Goal: Information Seeking & Learning: Learn about a topic

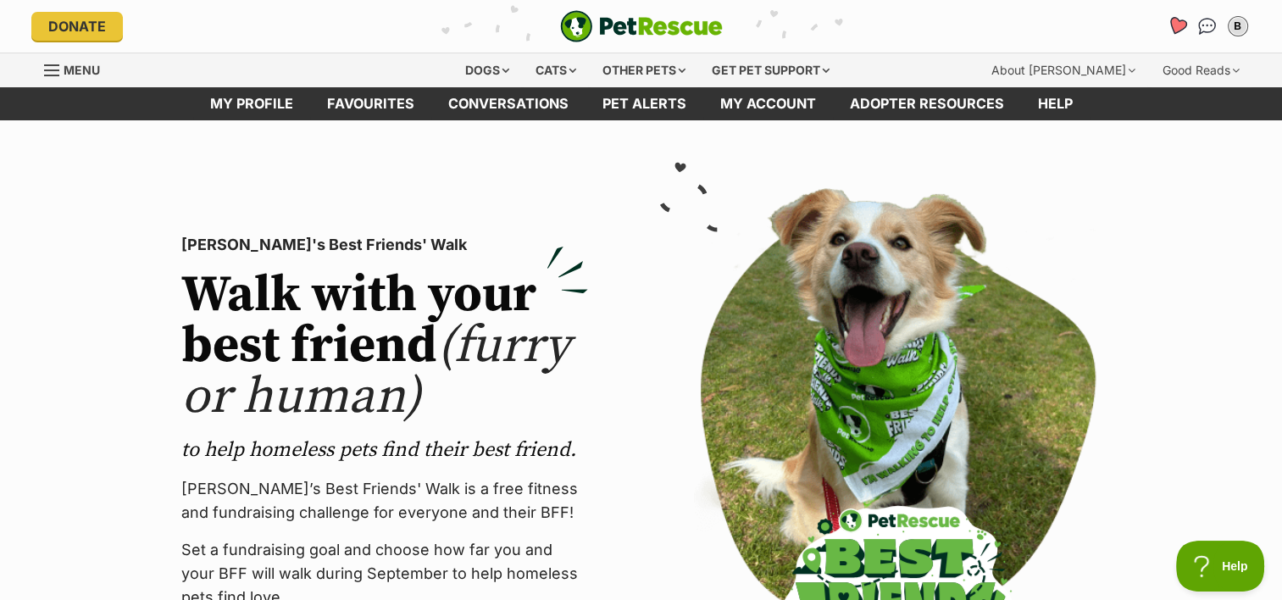
click at [1175, 25] on icon "Favourites" at bounding box center [1176, 25] width 20 height 19
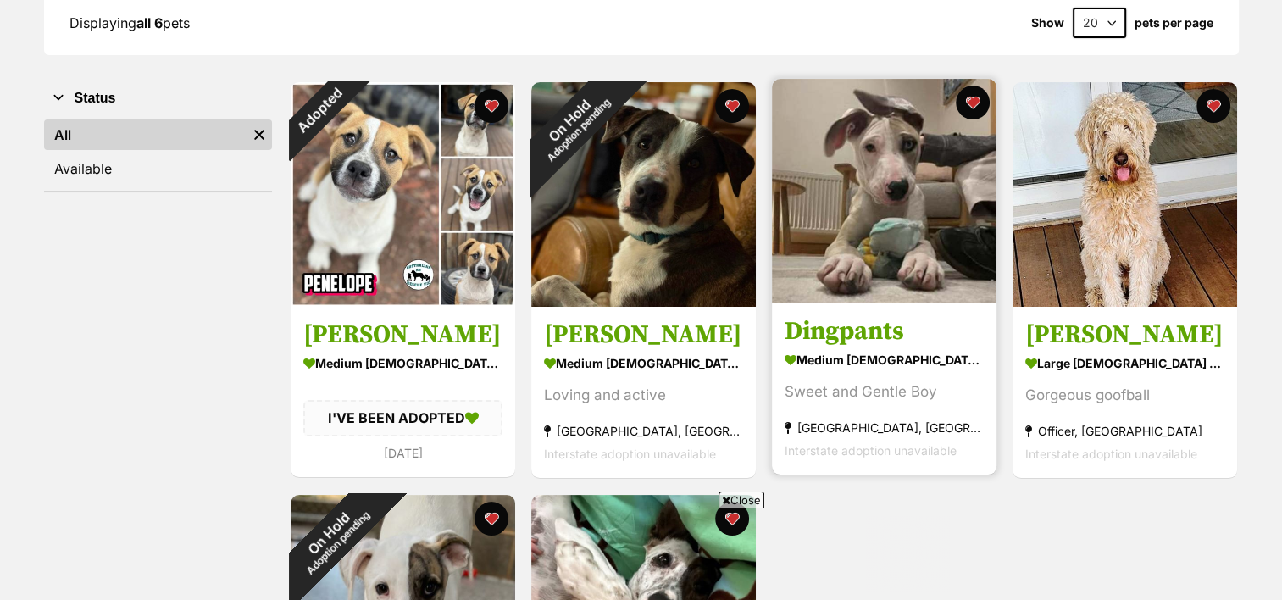
scroll to position [266, 0]
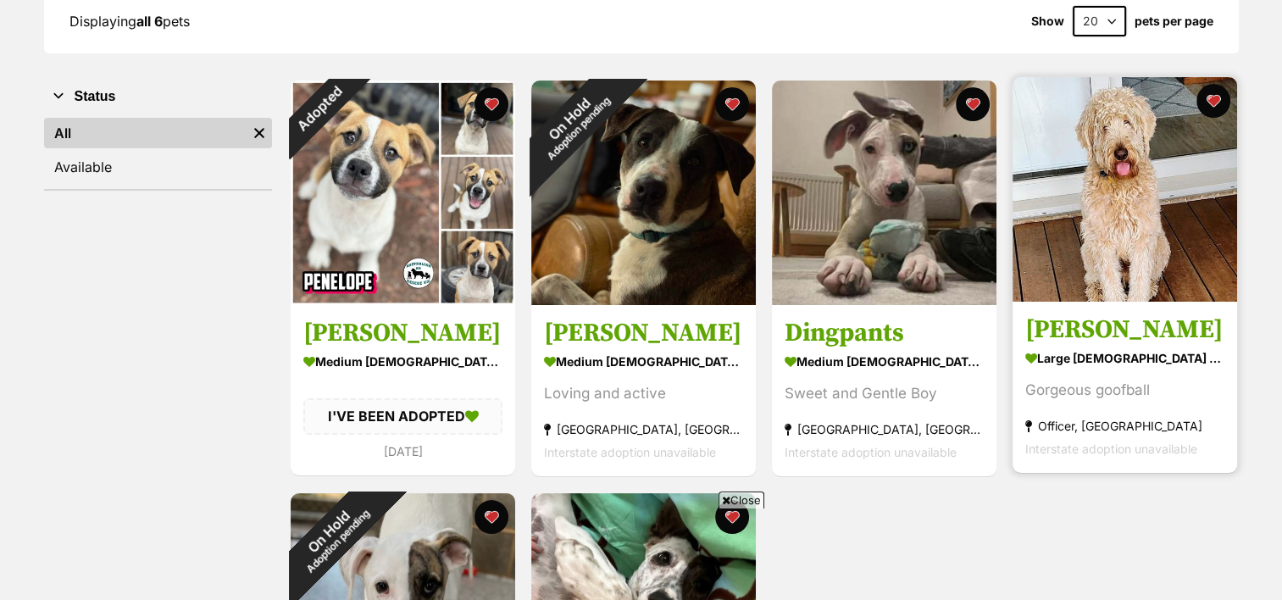
click at [1104, 190] on img at bounding box center [1125, 189] width 225 height 225
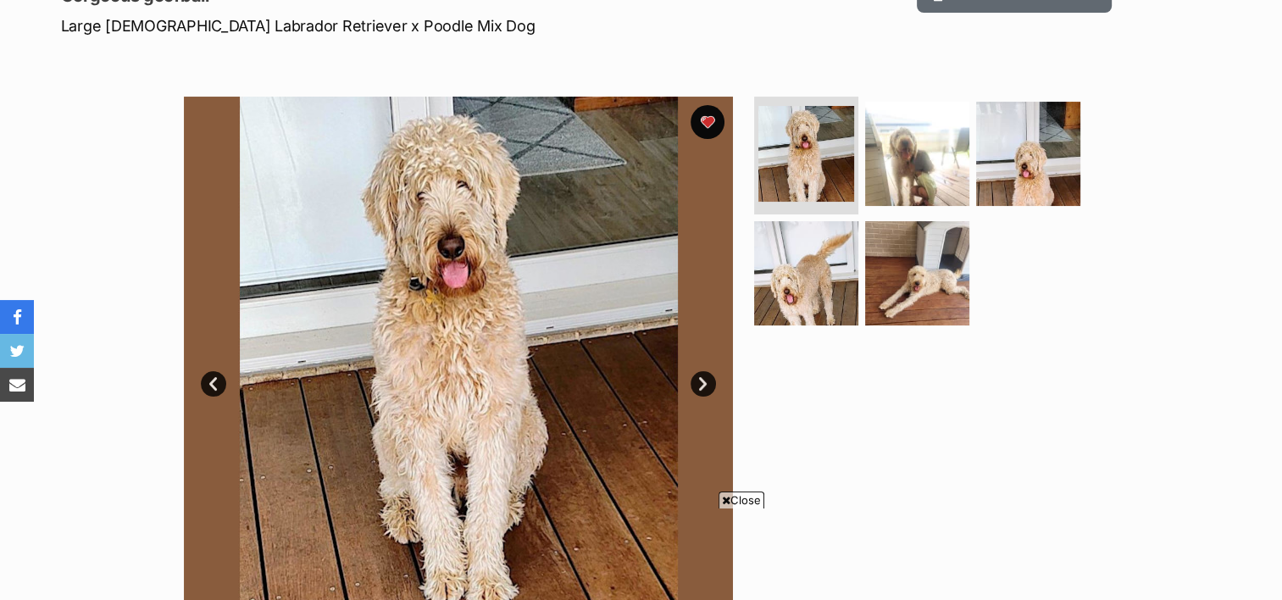
scroll to position [315, 0]
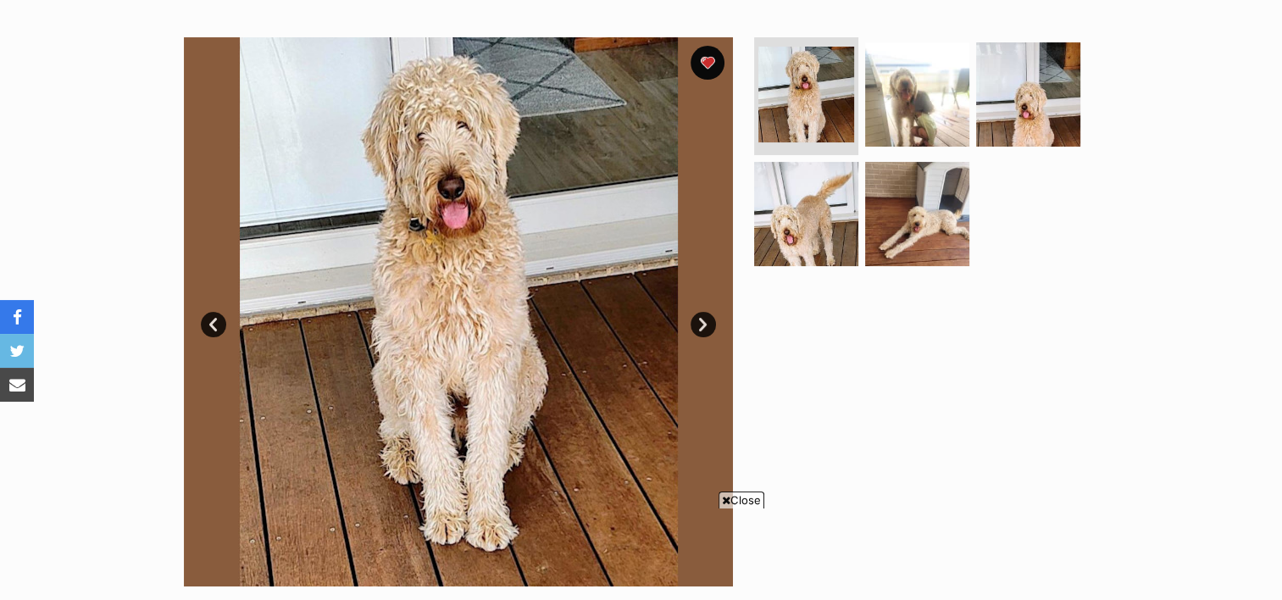
click at [700, 330] on link "Next" at bounding box center [703, 324] width 25 height 25
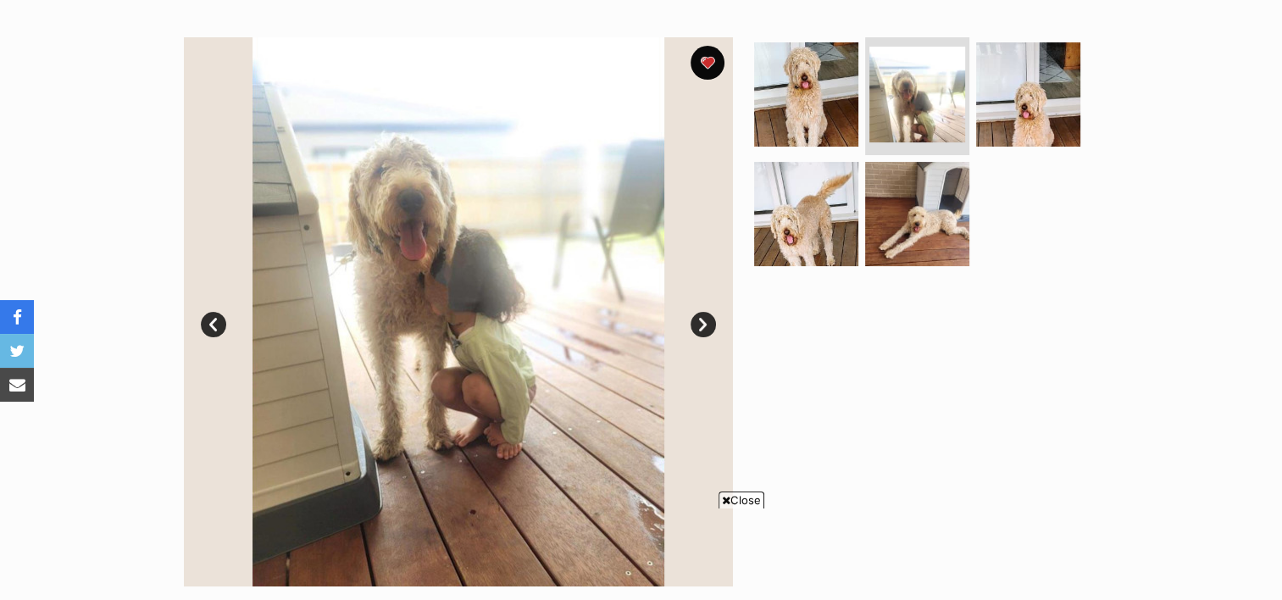
click at [700, 330] on link "Next" at bounding box center [703, 324] width 25 height 25
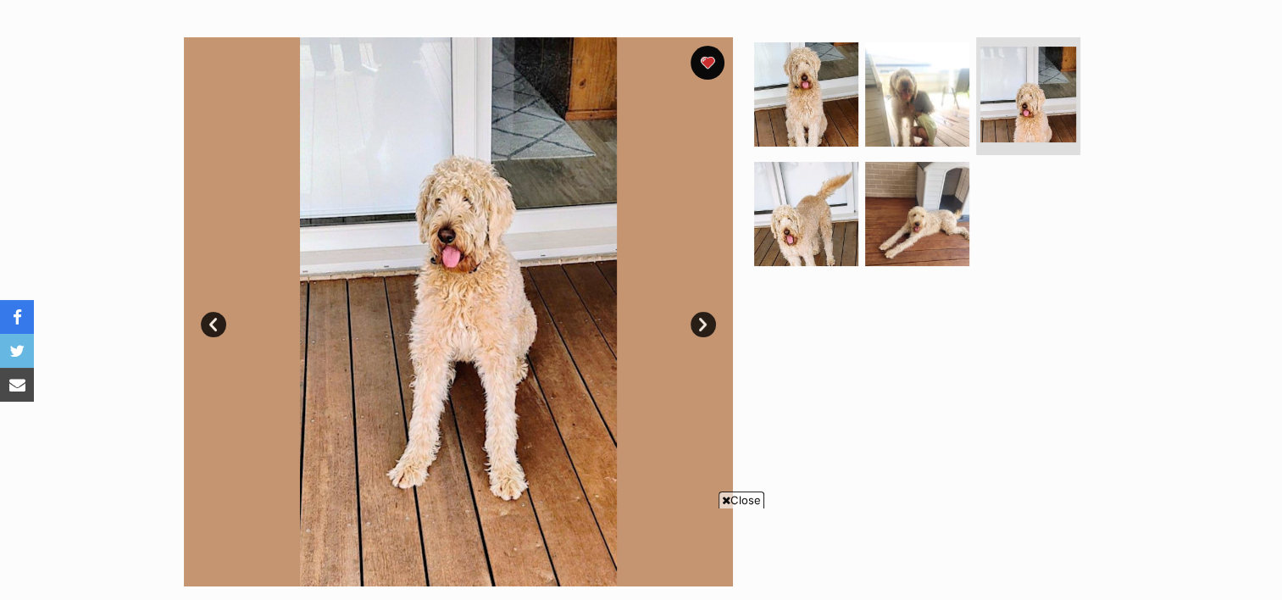
scroll to position [0, 0]
click at [700, 330] on link "Next" at bounding box center [703, 324] width 25 height 25
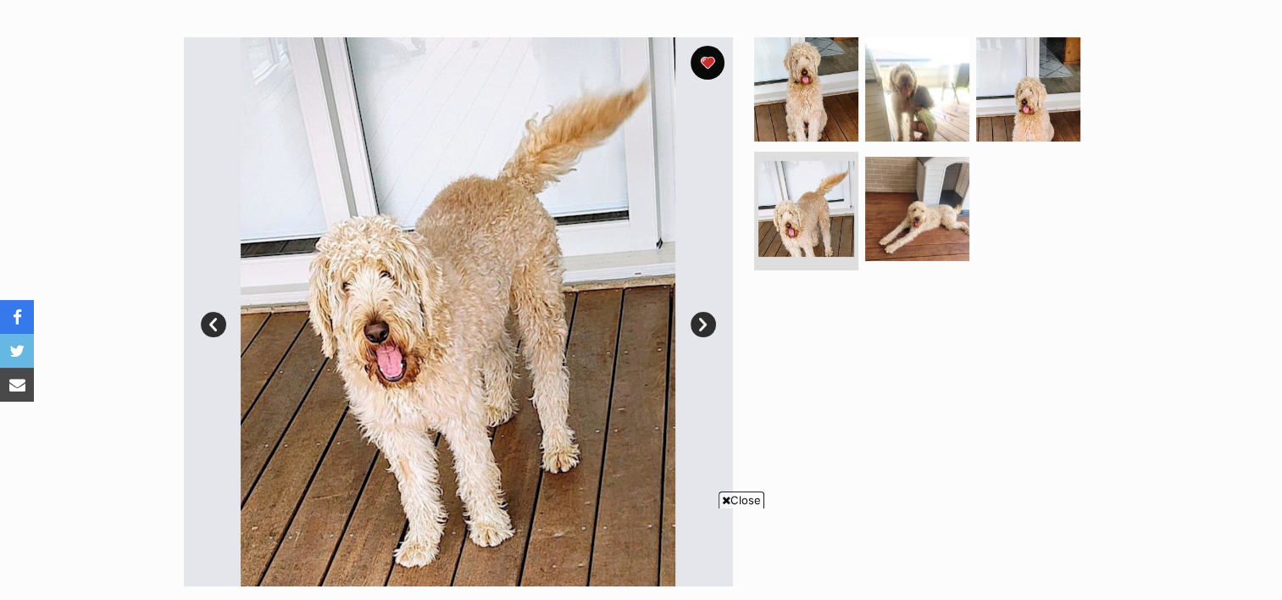
click at [700, 330] on link "Next" at bounding box center [703, 324] width 25 height 25
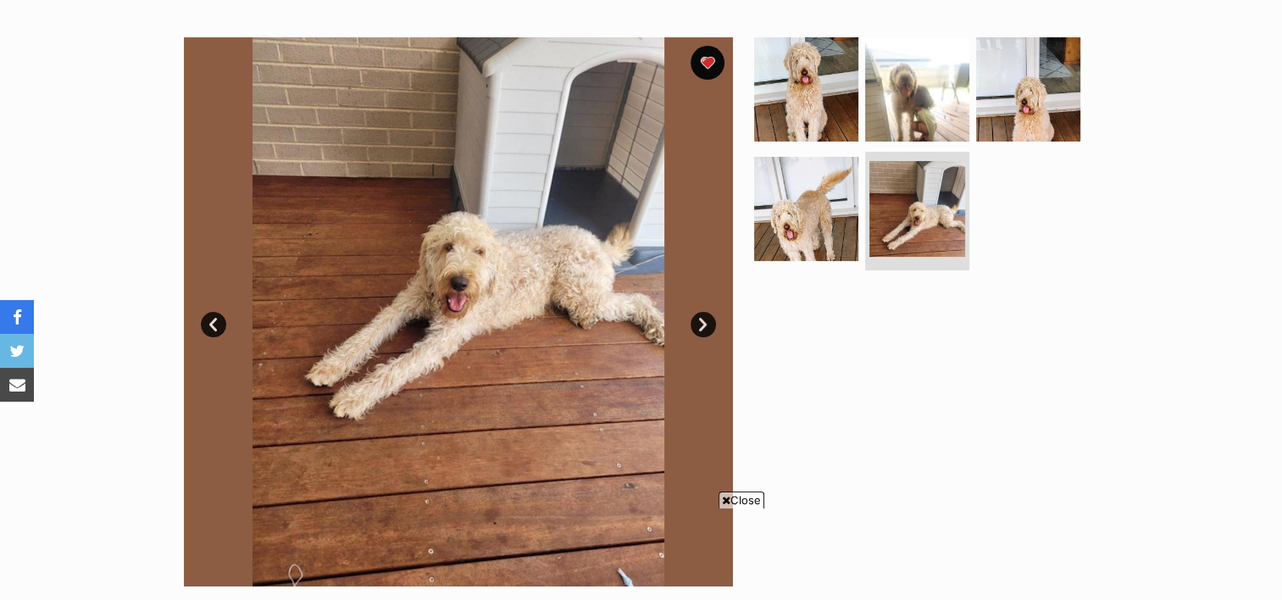
click at [700, 330] on link "Next" at bounding box center [703, 324] width 25 height 25
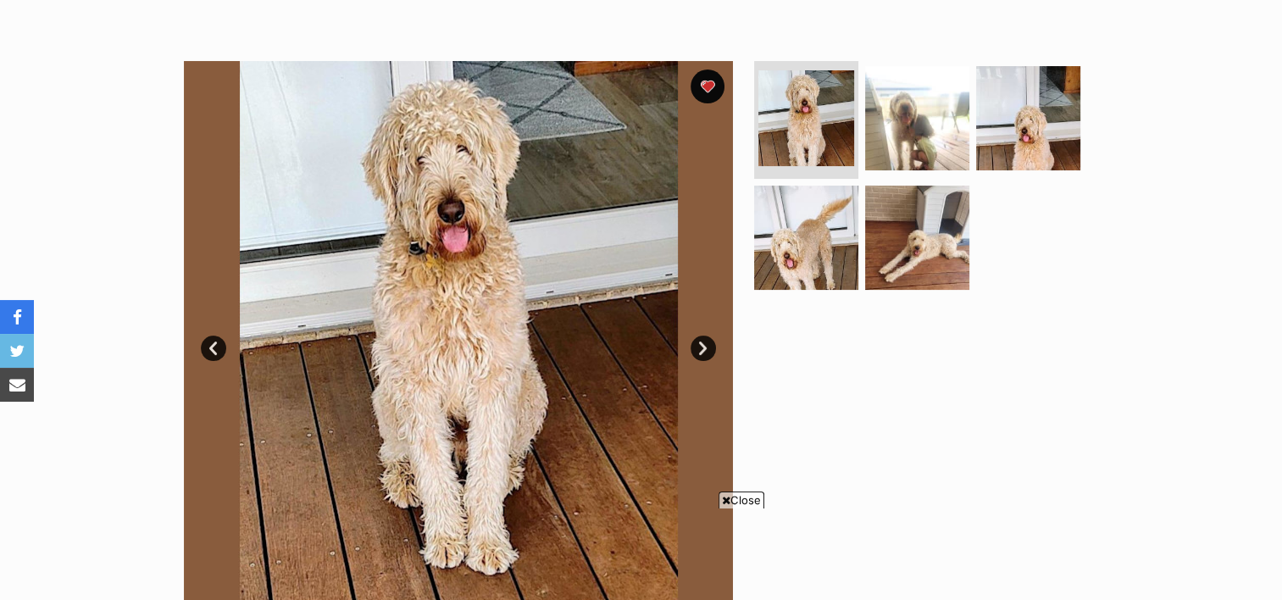
scroll to position [319, 0]
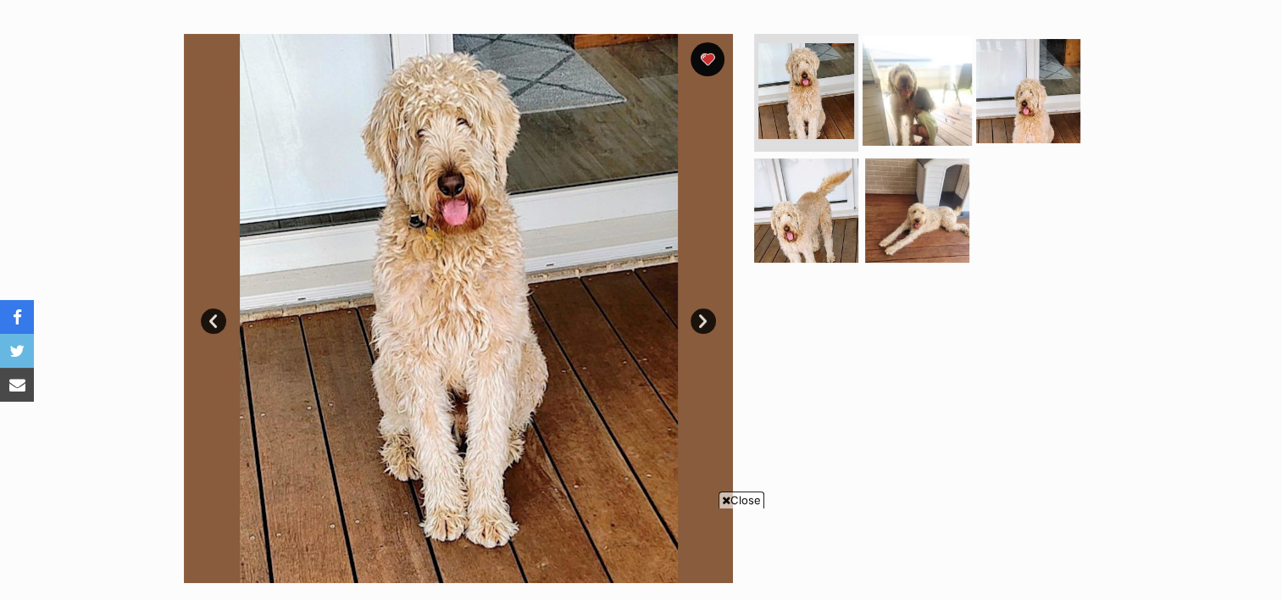
click at [933, 113] on img at bounding box center [917, 90] width 109 height 109
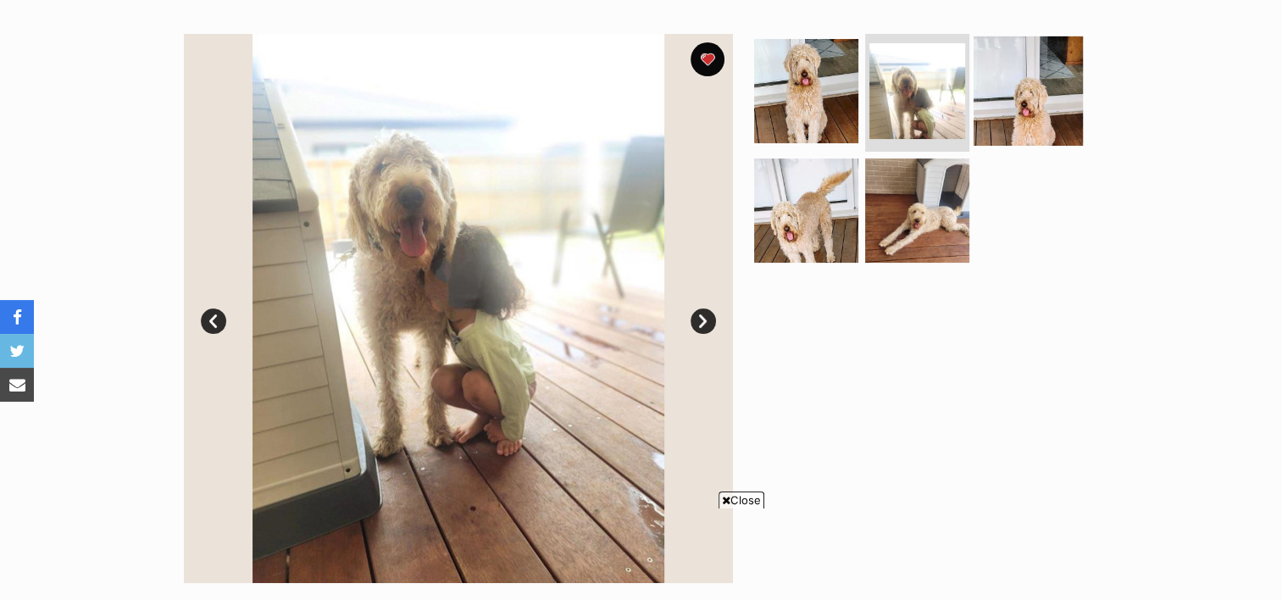
click at [1044, 85] on img at bounding box center [1028, 90] width 109 height 109
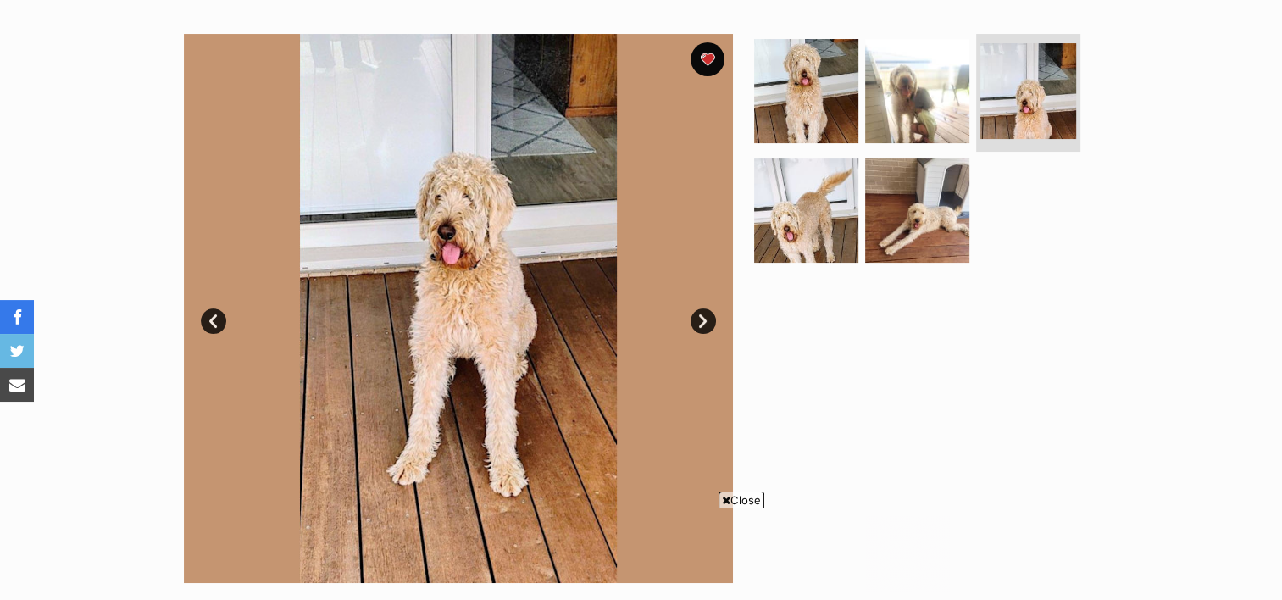
scroll to position [0, 0]
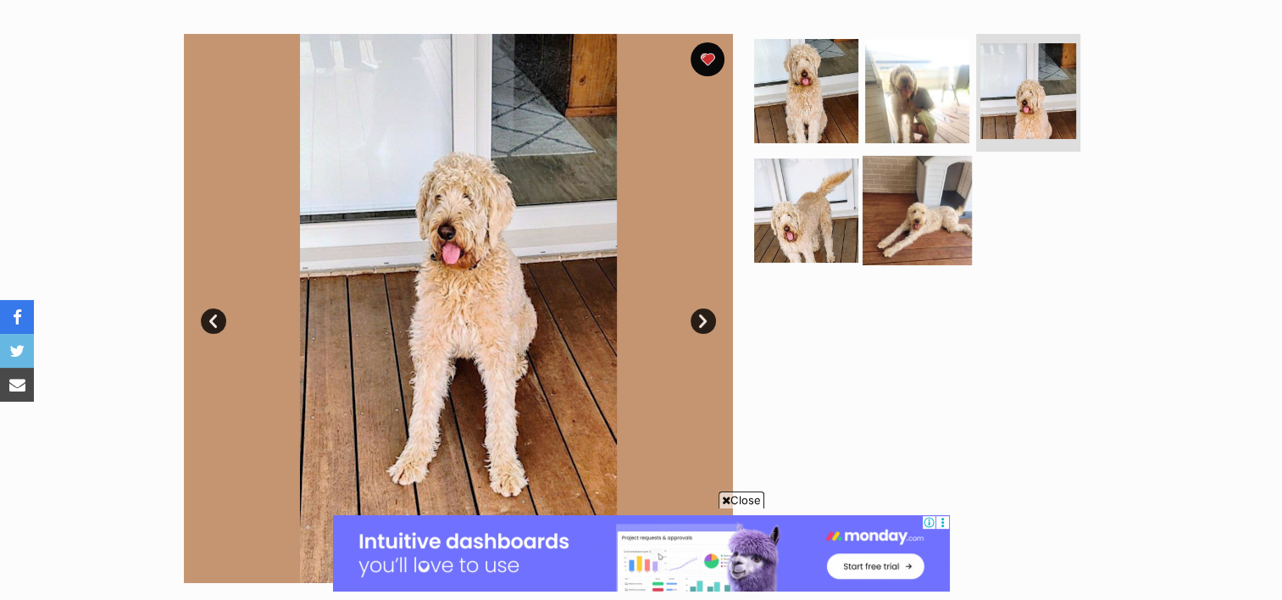
click at [906, 238] on img at bounding box center [917, 210] width 109 height 109
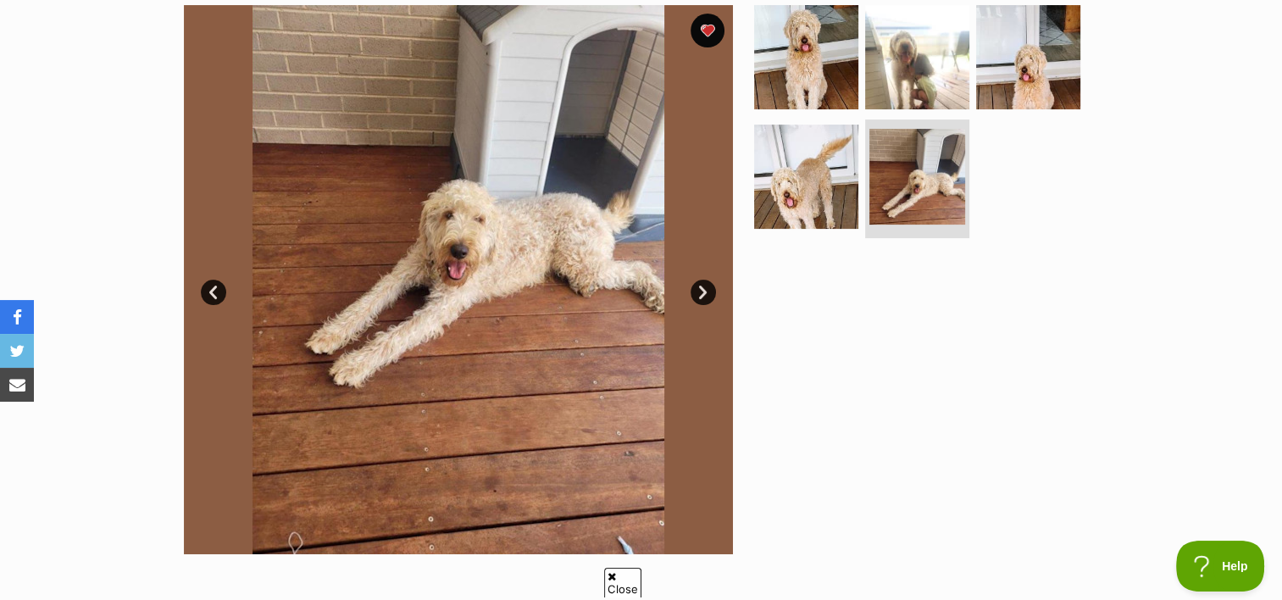
scroll to position [348, 0]
click at [705, 295] on link "Next" at bounding box center [703, 291] width 25 height 25
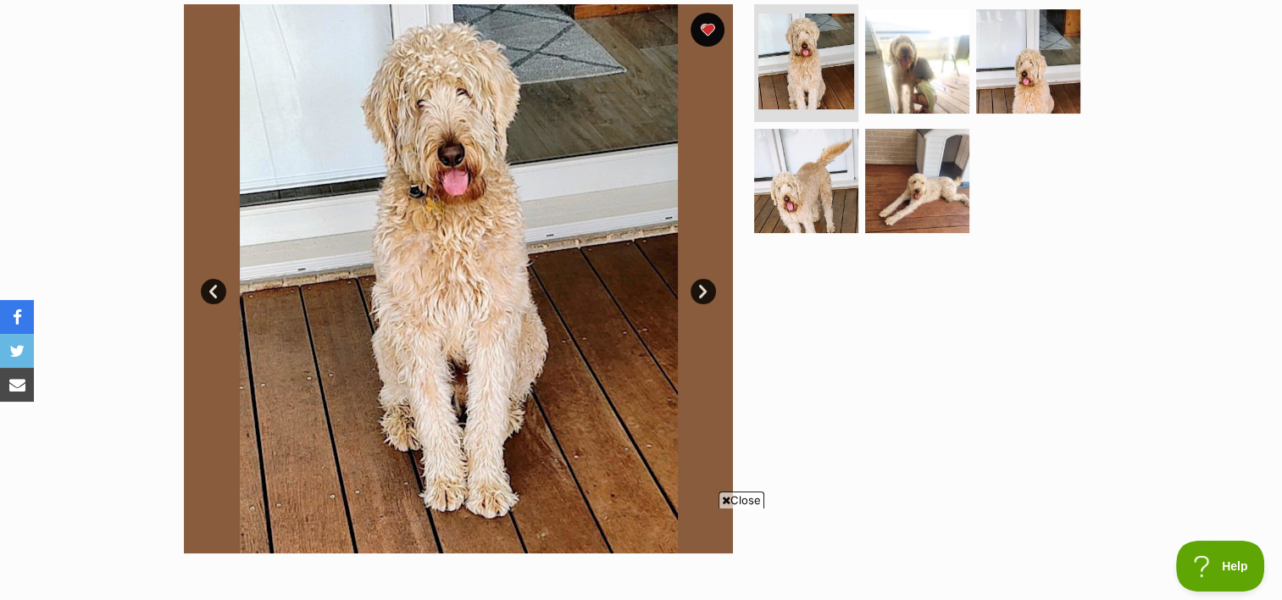
click at [705, 295] on link "Next" at bounding box center [703, 291] width 25 height 25
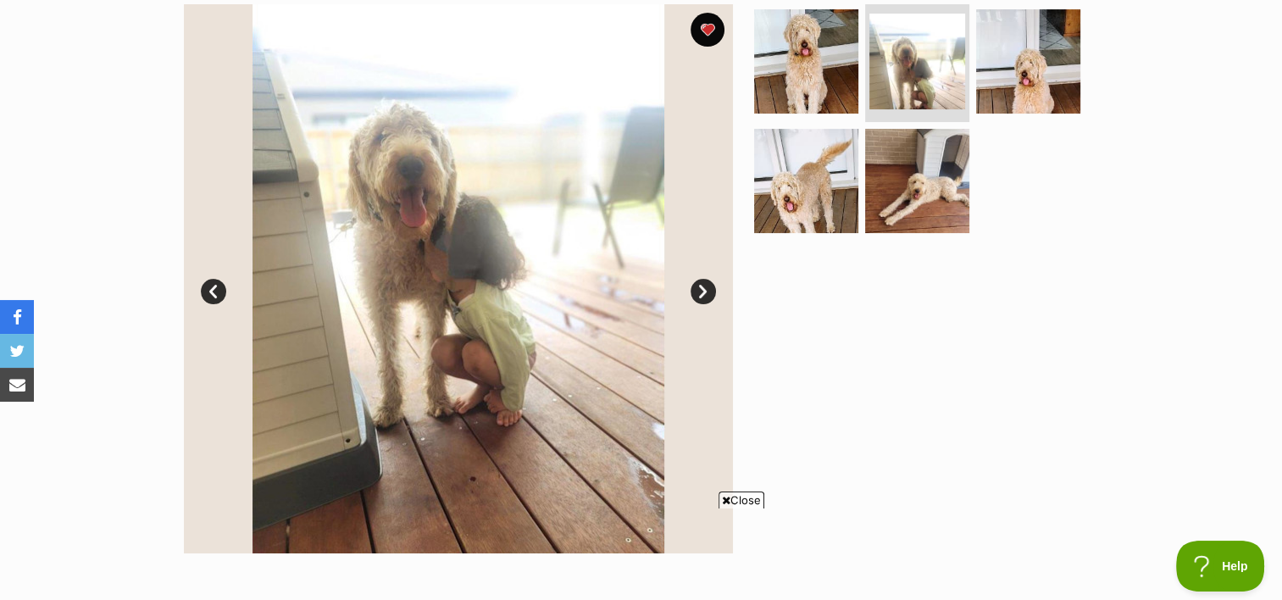
click at [698, 294] on link "Next" at bounding box center [703, 291] width 25 height 25
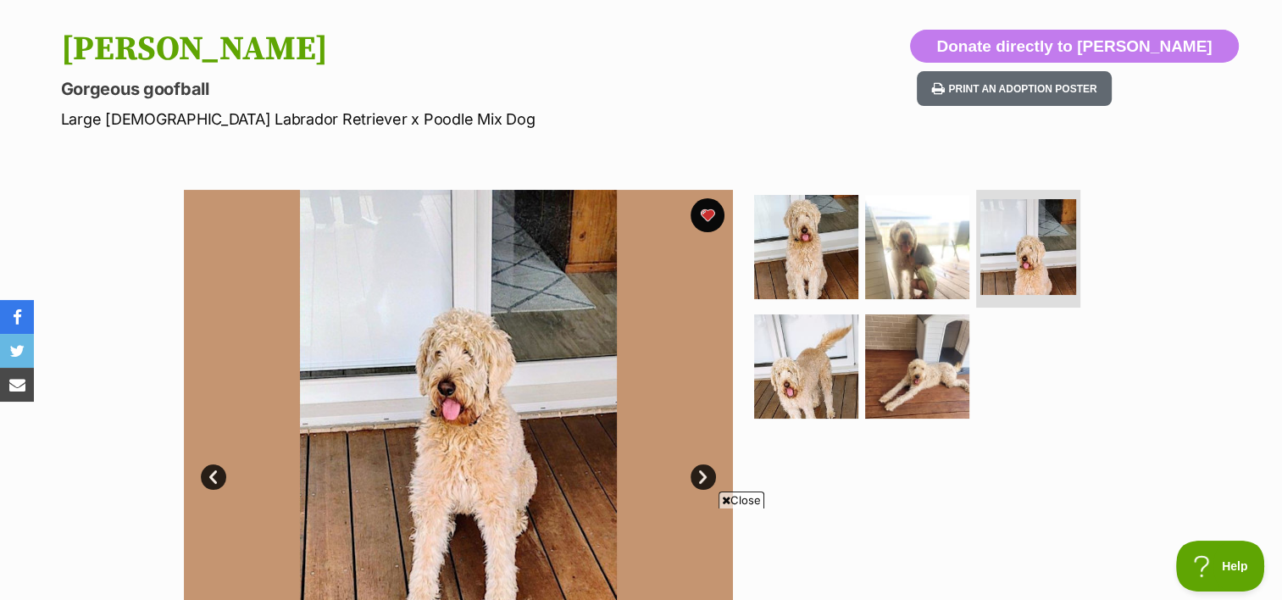
scroll to position [163, 0]
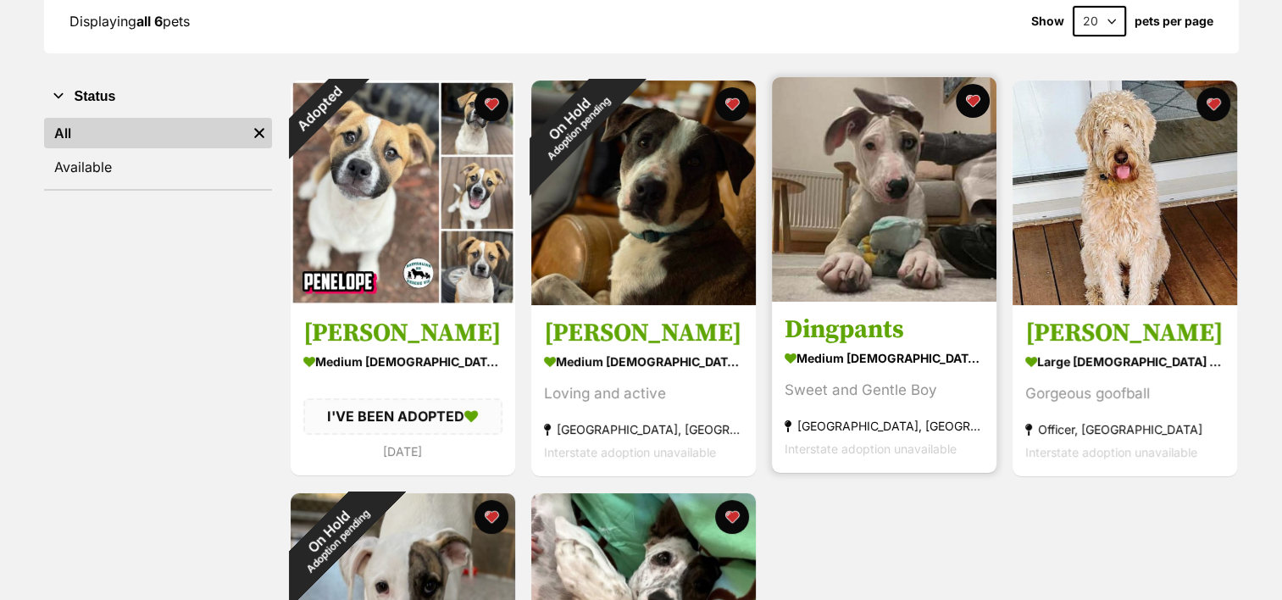
click at [824, 132] on img at bounding box center [884, 189] width 225 height 225
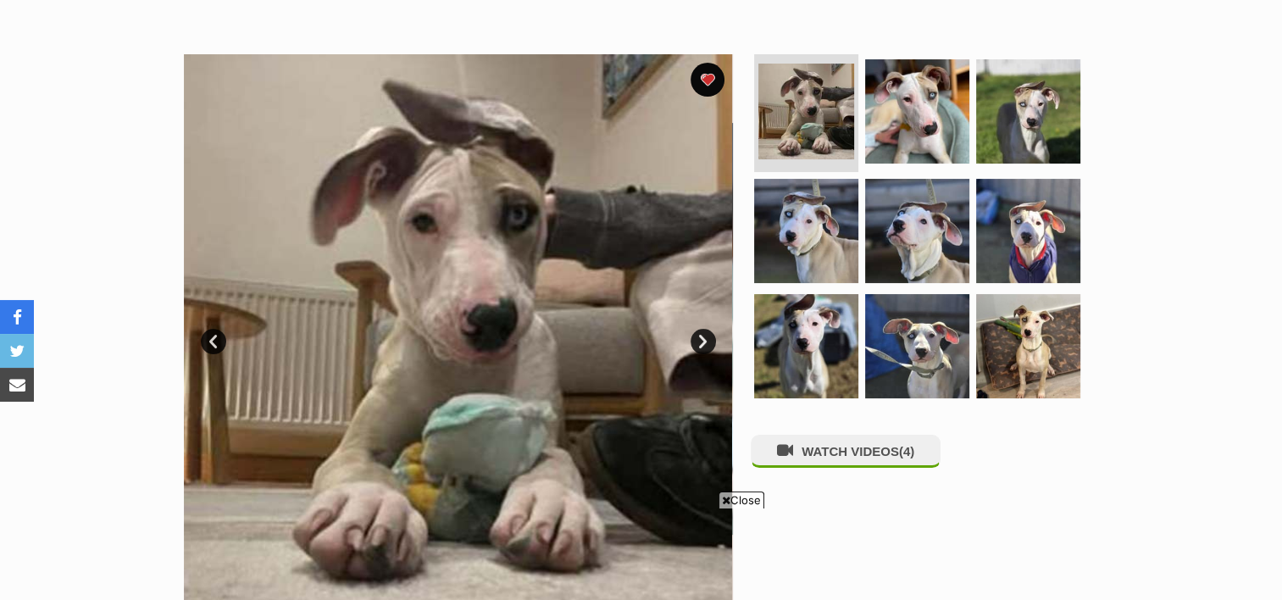
scroll to position [298, 0]
click at [921, 251] on img at bounding box center [917, 230] width 109 height 109
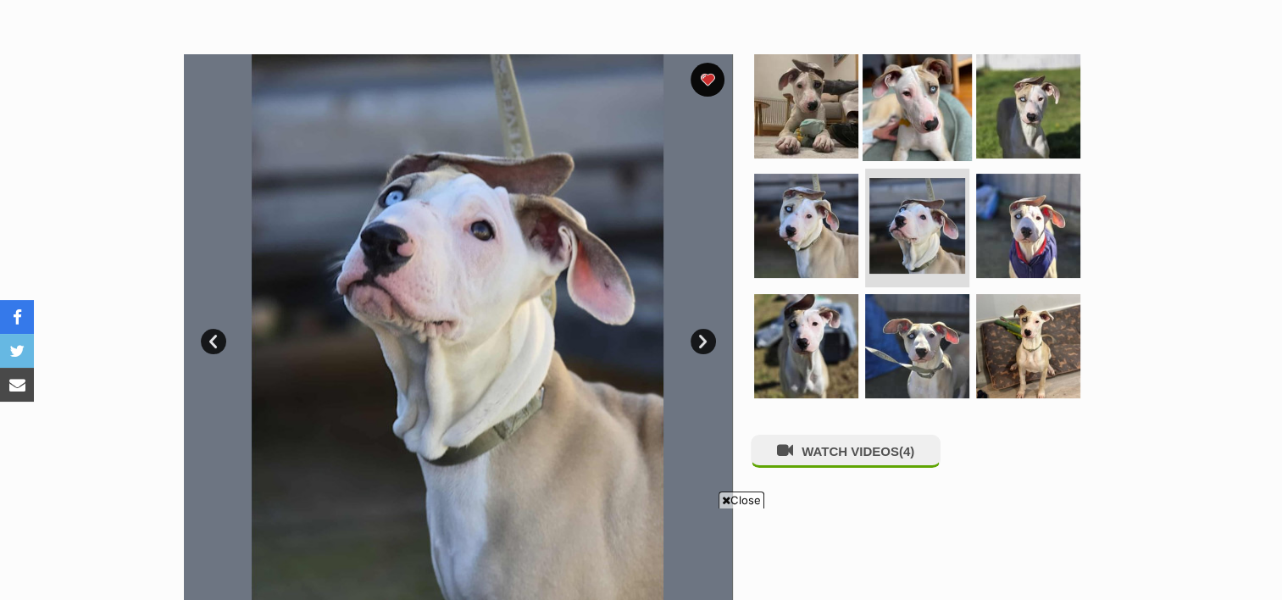
scroll to position [0, 0]
click at [910, 130] on img at bounding box center [917, 105] width 109 height 109
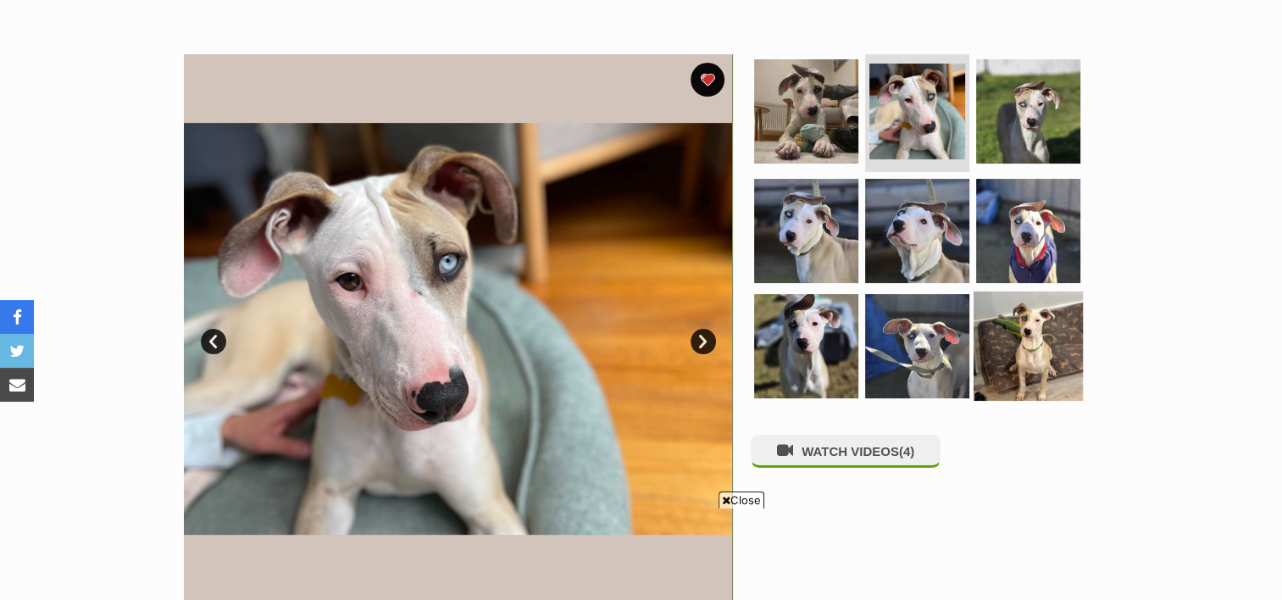
click at [1017, 375] on img at bounding box center [1028, 346] width 109 height 109
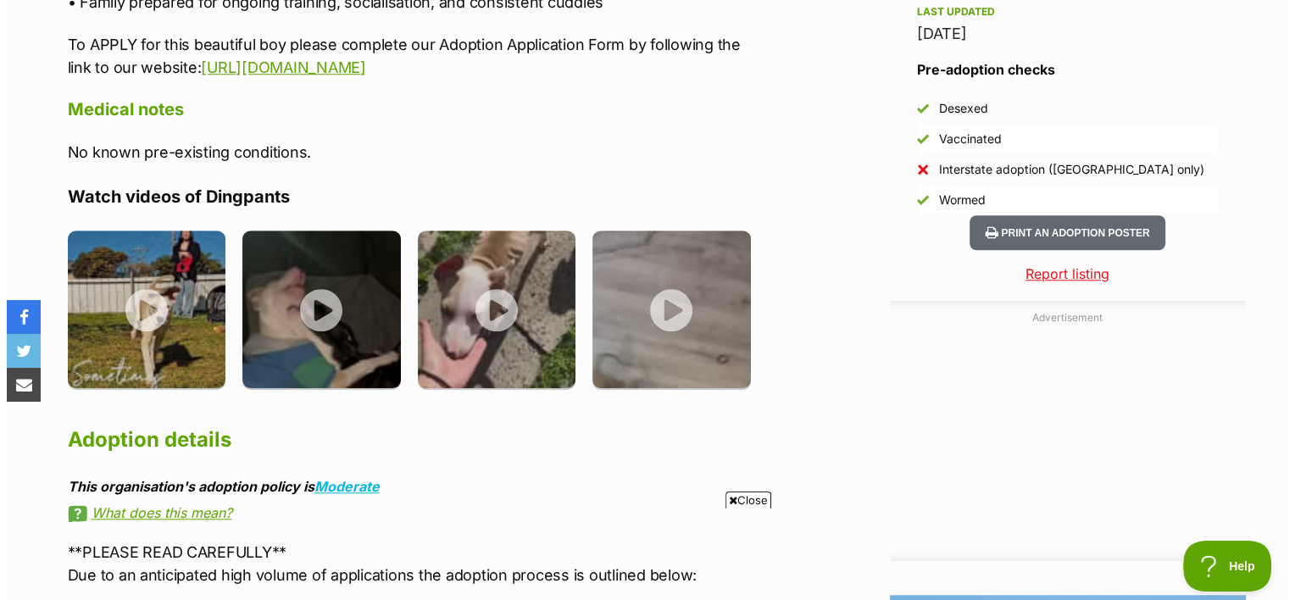
scroll to position [1488, 0]
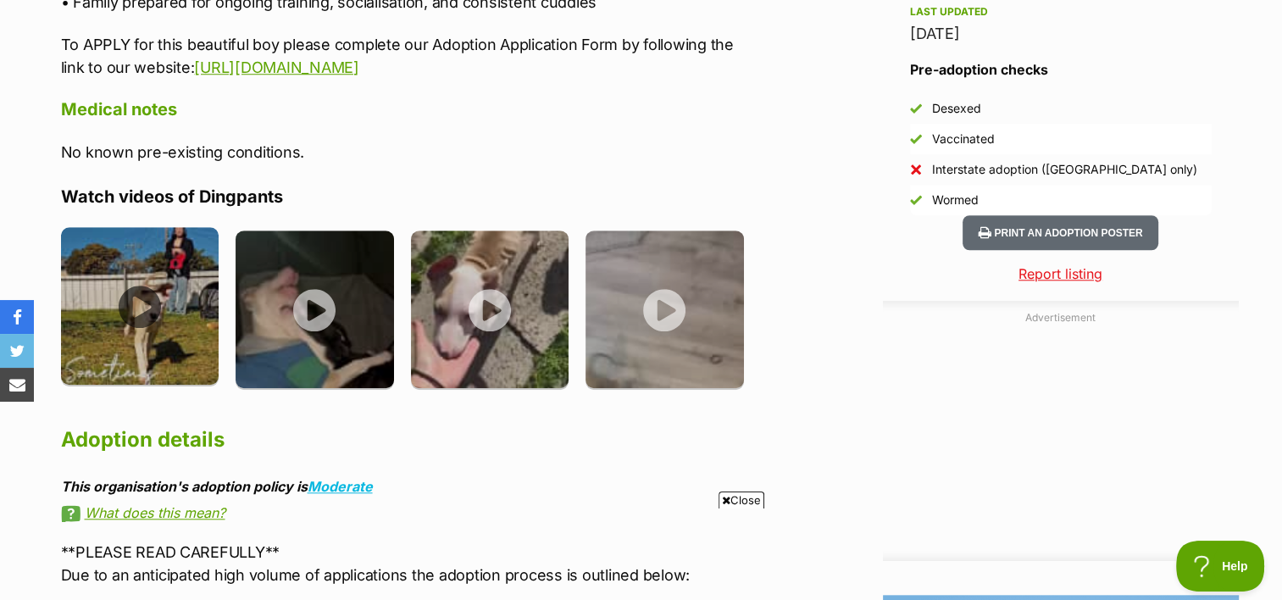
click at [136, 303] on img at bounding box center [140, 306] width 158 height 158
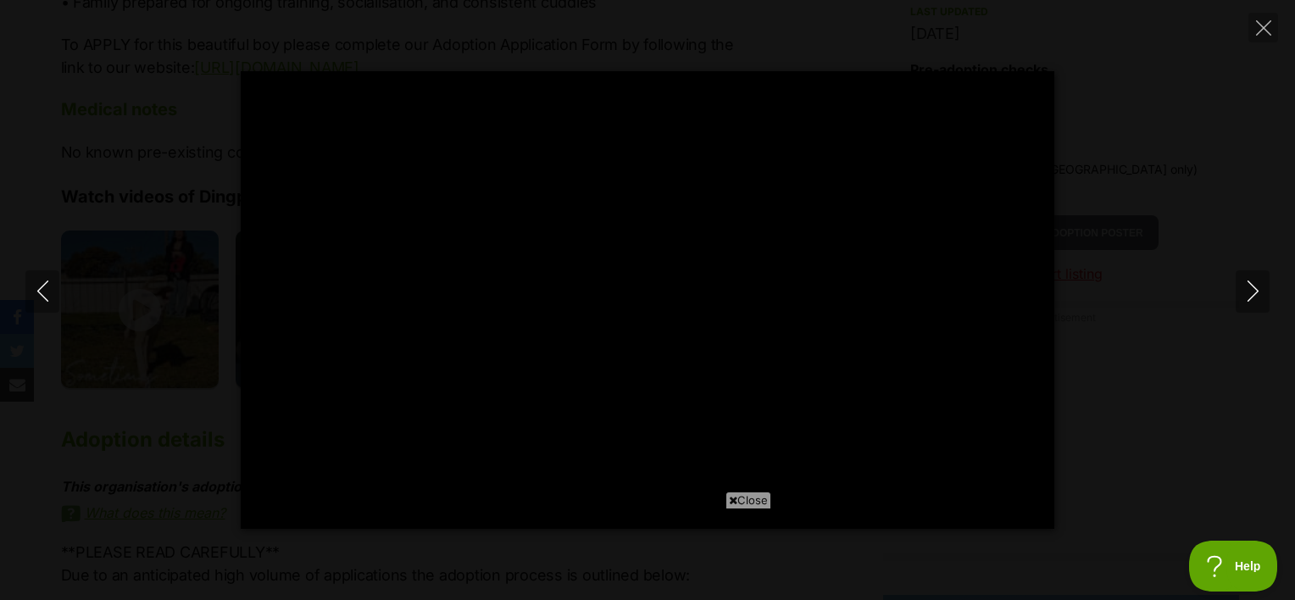
click at [729, 497] on icon at bounding box center [733, 500] width 8 height 11
type input "100"
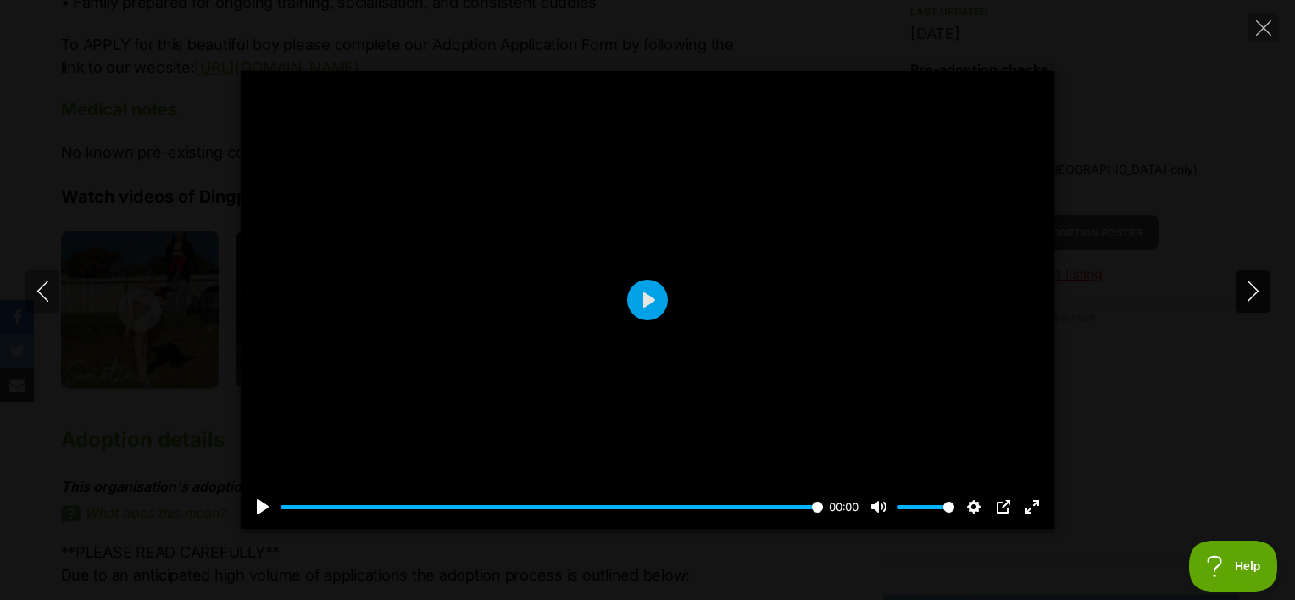
click at [1252, 299] on icon "Next" at bounding box center [1253, 291] width 21 height 21
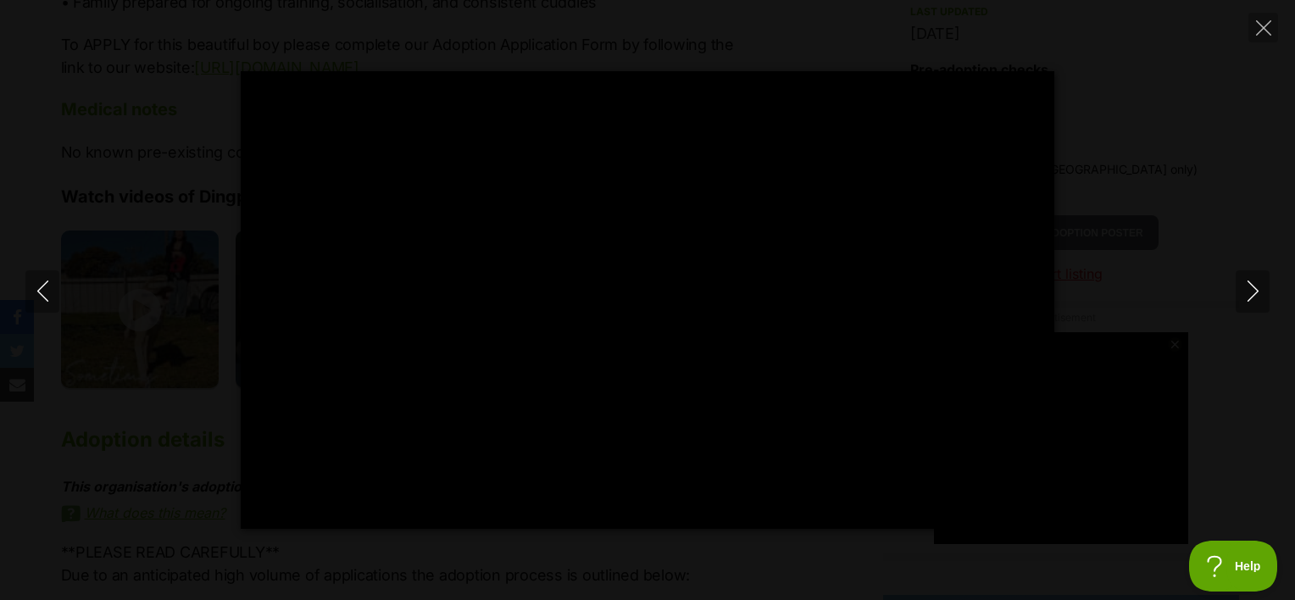
type input "100"
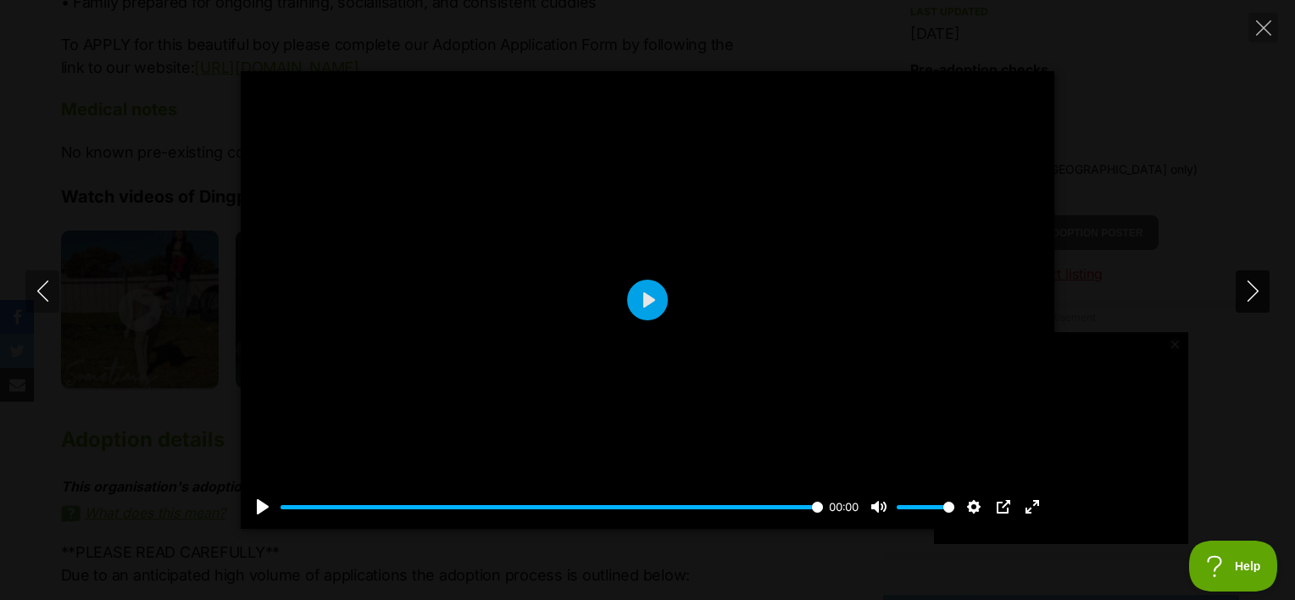
click at [1250, 298] on icon "Next" at bounding box center [1252, 291] width 11 height 21
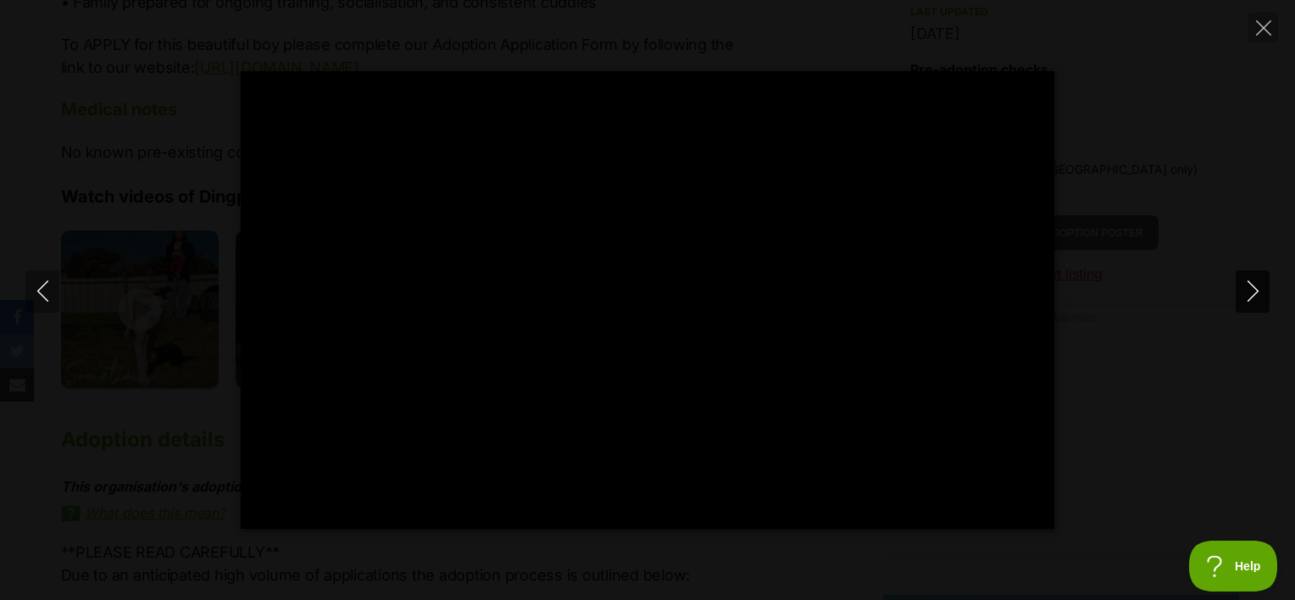
type input "100"
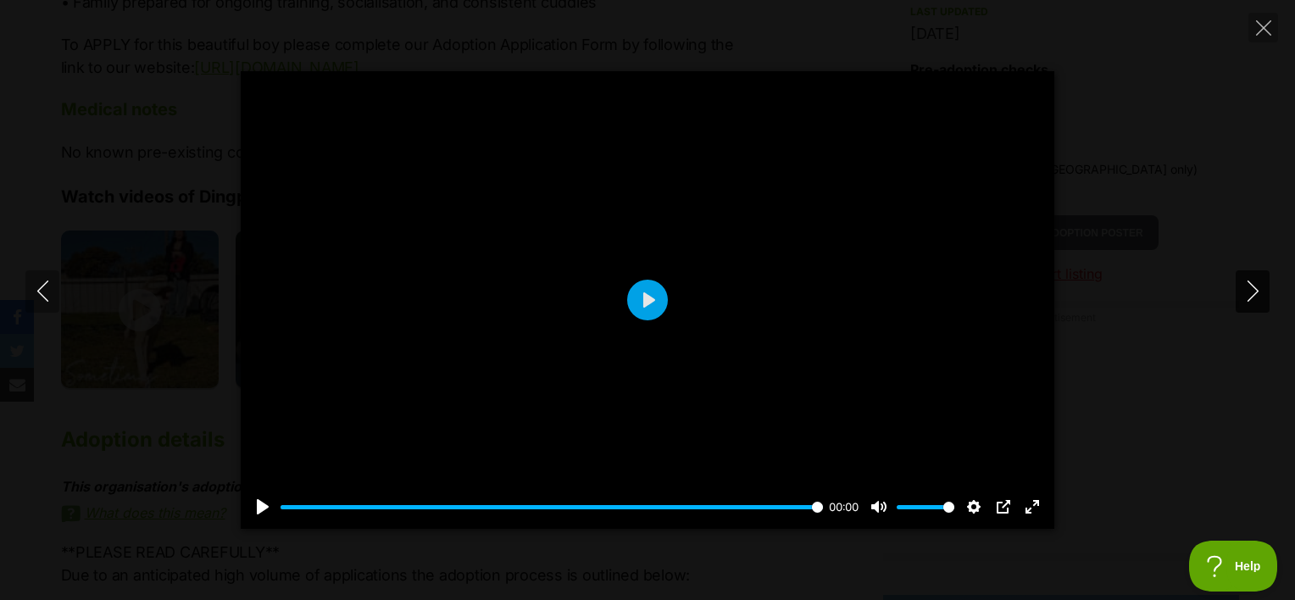
click at [1261, 301] on icon "Next" at bounding box center [1253, 291] width 21 height 21
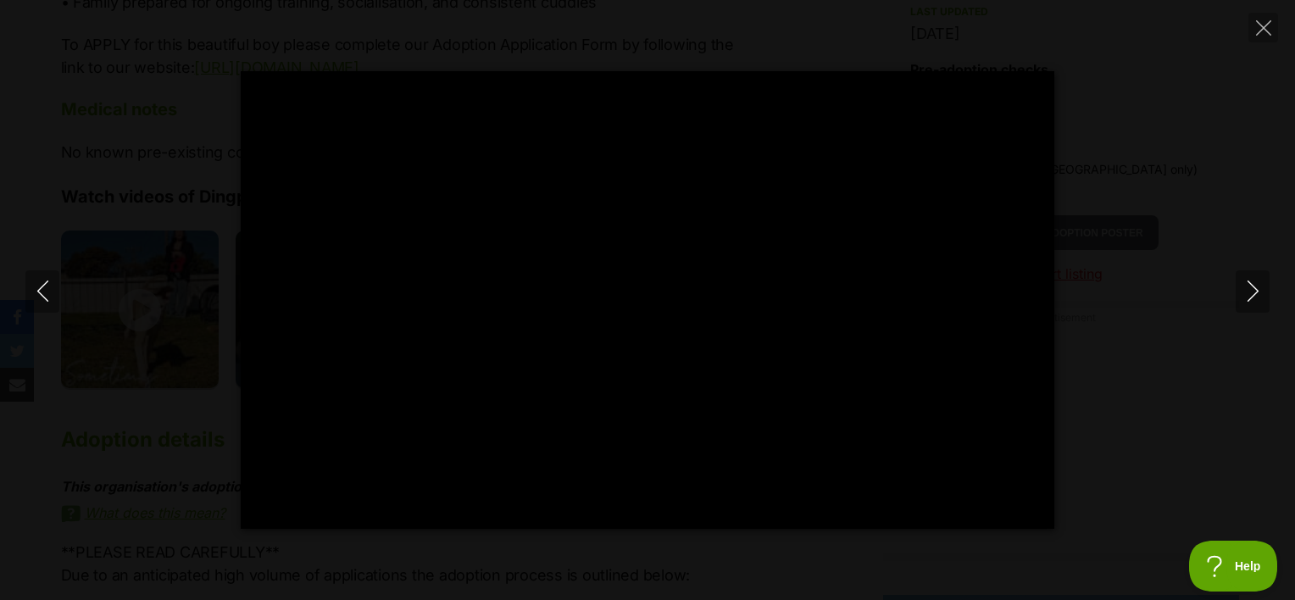
type input "100"
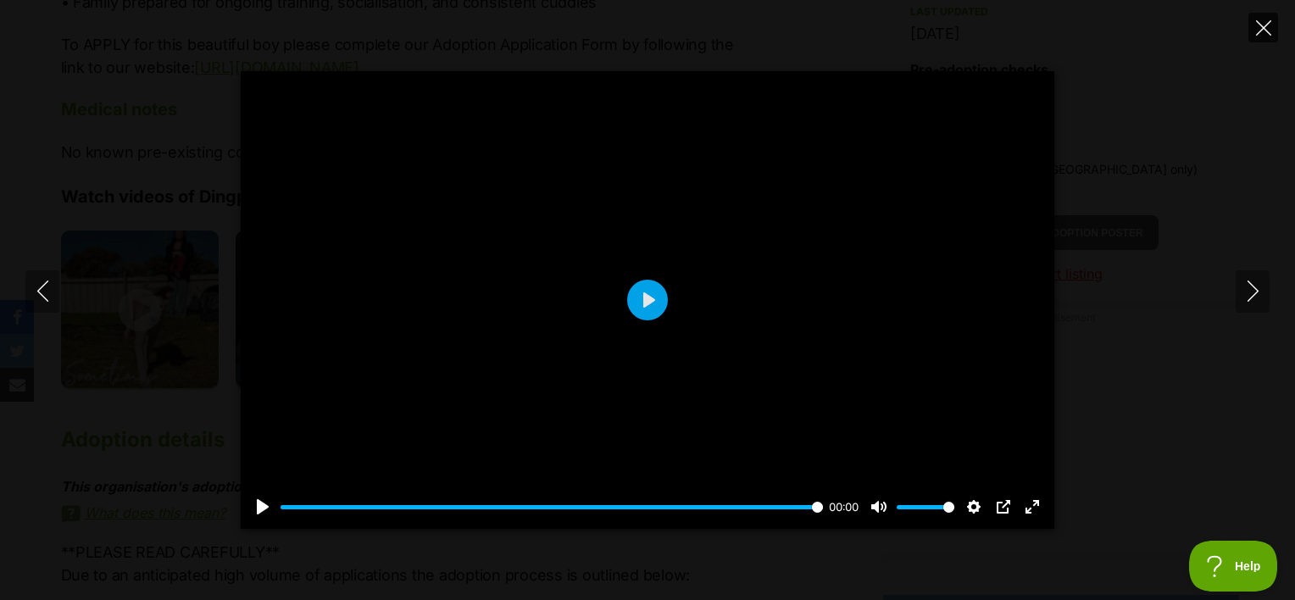
click at [1268, 34] on icon "Close" at bounding box center [1263, 27] width 15 height 15
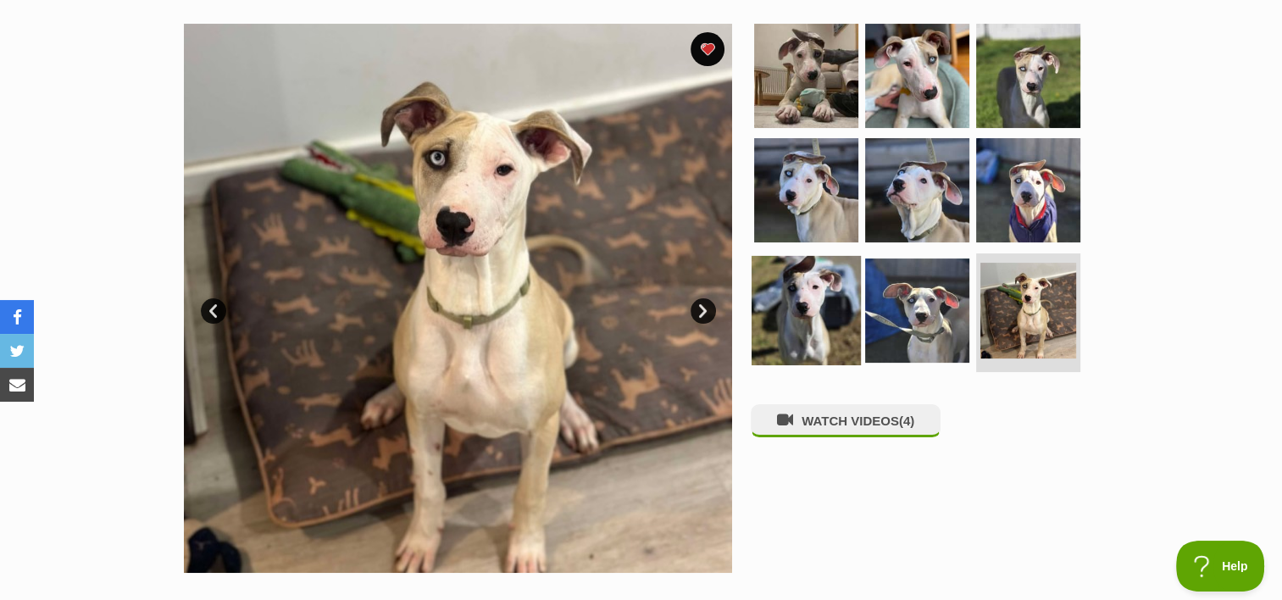
click at [790, 301] on img at bounding box center [806, 310] width 109 height 109
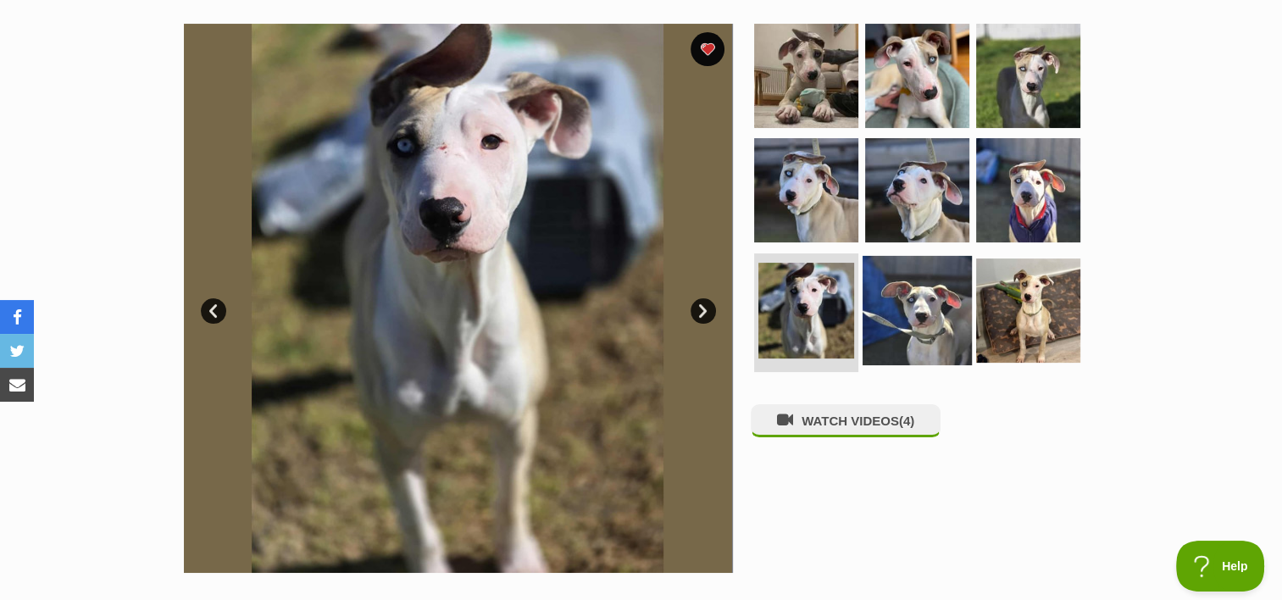
click at [881, 305] on img at bounding box center [917, 310] width 109 height 109
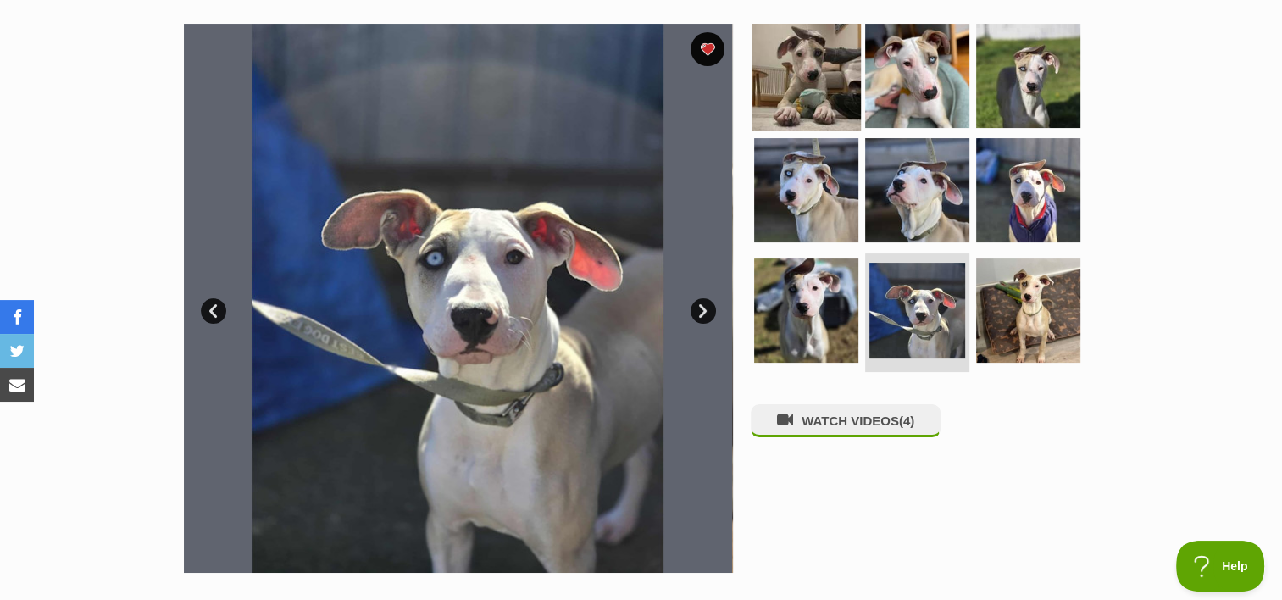
click at [798, 92] on img at bounding box center [806, 74] width 109 height 109
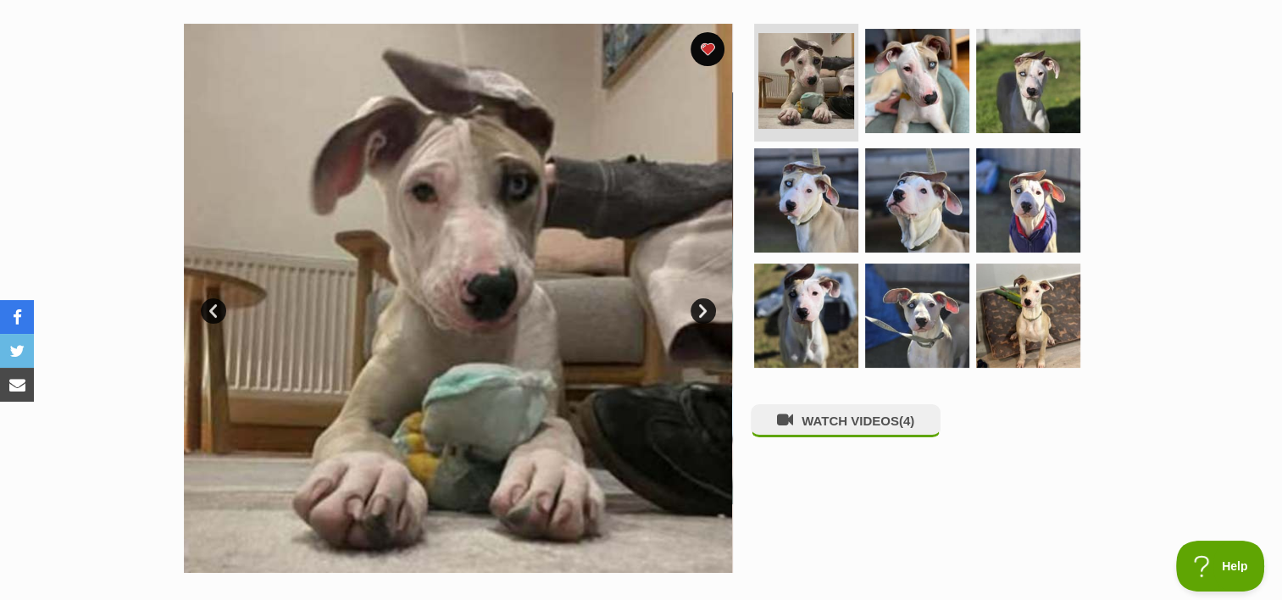
click at [502, 388] on img at bounding box center [458, 298] width 549 height 549
click at [797, 178] on img at bounding box center [806, 200] width 109 height 109
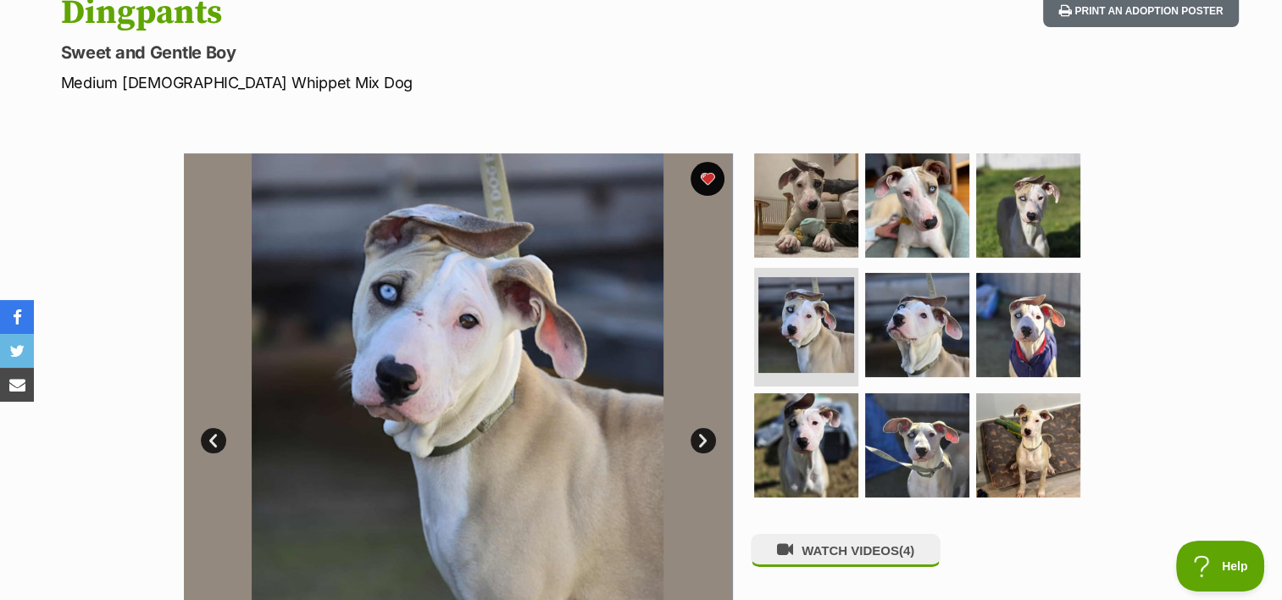
scroll to position [198, 0]
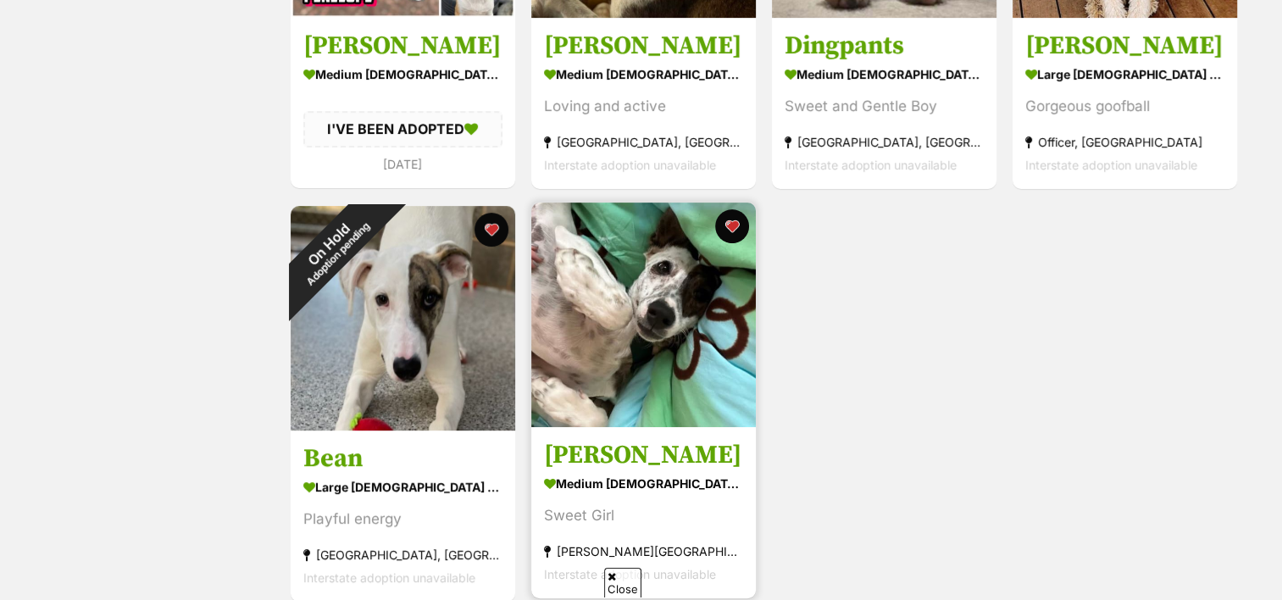
click at [643, 315] on img at bounding box center [643, 315] width 225 height 225
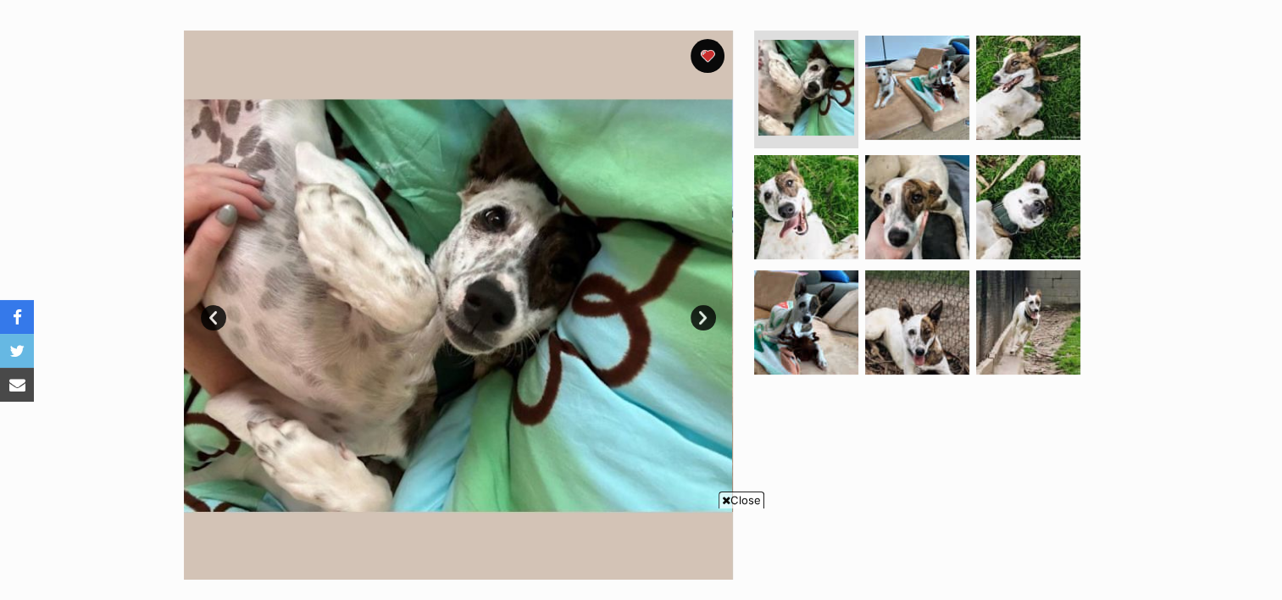
scroll to position [321, 0]
click at [704, 312] on link "Next" at bounding box center [703, 318] width 25 height 25
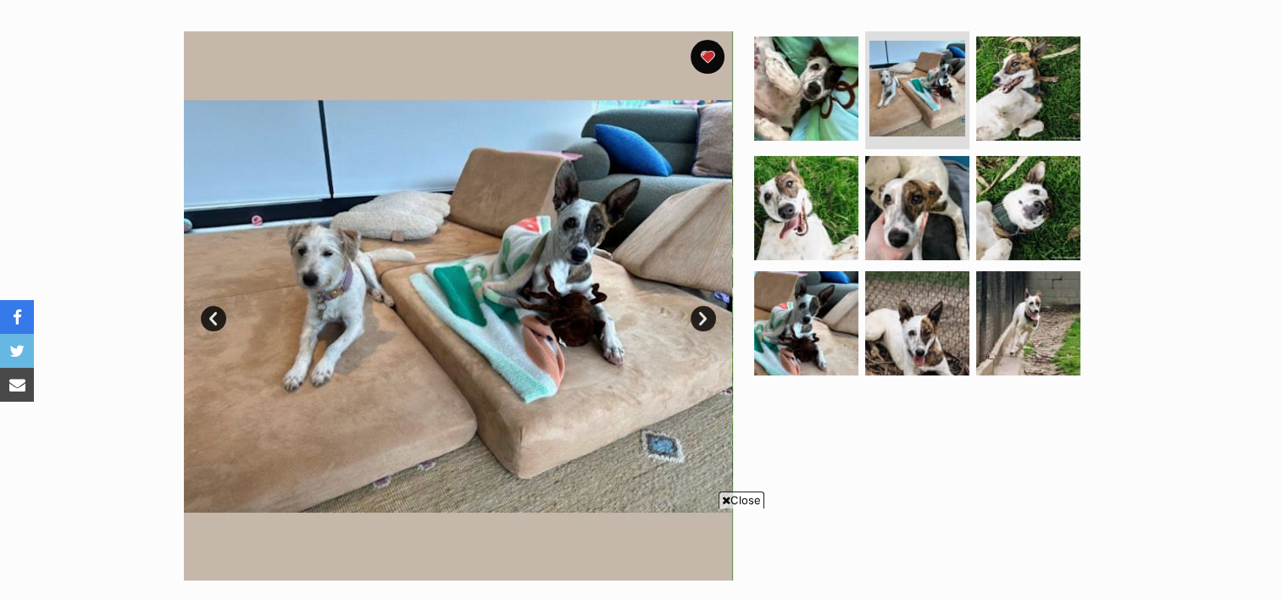
scroll to position [0, 0]
click at [704, 312] on link "Next" at bounding box center [703, 318] width 25 height 25
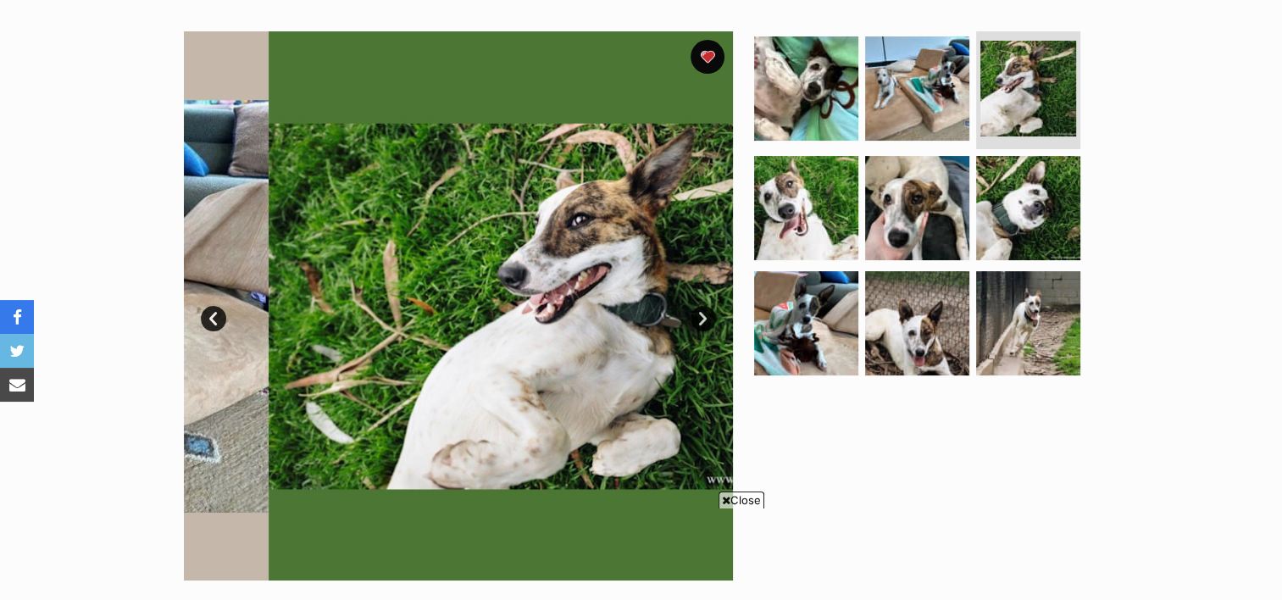
click at [704, 312] on link "Next" at bounding box center [703, 318] width 25 height 25
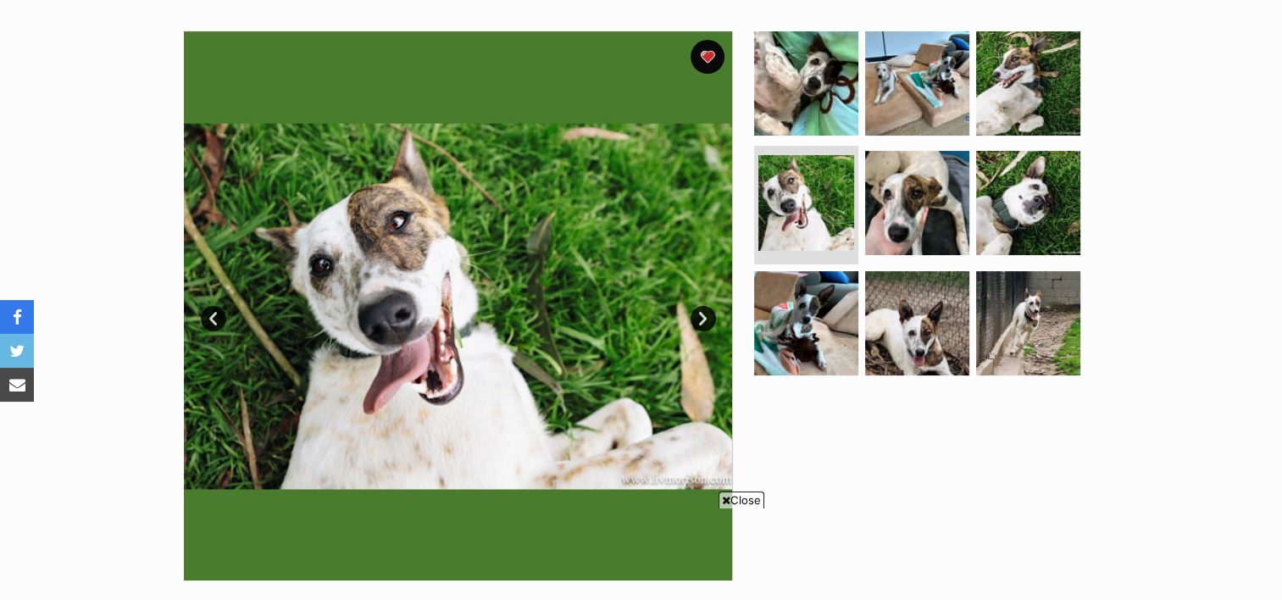
click at [704, 312] on link "Next" at bounding box center [703, 318] width 25 height 25
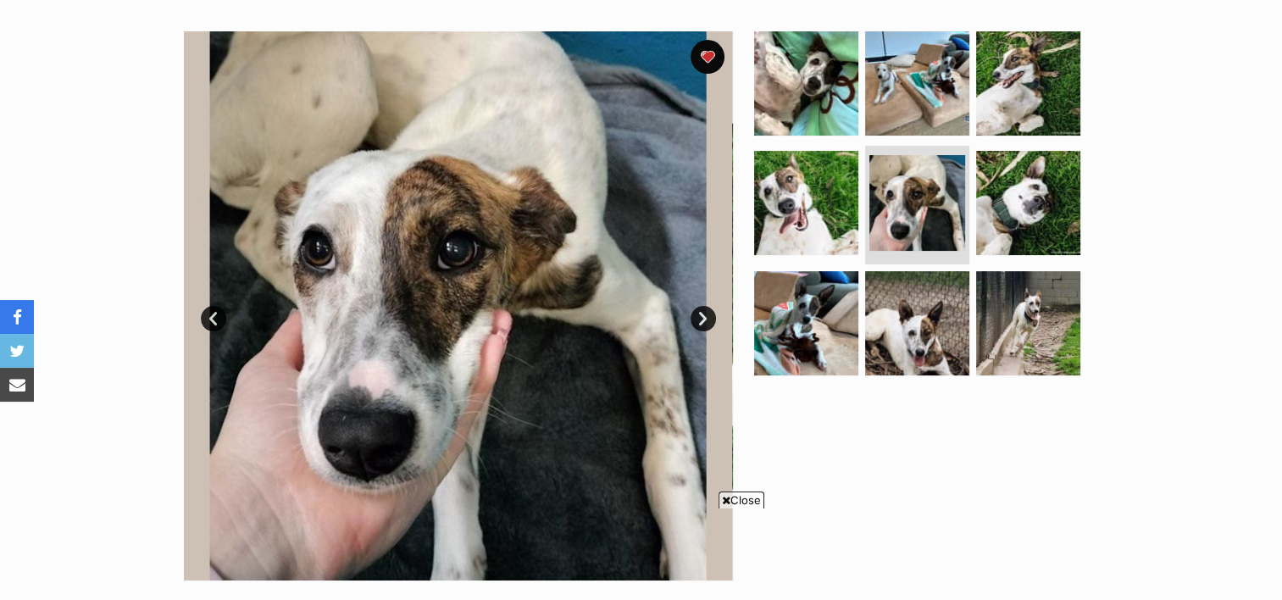
click at [704, 312] on link "Next" at bounding box center [703, 318] width 25 height 25
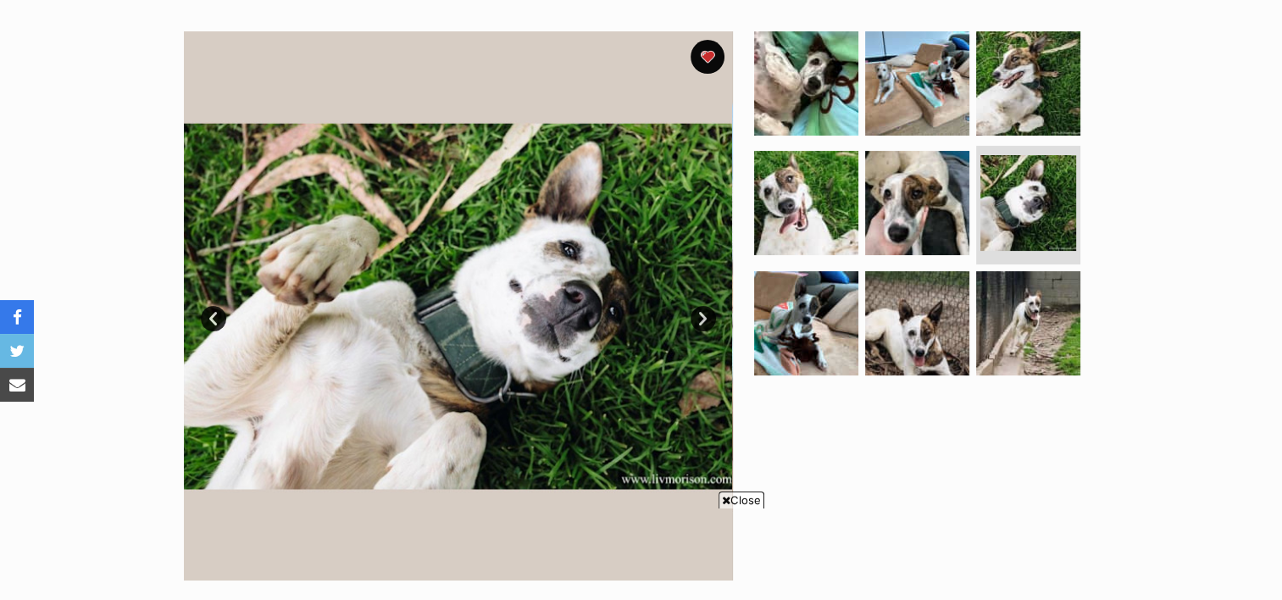
click at [704, 312] on link "Next" at bounding box center [703, 318] width 25 height 25
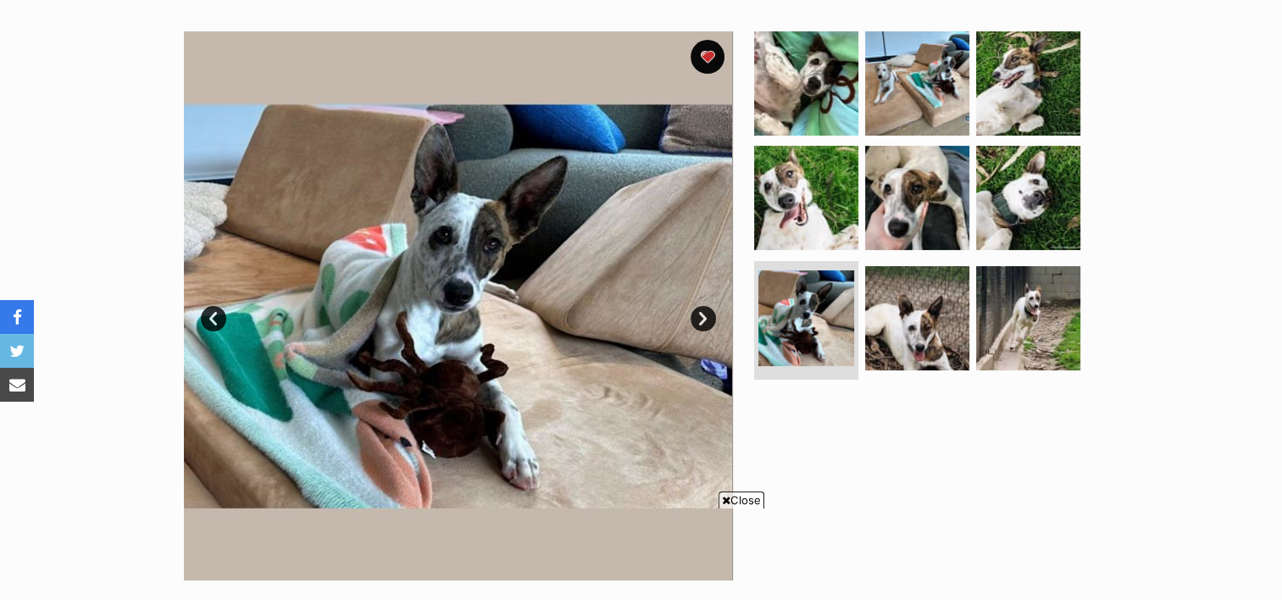
click at [704, 312] on link "Next" at bounding box center [703, 318] width 25 height 25
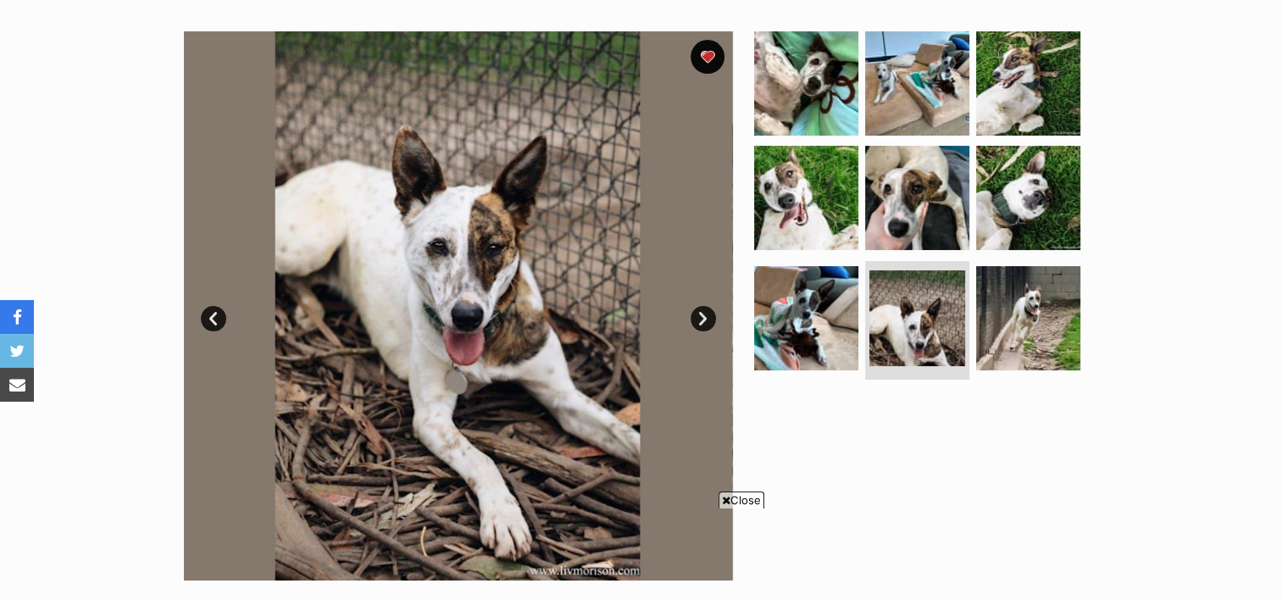
click at [704, 312] on link "Next" at bounding box center [703, 318] width 25 height 25
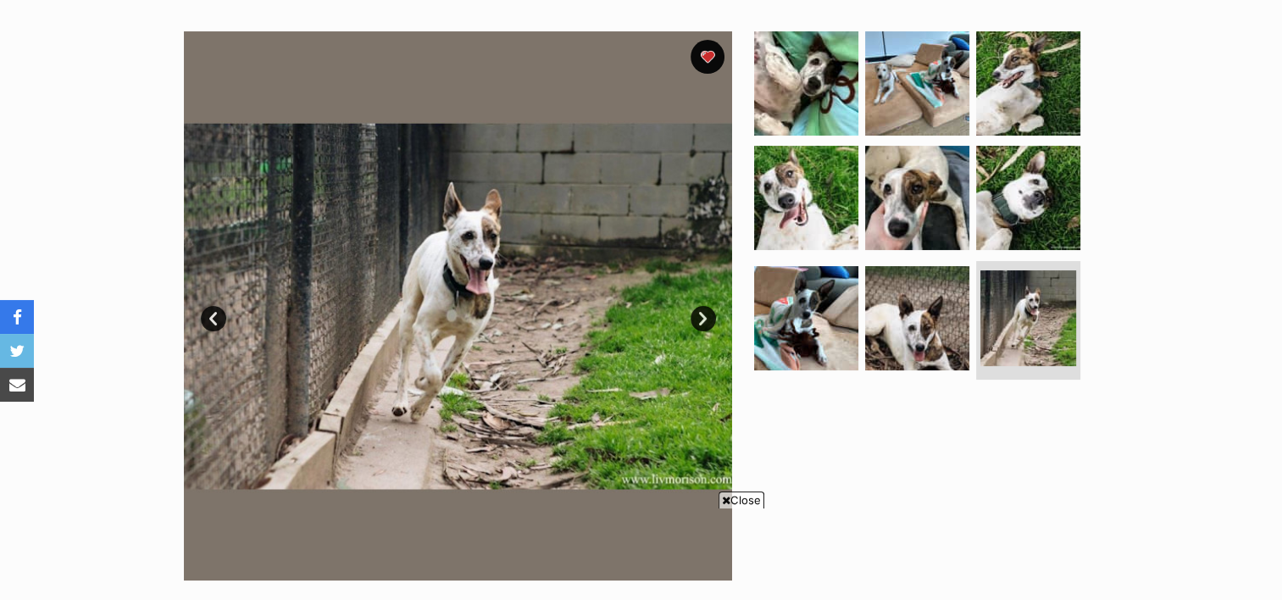
click at [704, 312] on link "Next" at bounding box center [703, 318] width 25 height 25
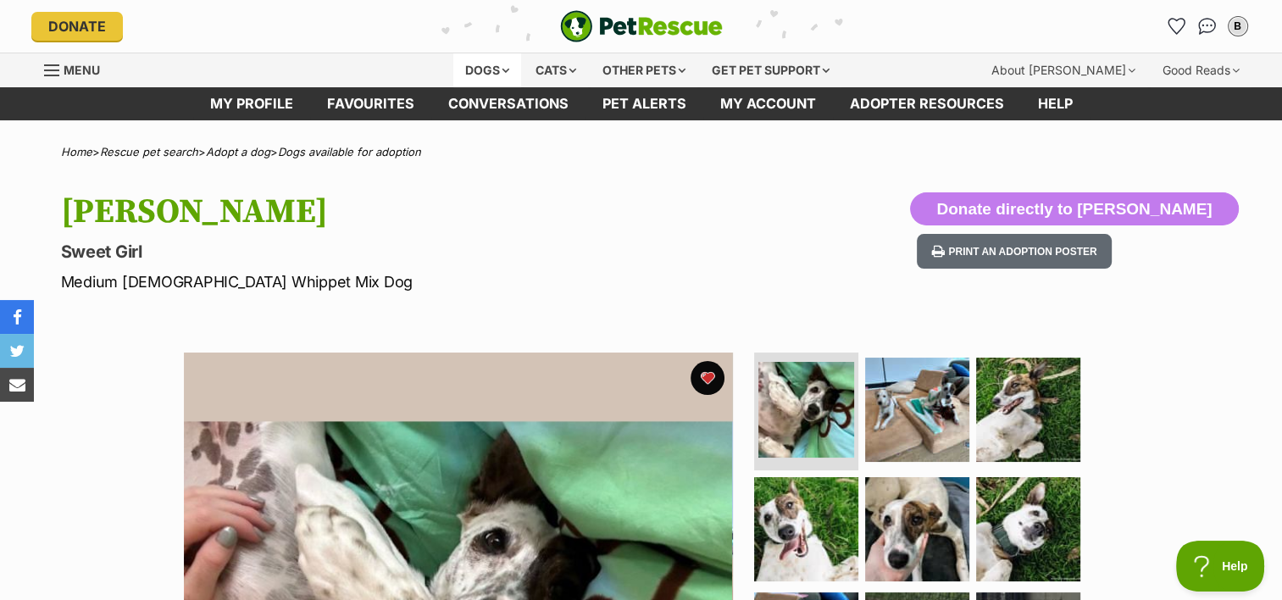
click at [495, 71] on div "Dogs" at bounding box center [487, 70] width 68 height 34
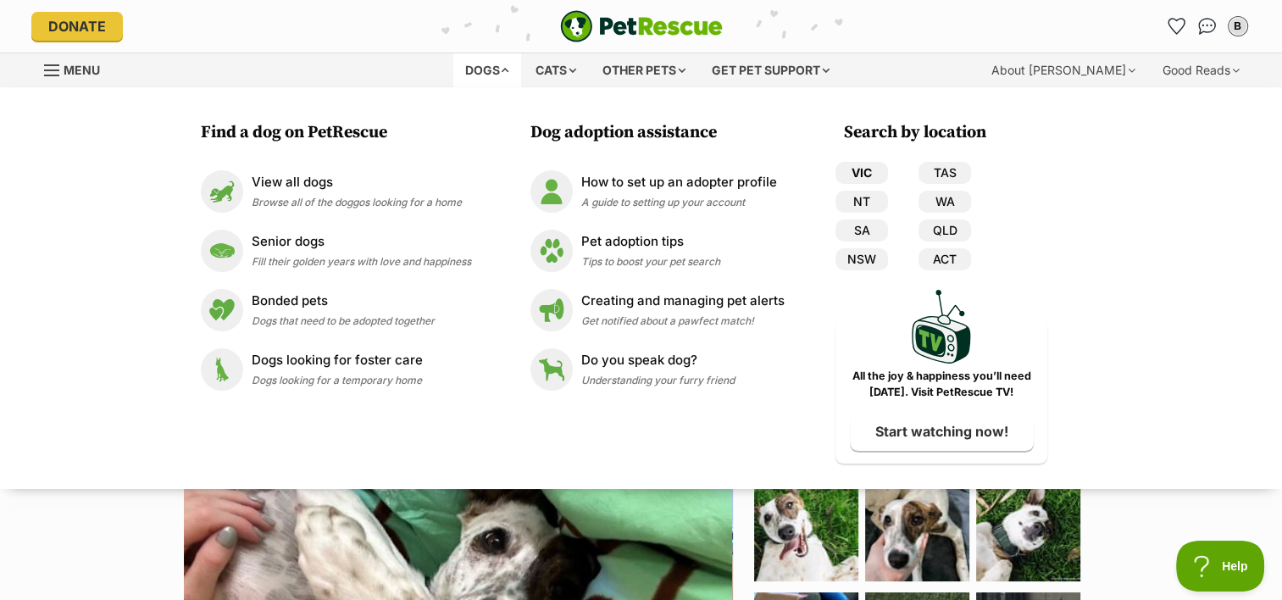
click at [873, 171] on link "VIC" at bounding box center [862, 173] width 53 height 22
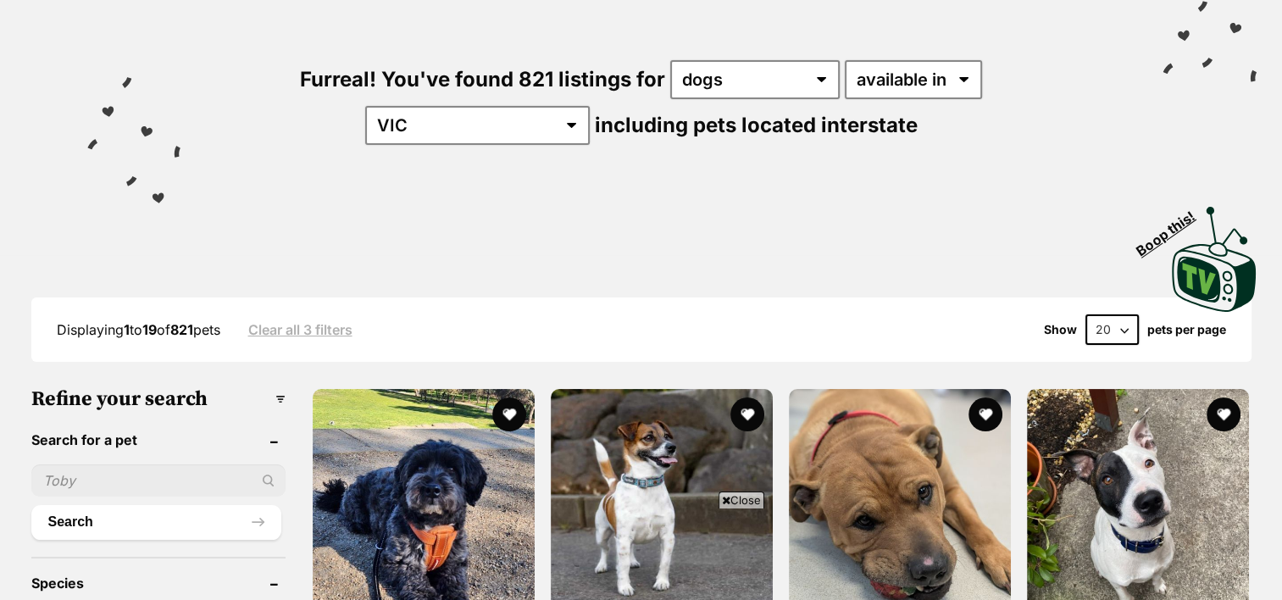
scroll to position [162, 0]
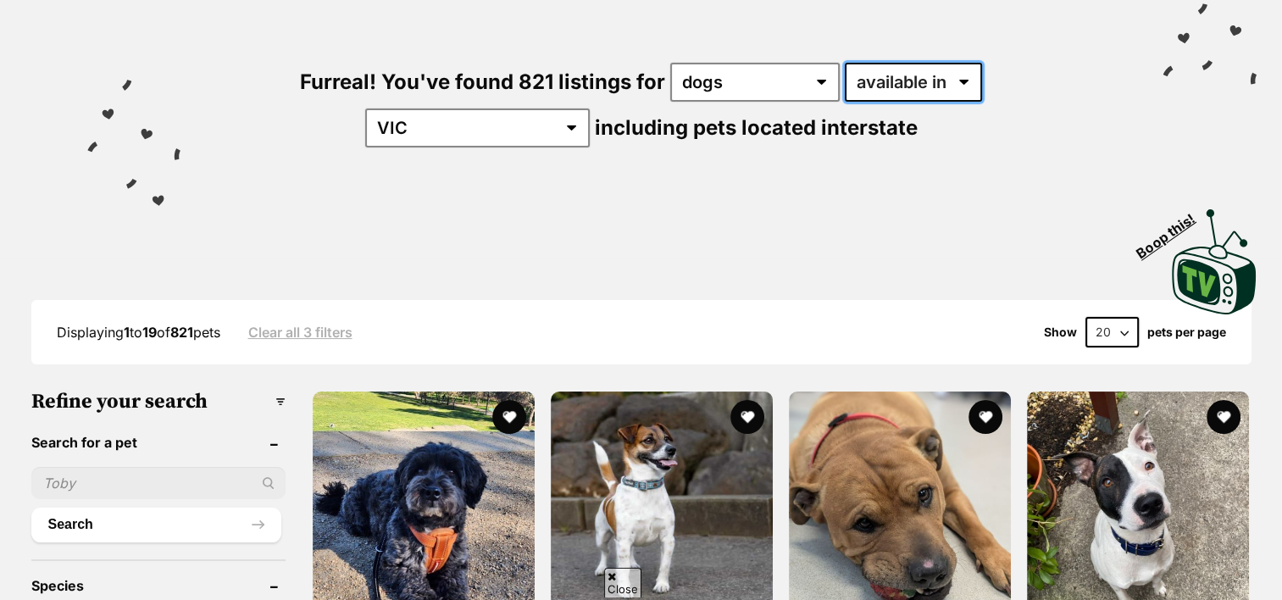
click at [879, 77] on select "available in located in" at bounding box center [913, 82] width 137 height 39
select select "disabled"
click at [845, 63] on select "available in located in" at bounding box center [913, 82] width 137 height 39
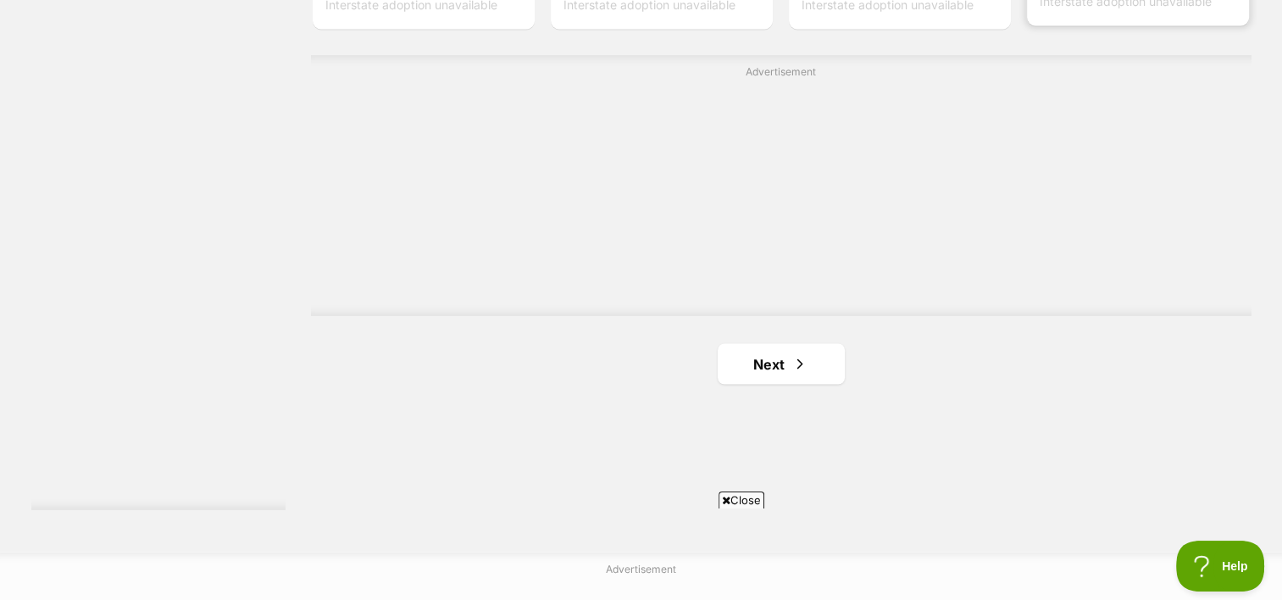
scroll to position [3011, 0]
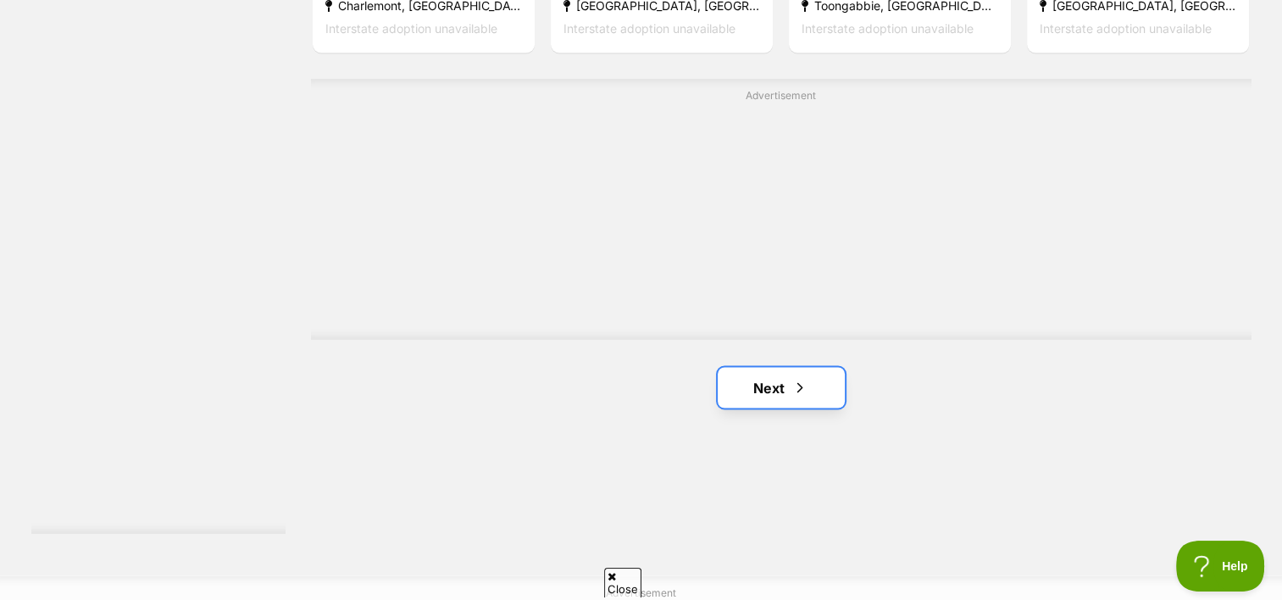
click at [793, 377] on span "Next page" at bounding box center [800, 387] width 17 height 20
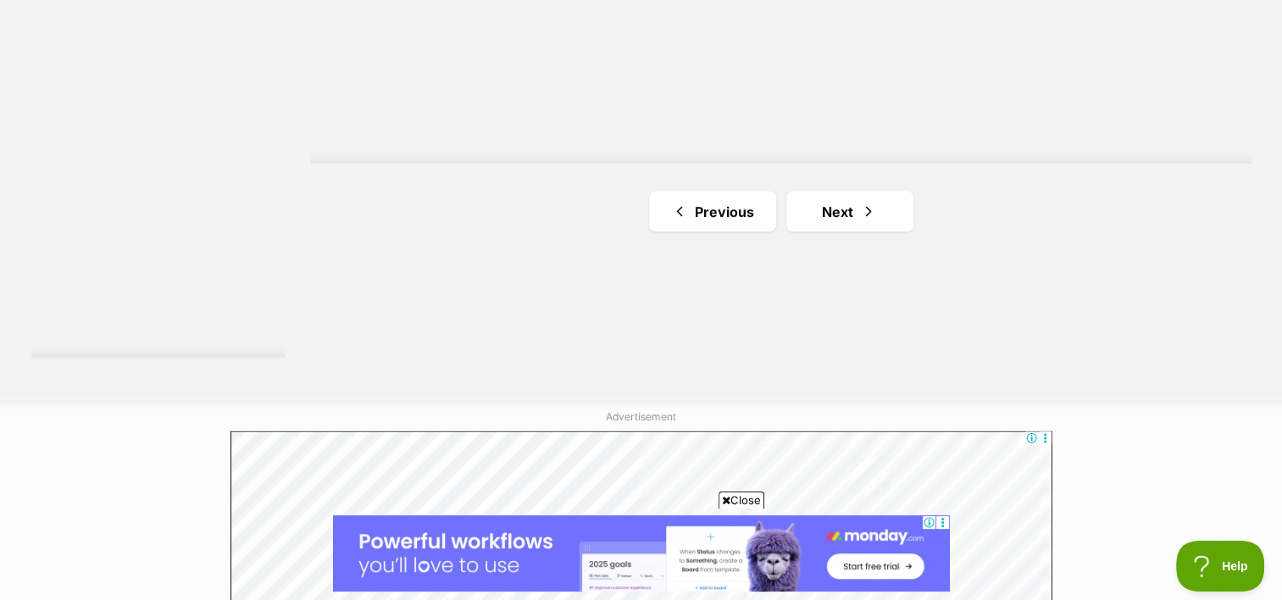
scroll to position [3268, 0]
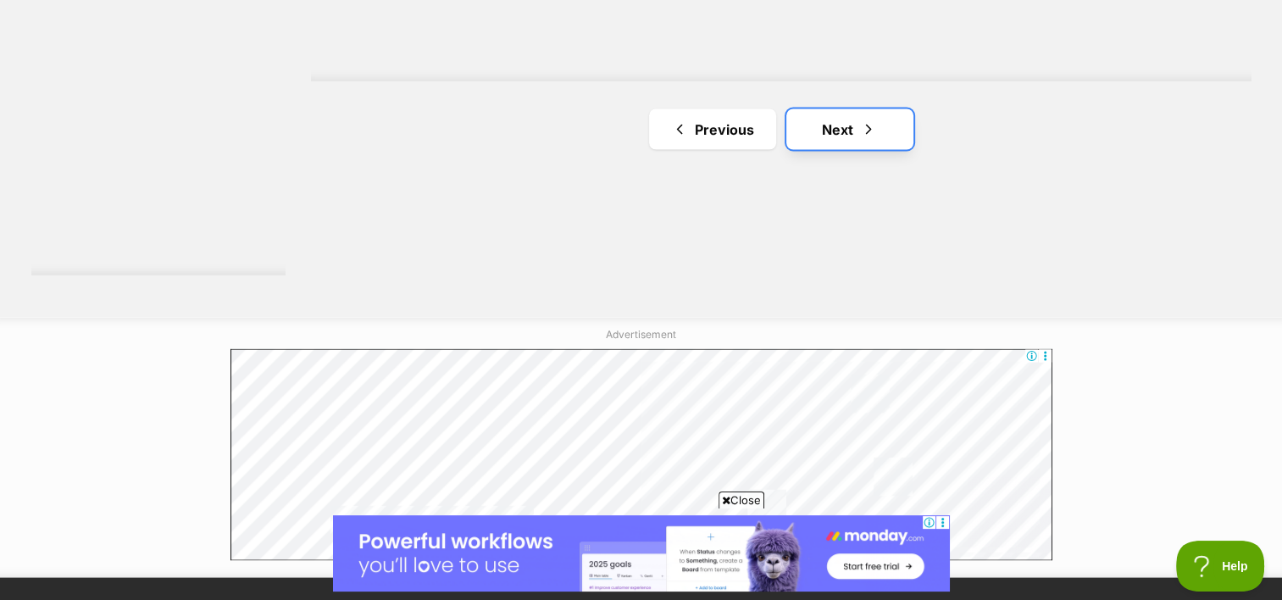
click at [870, 120] on span "Next page" at bounding box center [868, 130] width 17 height 20
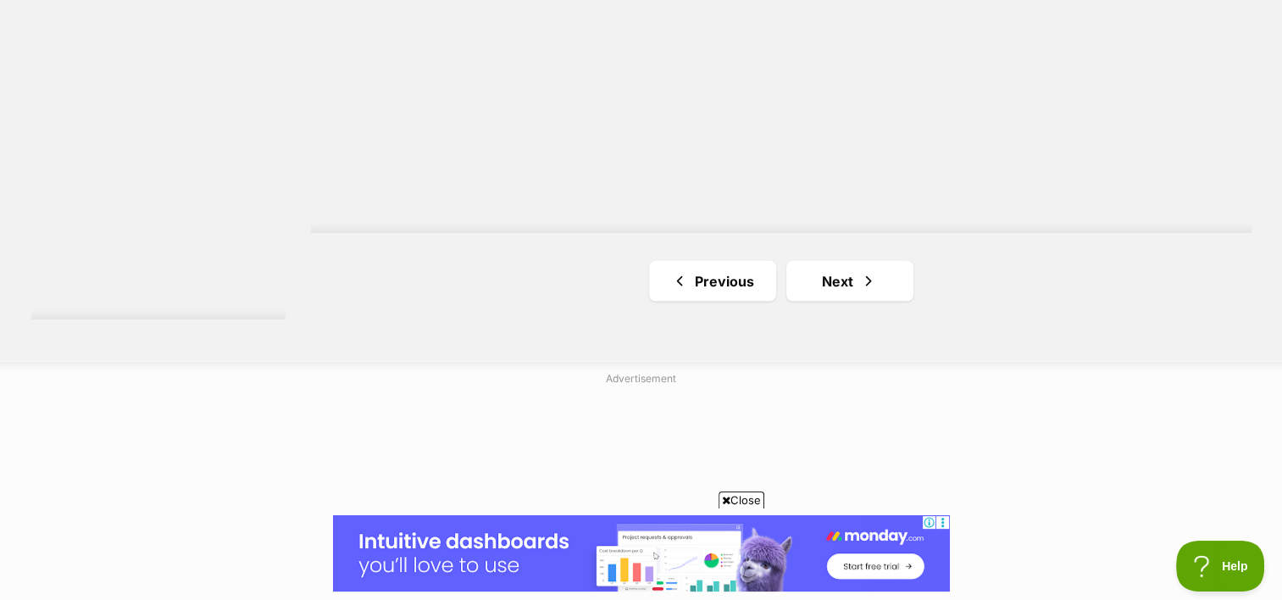
scroll to position [3261, 0]
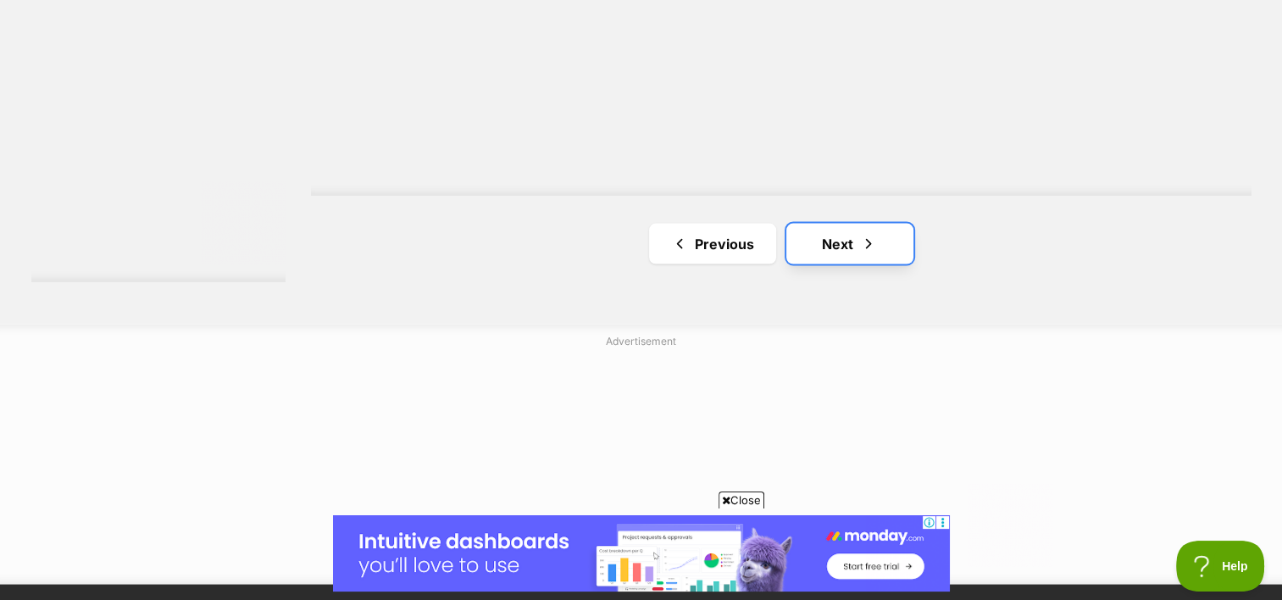
click at [855, 224] on link "Next" at bounding box center [850, 244] width 127 height 41
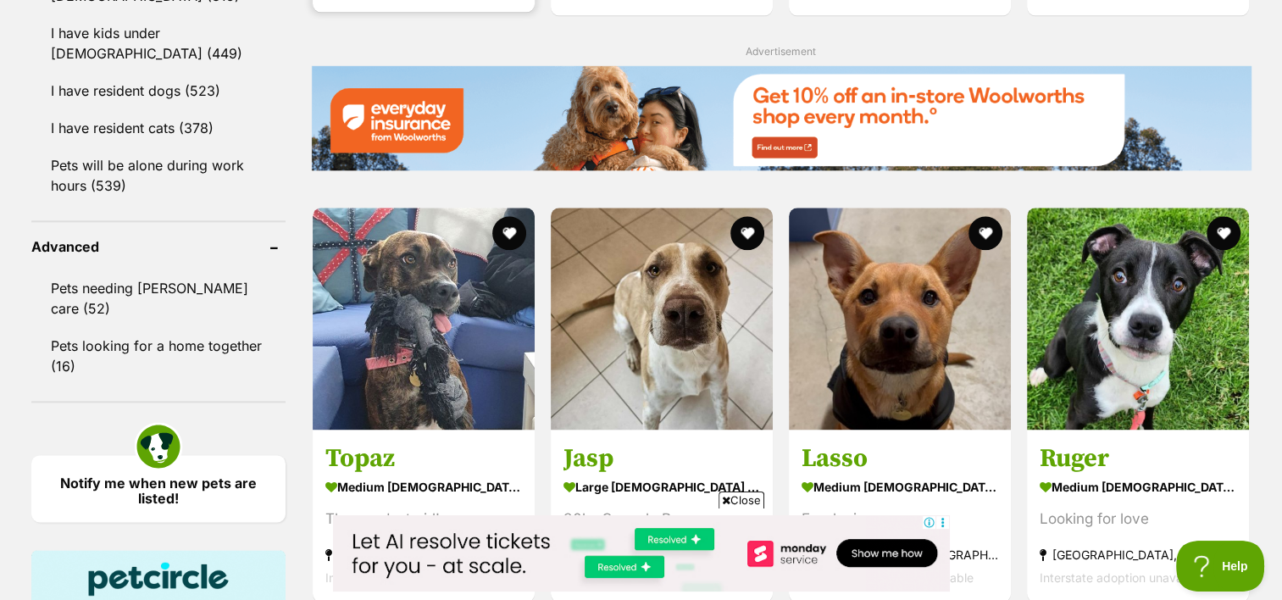
scroll to position [2099, 0]
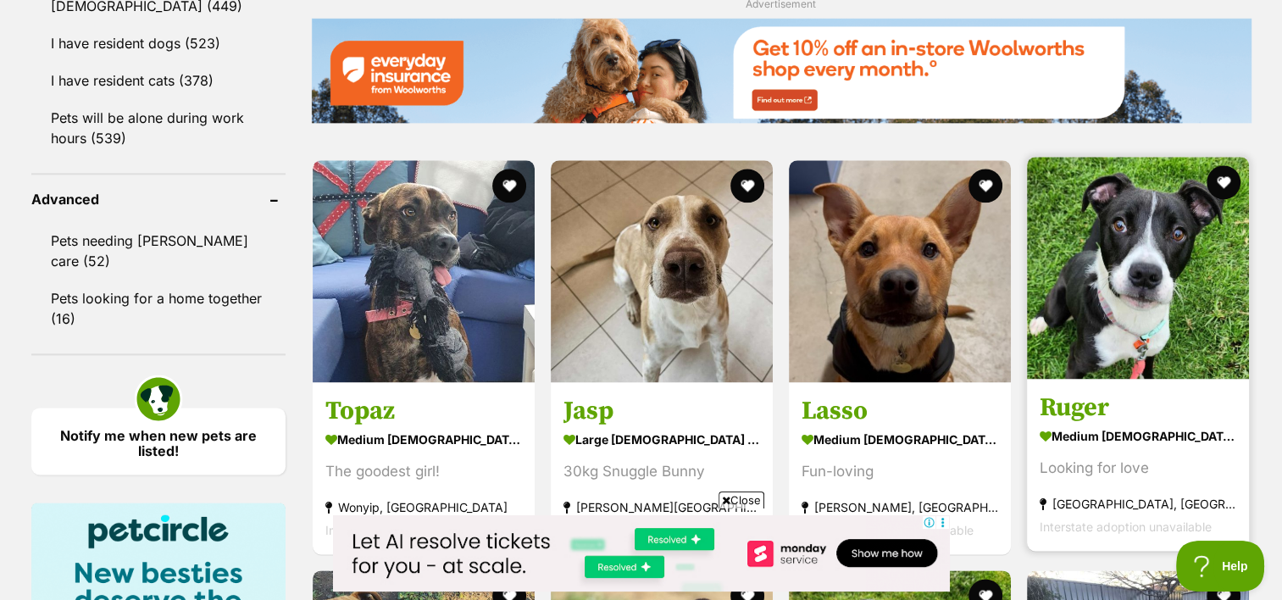
click at [1173, 241] on img at bounding box center [1138, 268] width 222 height 222
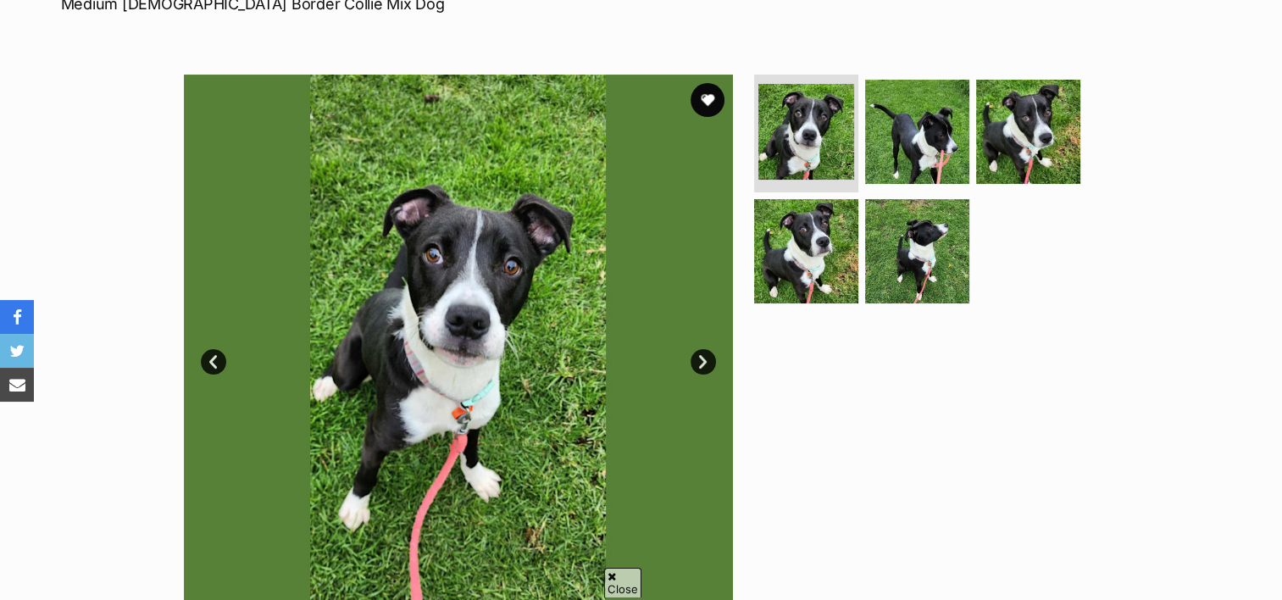
scroll to position [278, 0]
click at [709, 361] on link "Next" at bounding box center [703, 361] width 25 height 25
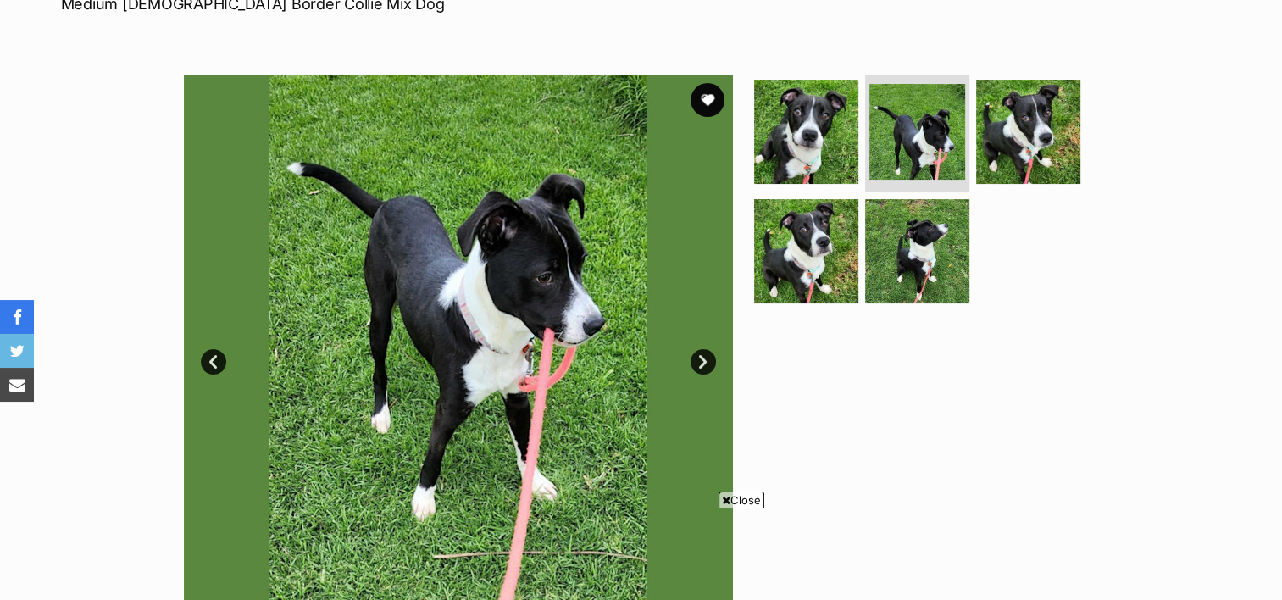
scroll to position [0, 0]
click at [709, 361] on link "Next" at bounding box center [703, 361] width 25 height 25
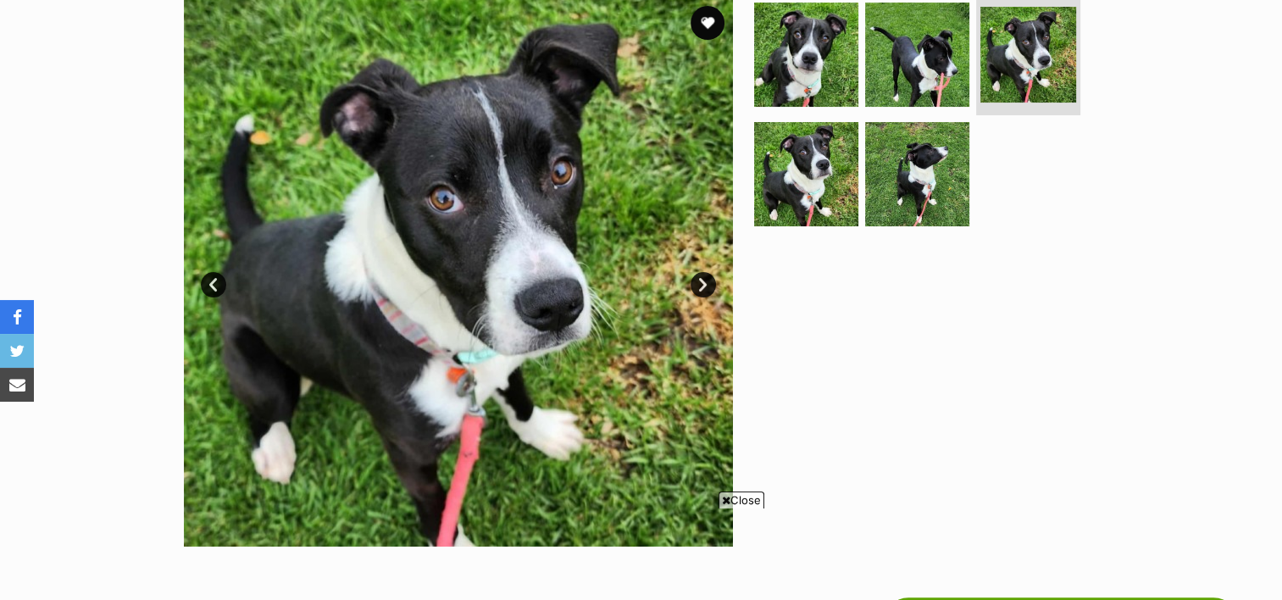
scroll to position [359, 0]
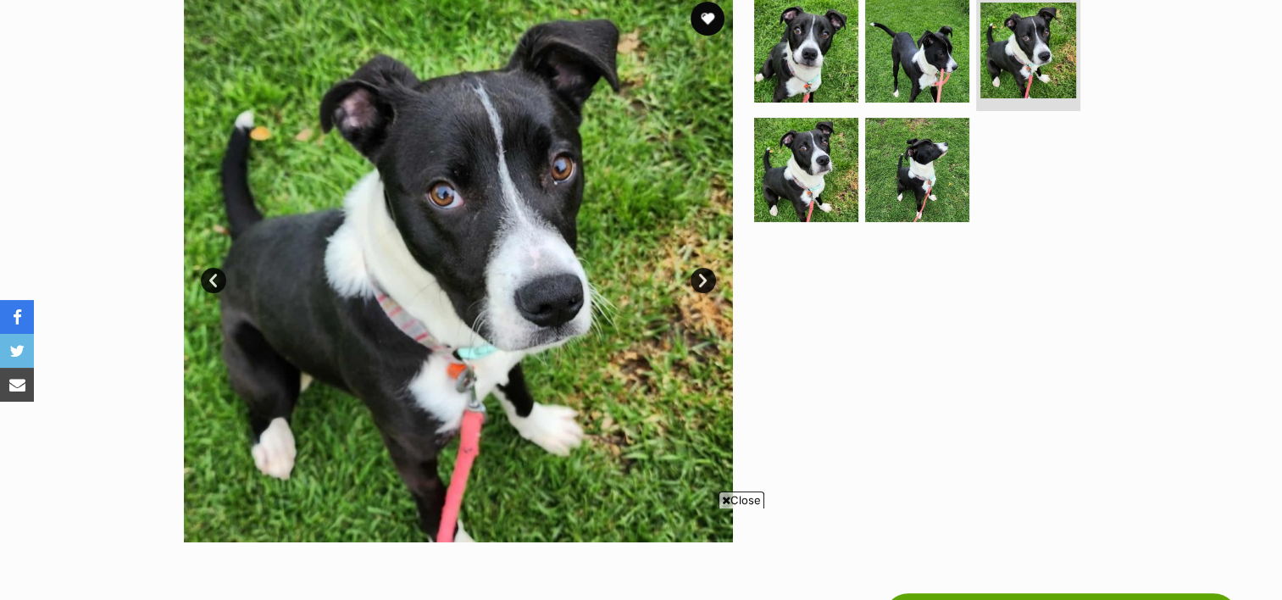
click at [698, 282] on link "Next" at bounding box center [703, 280] width 25 height 25
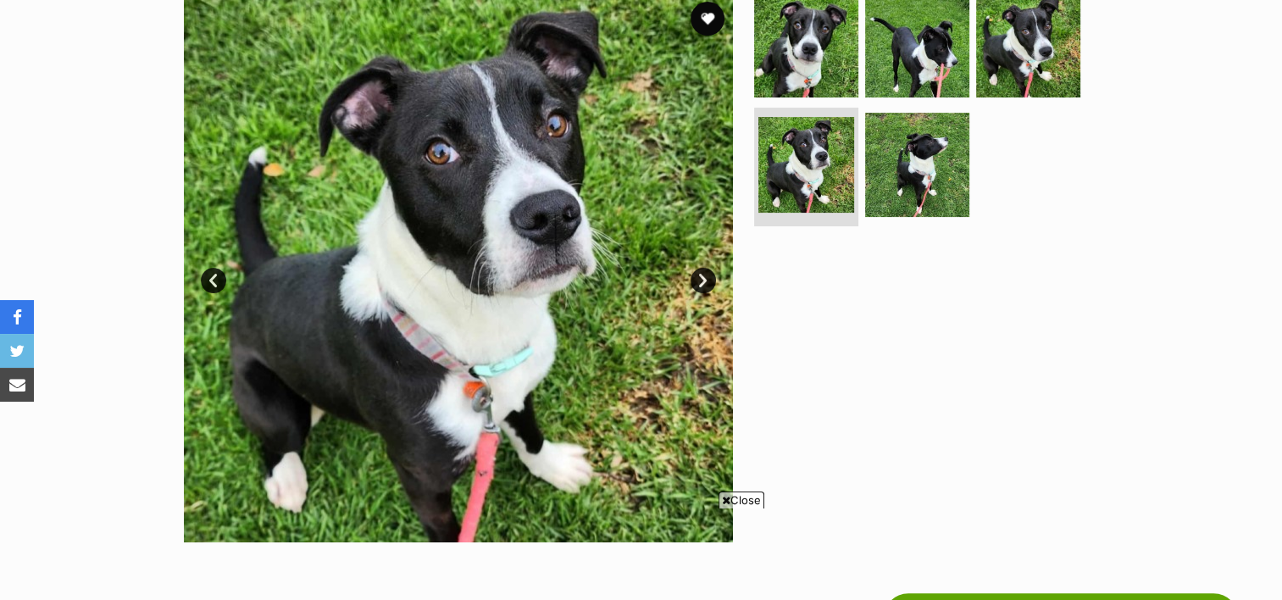
click at [698, 282] on link "Next" at bounding box center [703, 280] width 25 height 25
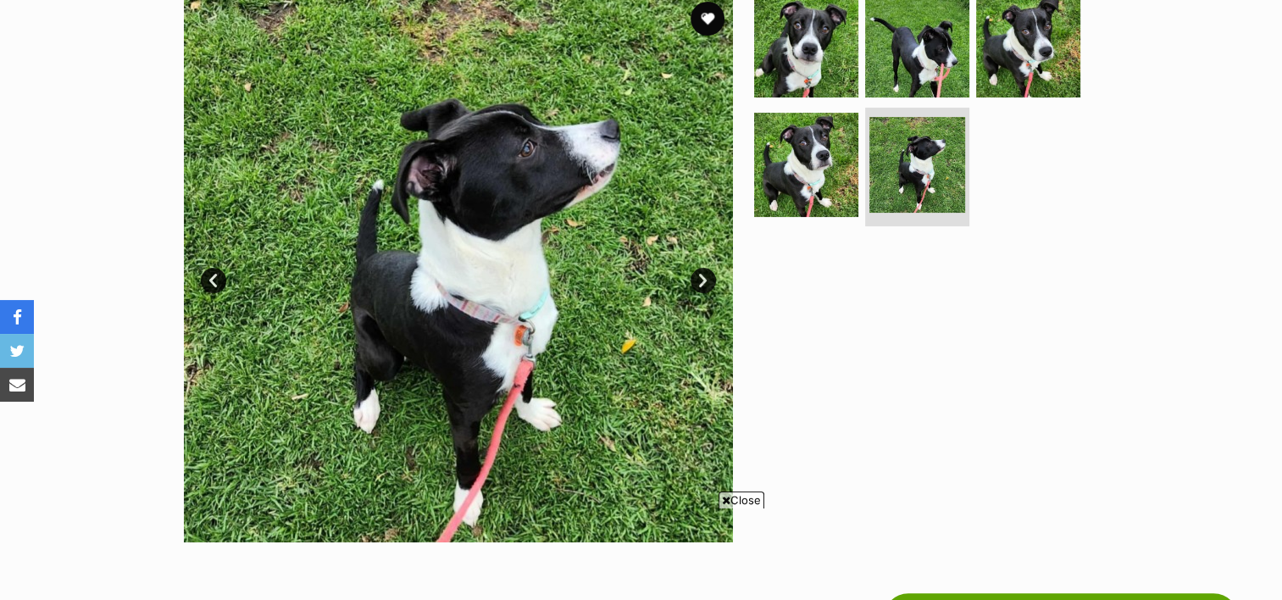
click at [698, 282] on link "Next" at bounding box center [703, 280] width 25 height 25
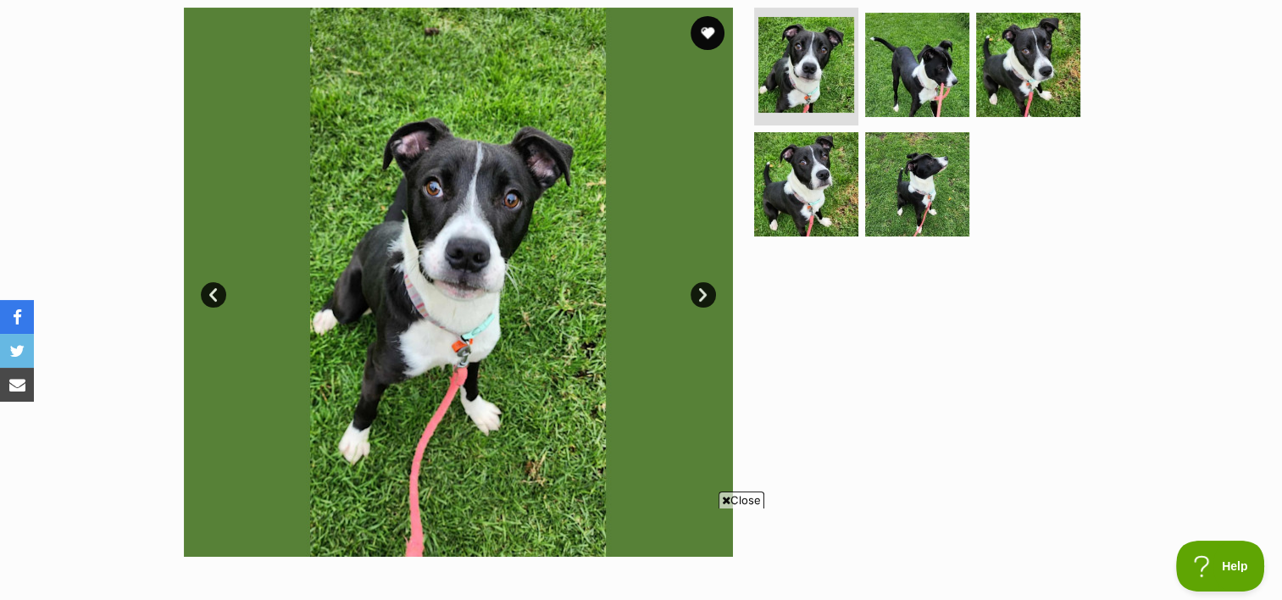
scroll to position [329, 0]
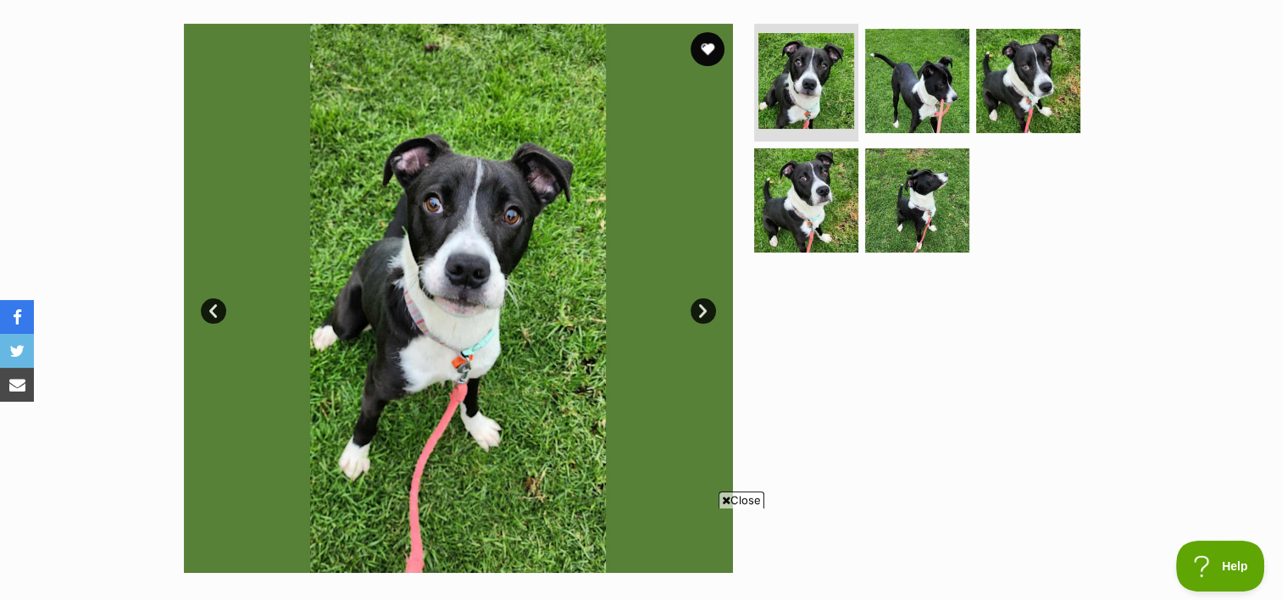
click at [703, 320] on link "Next" at bounding box center [703, 310] width 25 height 25
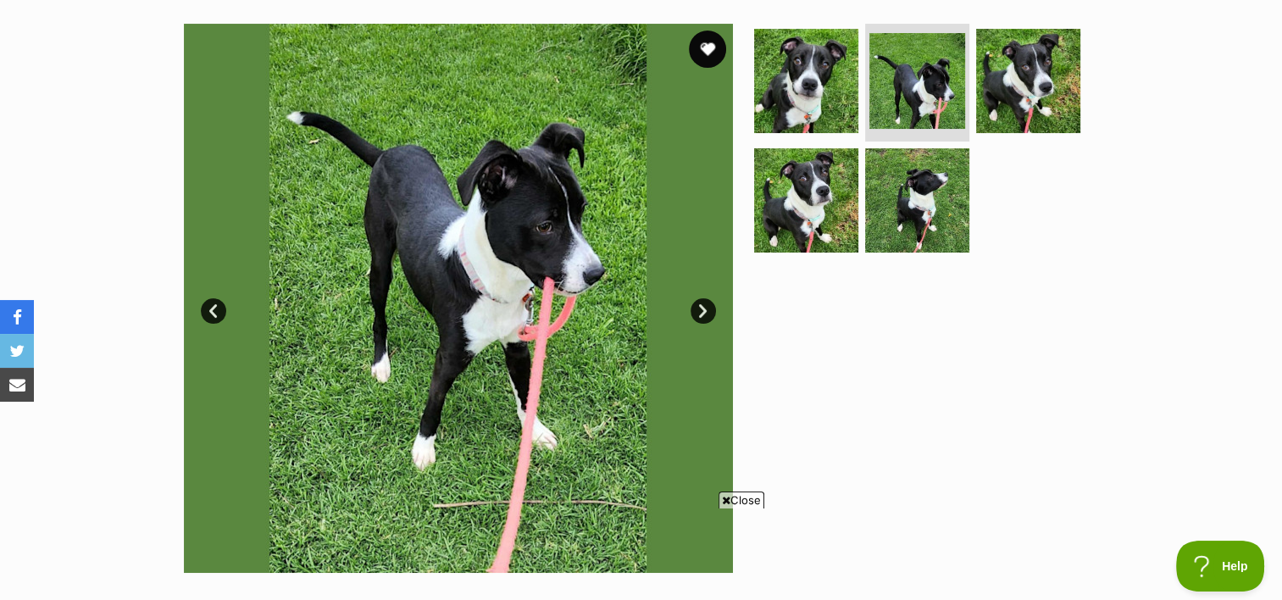
click at [709, 48] on button "favourite" at bounding box center [707, 49] width 37 height 37
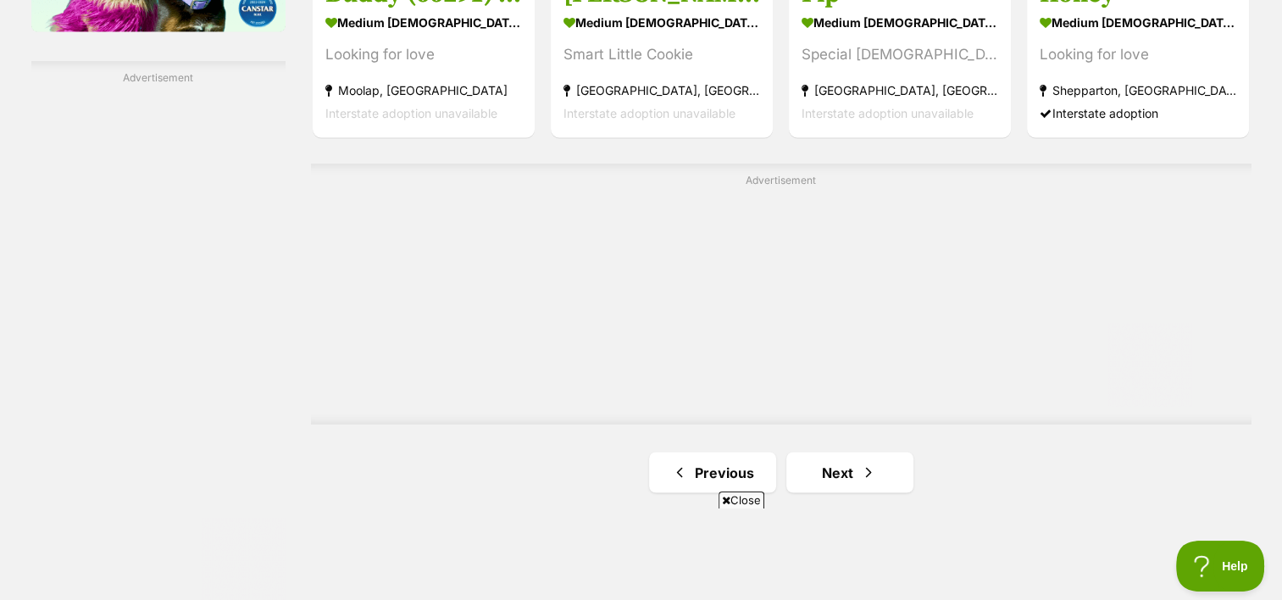
scroll to position [2926, 0]
click at [855, 452] on link "Next" at bounding box center [850, 472] width 127 height 41
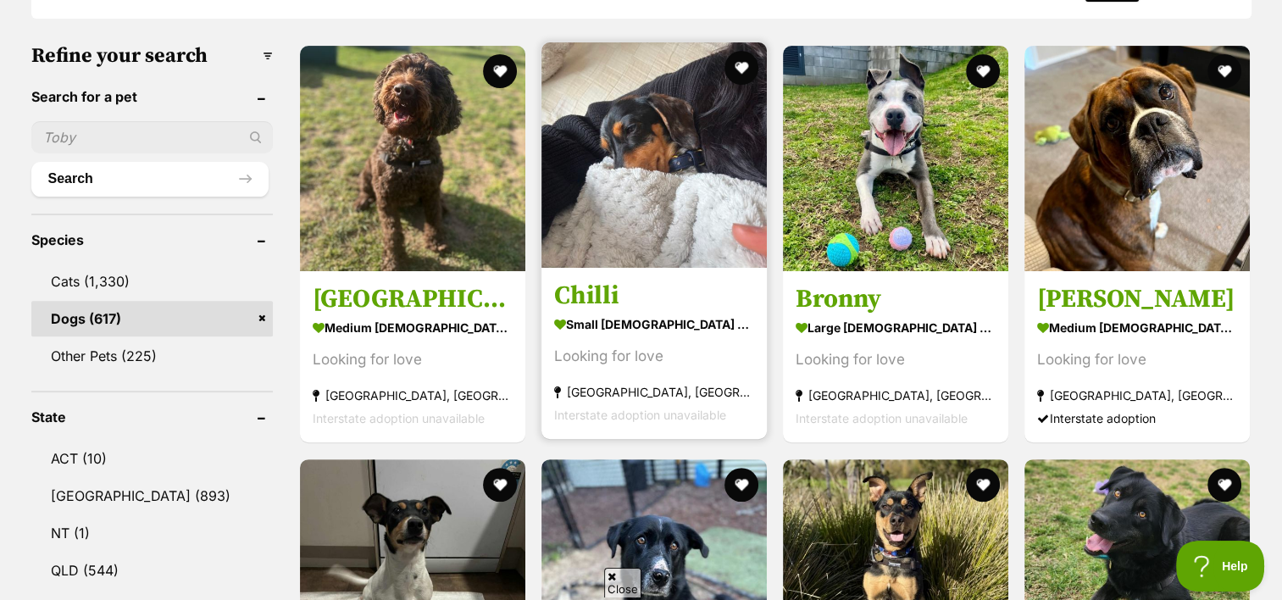
scroll to position [509, 0]
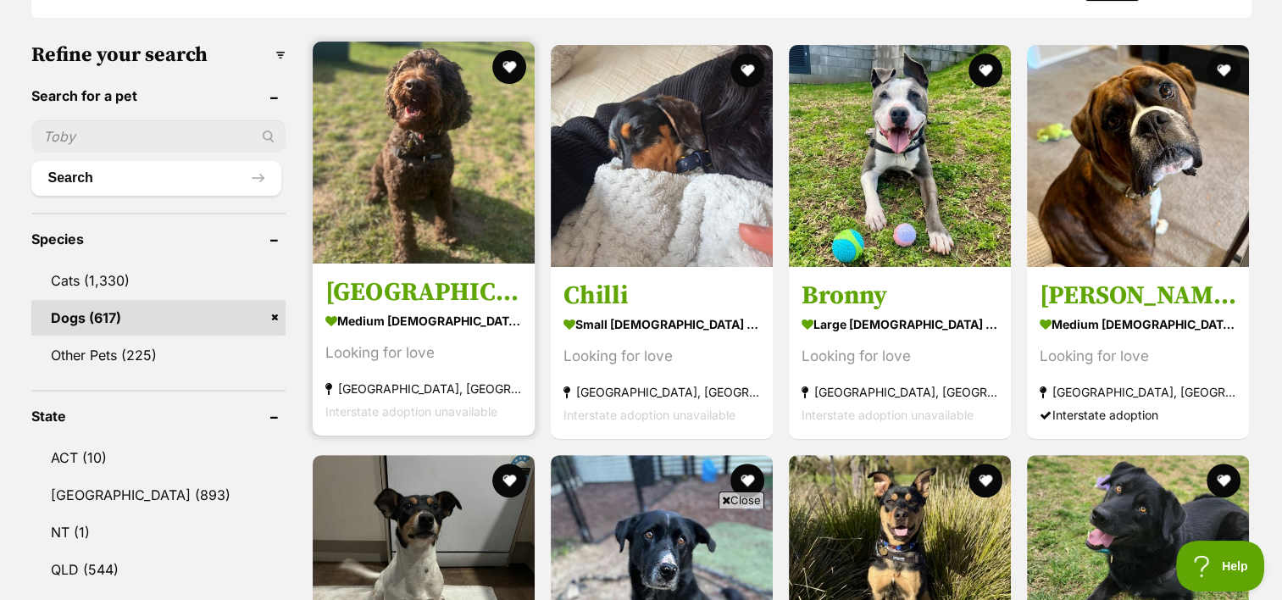
click at [425, 119] on img at bounding box center [424, 153] width 222 height 222
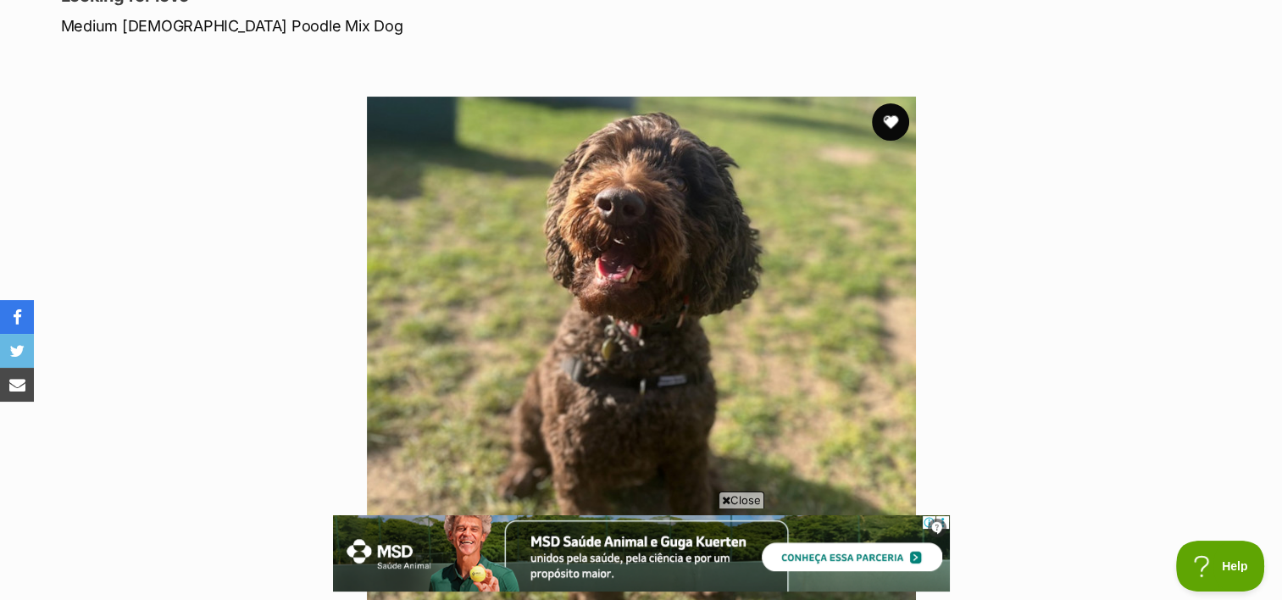
click at [879, 115] on button "favourite" at bounding box center [890, 121] width 37 height 37
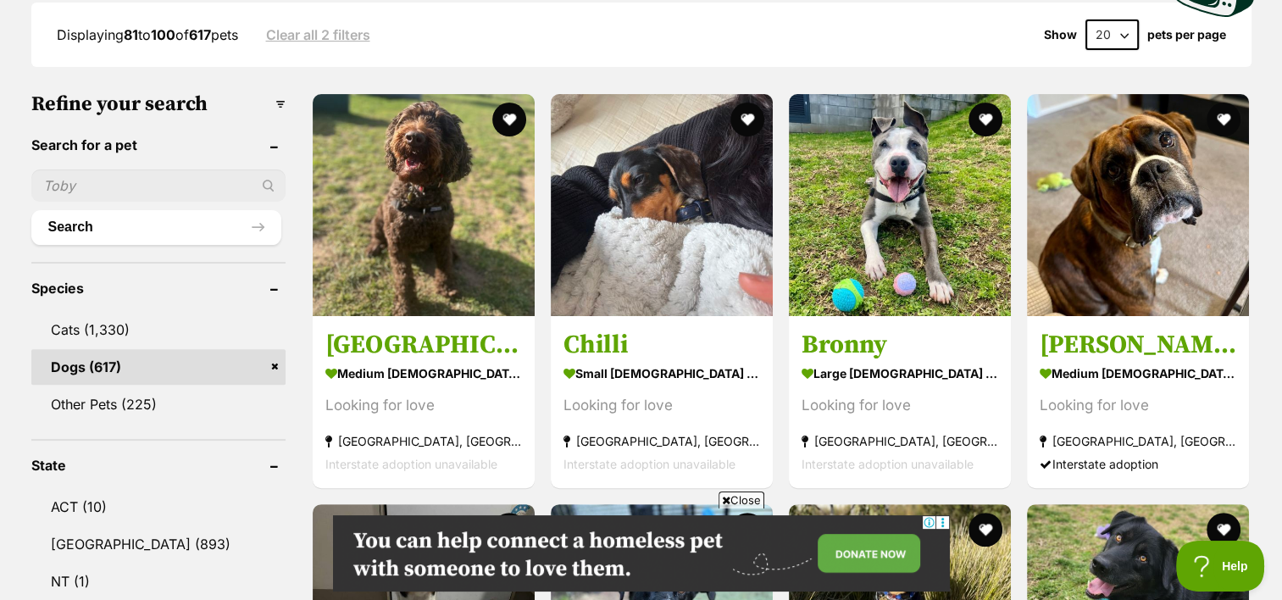
drag, startPoint x: 1293, startPoint y: 169, endPoint x: 1282, endPoint y: 128, distance: 42.1
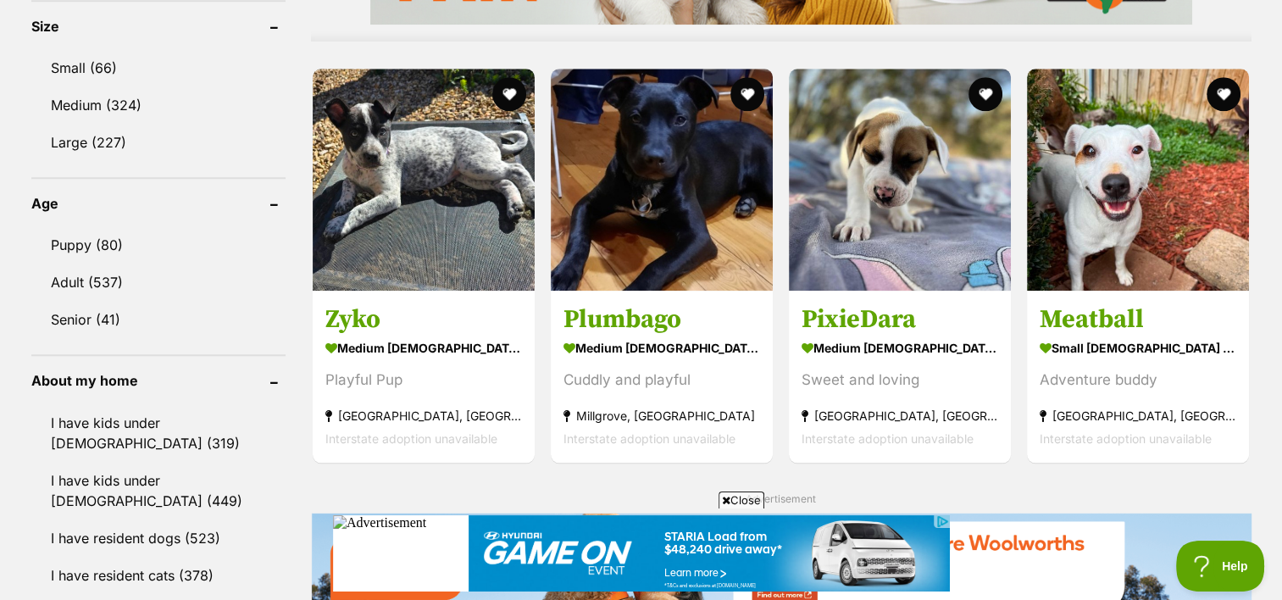
drag, startPoint x: 1282, startPoint y: 128, endPoint x: 1266, endPoint y: 86, distance: 44.5
click at [1266, 86] on div "Displaying 81 to 100 of 617 pets Clear all 2 filters Show 20 40 60 pets per pag…" at bounding box center [641, 399] width 1282 height 3167
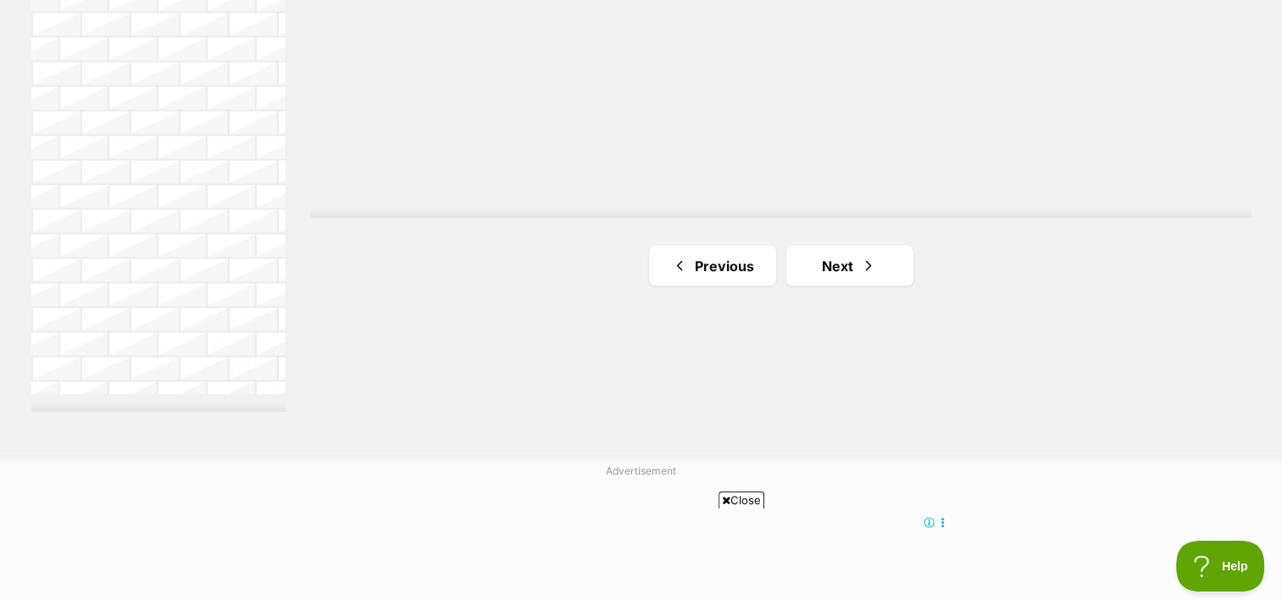
scroll to position [3136, 0]
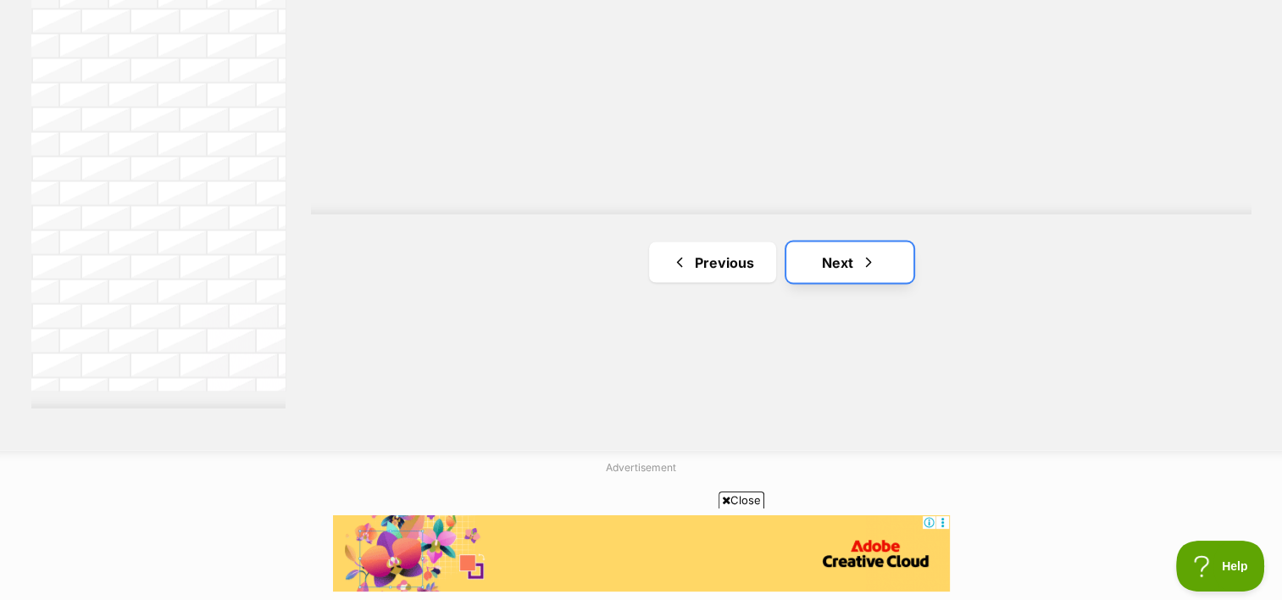
click at [824, 242] on link "Next" at bounding box center [850, 262] width 127 height 41
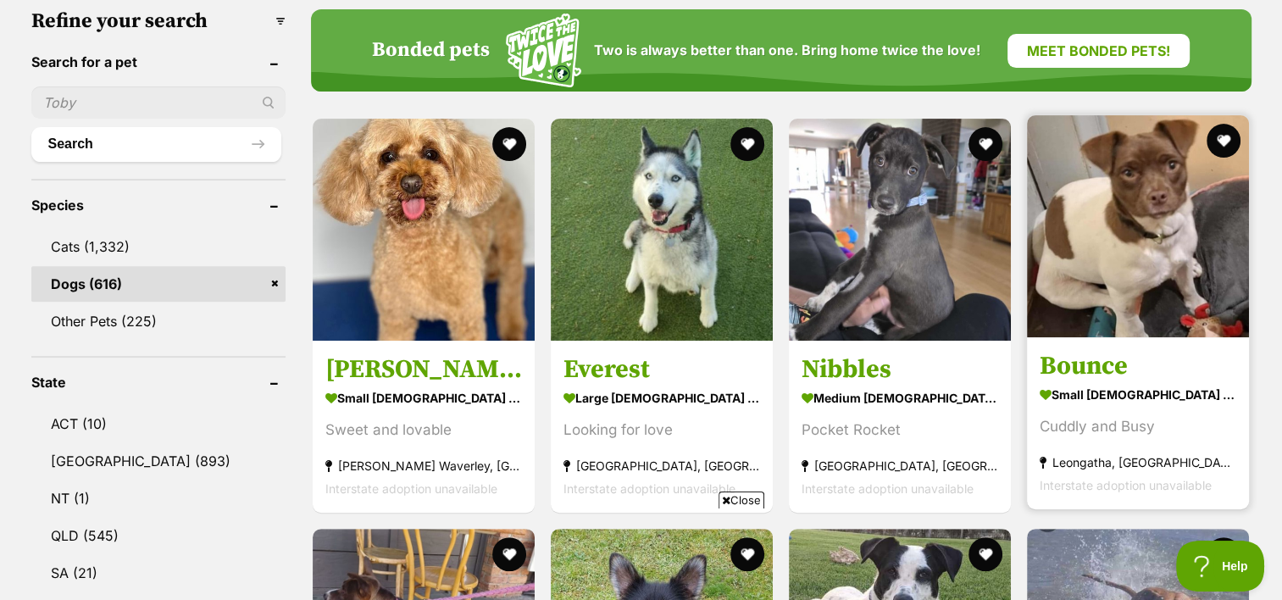
scroll to position [544, 0]
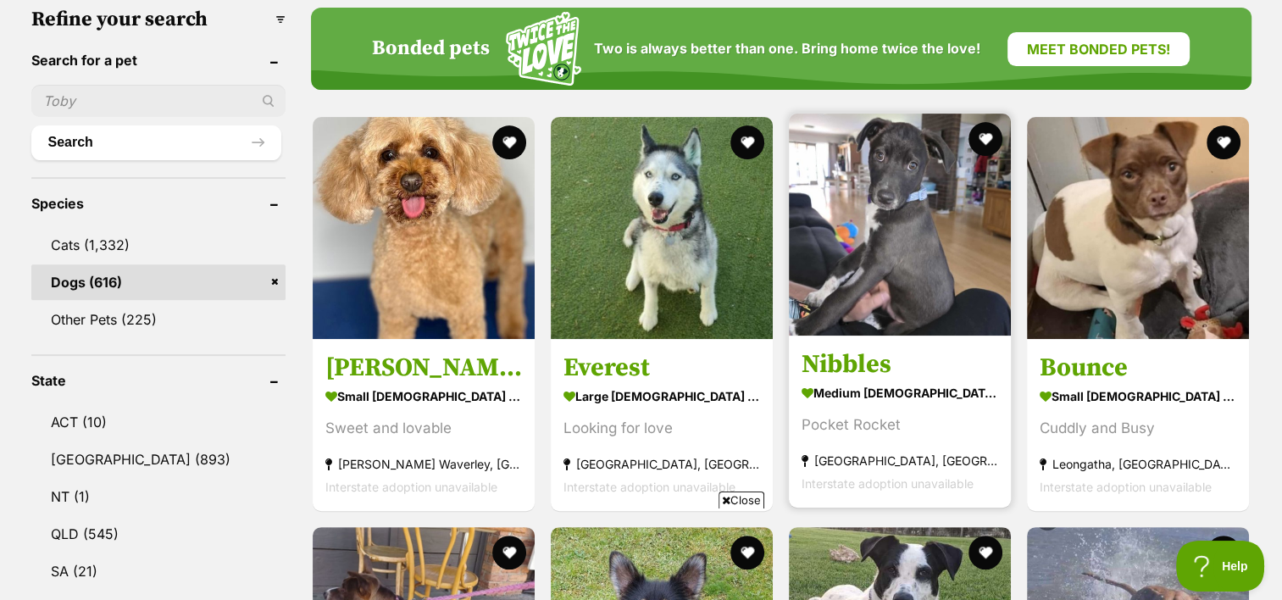
click at [925, 225] on img at bounding box center [900, 225] width 222 height 222
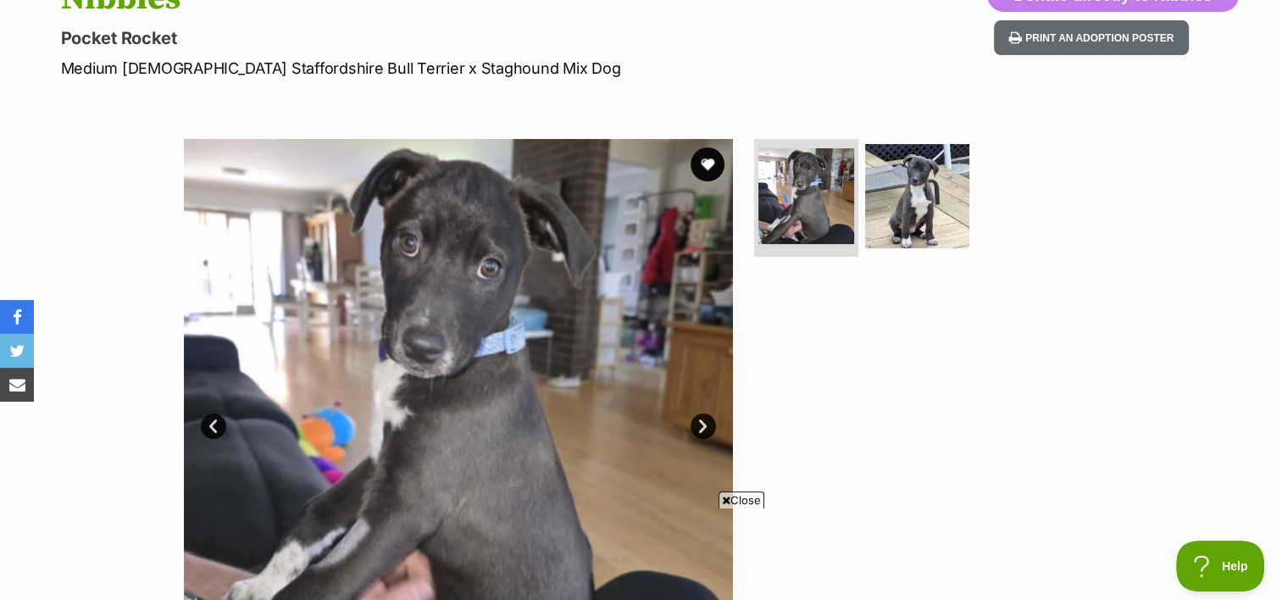
click at [703, 427] on link "Next" at bounding box center [703, 426] width 25 height 25
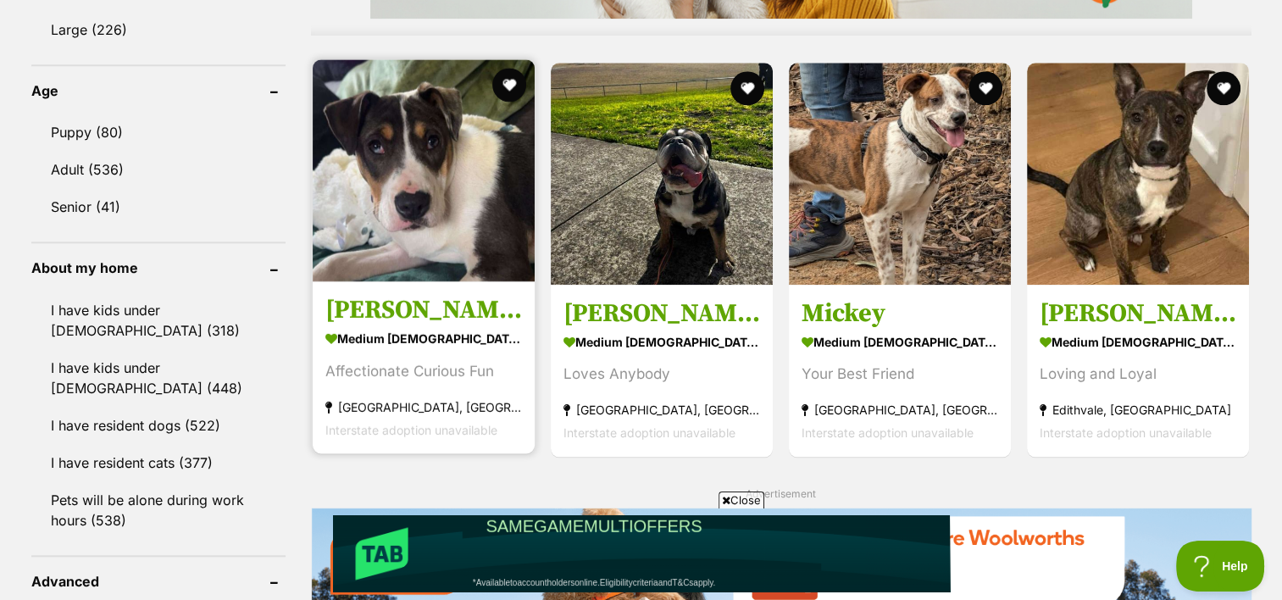
click at [436, 160] on img at bounding box center [424, 170] width 222 height 222
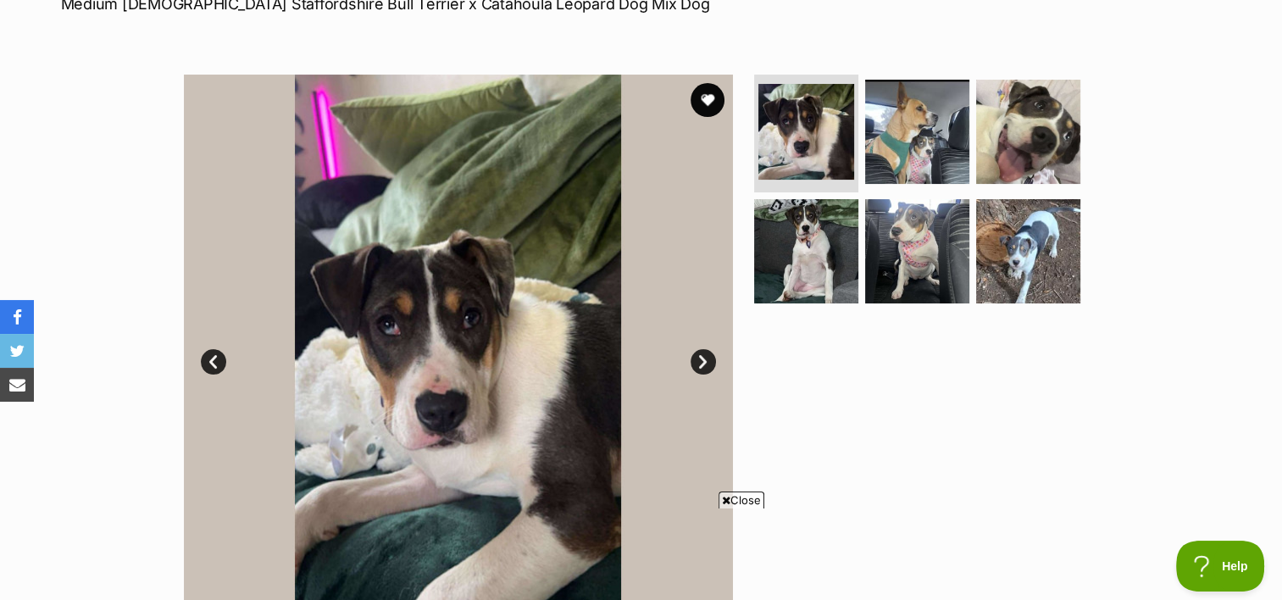
click at [700, 358] on link "Next" at bounding box center [703, 361] width 25 height 25
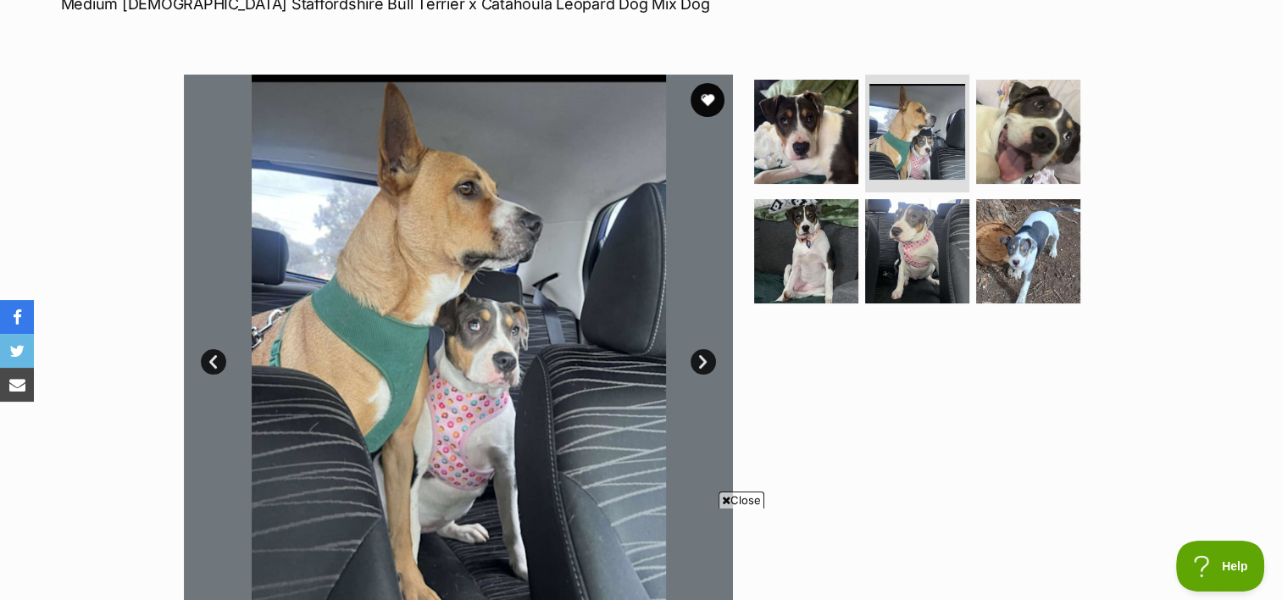
click at [700, 358] on link "Next" at bounding box center [703, 361] width 25 height 25
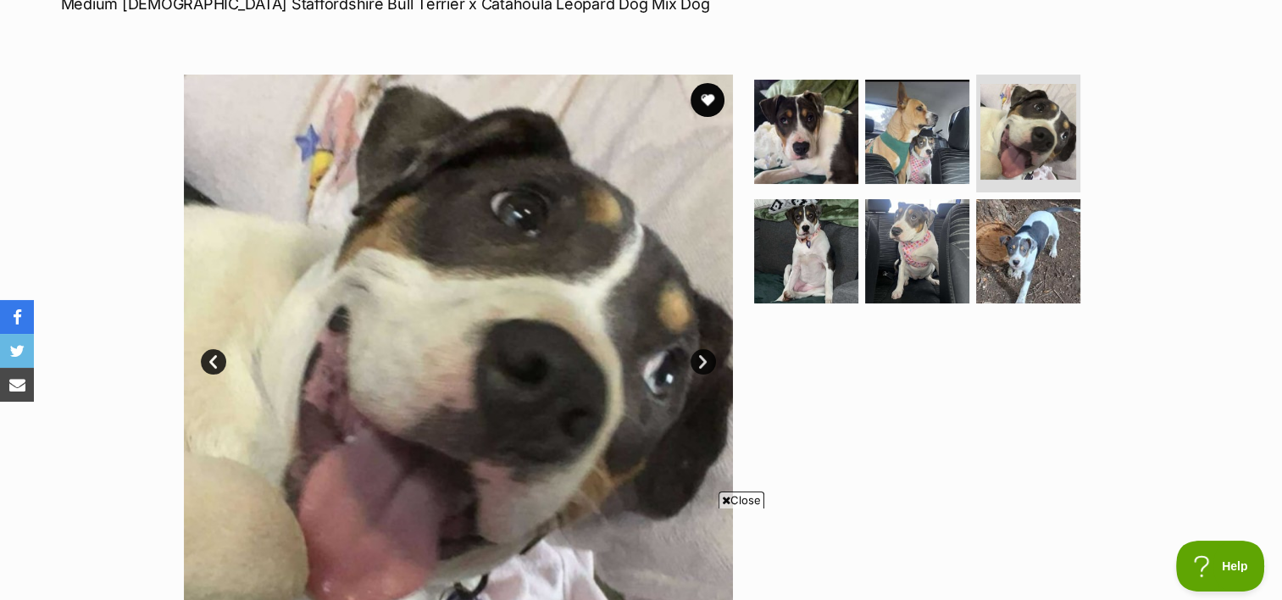
click at [709, 354] on link "Next" at bounding box center [703, 361] width 25 height 25
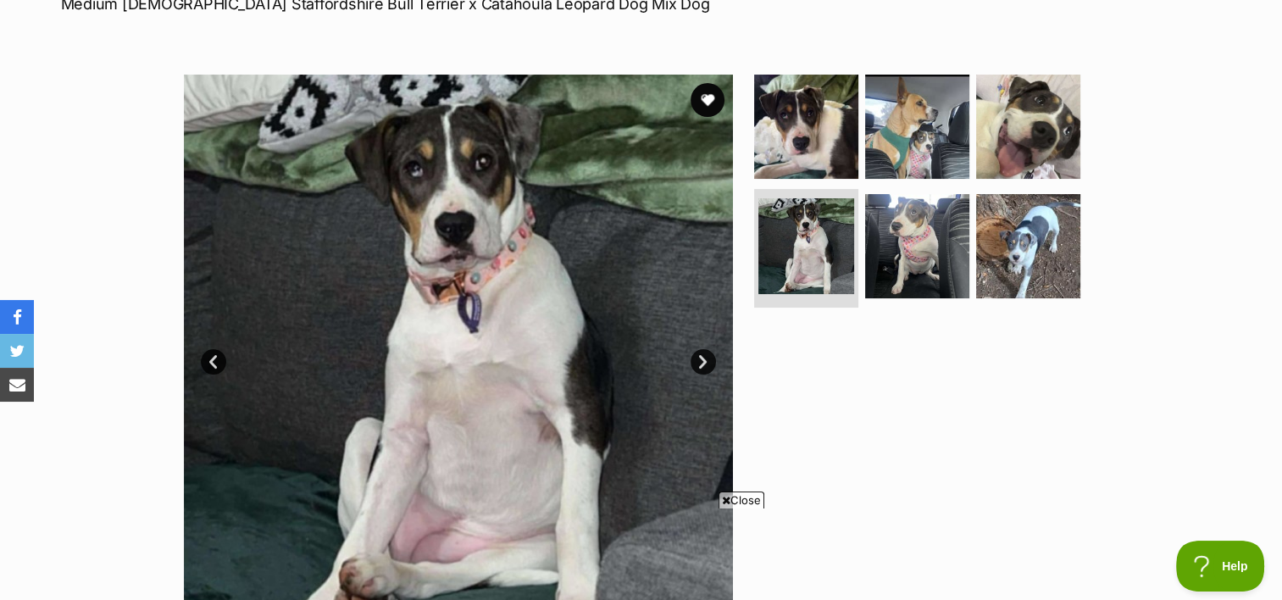
click at [709, 354] on link "Next" at bounding box center [703, 361] width 25 height 25
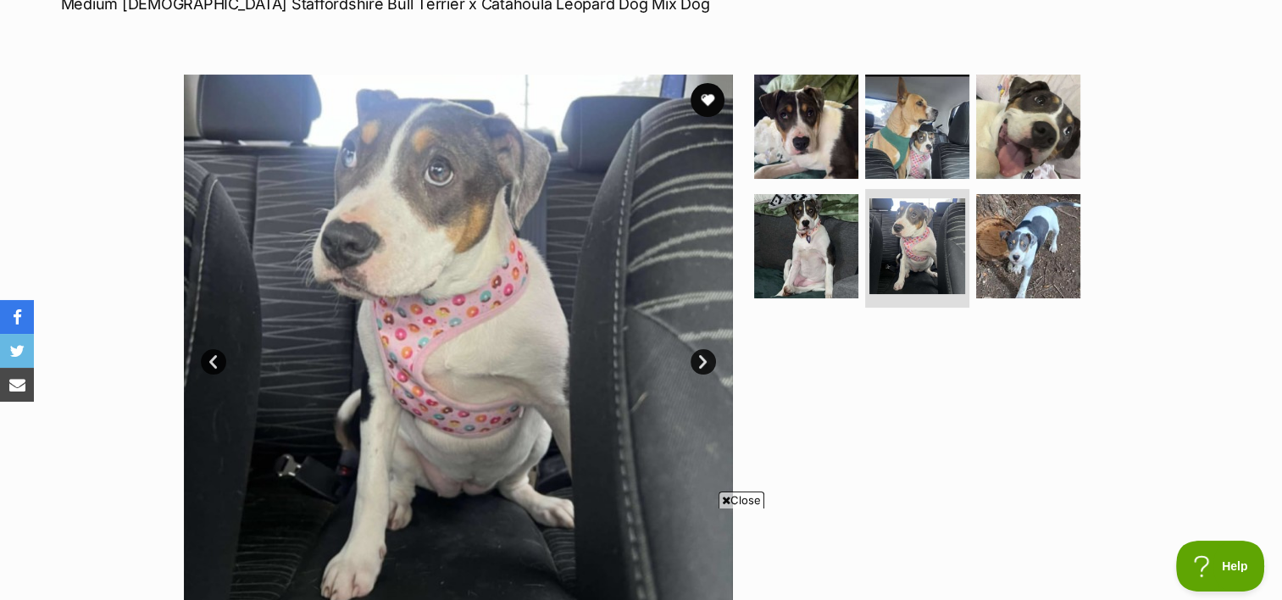
scroll to position [373, 0]
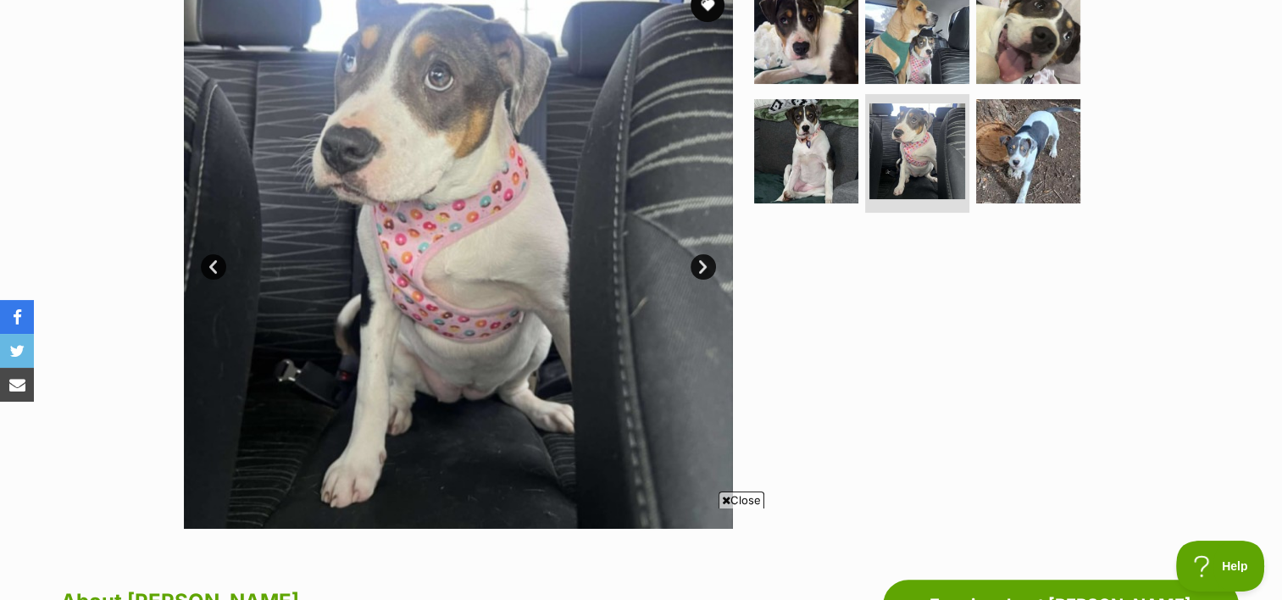
click at [698, 271] on link "Next" at bounding box center [703, 266] width 25 height 25
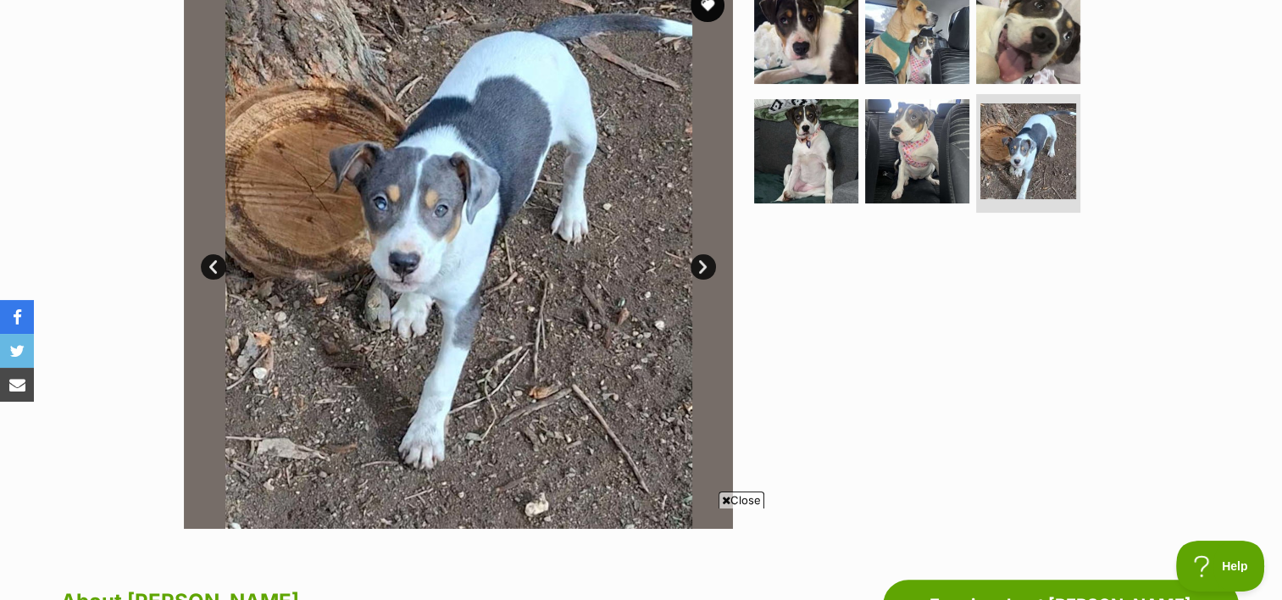
click at [698, 271] on link "Next" at bounding box center [703, 266] width 25 height 25
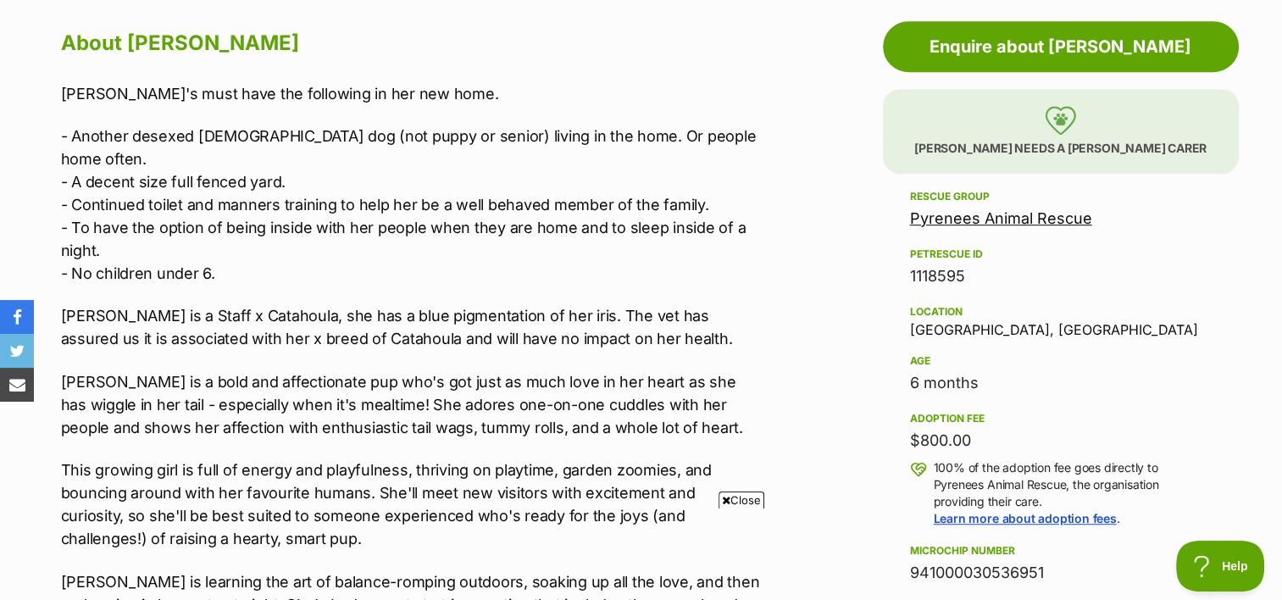
scroll to position [932, 0]
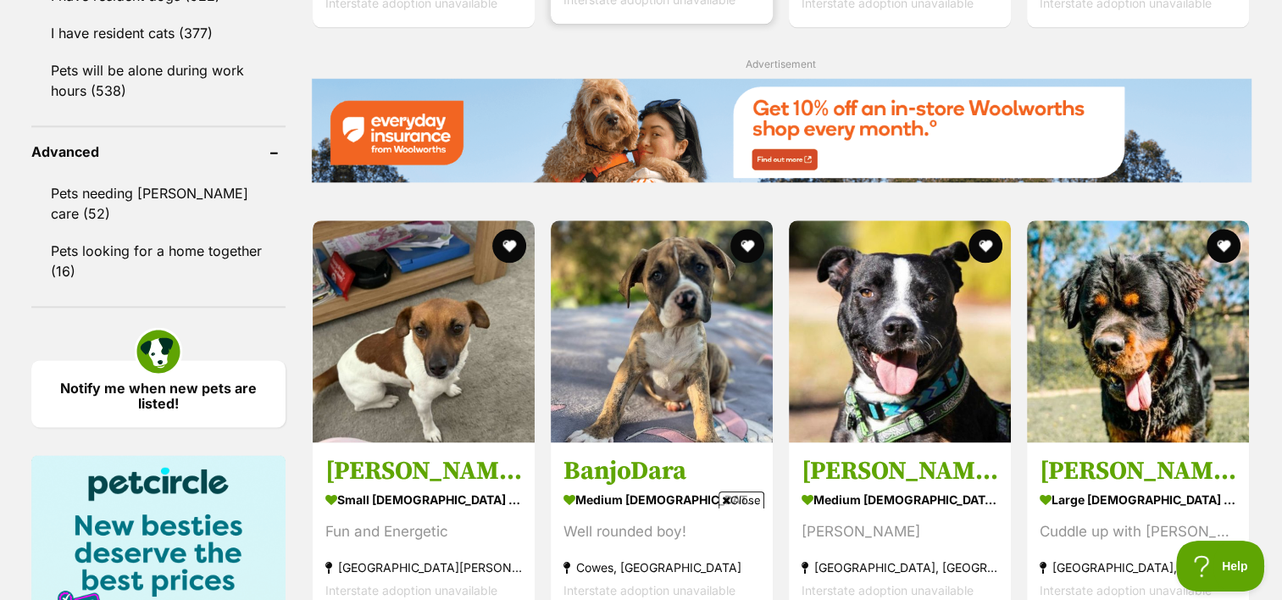
scroll to position [2148, 0]
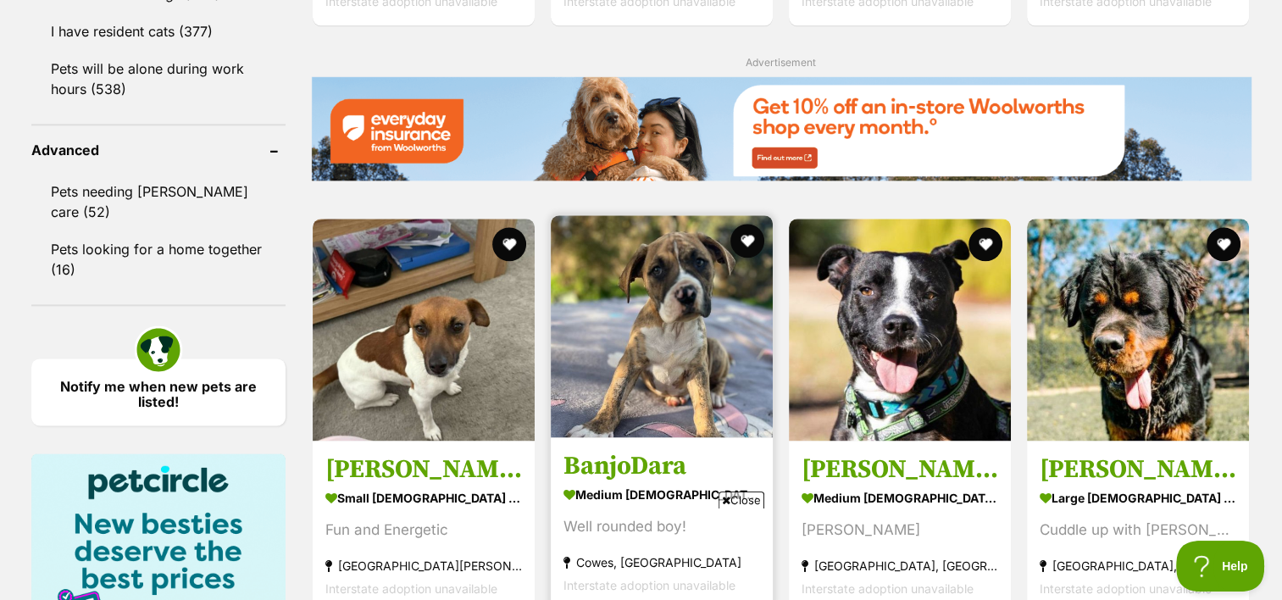
click at [660, 275] on img at bounding box center [662, 326] width 222 height 222
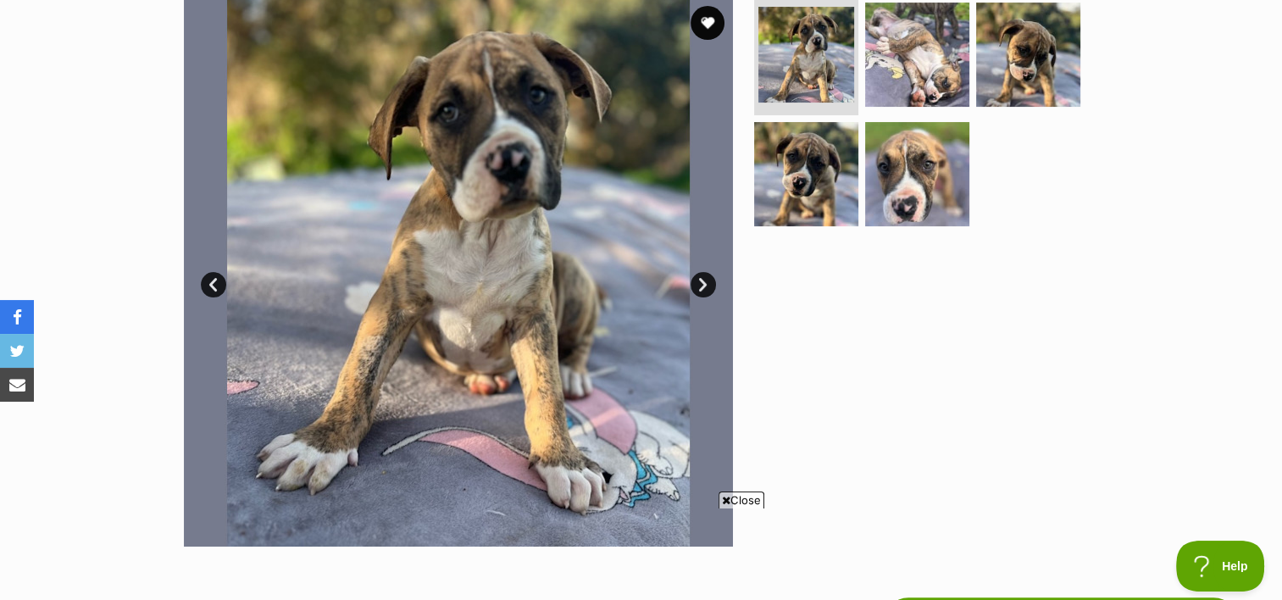
scroll to position [353, 0]
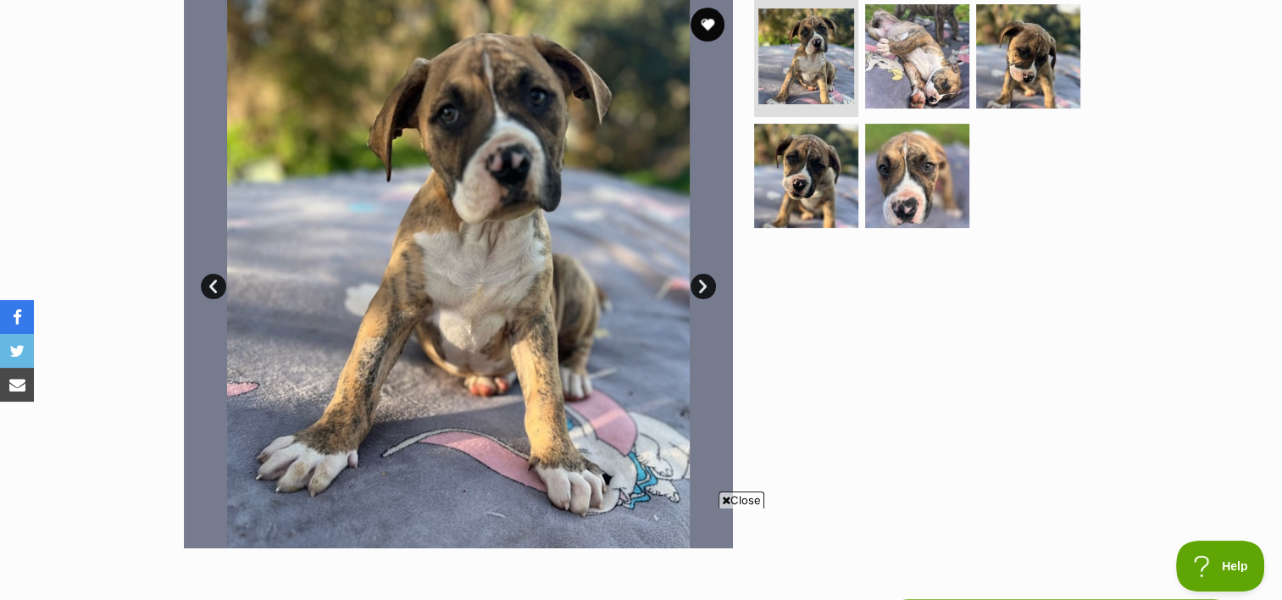
click at [696, 288] on link "Next" at bounding box center [703, 286] width 25 height 25
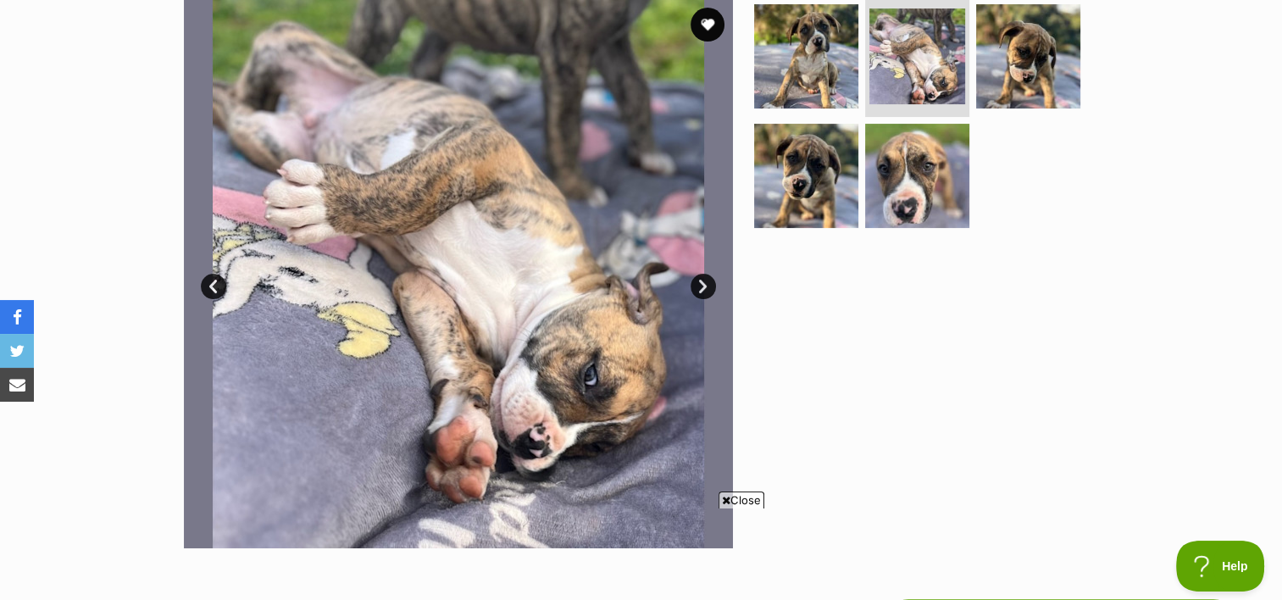
click at [696, 288] on link "Next" at bounding box center [703, 286] width 25 height 25
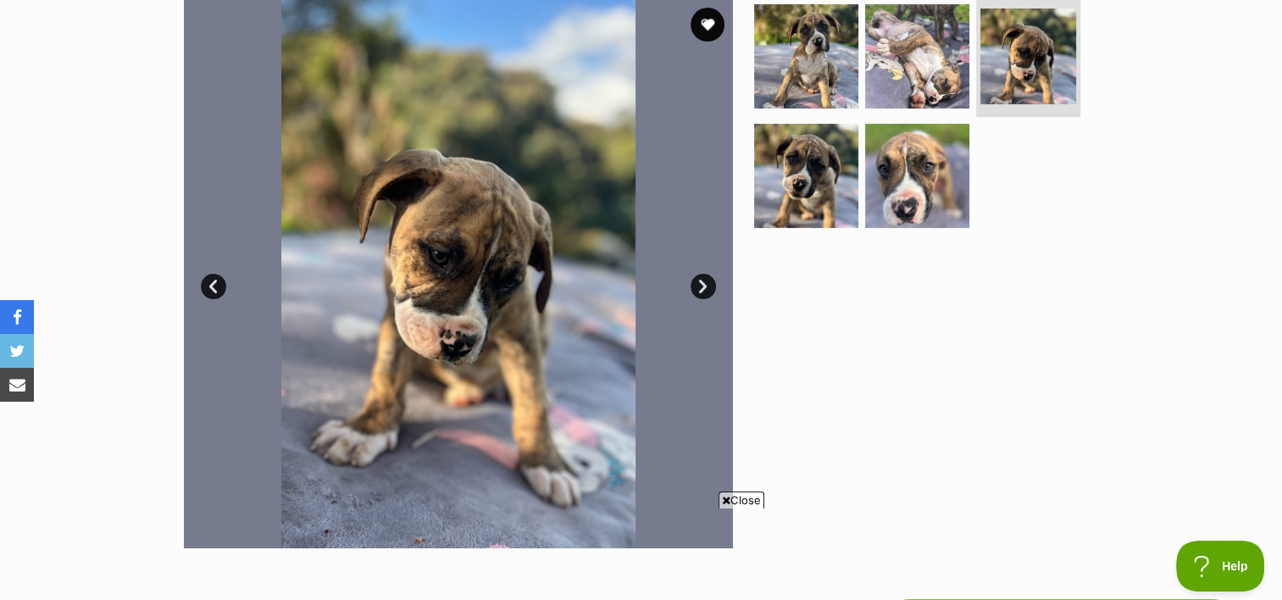
click at [696, 288] on link "Next" at bounding box center [703, 286] width 25 height 25
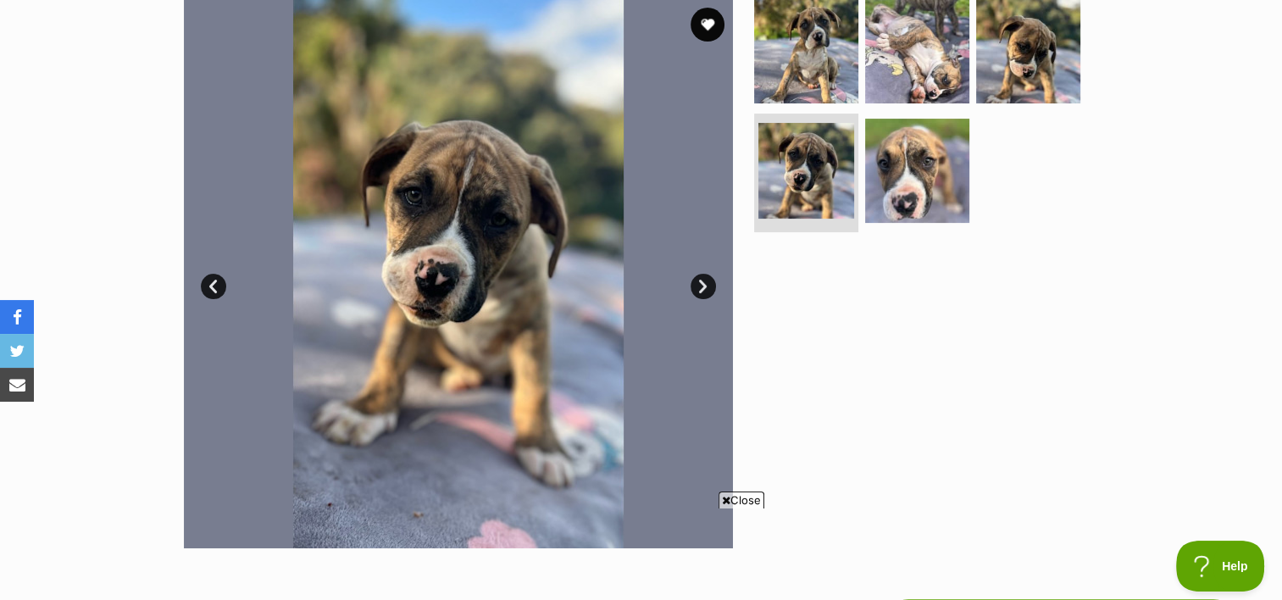
click at [696, 288] on link "Next" at bounding box center [703, 286] width 25 height 25
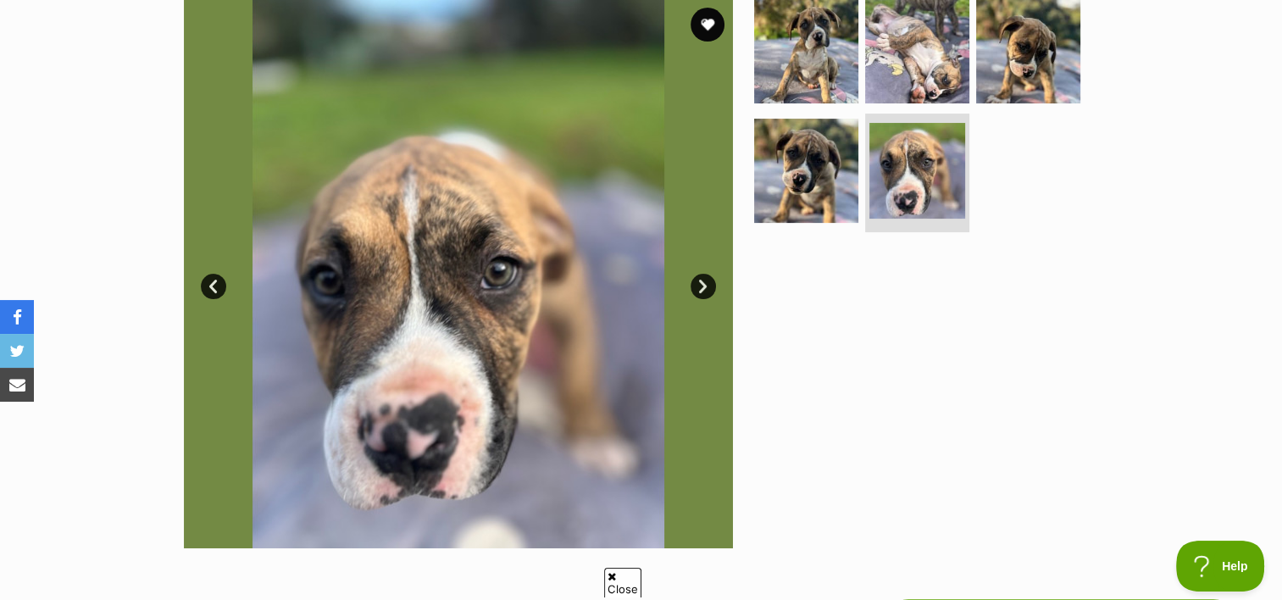
click at [703, 281] on link "Next" at bounding box center [703, 286] width 25 height 25
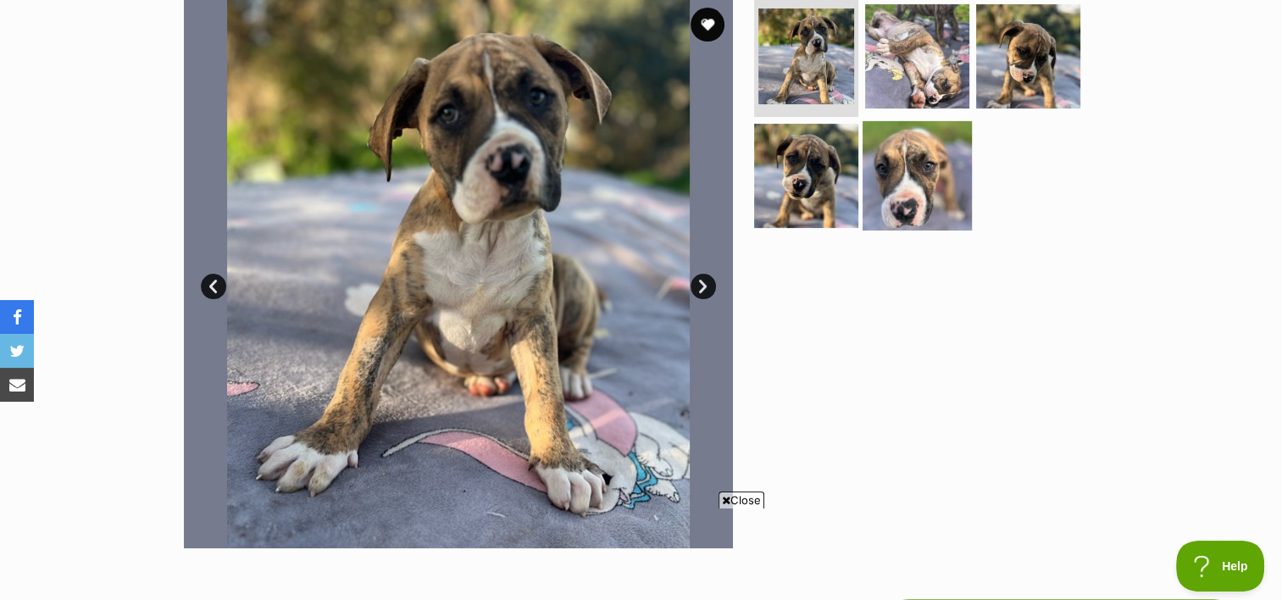
click at [919, 197] on img at bounding box center [917, 175] width 109 height 109
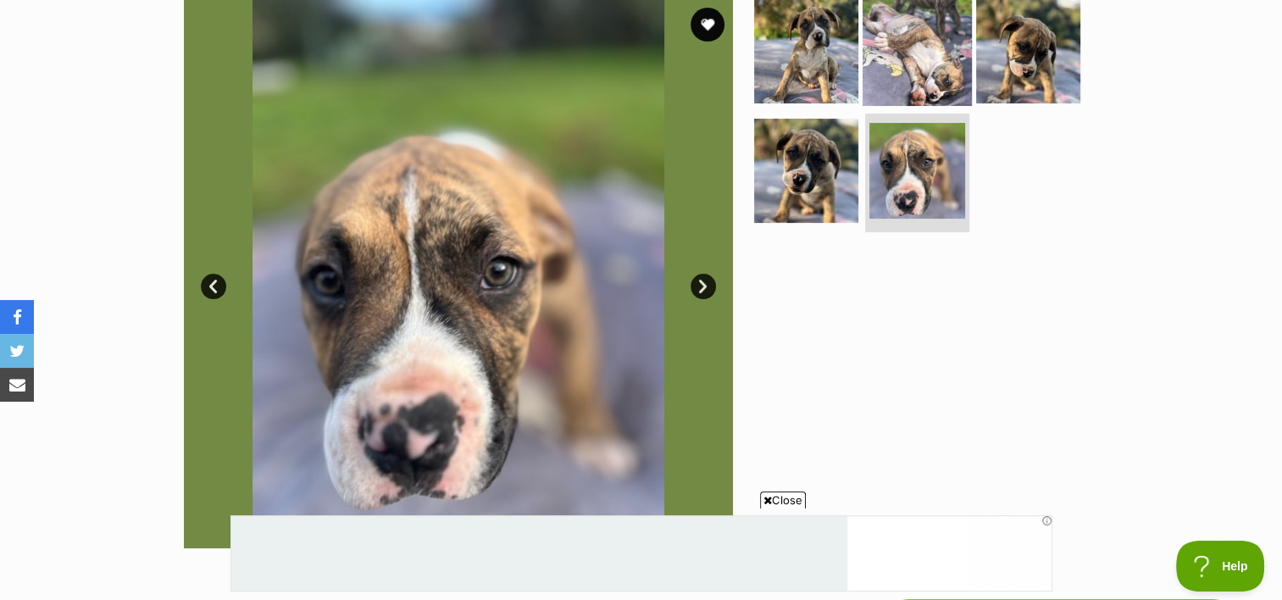
scroll to position [0, 0]
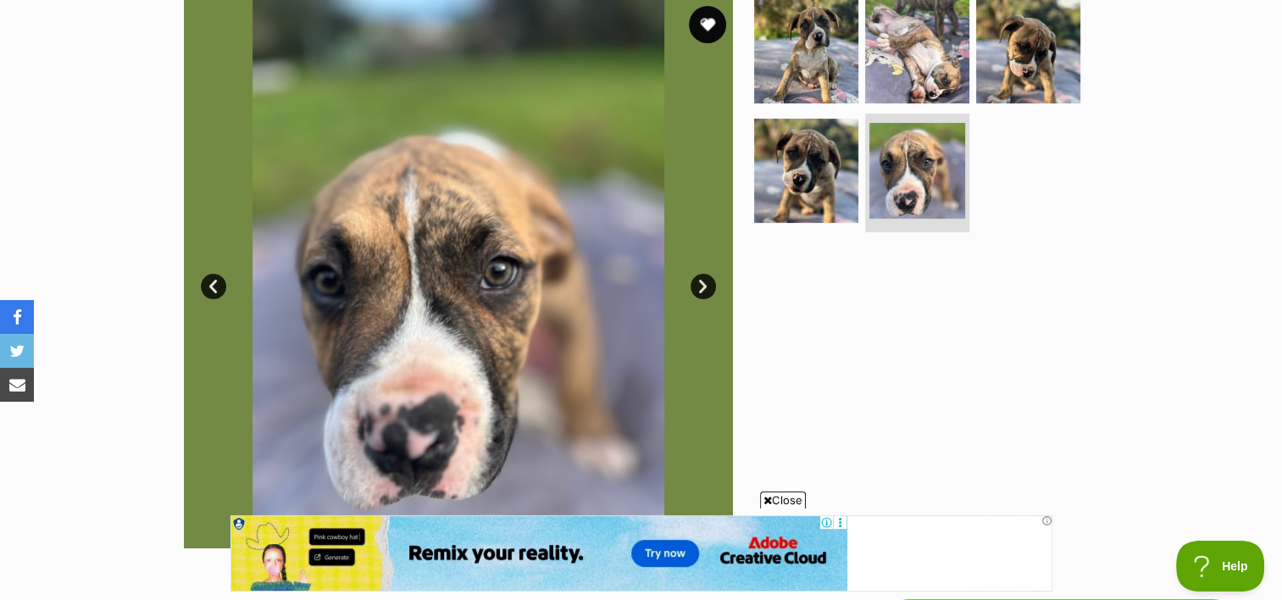
click at [701, 32] on button "favourite" at bounding box center [707, 24] width 37 height 37
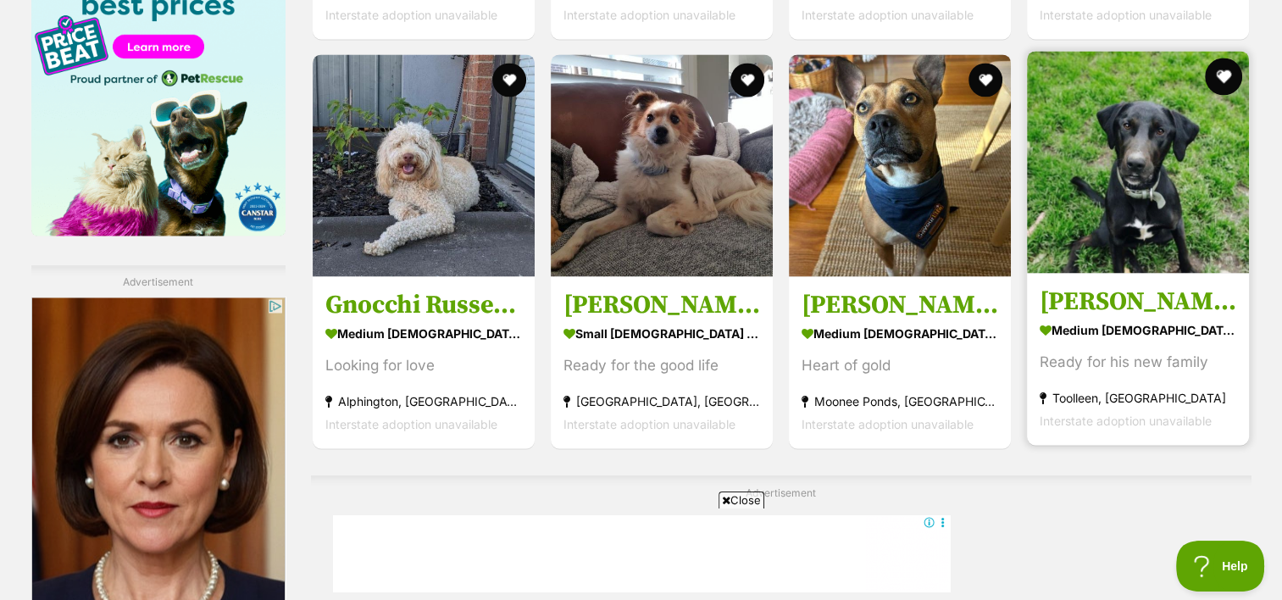
click at [1229, 58] on button "favourite" at bounding box center [1224, 76] width 37 height 37
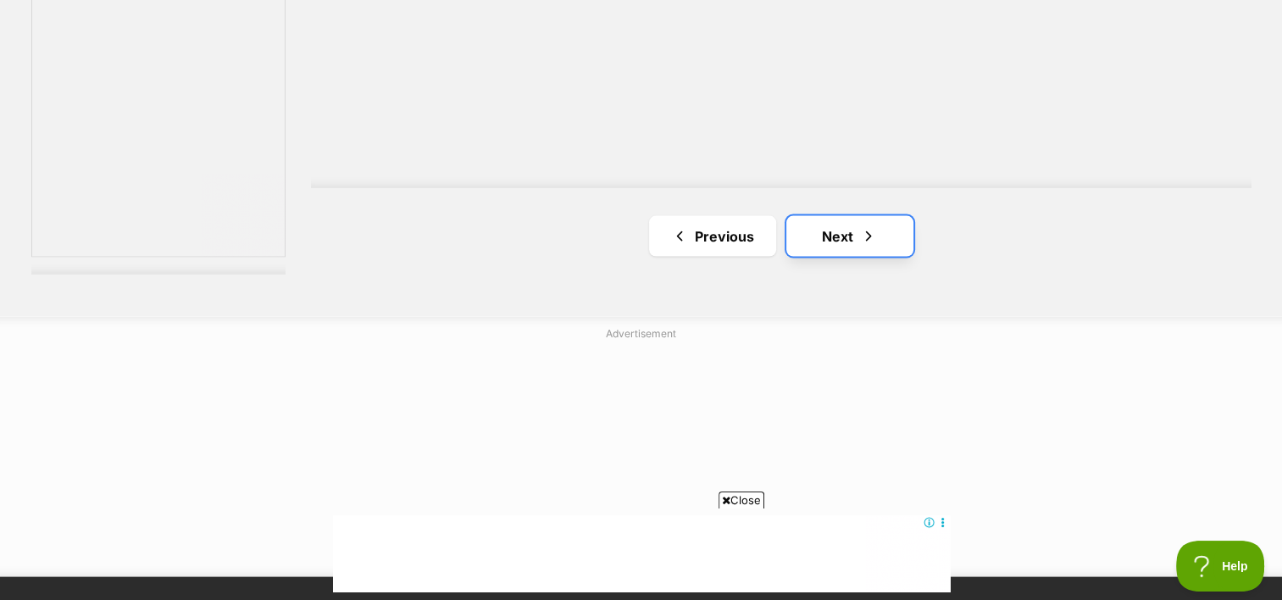
click at [885, 216] on link "Next" at bounding box center [850, 236] width 127 height 41
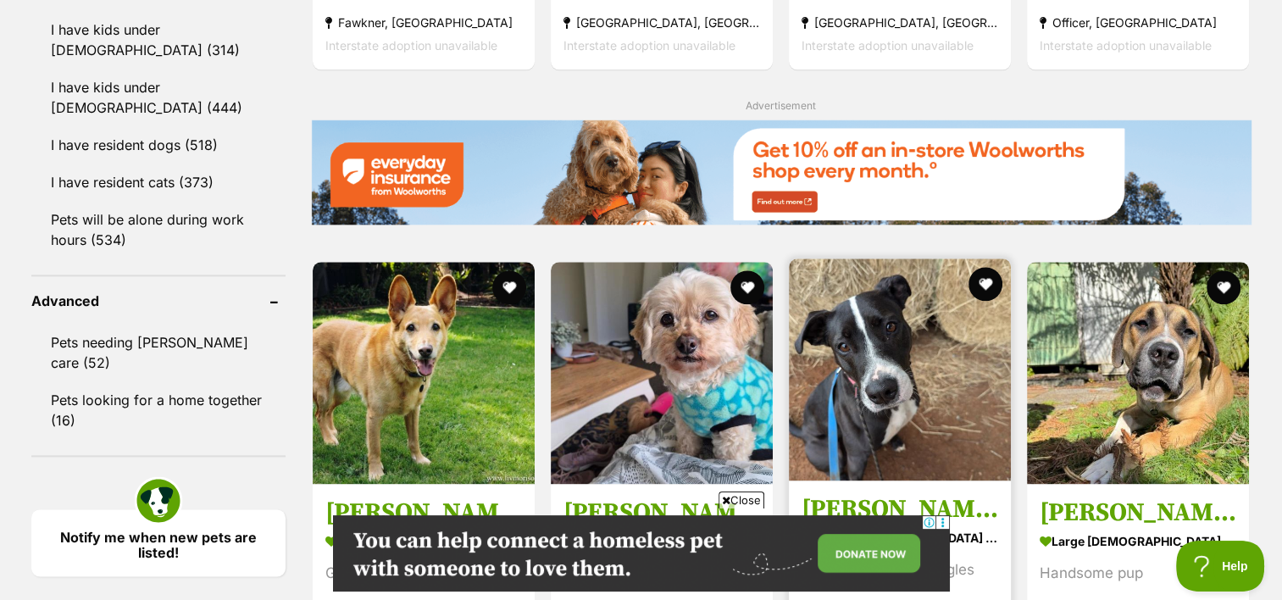
scroll to position [2098, 0]
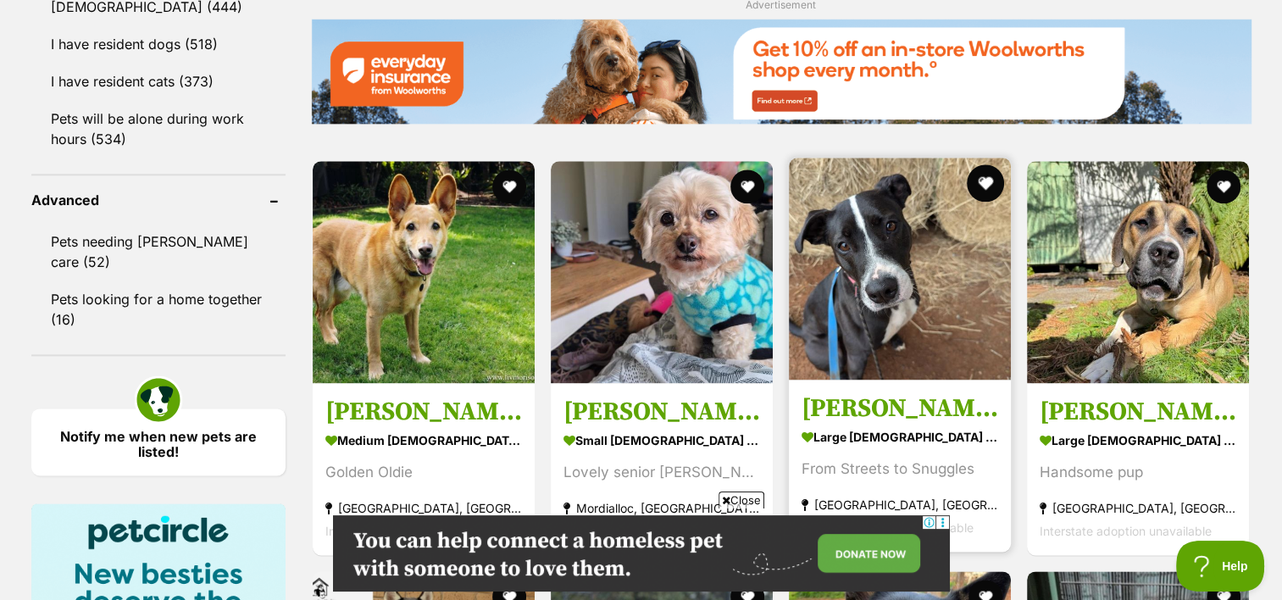
click at [993, 164] on button "favourite" at bounding box center [985, 182] width 37 height 37
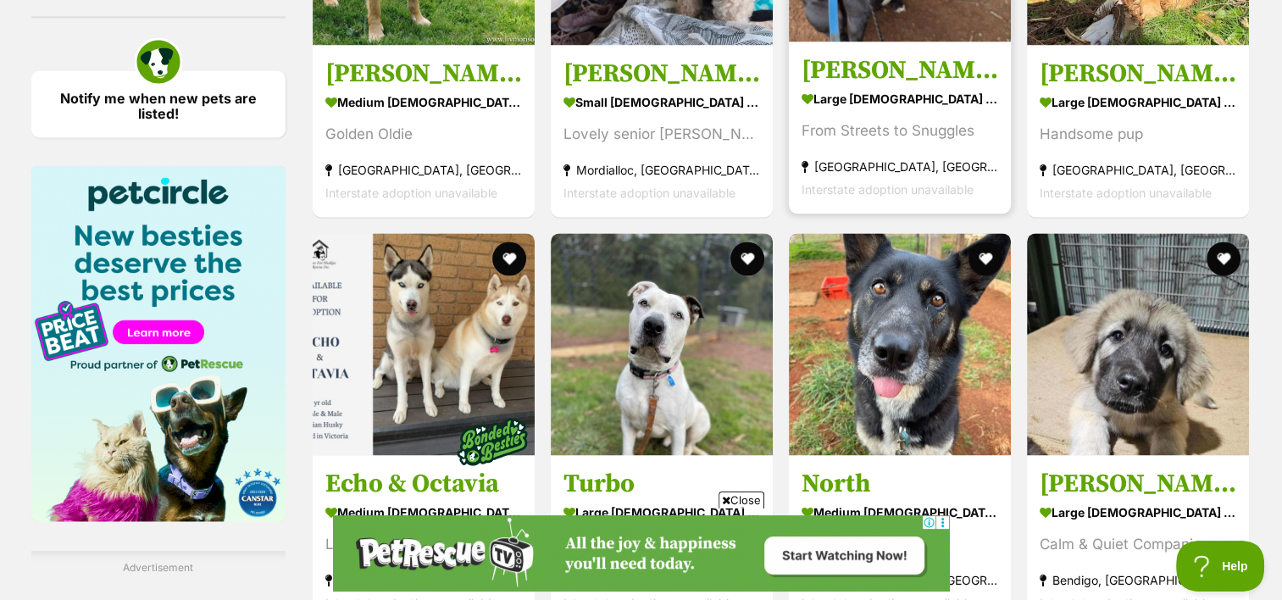
scroll to position [2576, 0]
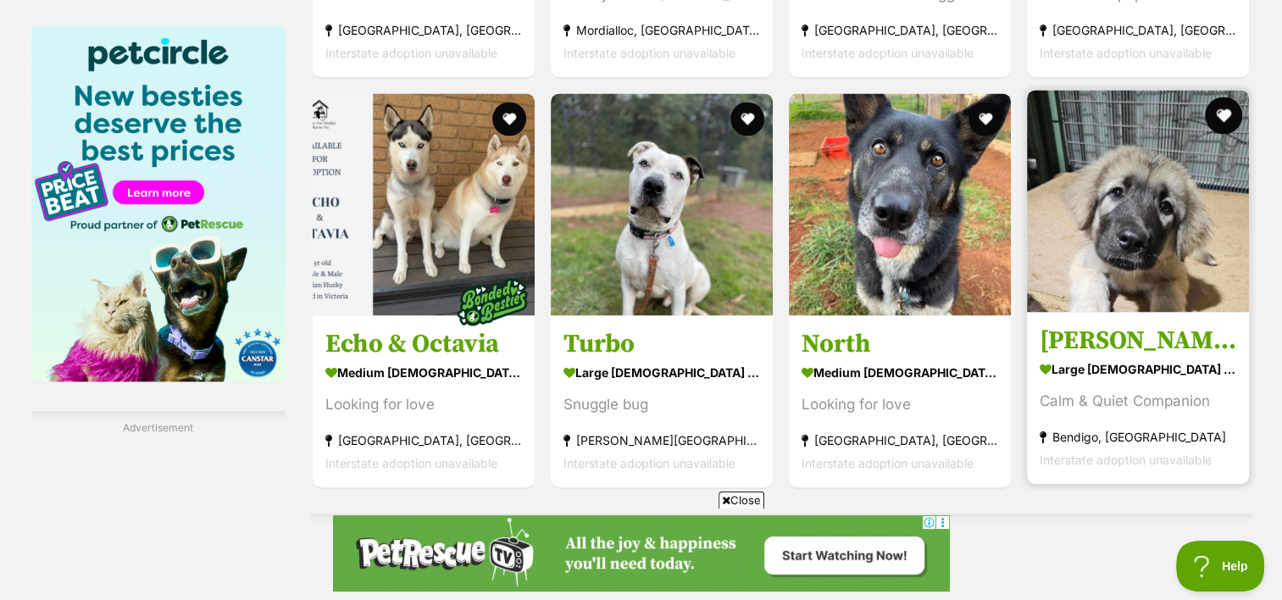
click at [1232, 97] on button "favourite" at bounding box center [1224, 115] width 37 height 37
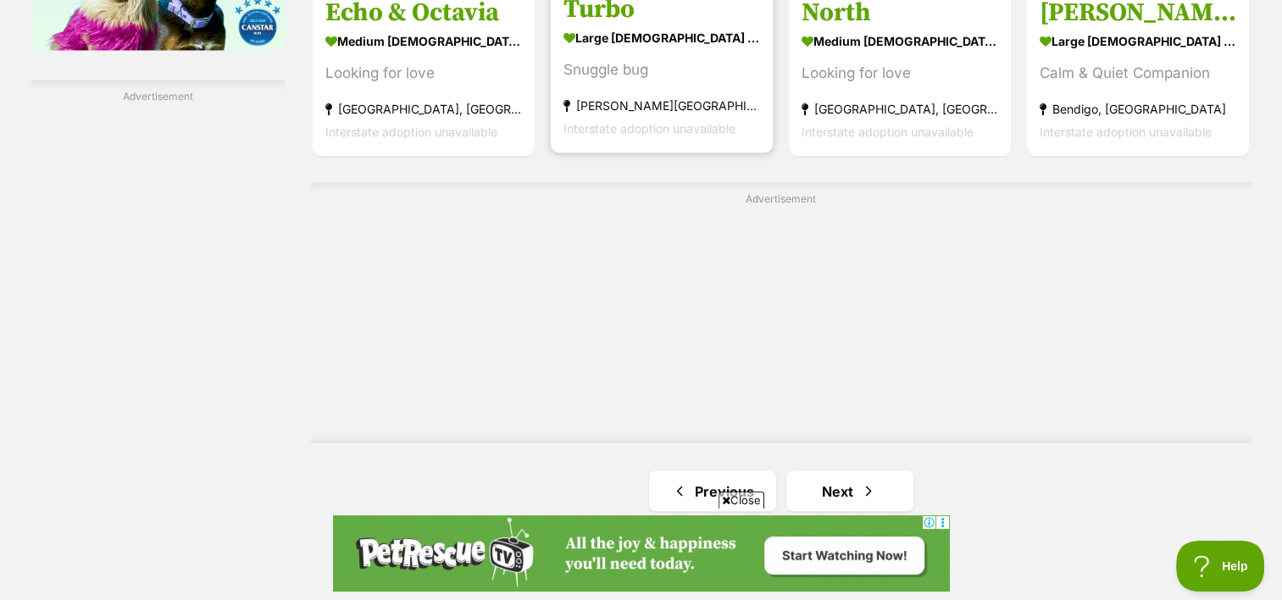
scroll to position [3106, 0]
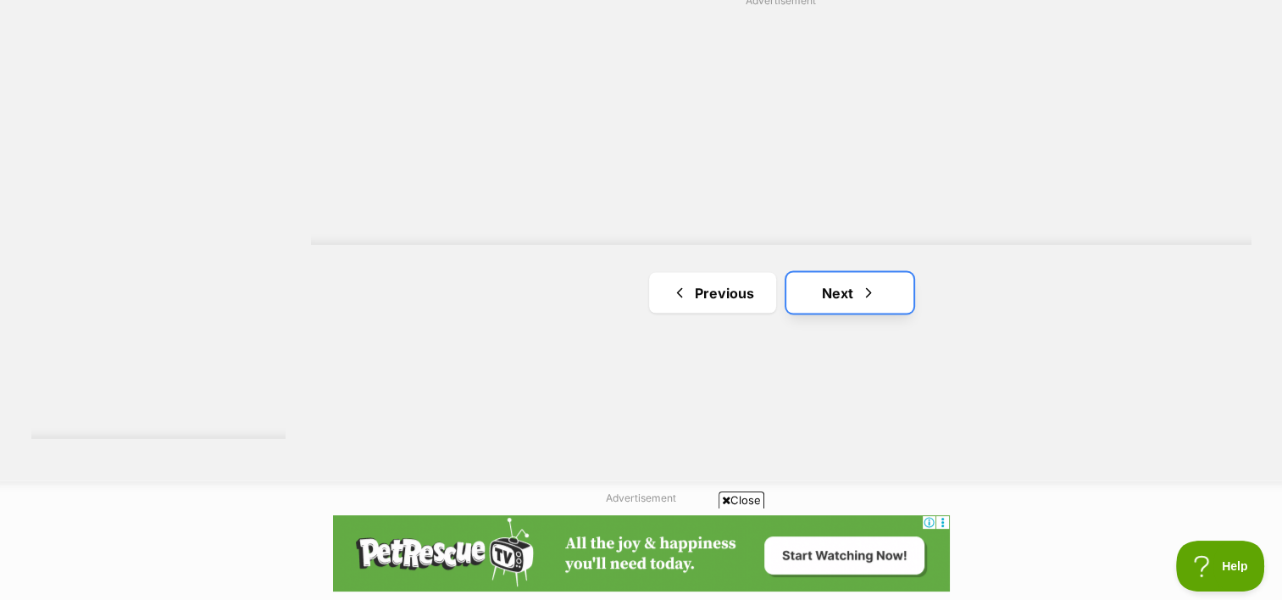
click at [828, 272] on link "Next" at bounding box center [850, 292] width 127 height 41
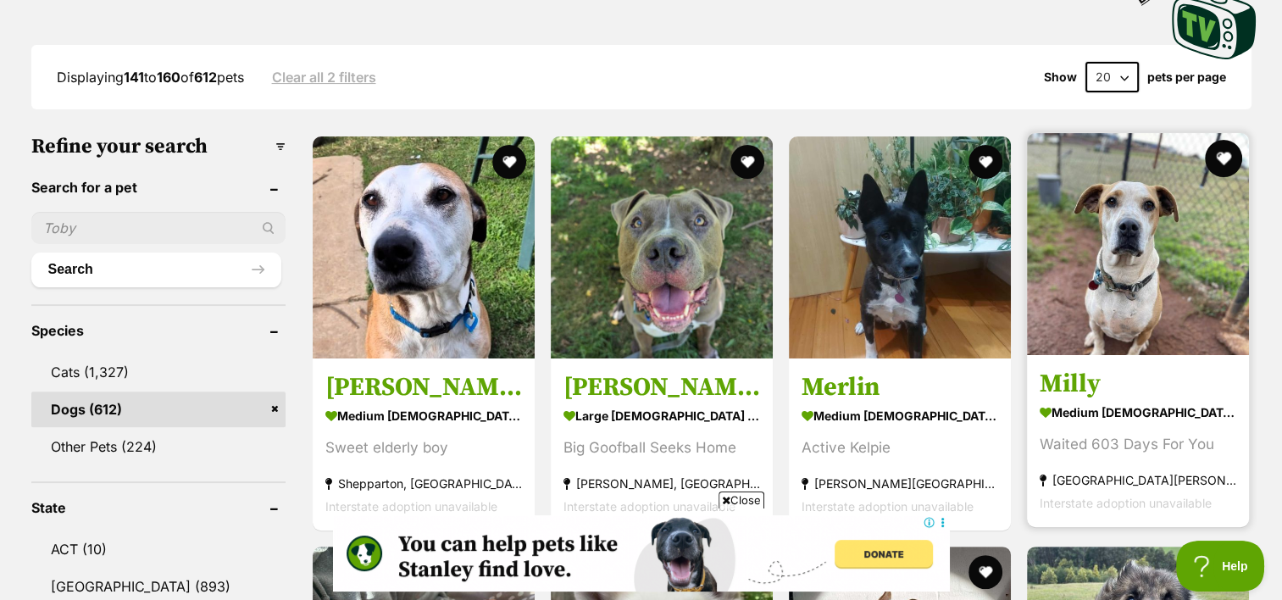
click at [1221, 140] on button "favourite" at bounding box center [1224, 158] width 37 height 37
click at [1197, 281] on img at bounding box center [1138, 244] width 222 height 222
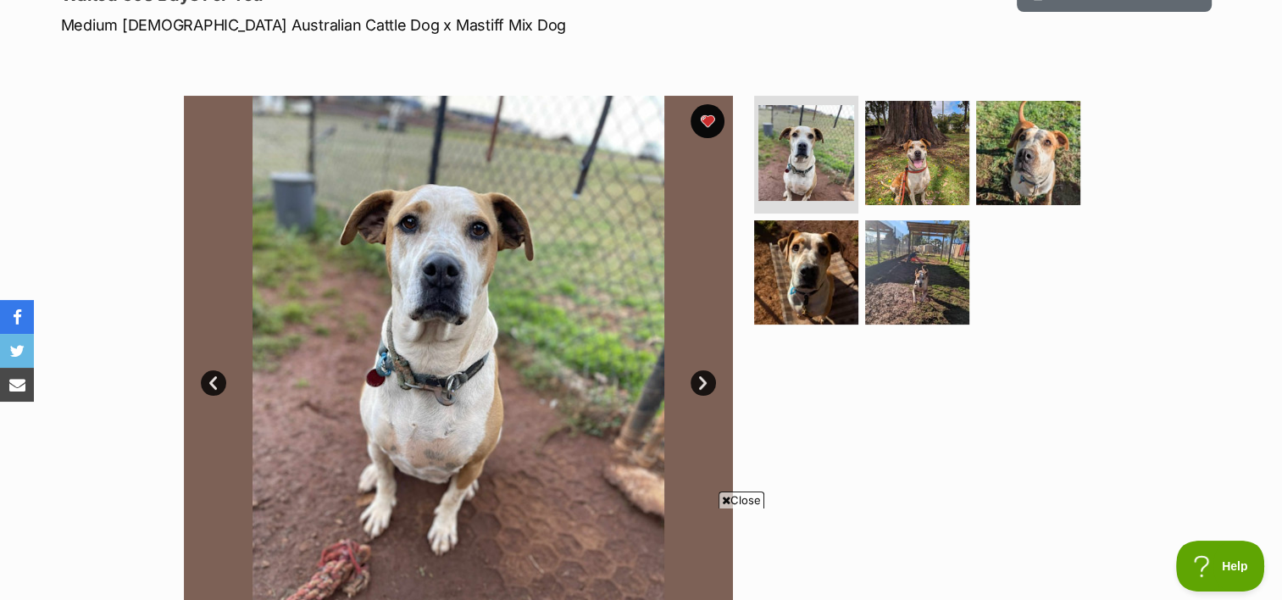
click at [709, 370] on link "Next" at bounding box center [703, 382] width 25 height 25
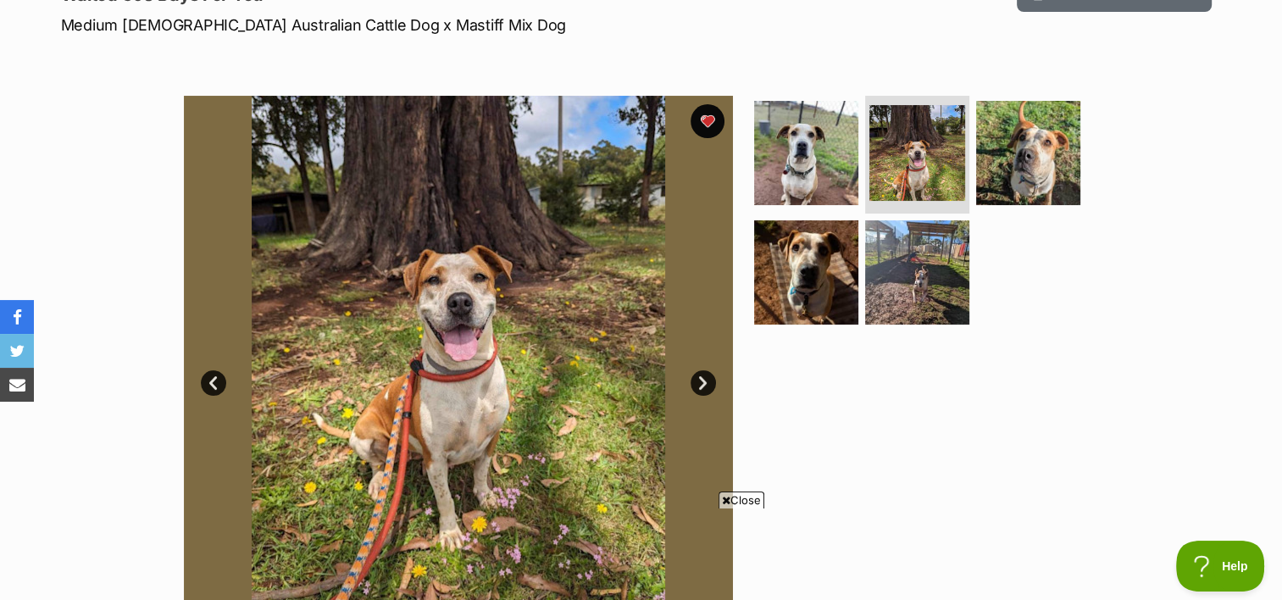
click at [709, 370] on link "Next" at bounding box center [703, 382] width 25 height 25
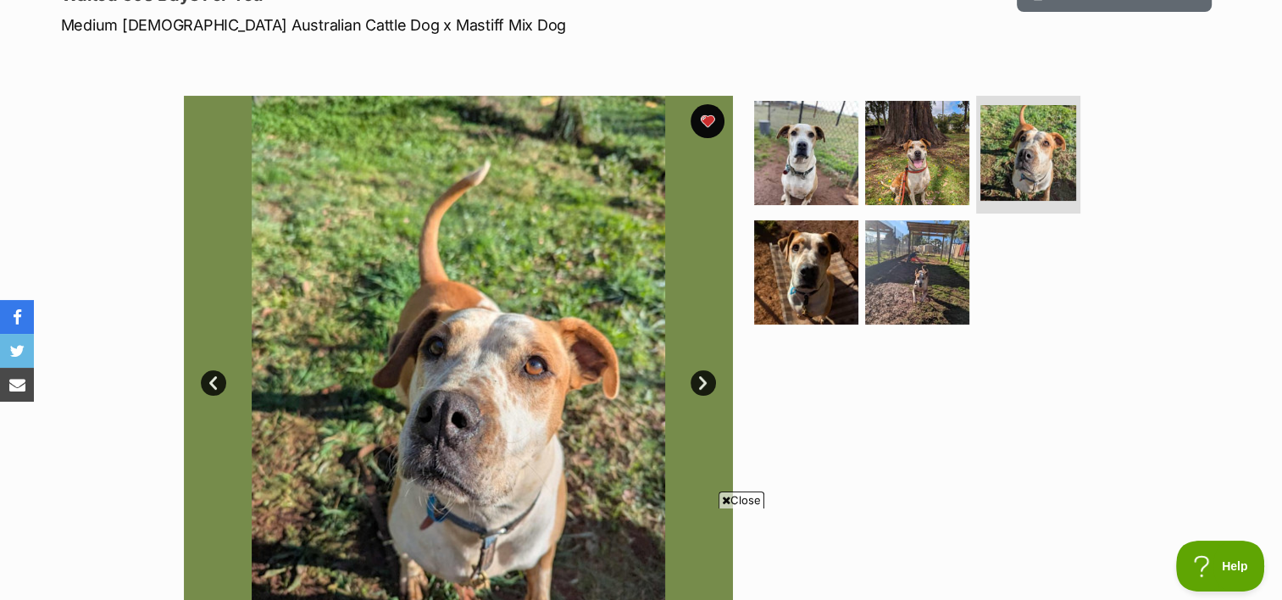
click at [709, 370] on link "Next" at bounding box center [703, 382] width 25 height 25
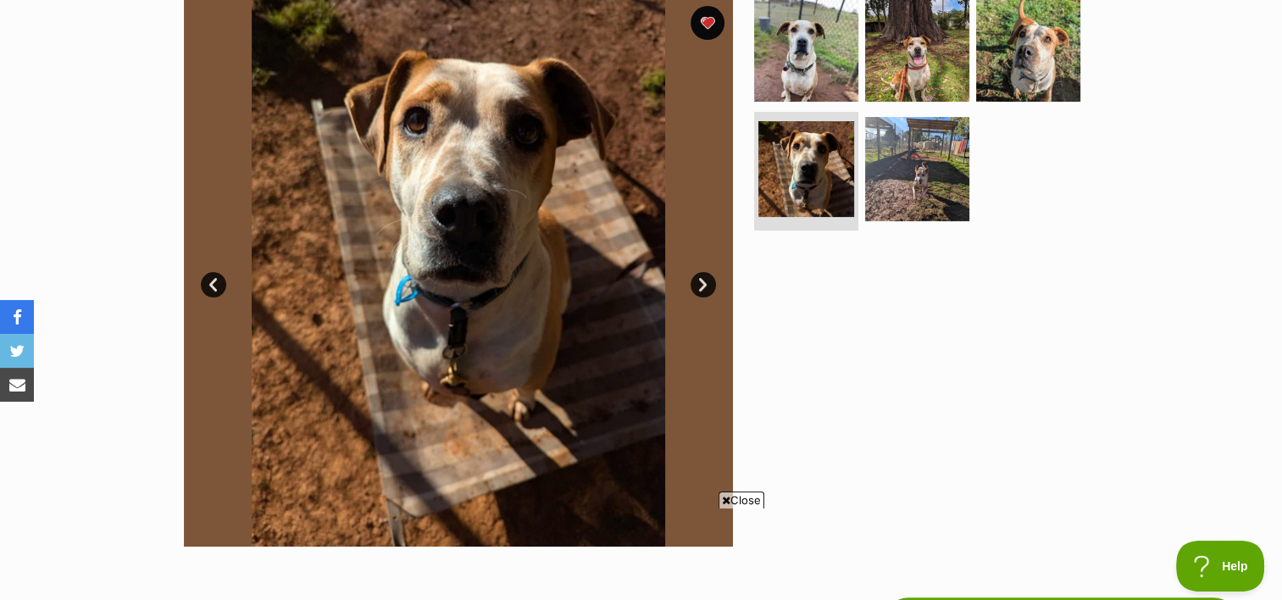
click at [709, 285] on link "Next" at bounding box center [703, 284] width 25 height 25
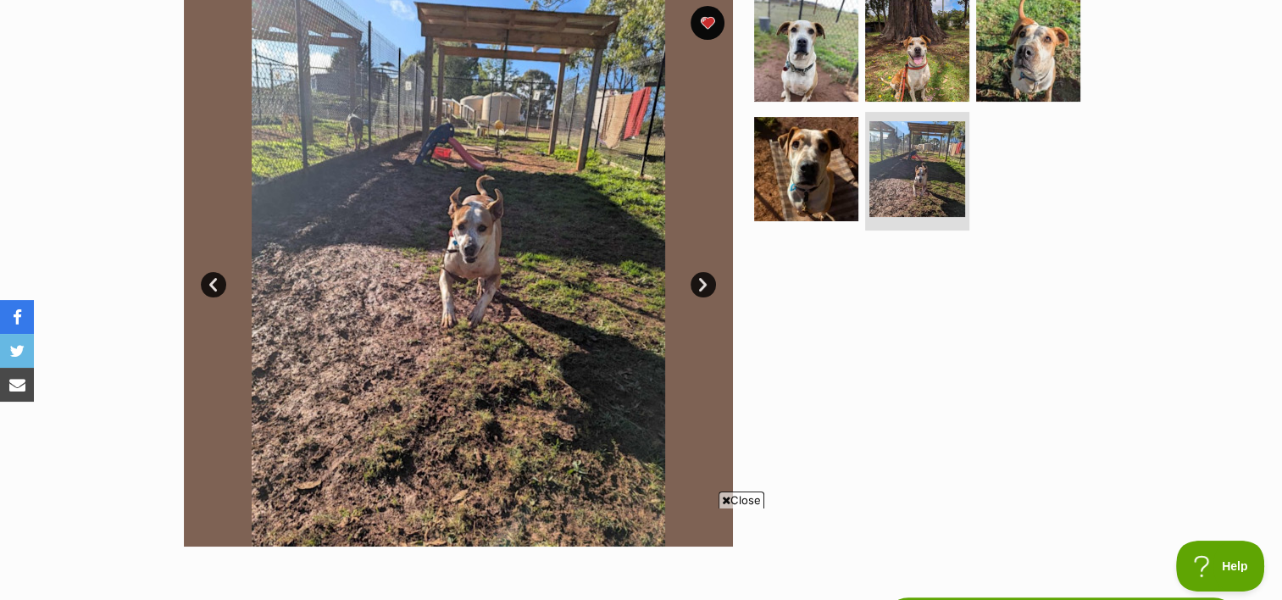
click at [709, 285] on link "Next" at bounding box center [703, 284] width 25 height 25
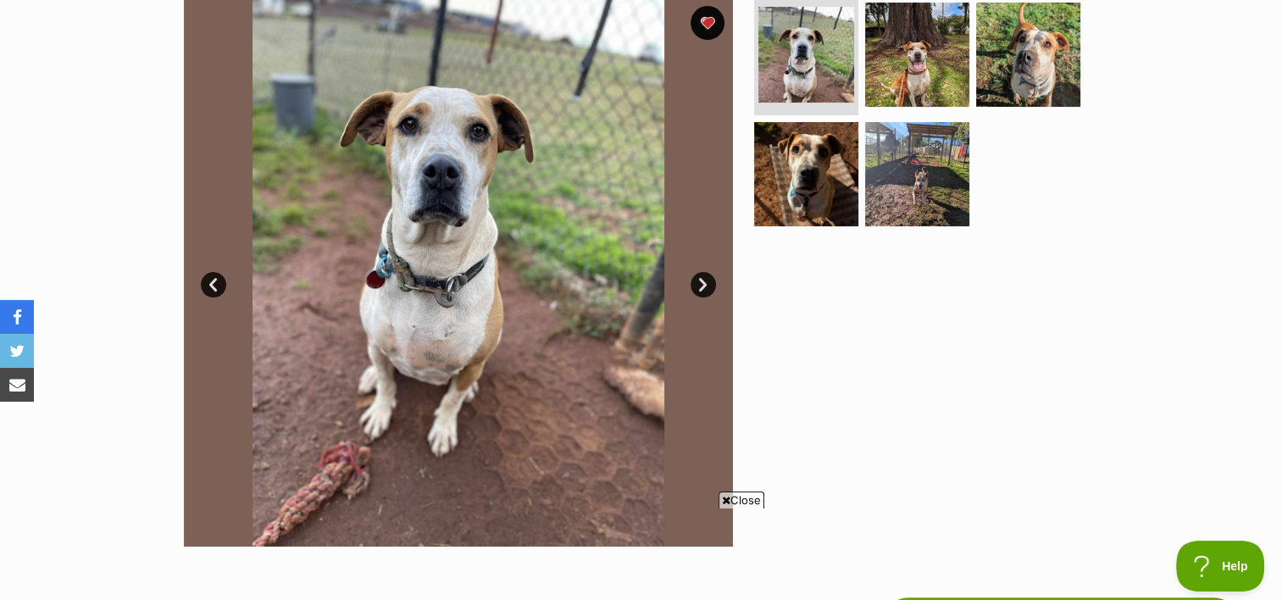
click at [709, 285] on link "Next" at bounding box center [703, 284] width 25 height 25
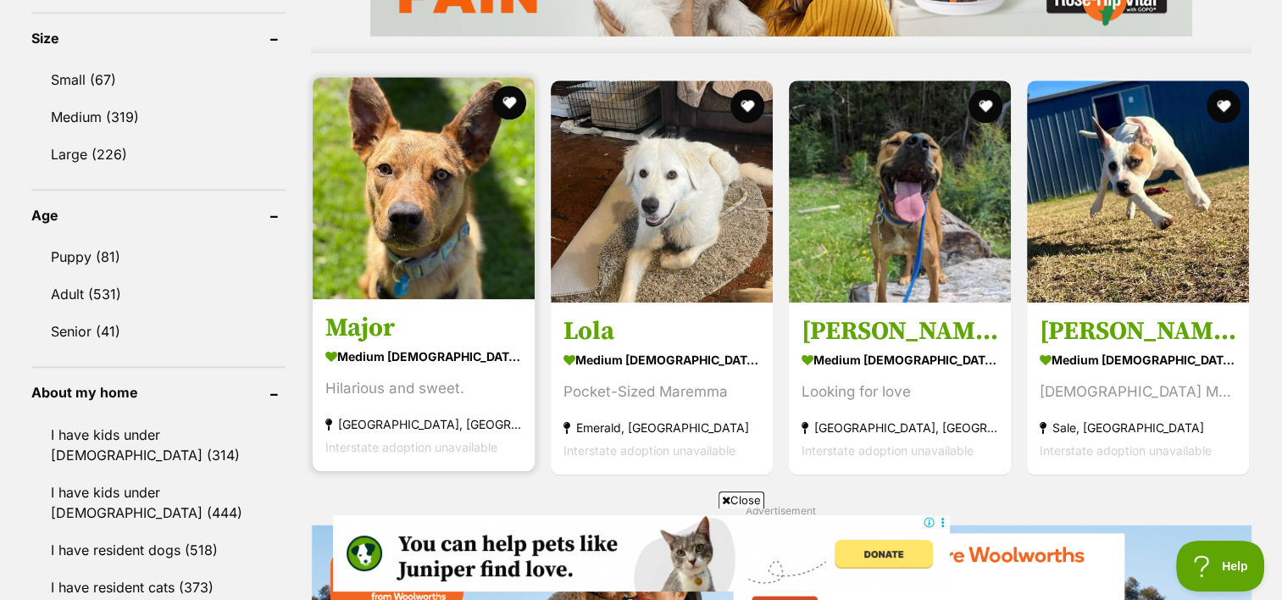
scroll to position [1590, 0]
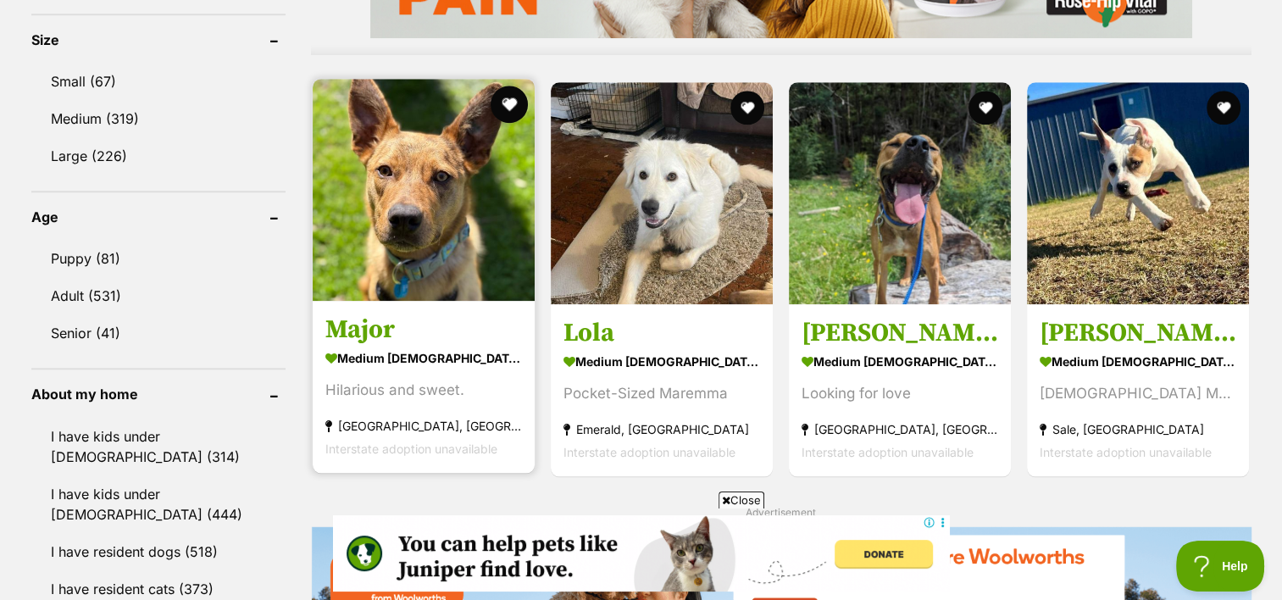
click at [519, 86] on button "favourite" at bounding box center [509, 104] width 37 height 37
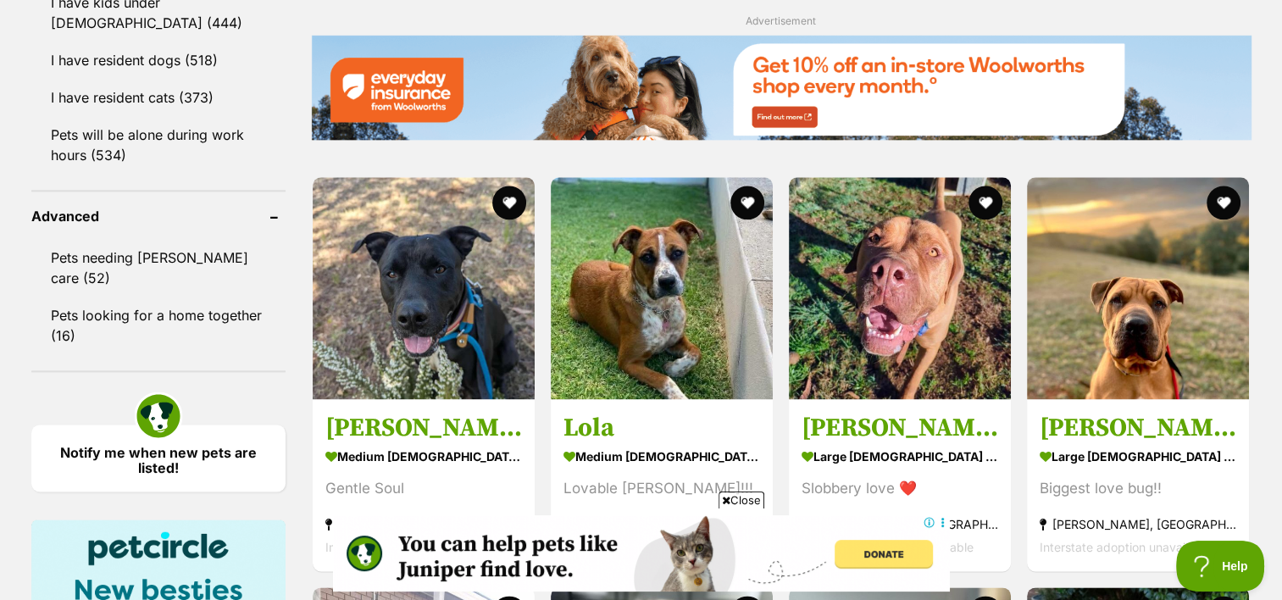
scroll to position [2084, 0]
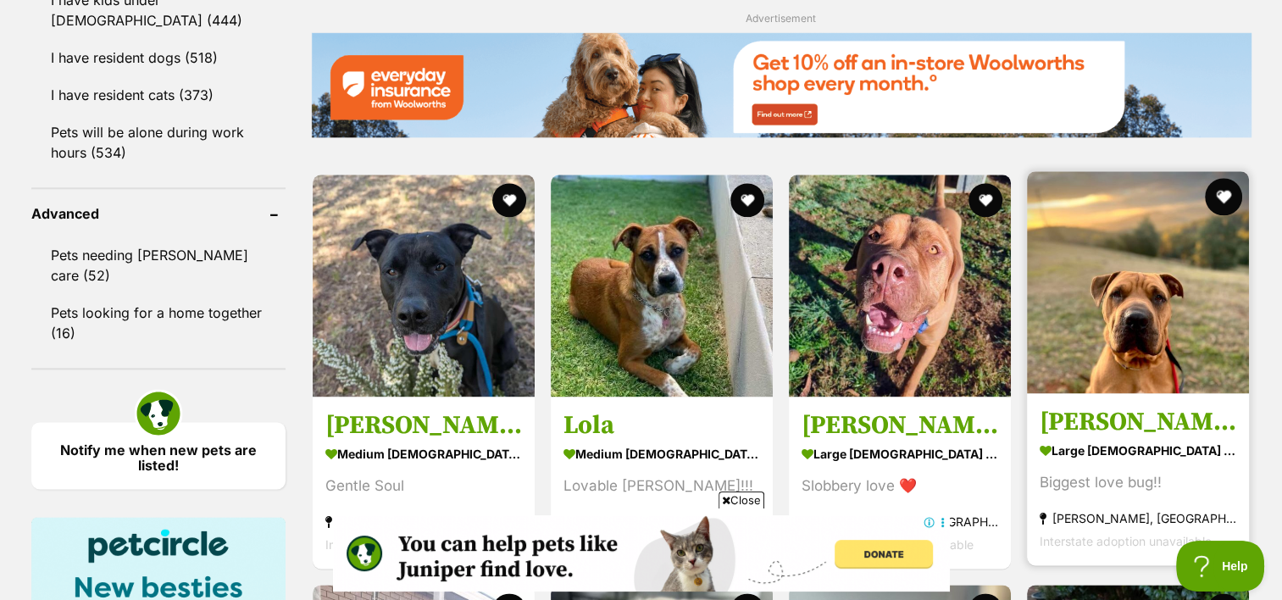
click at [1224, 178] on button "favourite" at bounding box center [1224, 196] width 37 height 37
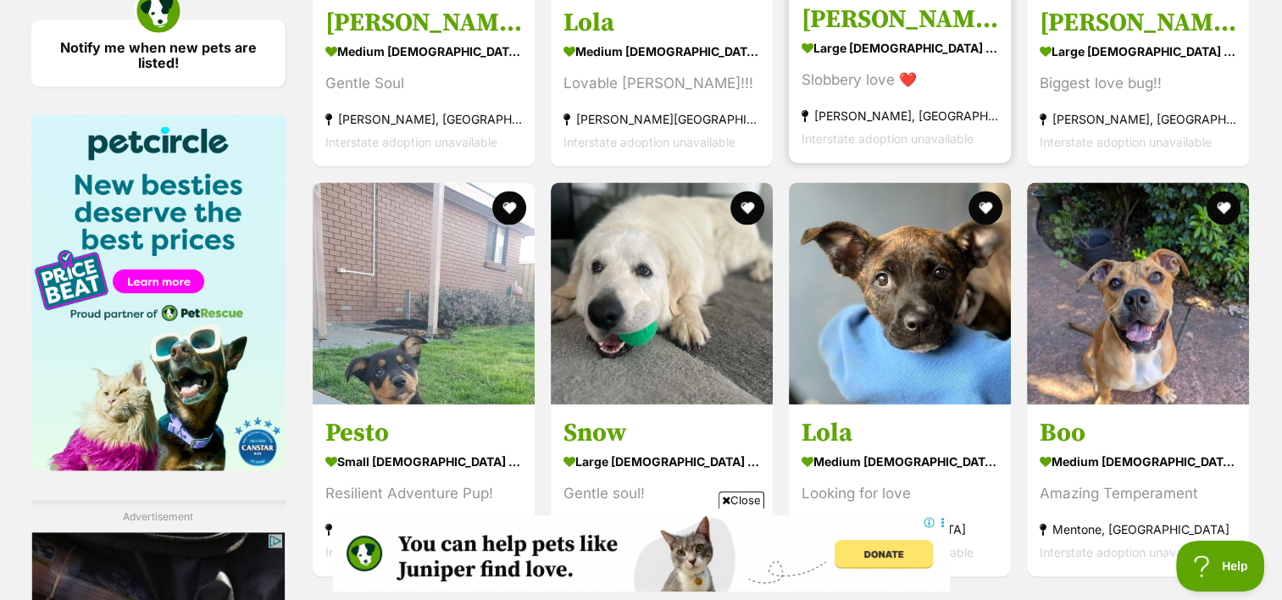
scroll to position [2512, 0]
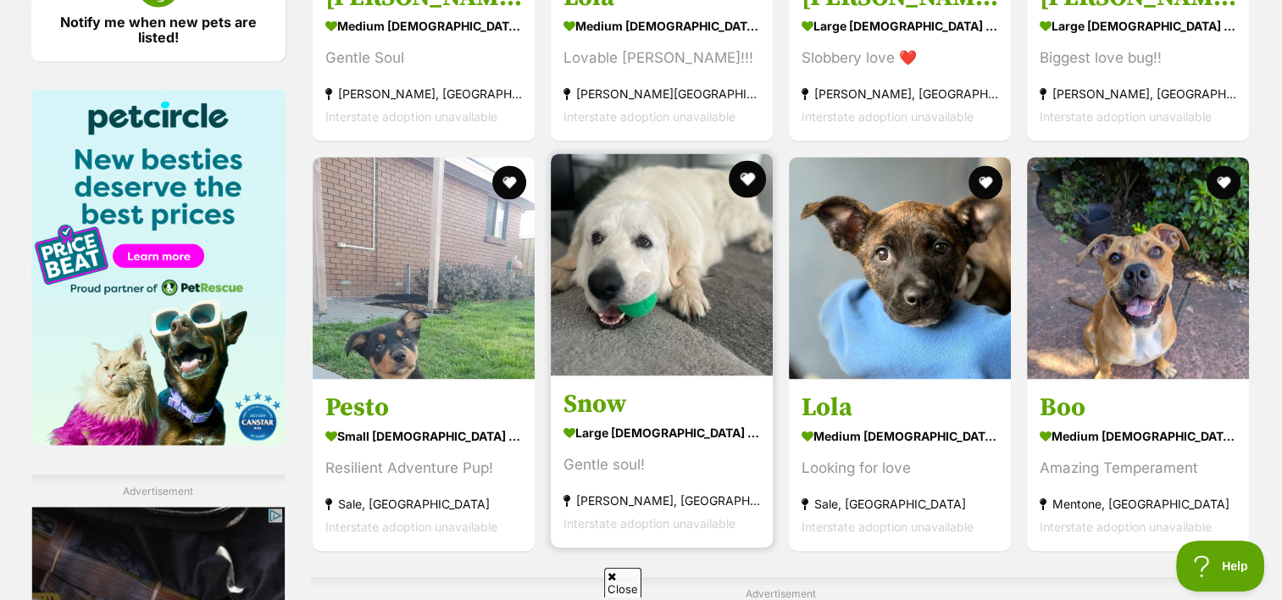
click at [745, 160] on button "favourite" at bounding box center [747, 178] width 37 height 37
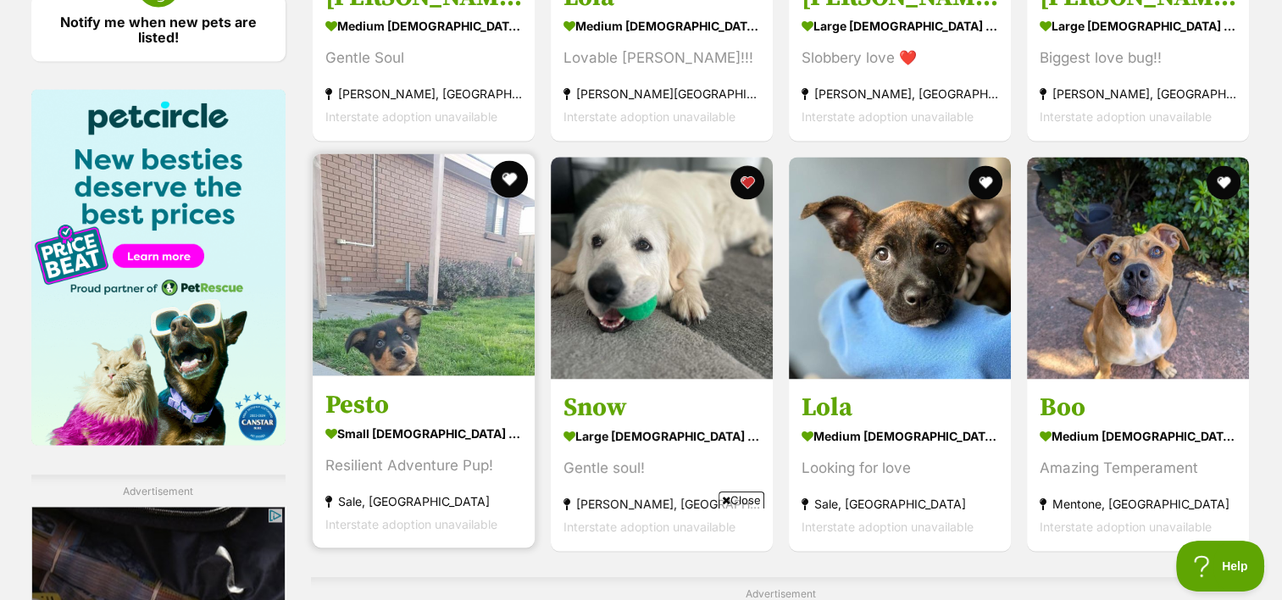
scroll to position [0, 0]
click at [502, 160] on button "favourite" at bounding box center [509, 178] width 37 height 37
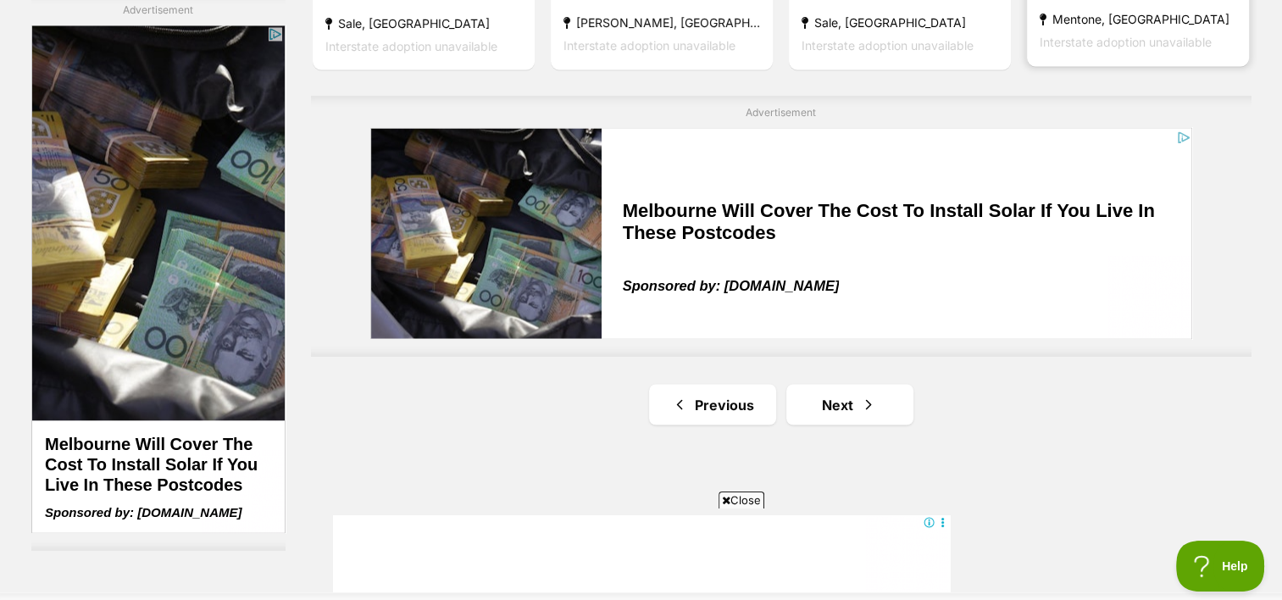
scroll to position [2993, 0]
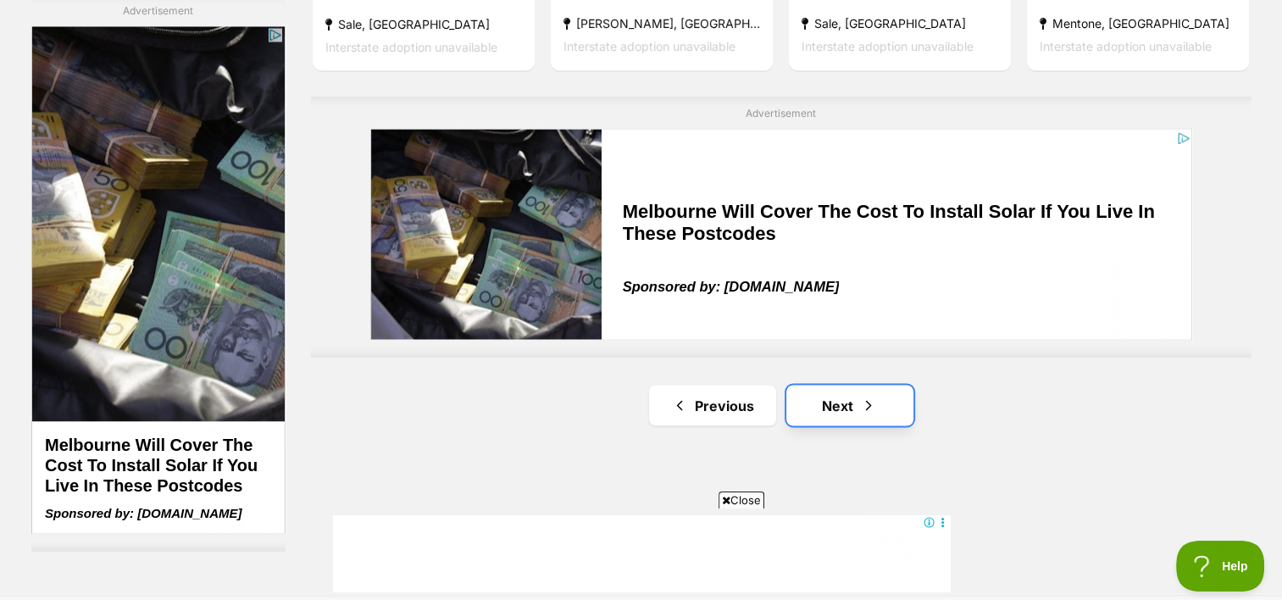
click at [847, 385] on link "Next" at bounding box center [850, 405] width 127 height 41
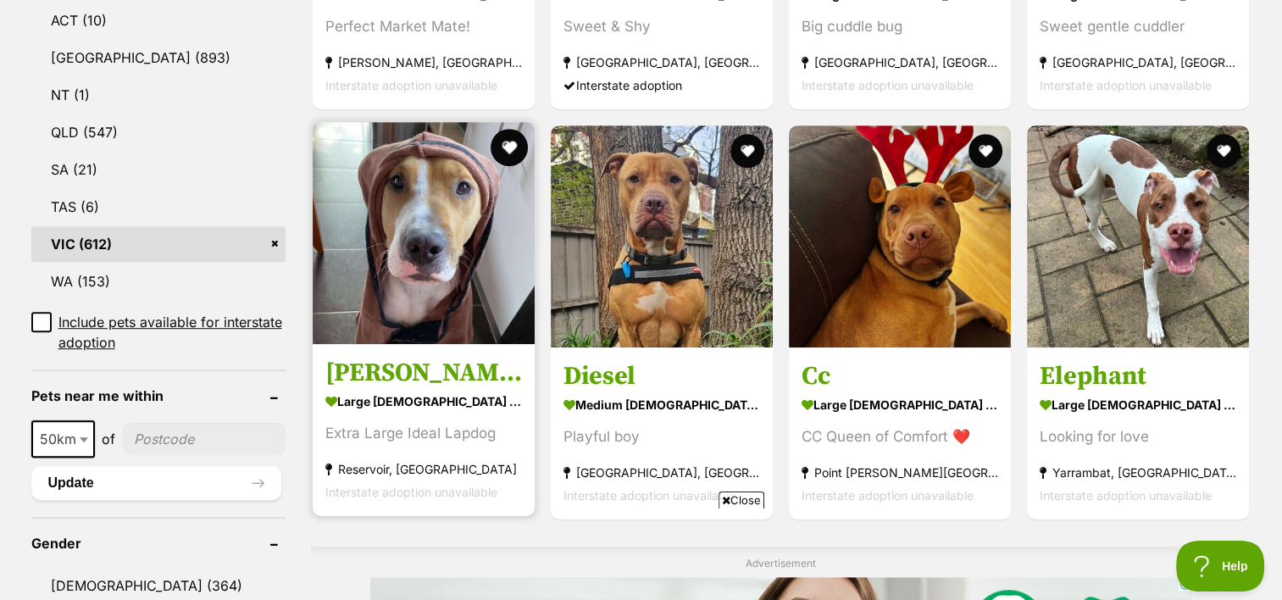
click at [514, 129] on button "favourite" at bounding box center [509, 147] width 37 height 37
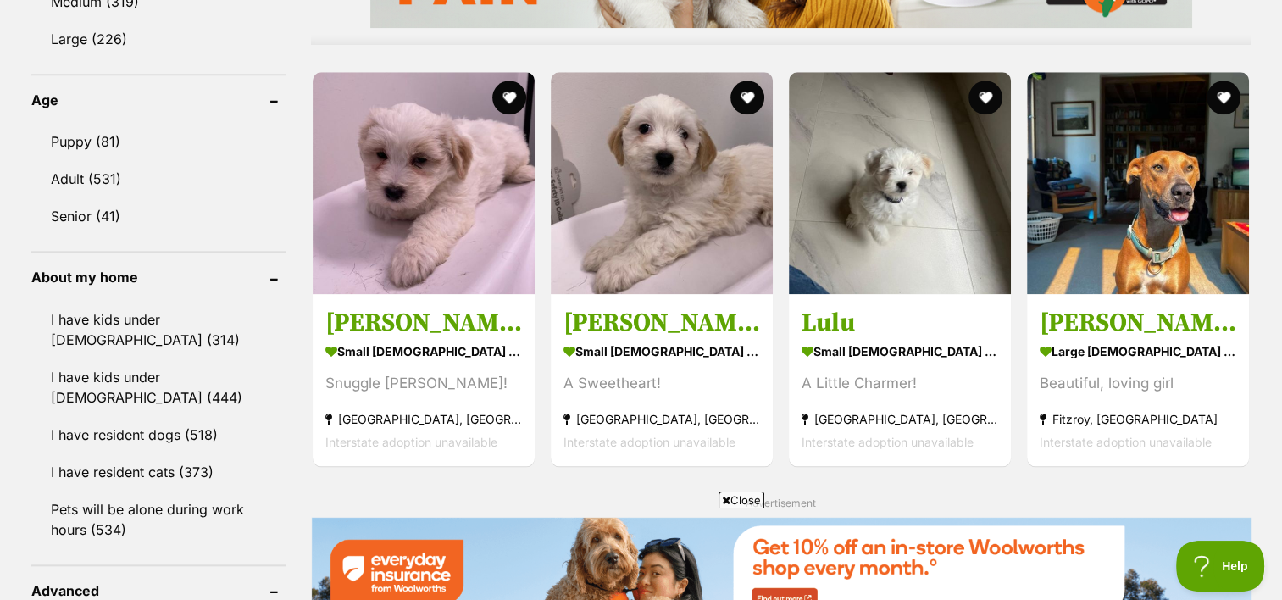
scroll to position [1708, 0]
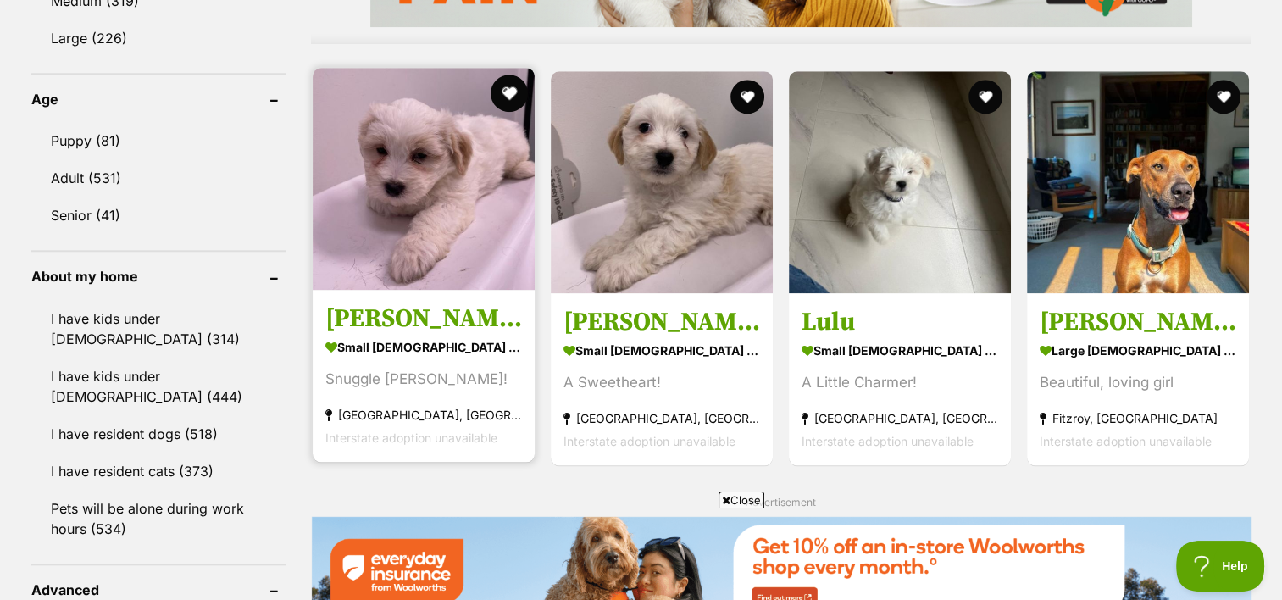
click at [513, 75] on button "favourite" at bounding box center [509, 93] width 37 height 37
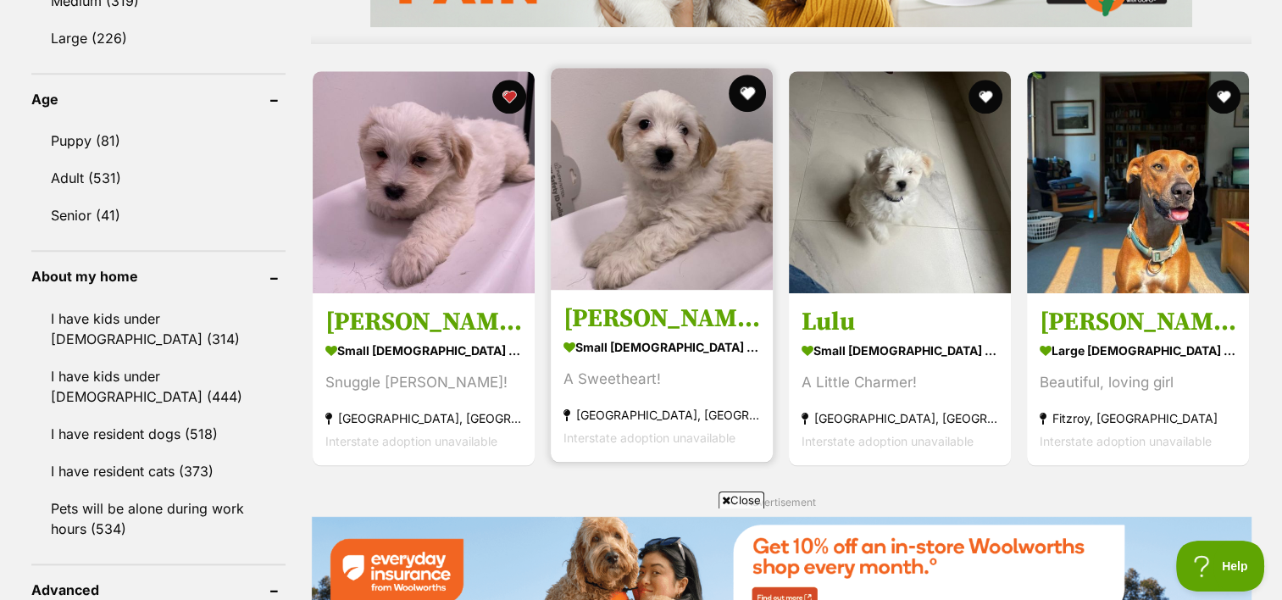
click at [747, 75] on button "favourite" at bounding box center [747, 93] width 37 height 37
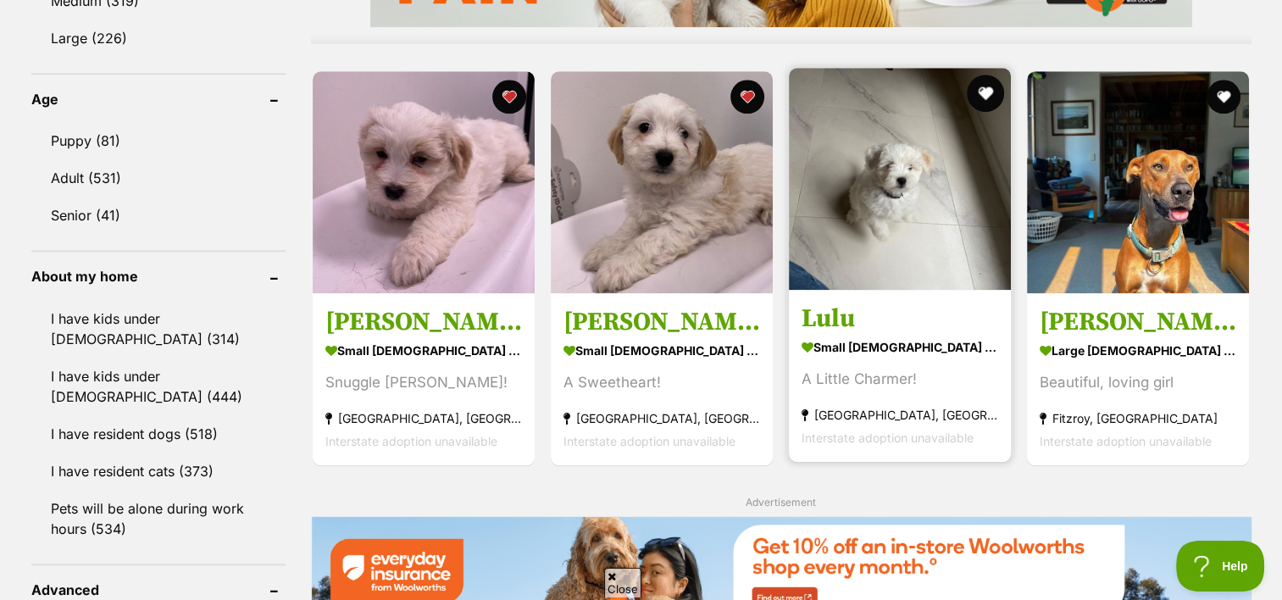
click at [983, 75] on button "favourite" at bounding box center [985, 93] width 37 height 37
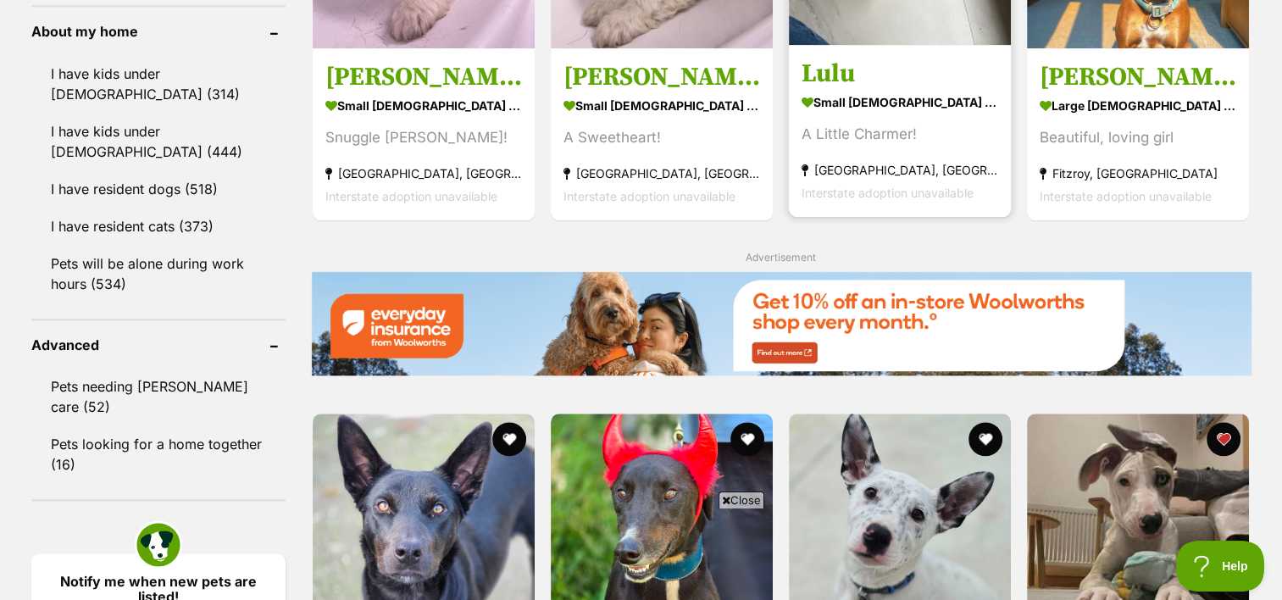
scroll to position [2134, 0]
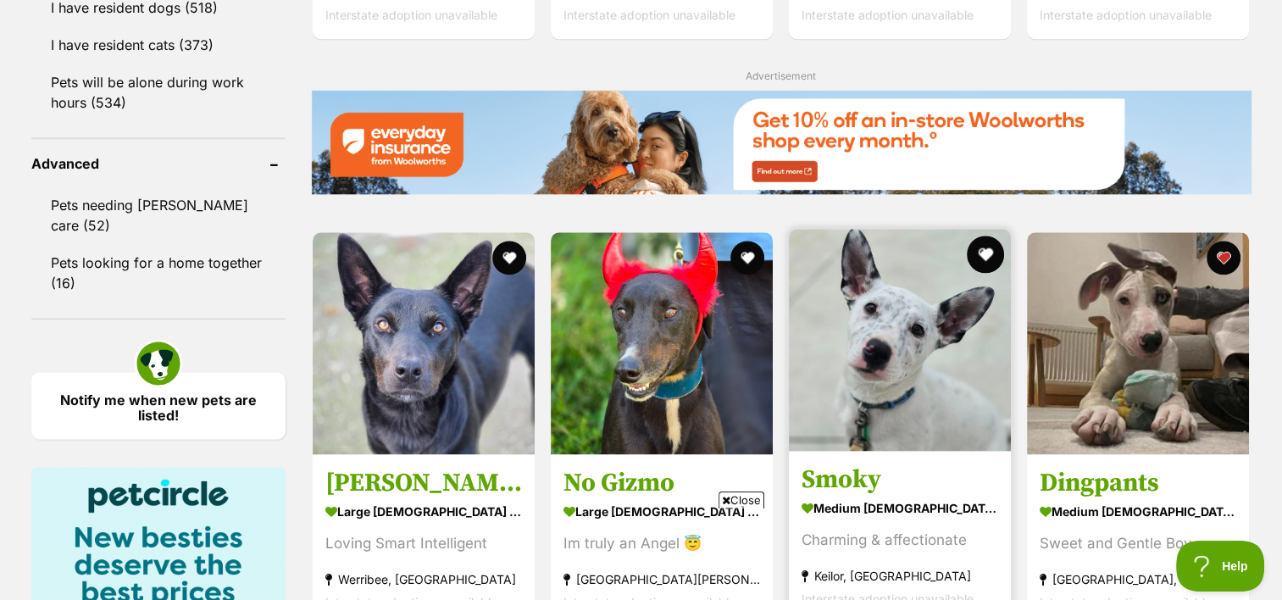
click at [993, 236] on button "favourite" at bounding box center [985, 254] width 37 height 37
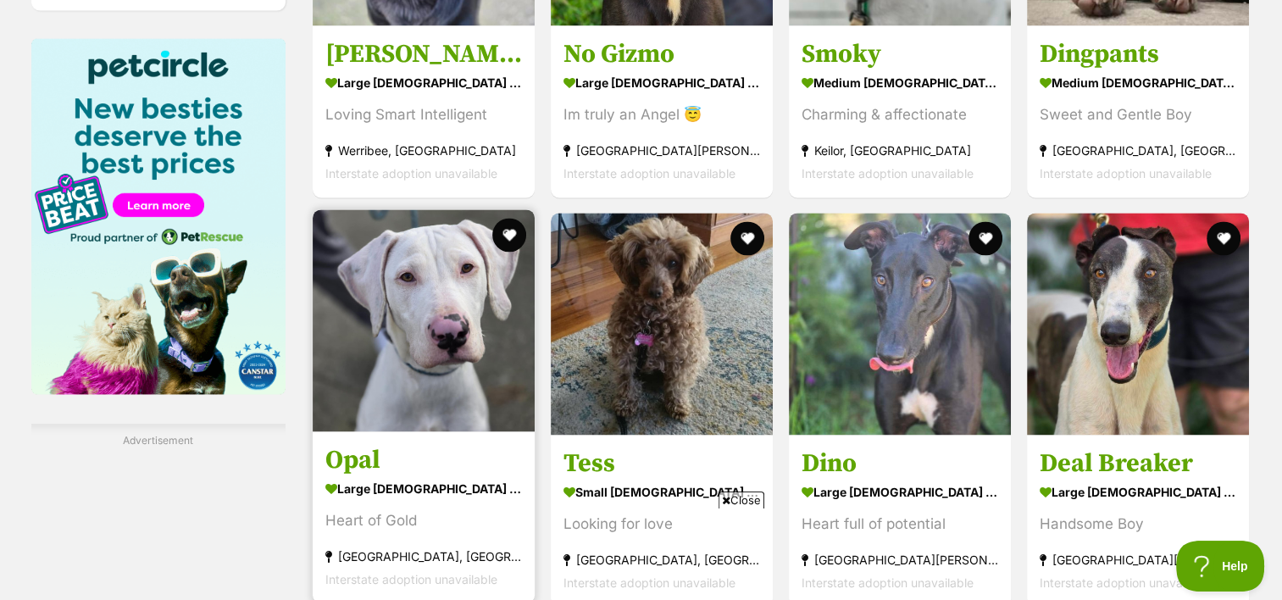
scroll to position [0, 0]
click at [511, 216] on button "favourite" at bounding box center [509, 234] width 37 height 37
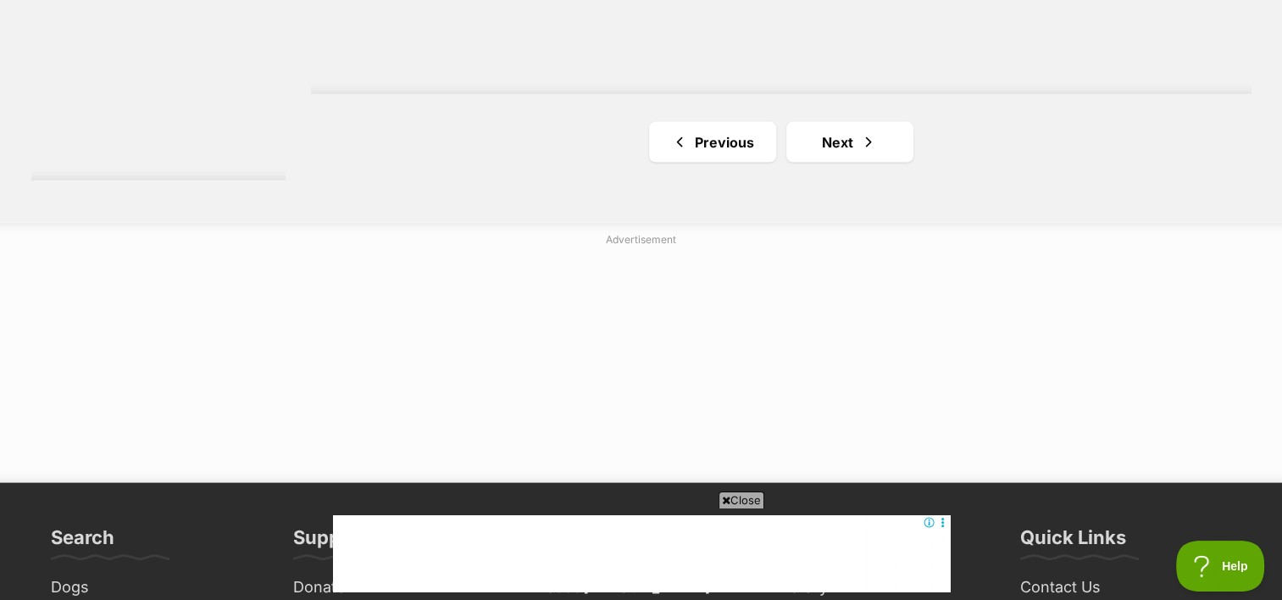
scroll to position [3366, 0]
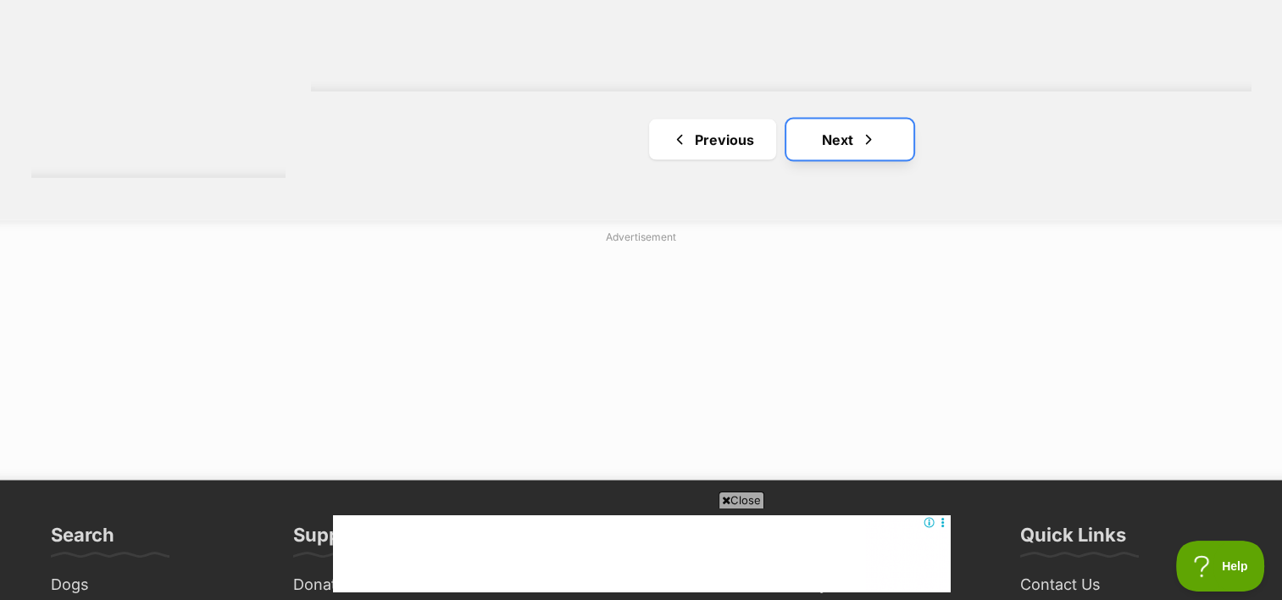
click at [865, 130] on span "Next page" at bounding box center [868, 140] width 17 height 20
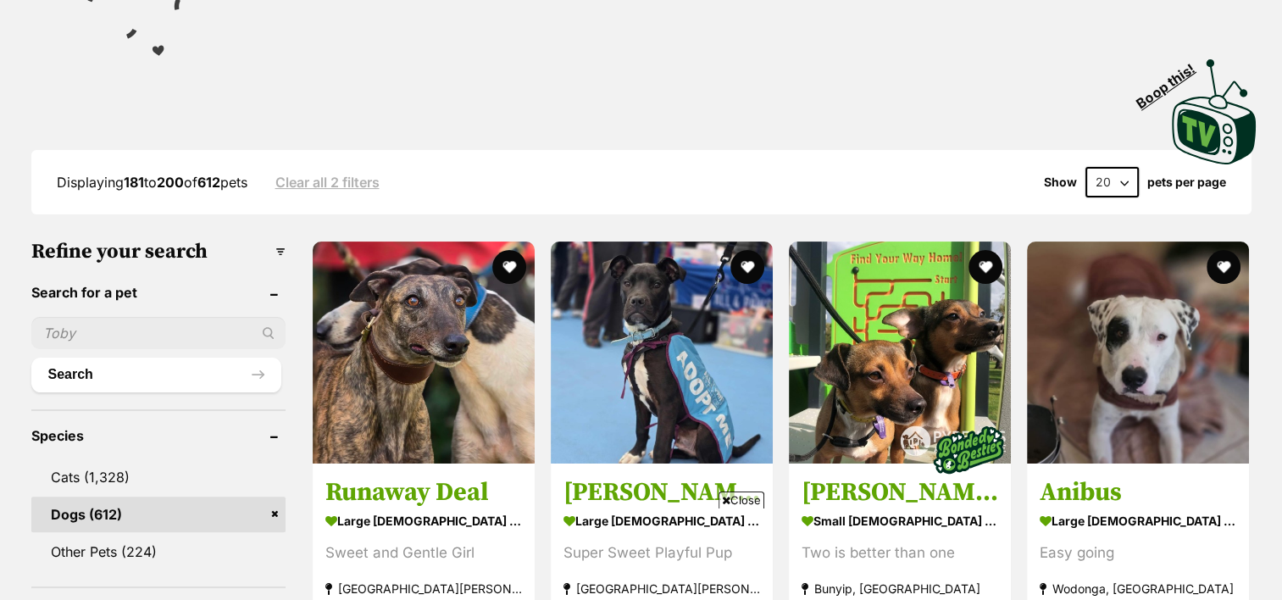
scroll to position [319, 0]
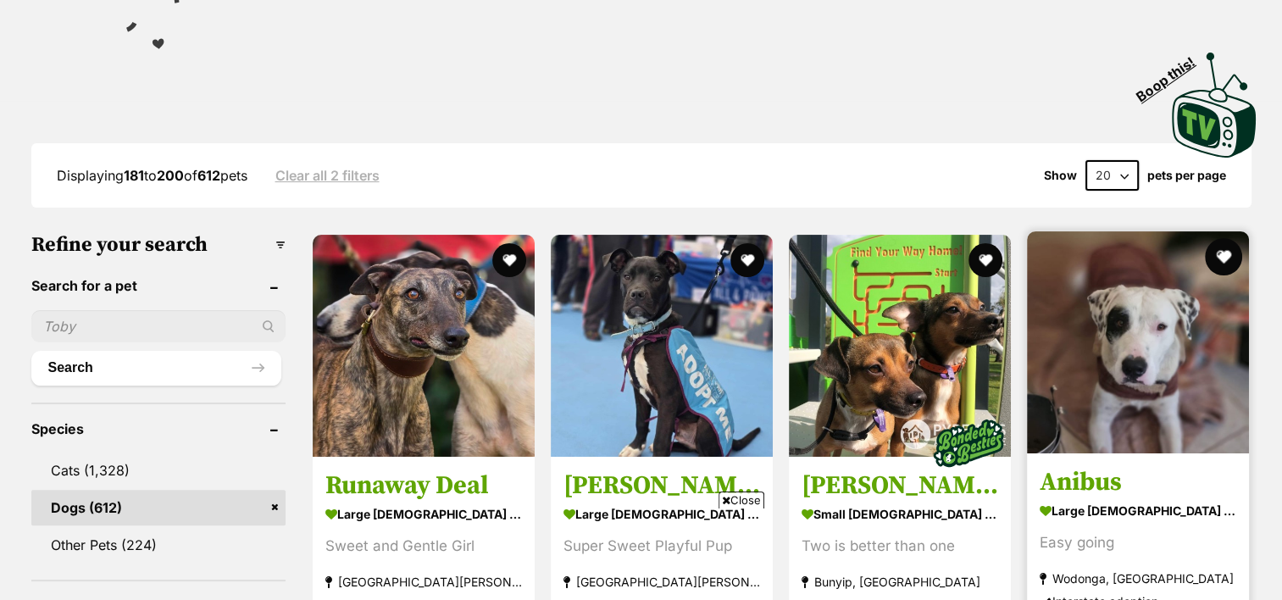
click at [1232, 238] on button "favourite" at bounding box center [1224, 256] width 37 height 37
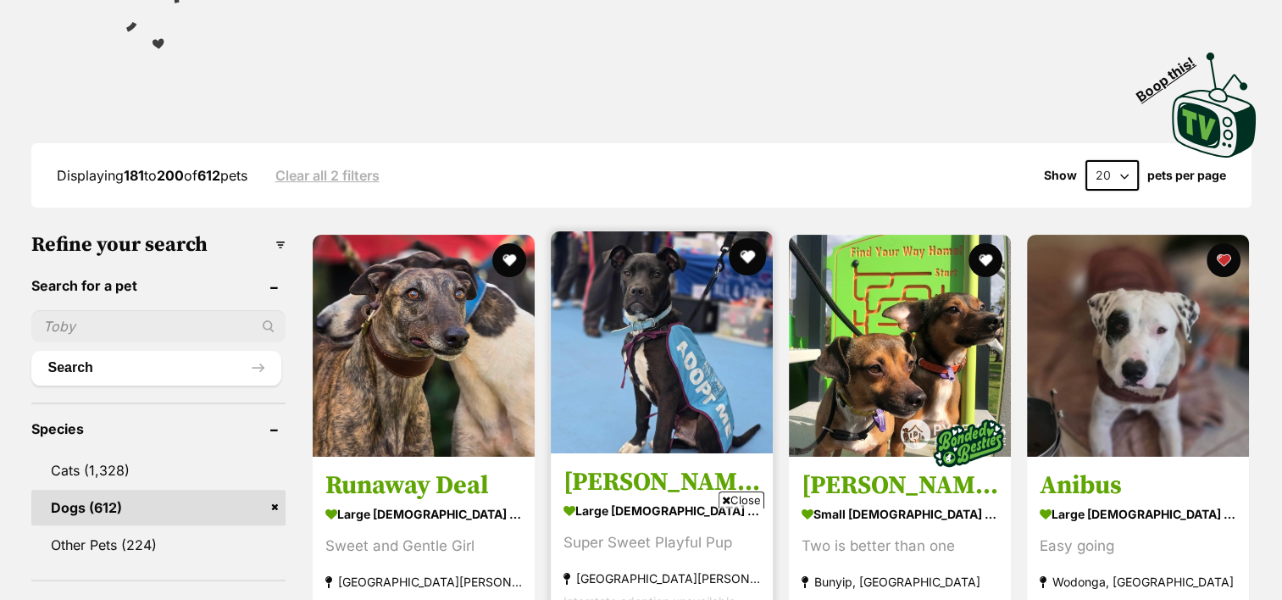
click at [742, 238] on button "favourite" at bounding box center [747, 256] width 37 height 37
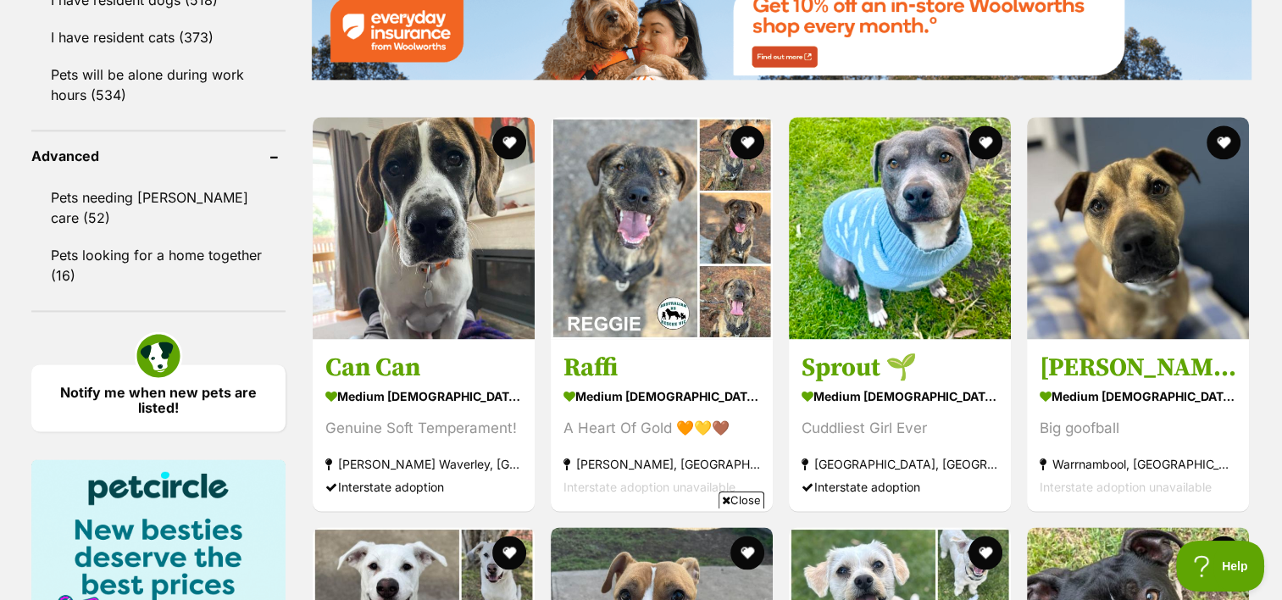
scroll to position [0, 0]
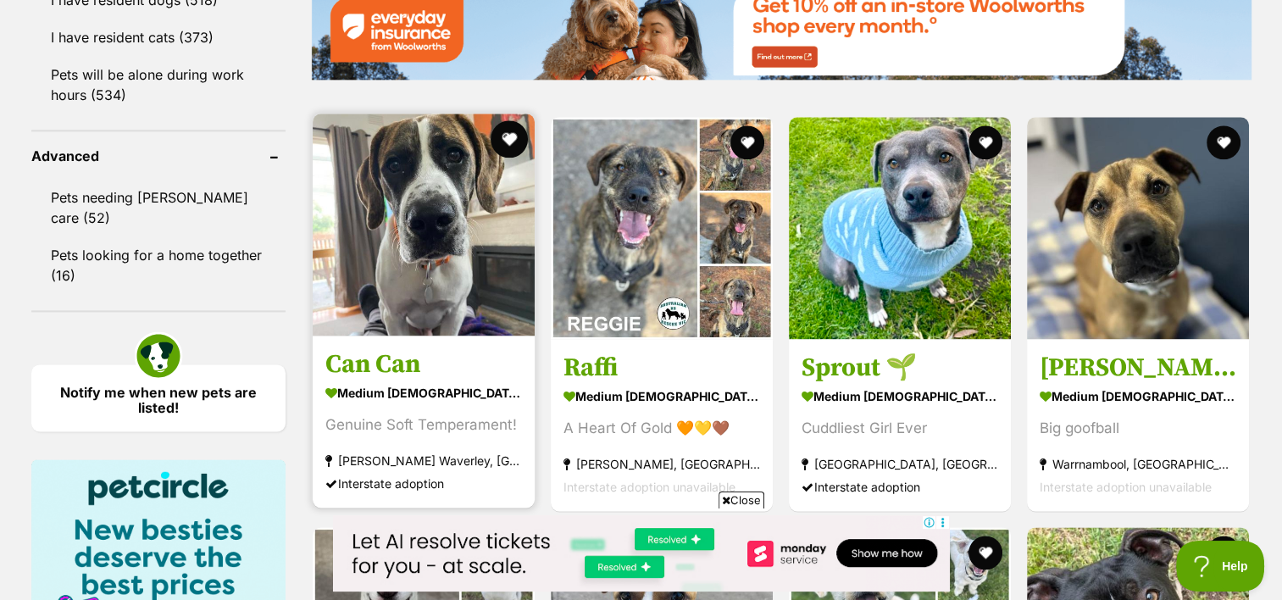
click at [514, 120] on button "favourite" at bounding box center [509, 138] width 37 height 37
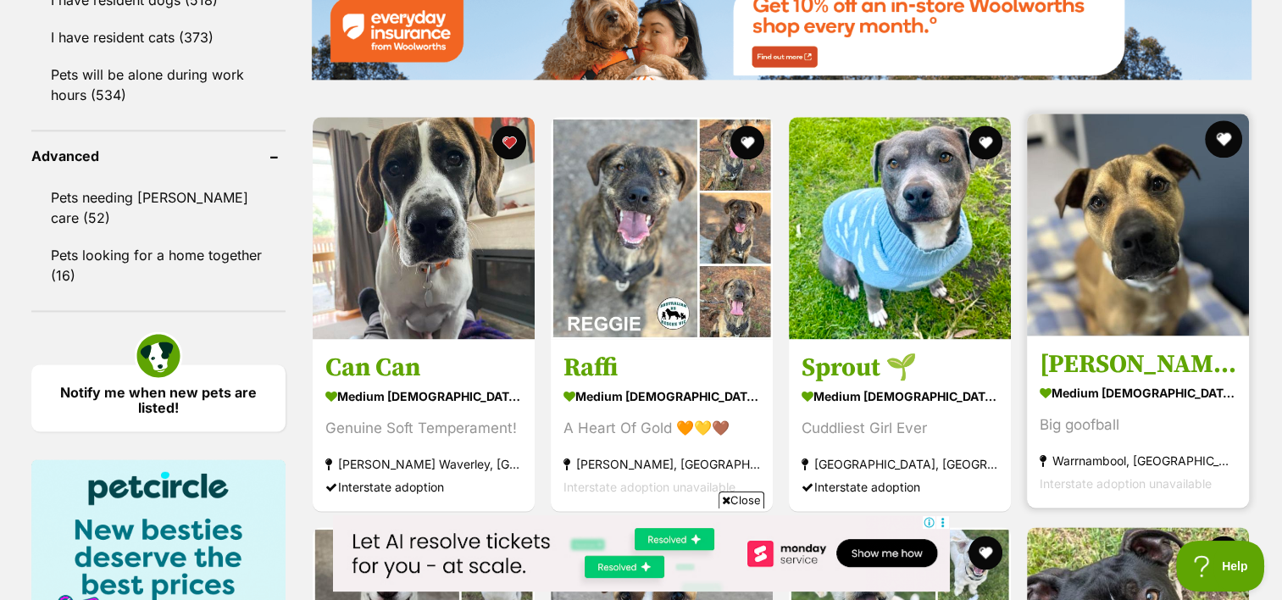
click at [1229, 120] on button "favourite" at bounding box center [1224, 138] width 37 height 37
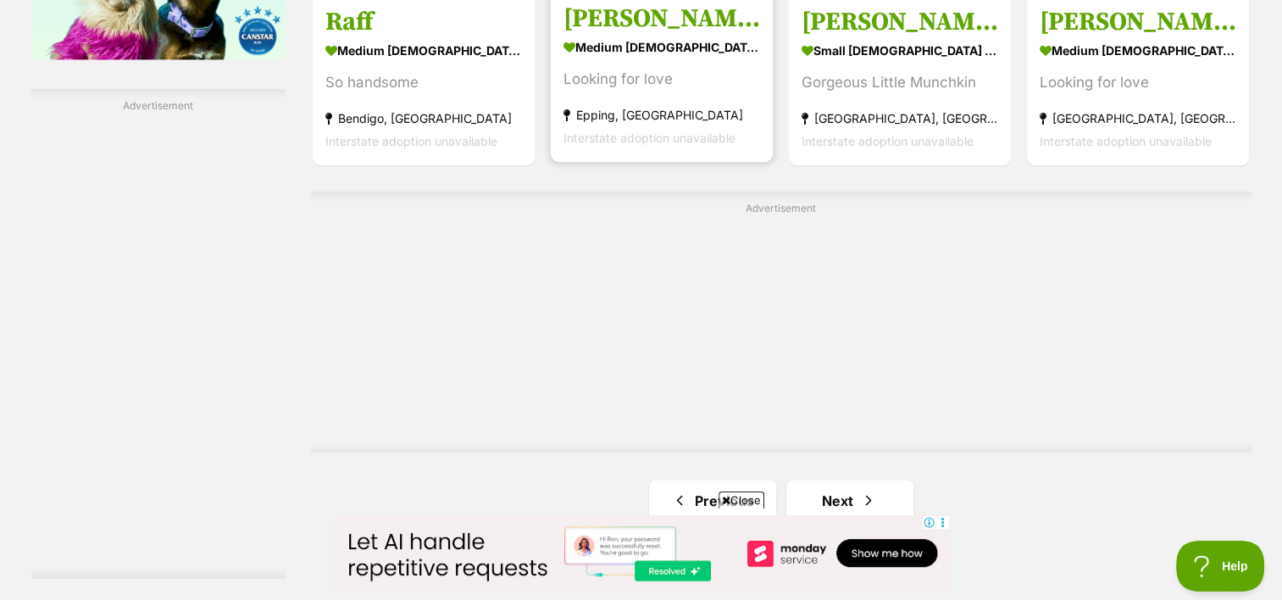
scroll to position [3041, 0]
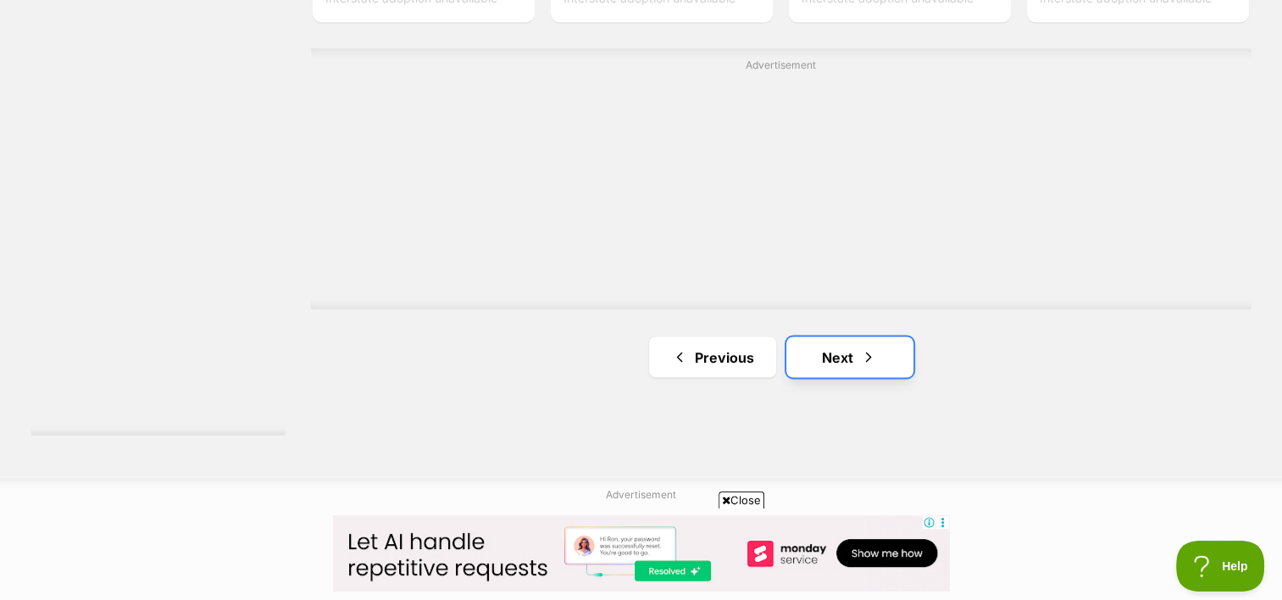
click at [840, 336] on link "Next" at bounding box center [850, 356] width 127 height 41
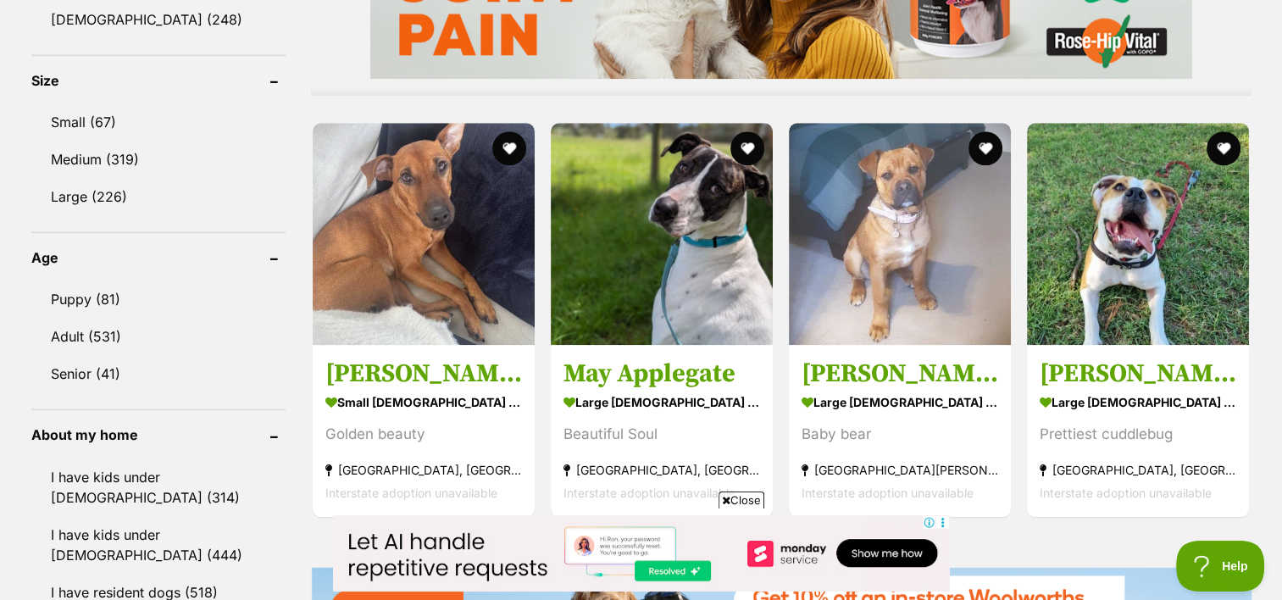
scroll to position [1548, 0]
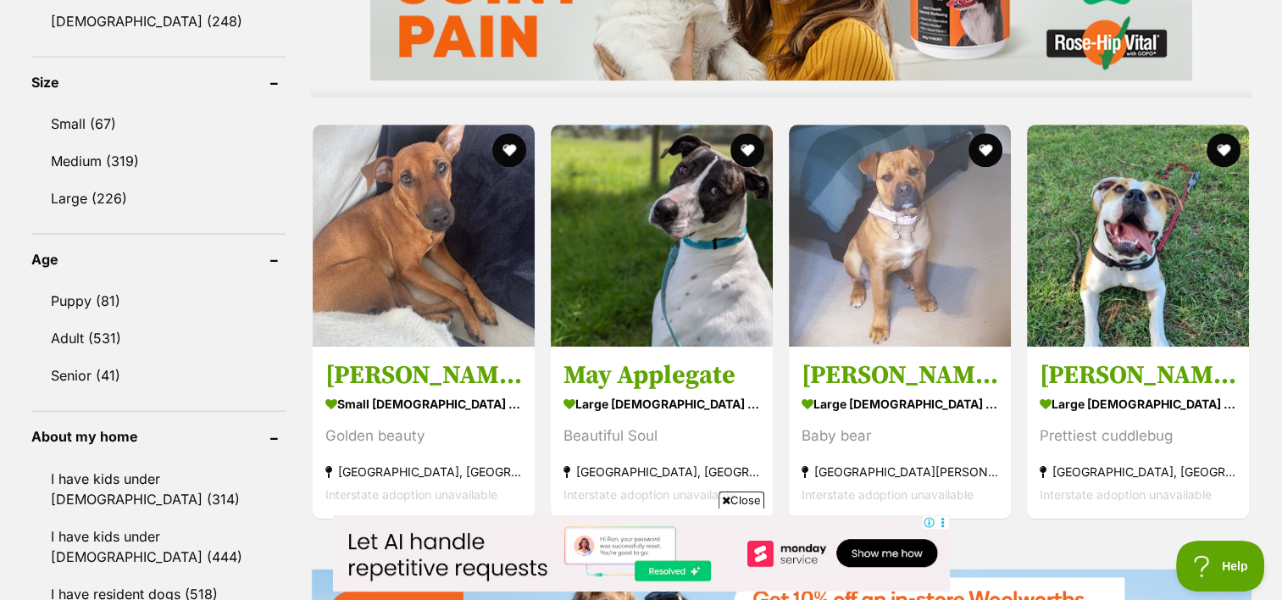
drag, startPoint x: 509, startPoint y: 97, endPoint x: 525, endPoint y: 71, distance: 30.6
click at [525, 71] on div "1144985 Zelda medium [DEMOGRAPHIC_DATA] Dog Looking for love [GEOGRAPHIC_DATA],…" at bounding box center [781, 409] width 941 height 2811
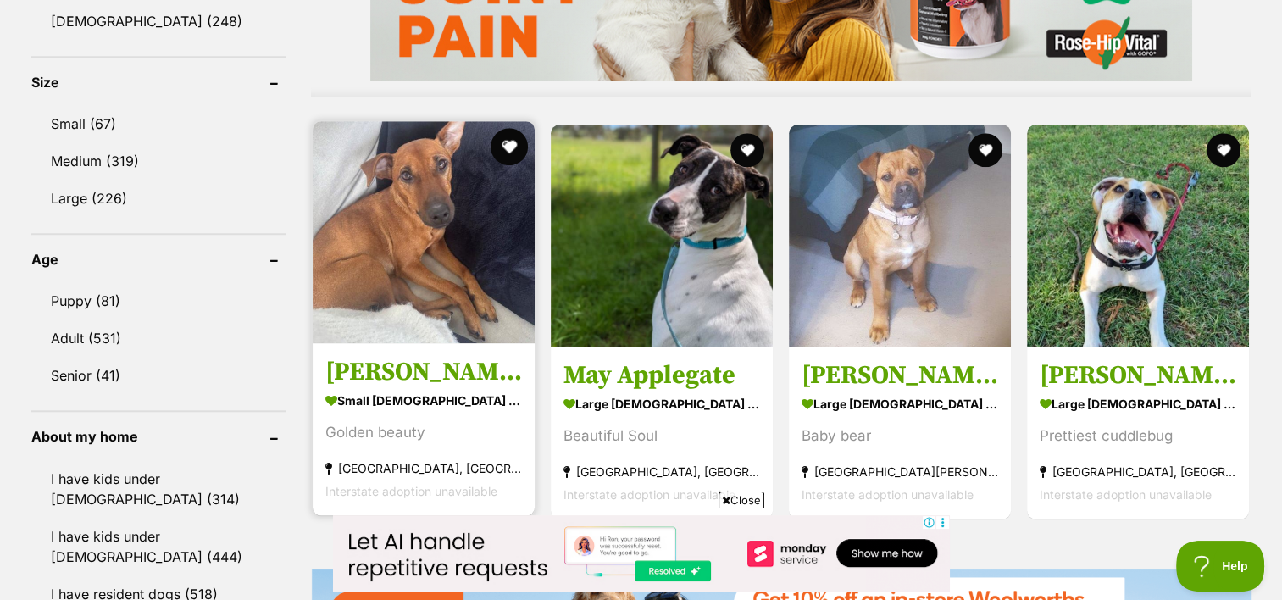
click at [505, 128] on button "favourite" at bounding box center [509, 146] width 37 height 37
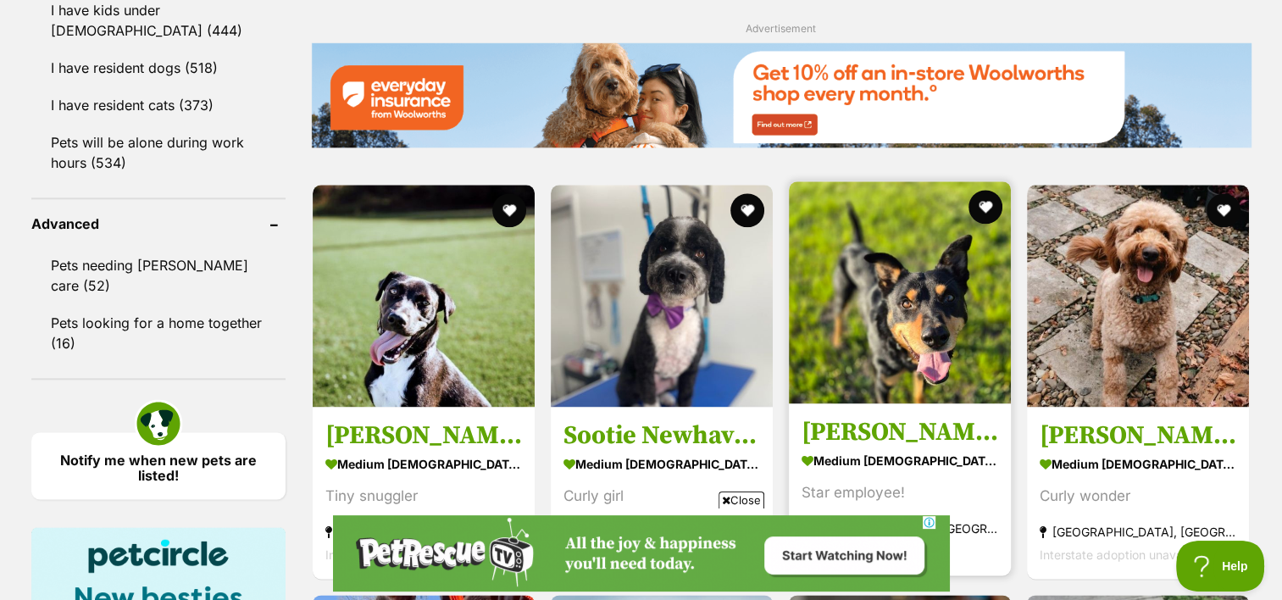
scroll to position [0, 0]
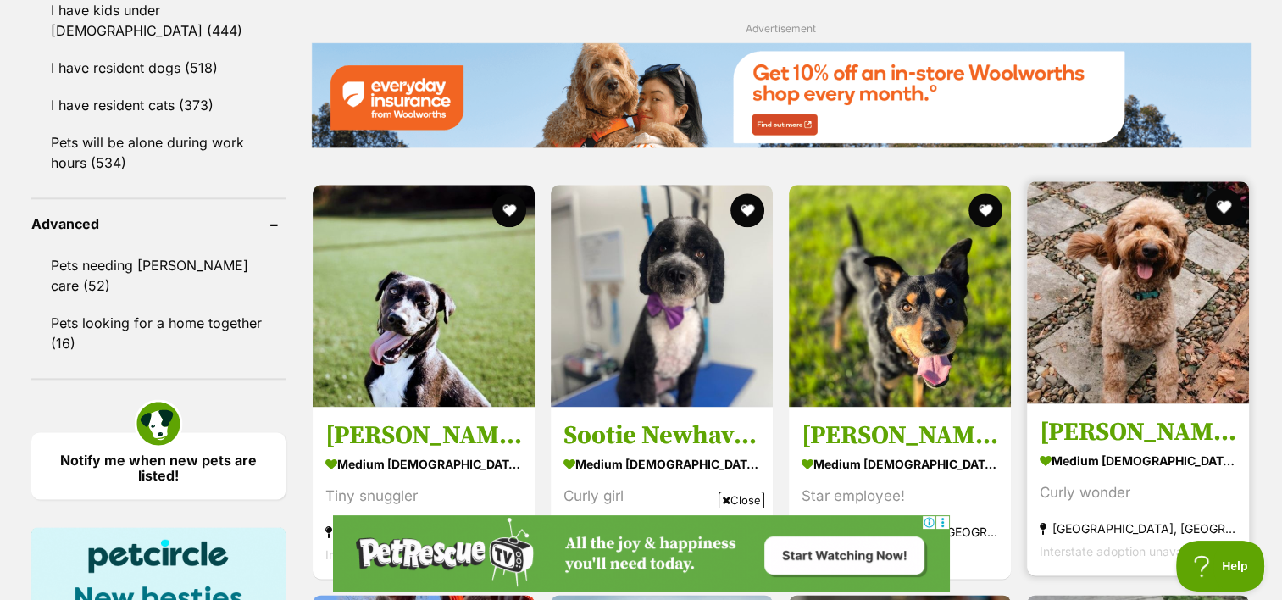
click at [1217, 188] on button "favourite" at bounding box center [1224, 206] width 37 height 37
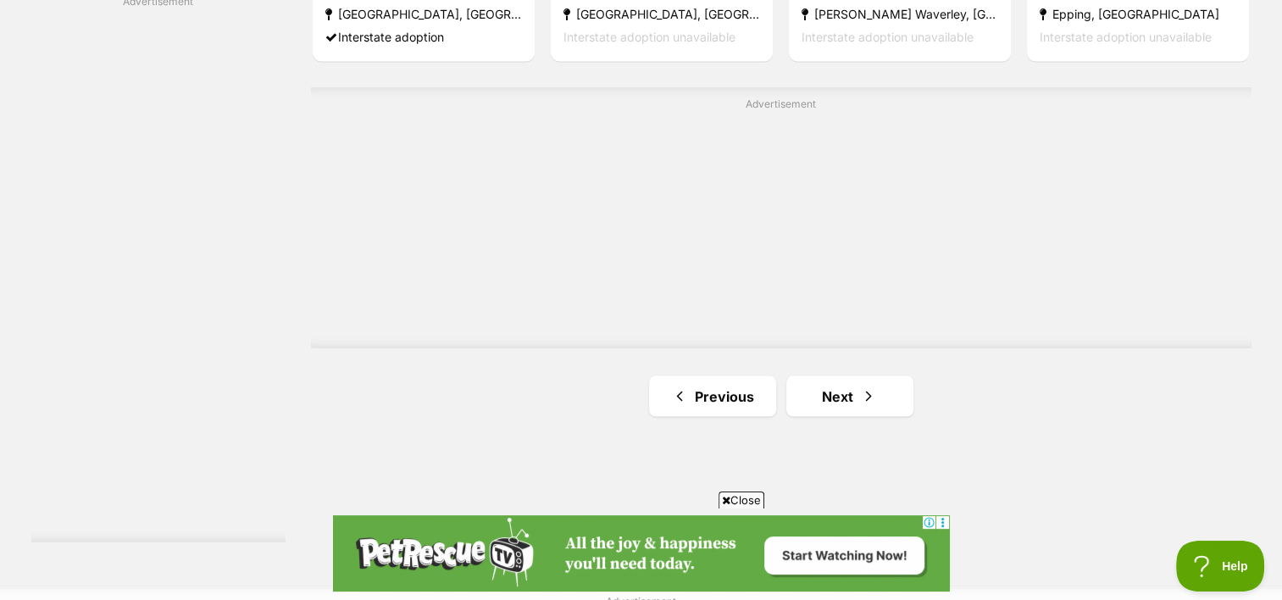
scroll to position [3004, 0]
click at [831, 374] on link "Next" at bounding box center [850, 394] width 127 height 41
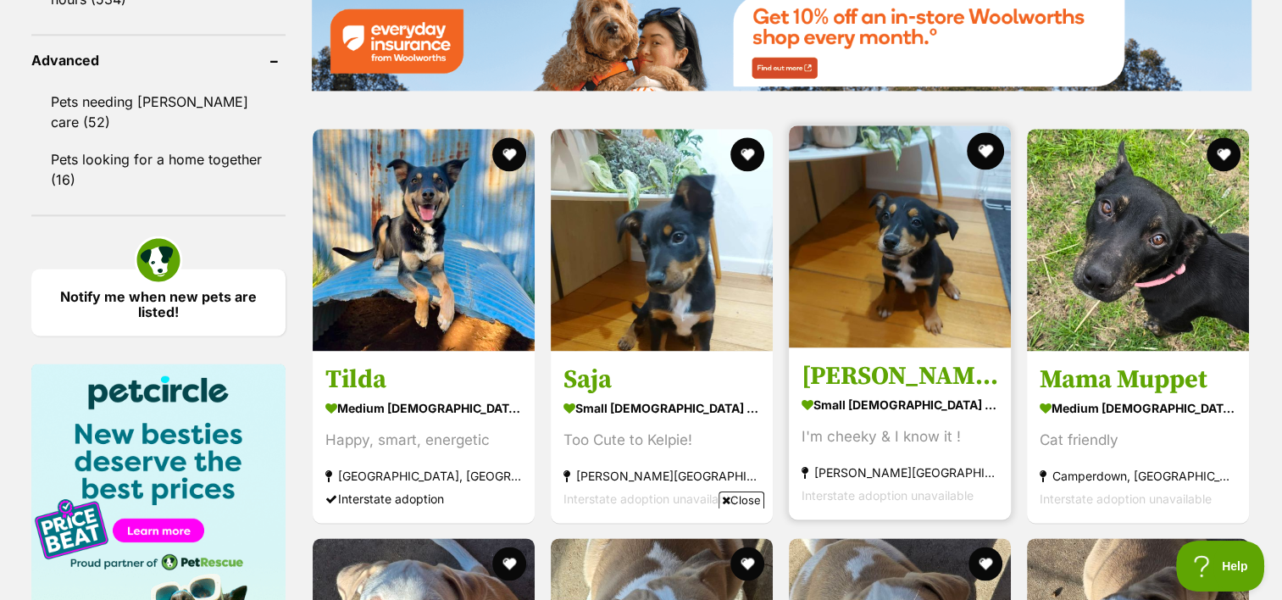
click at [991, 132] on button "favourite" at bounding box center [985, 150] width 37 height 37
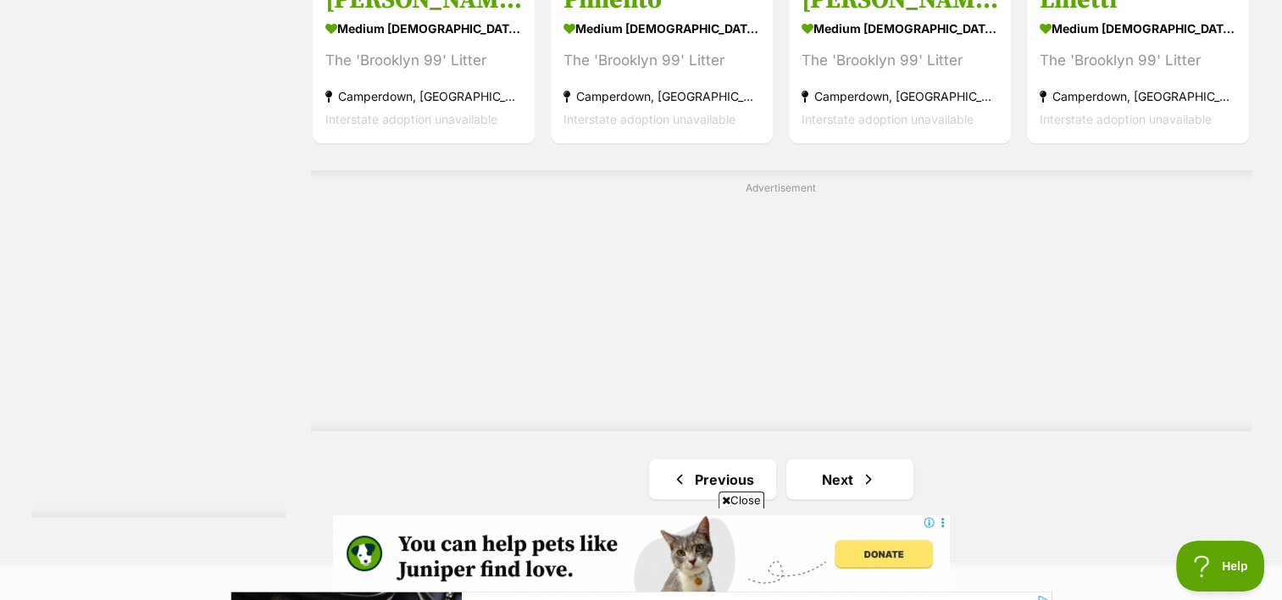
drag, startPoint x: 1198, startPoint y: 643, endPoint x: 764, endPoint y: 269, distance: 573.3
click at [764, 201] on html at bounding box center [781, 201] width 822 height 0
click at [839, 459] on link "Next" at bounding box center [850, 479] width 127 height 41
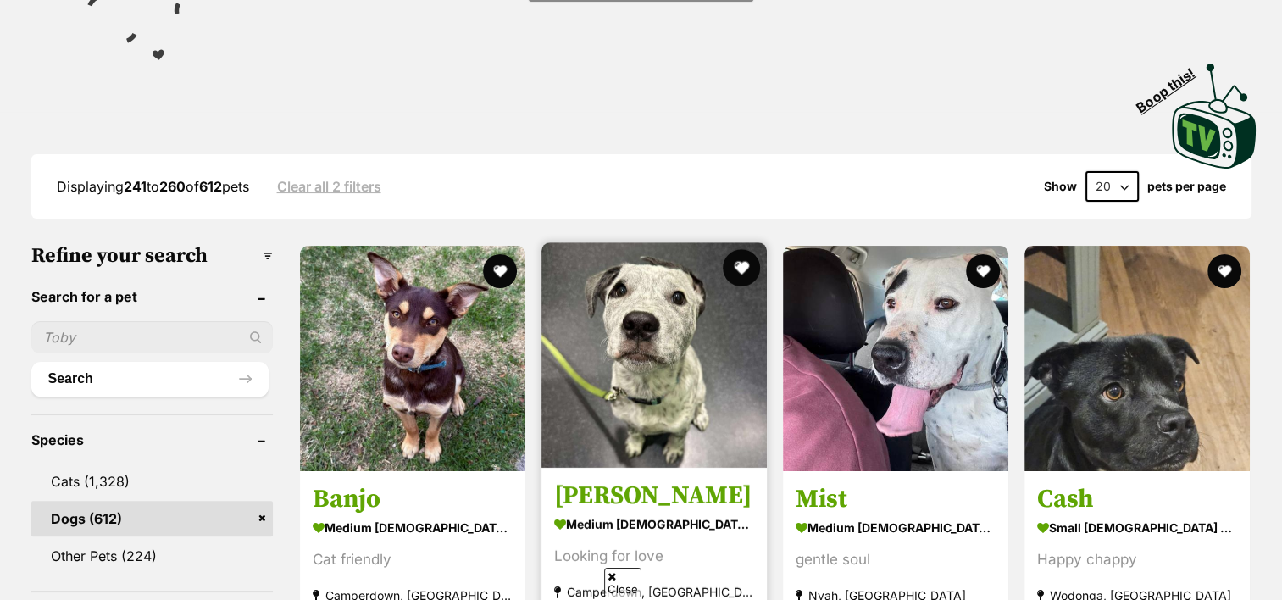
click at [737, 249] on button "favourite" at bounding box center [741, 267] width 37 height 37
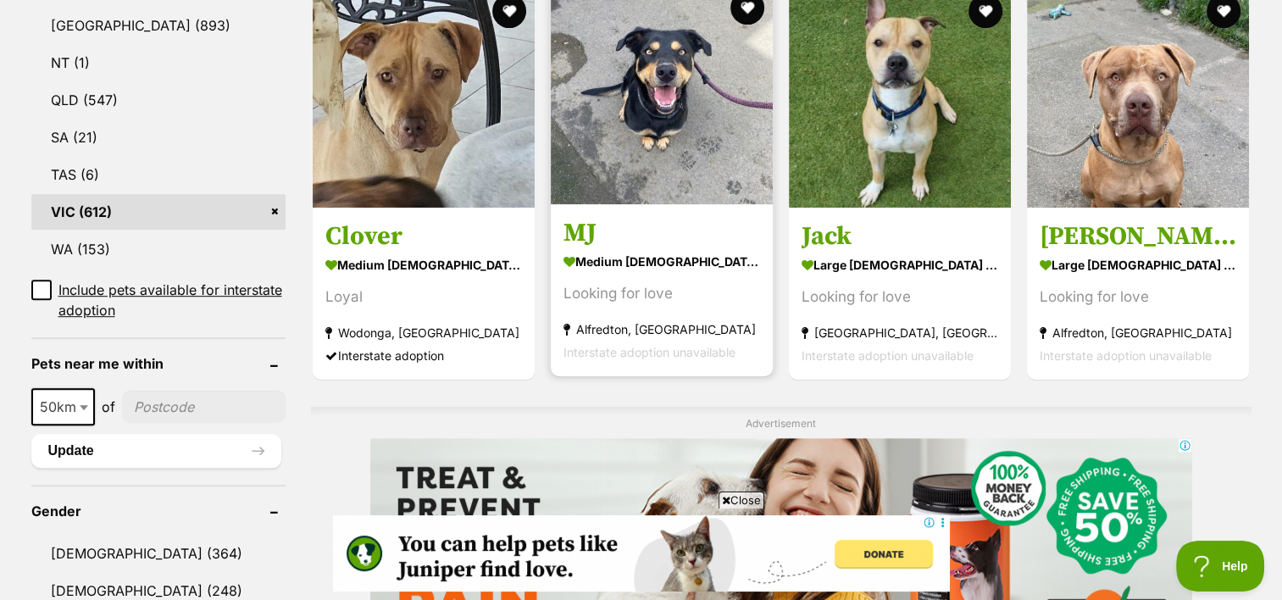
scroll to position [895, 0]
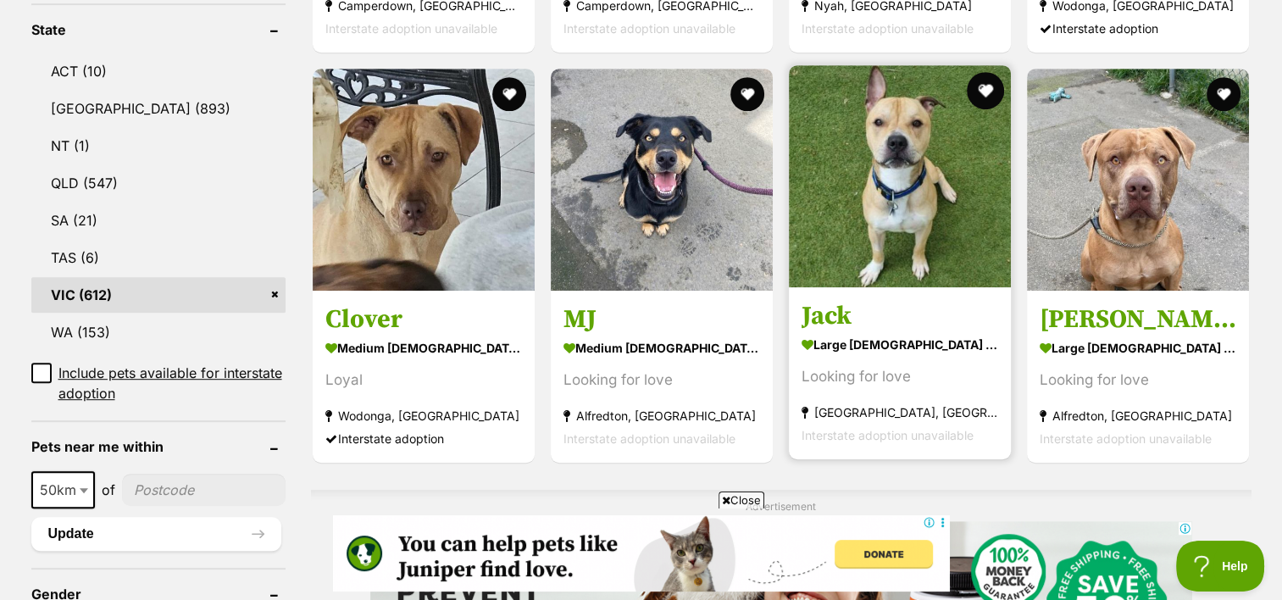
click at [986, 72] on button "favourite" at bounding box center [985, 90] width 37 height 37
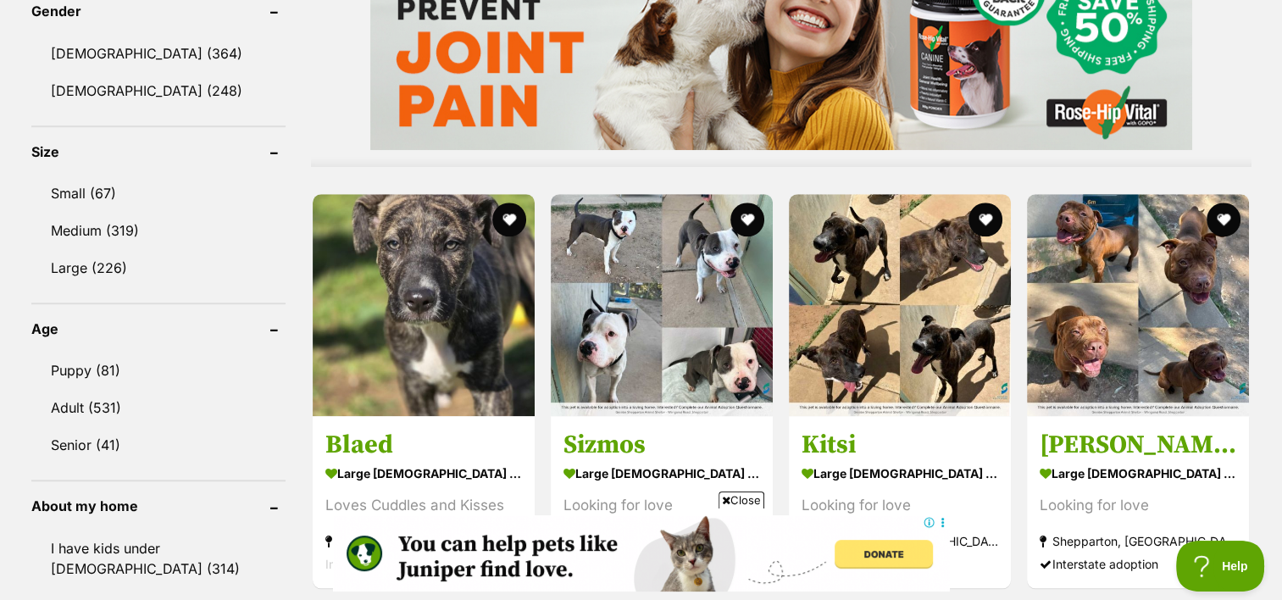
scroll to position [1499, 0]
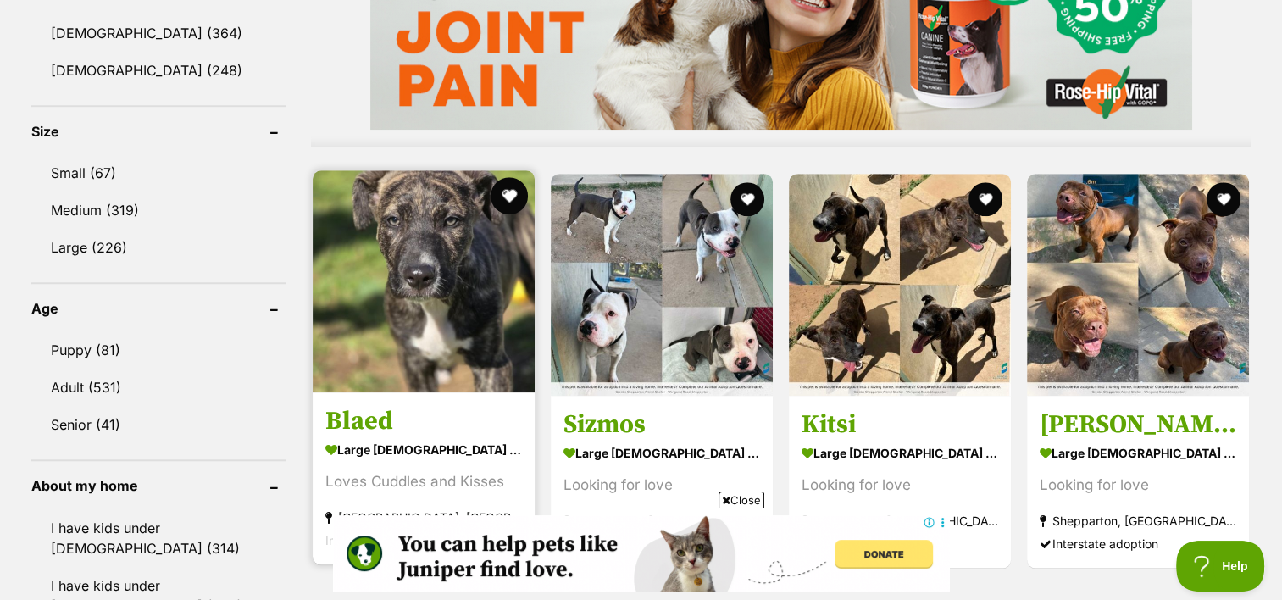
click at [513, 177] on button "favourite" at bounding box center [509, 195] width 37 height 37
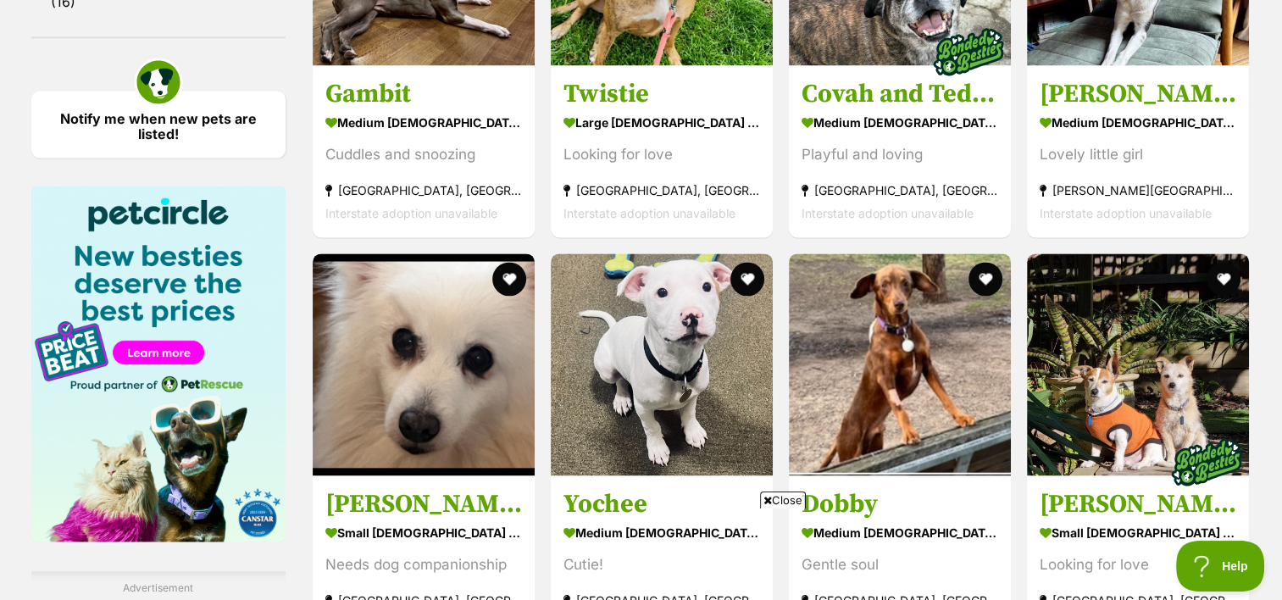
scroll to position [2420, 0]
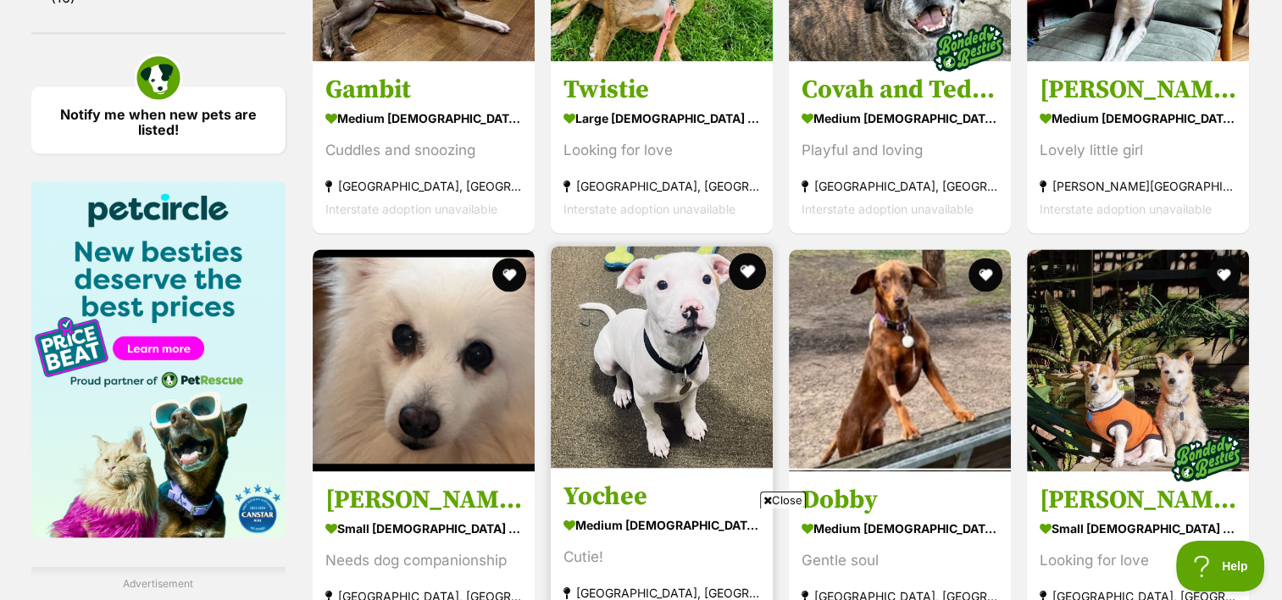
click at [746, 253] on button "favourite" at bounding box center [747, 271] width 37 height 37
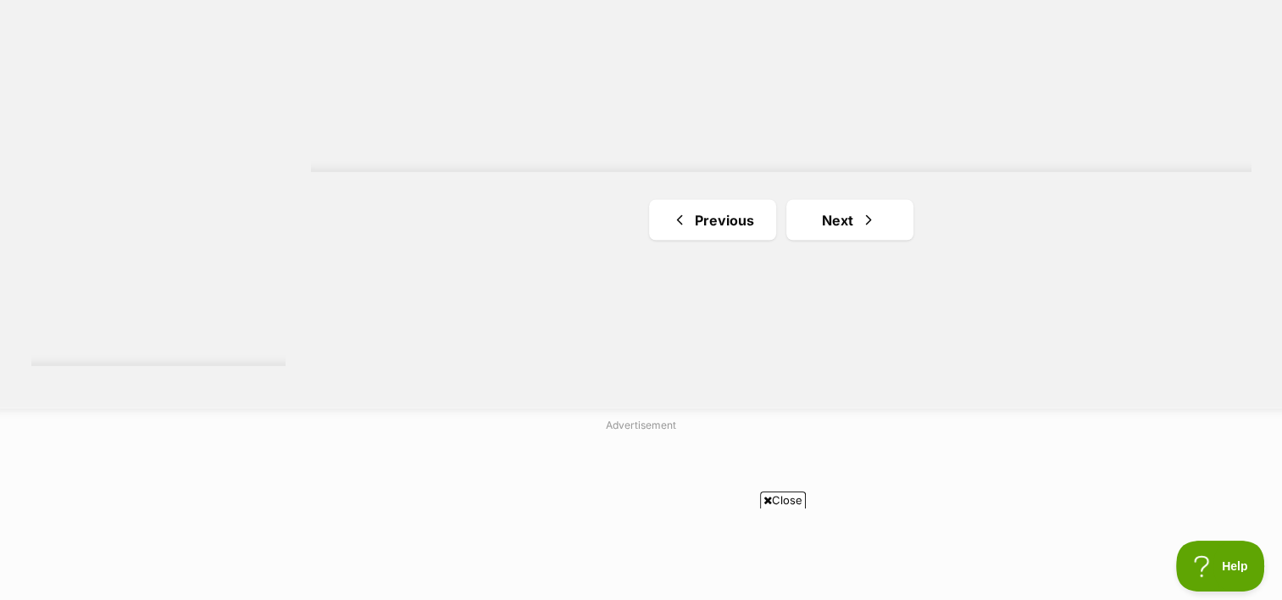
scroll to position [3041, 0]
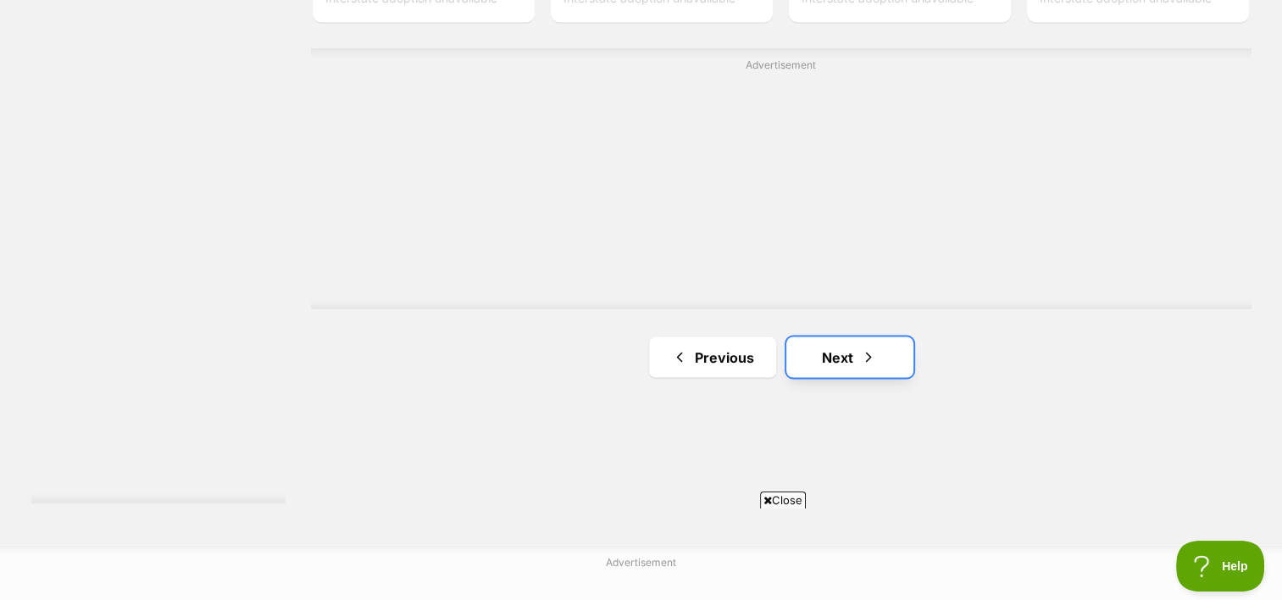
click at [866, 347] on span "Next page" at bounding box center [868, 357] width 17 height 20
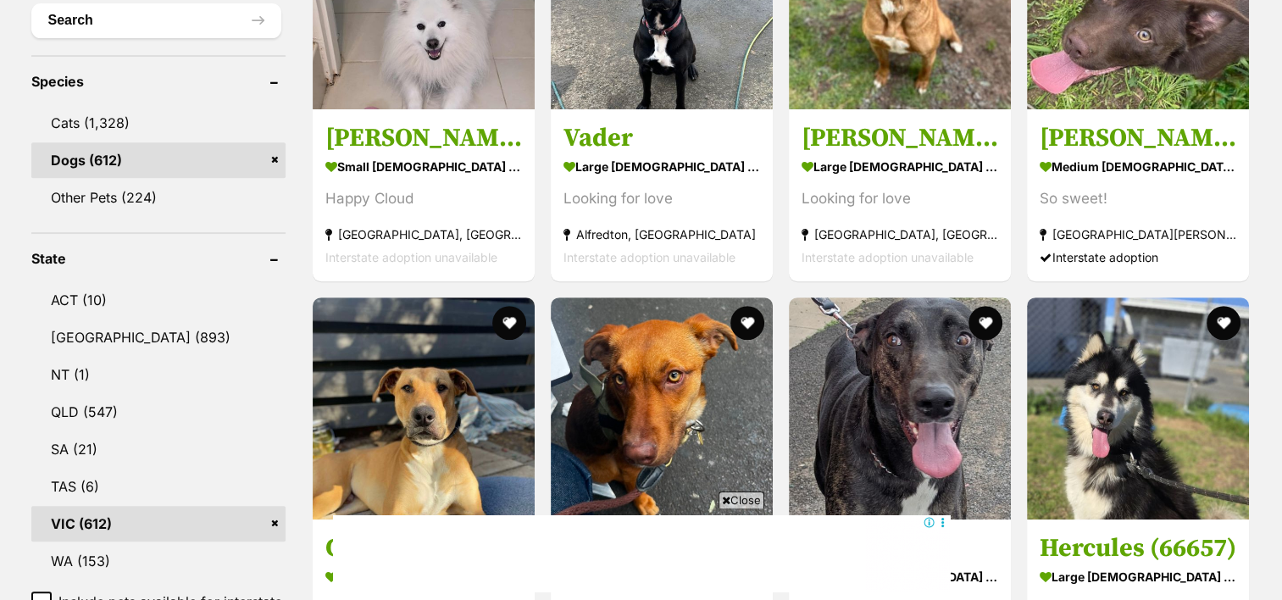
scroll to position [664, 0]
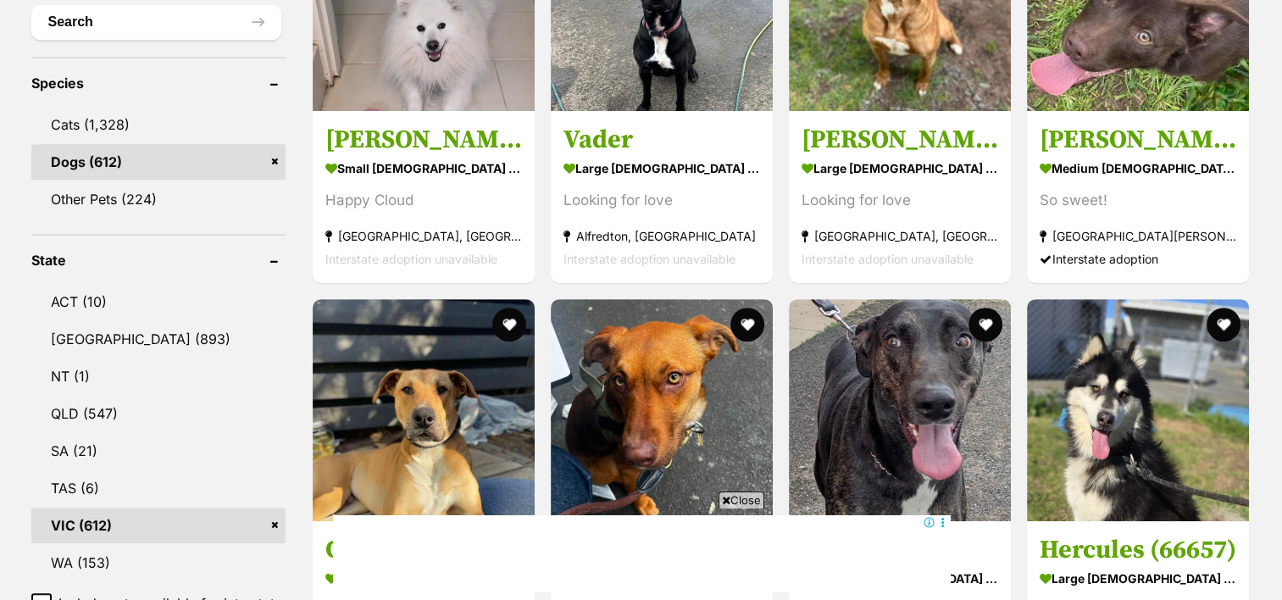
click at [726, 500] on icon at bounding box center [726, 500] width 8 height 11
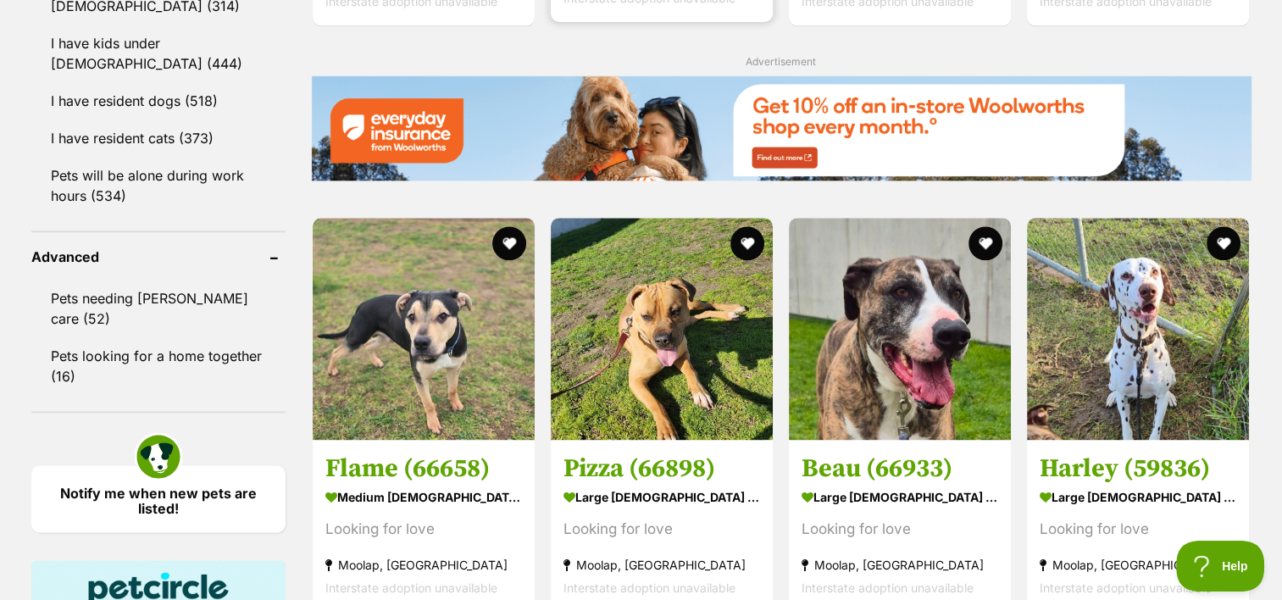
scroll to position [2066, 0]
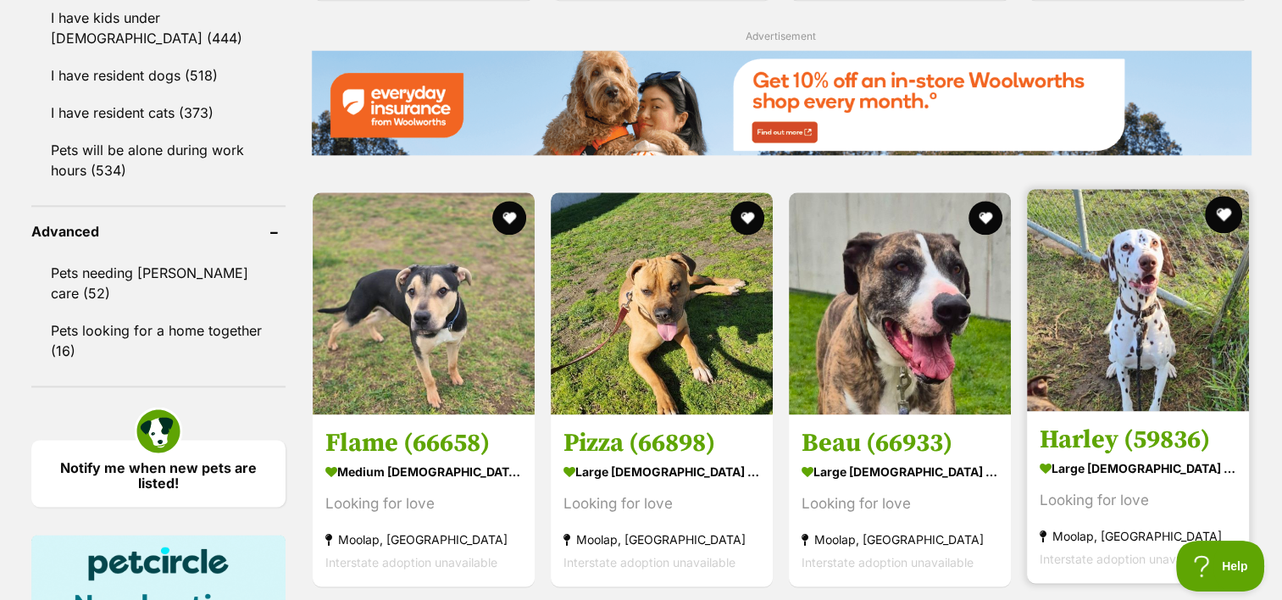
click at [1227, 196] on button "favourite" at bounding box center [1224, 214] width 37 height 37
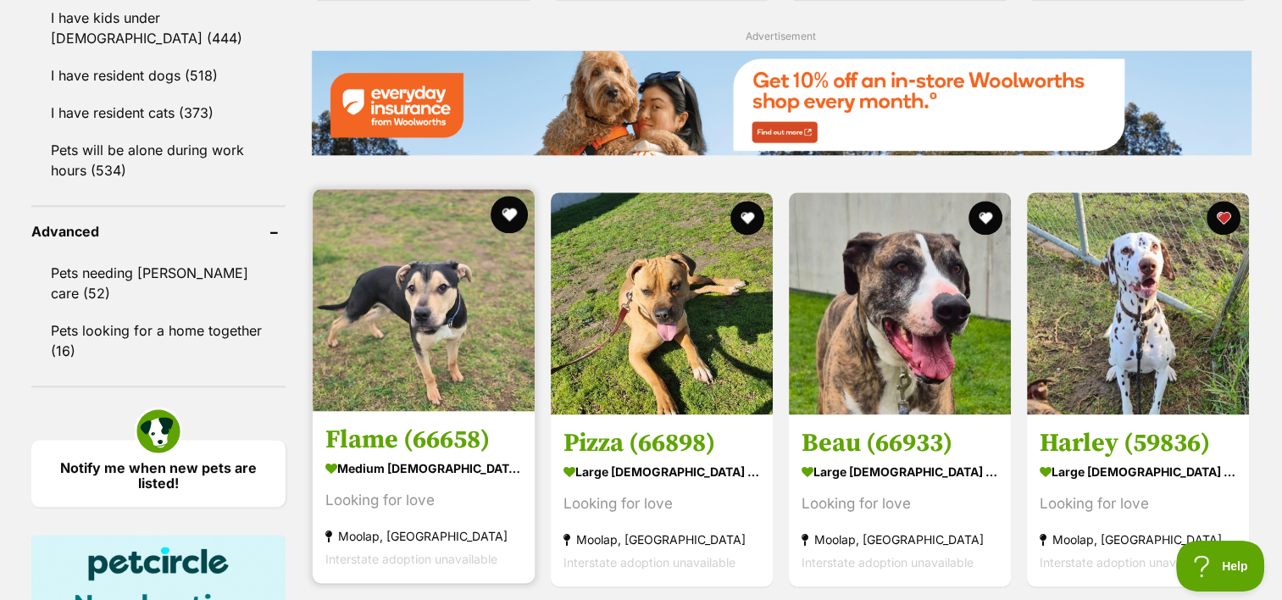
click at [509, 196] on button "favourite" at bounding box center [509, 214] width 37 height 37
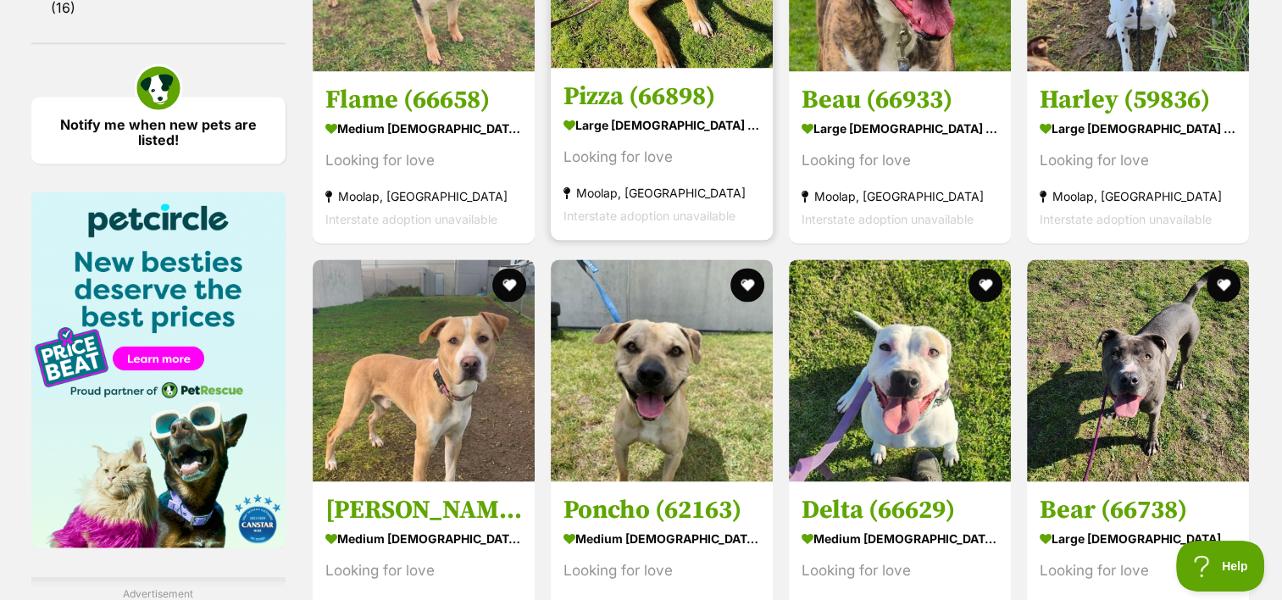
scroll to position [2585, 0]
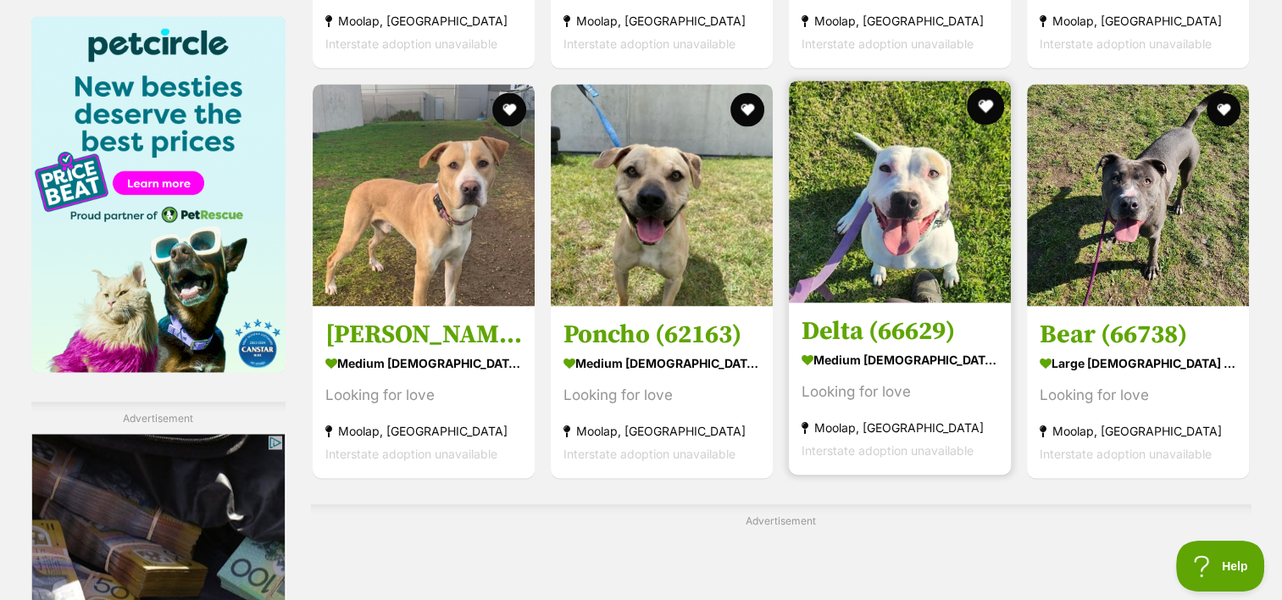
click at [990, 87] on button "favourite" at bounding box center [985, 105] width 37 height 37
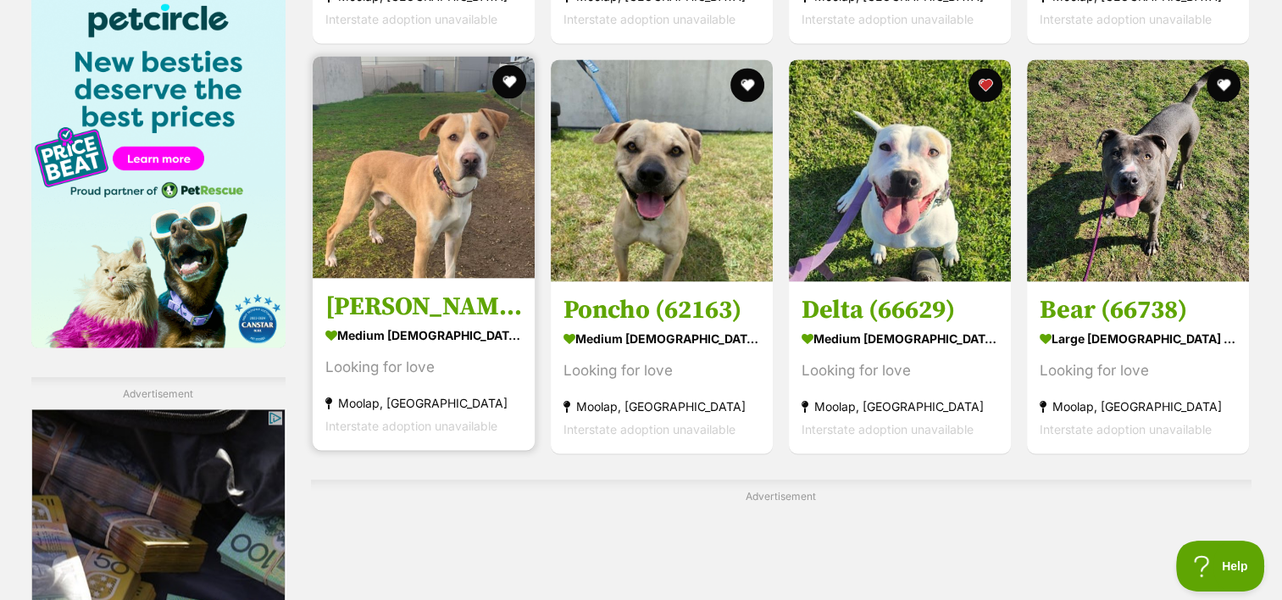
scroll to position [2609, 0]
click at [501, 64] on button "favourite" at bounding box center [509, 82] width 37 height 37
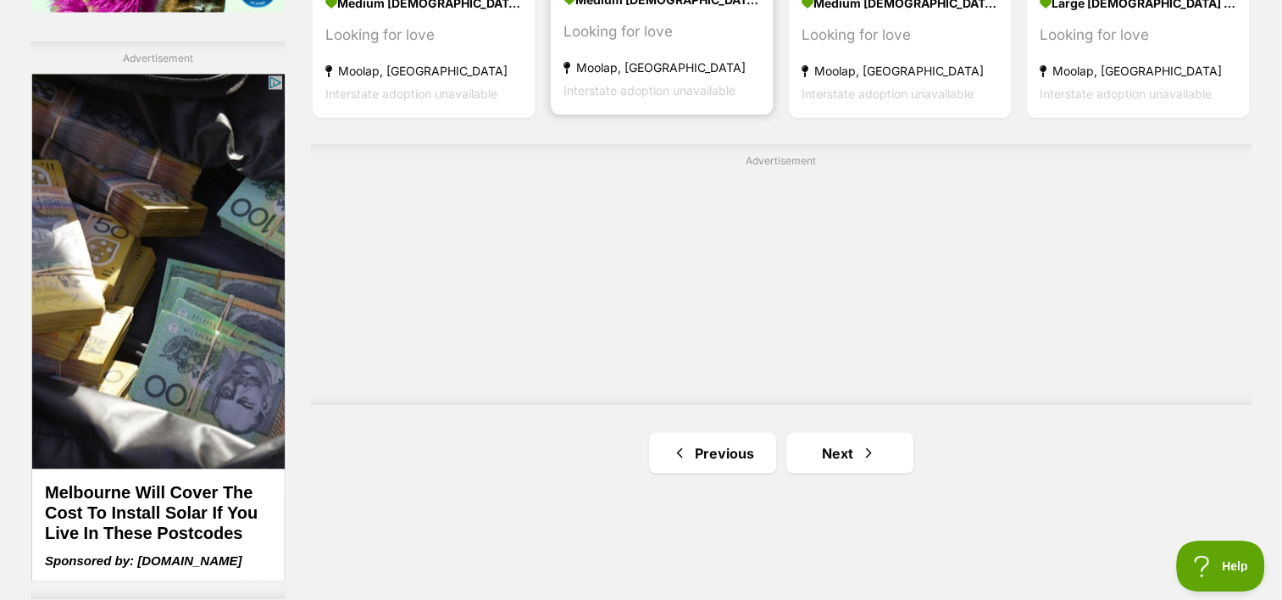
scroll to position [3051, 0]
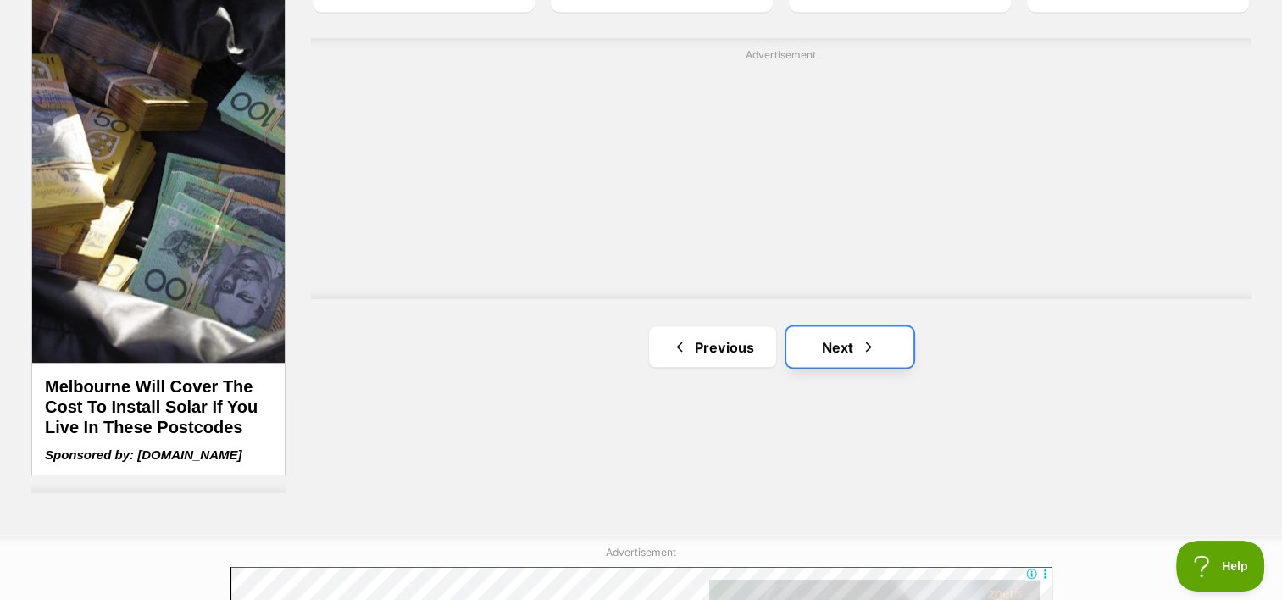
click at [848, 326] on link "Next" at bounding box center [850, 346] width 127 height 41
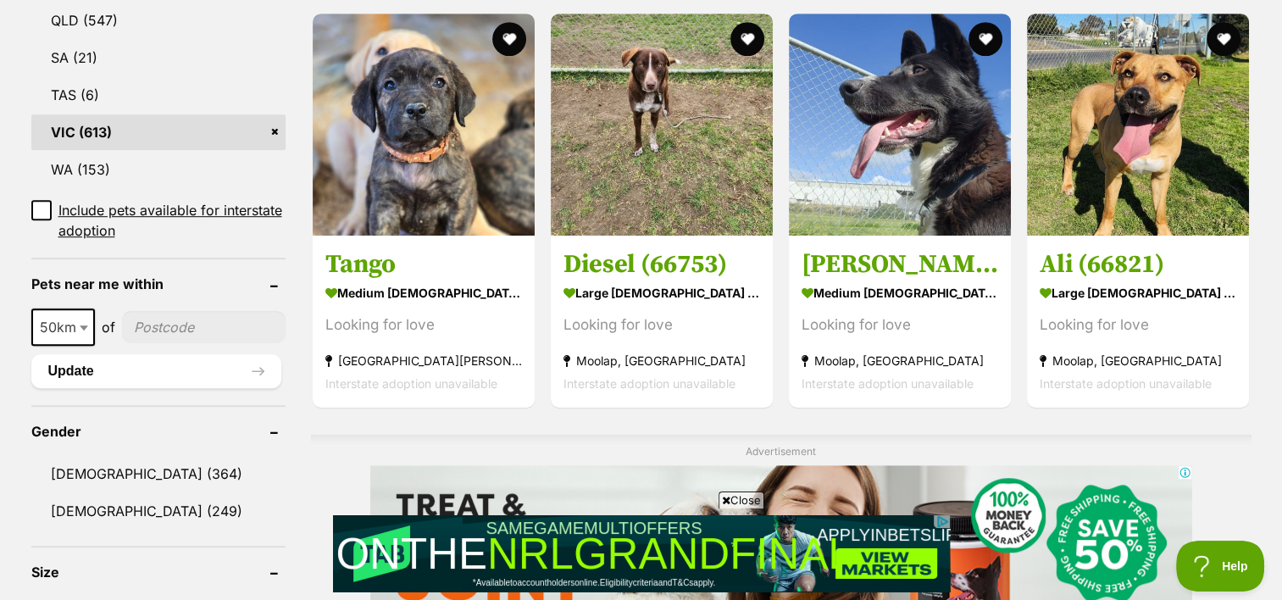
scroll to position [942, 0]
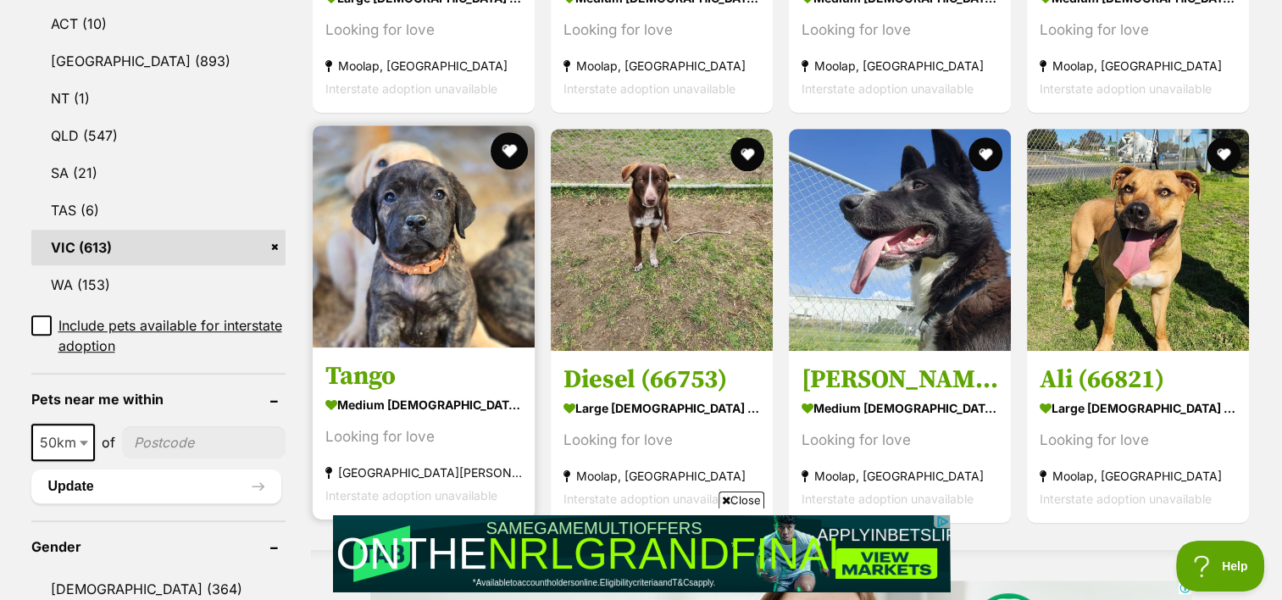
click at [509, 132] on button "favourite" at bounding box center [509, 150] width 37 height 37
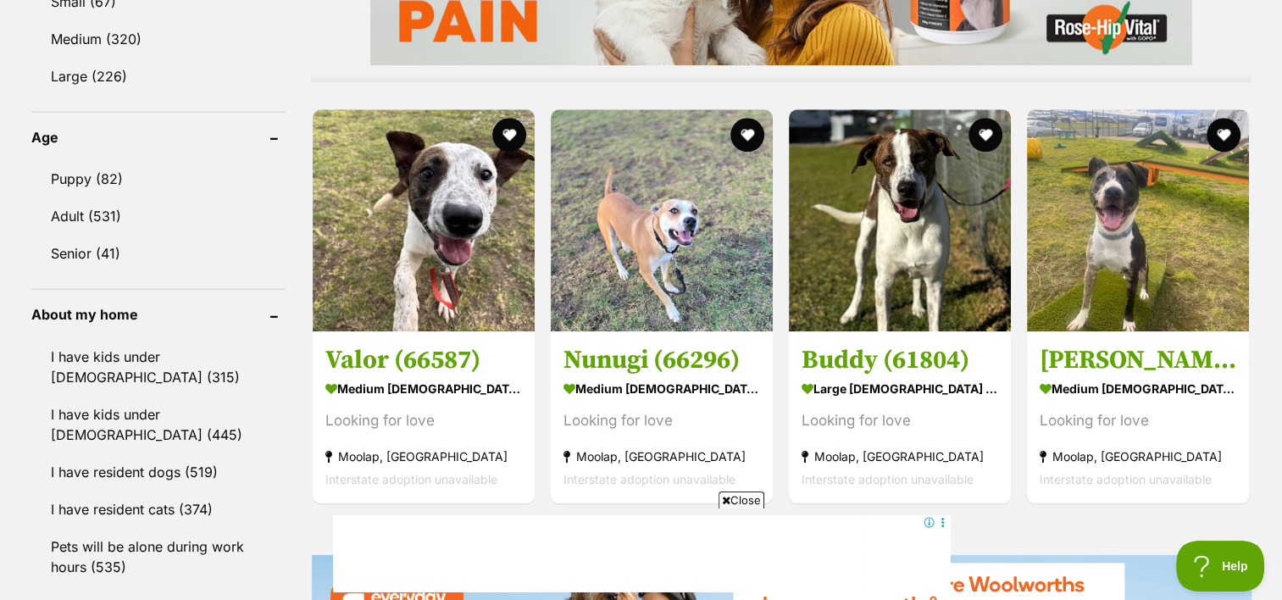
scroll to position [1665, 0]
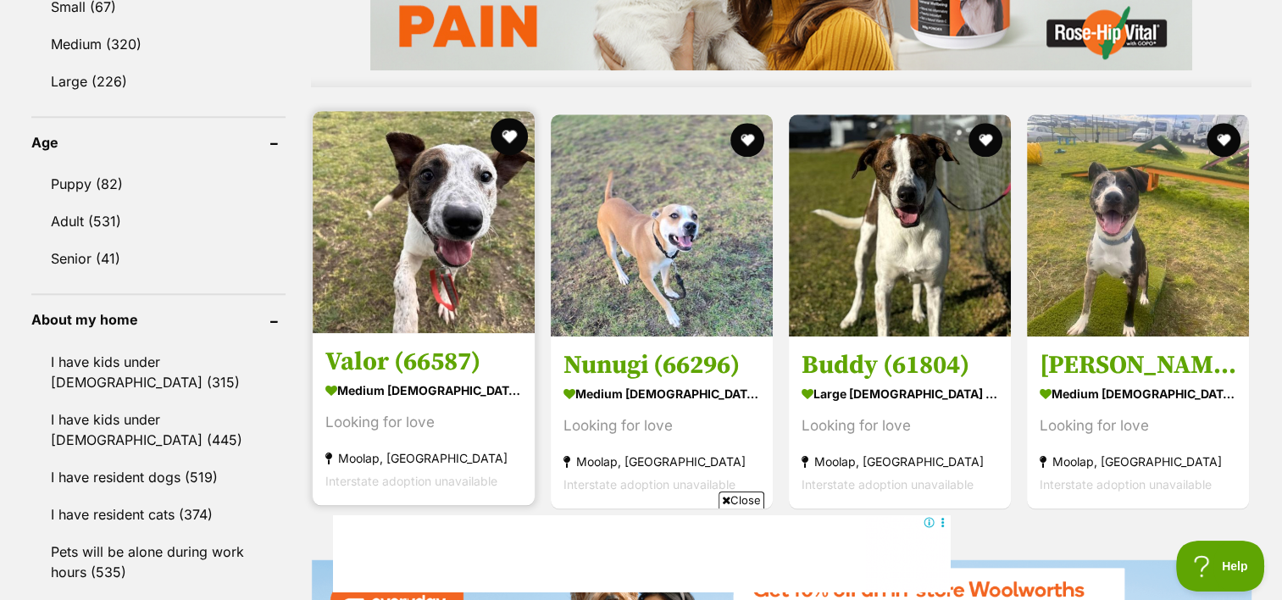
click at [511, 118] on button "favourite" at bounding box center [509, 136] width 37 height 37
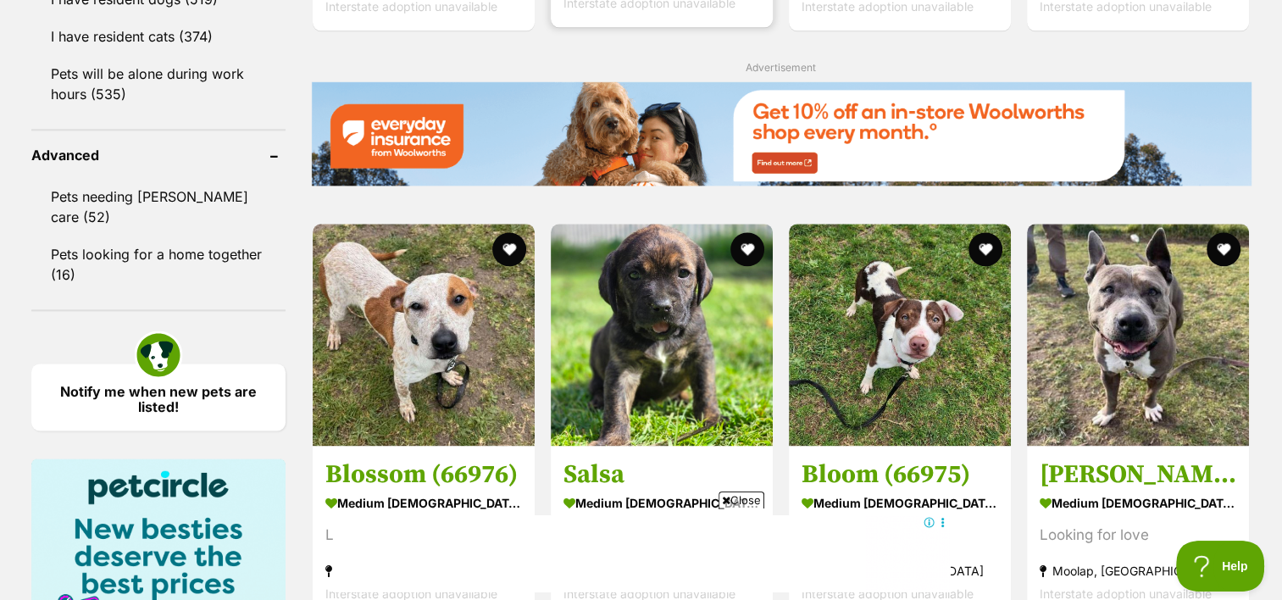
scroll to position [2143, 0]
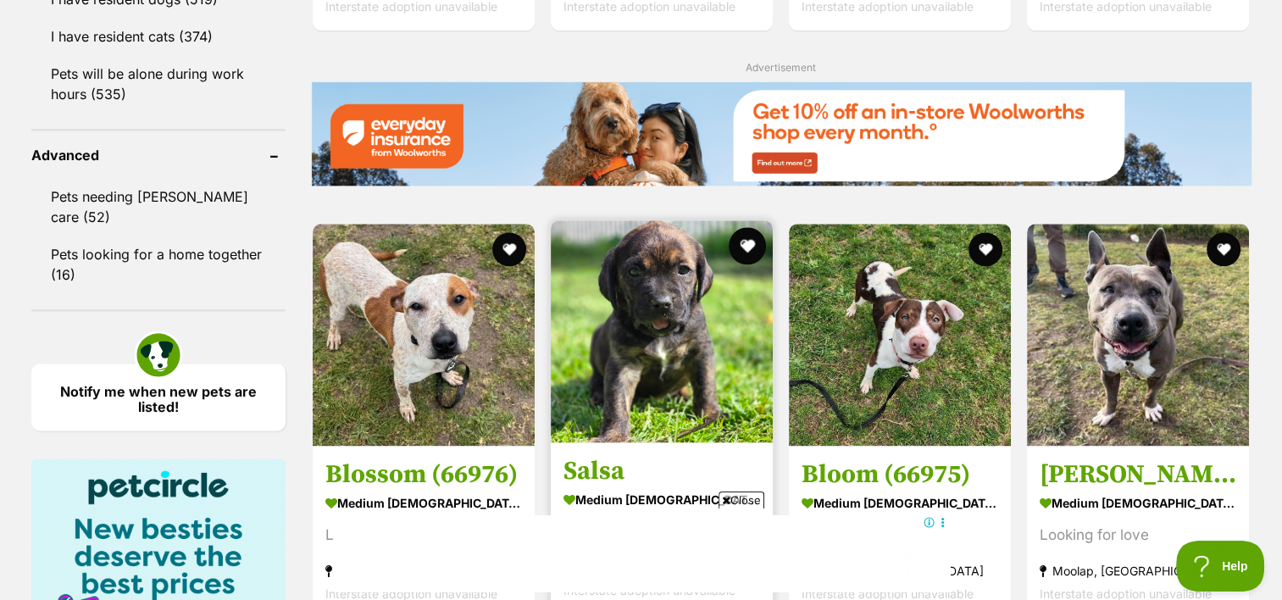
click at [757, 227] on button "favourite" at bounding box center [747, 245] width 37 height 37
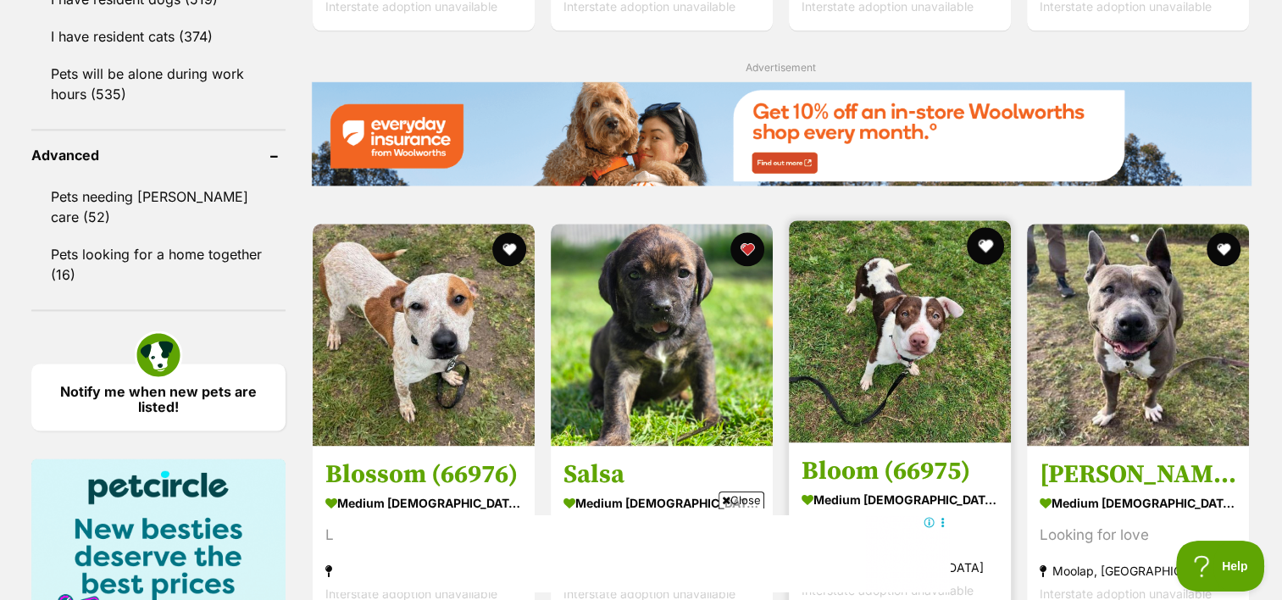
click at [997, 227] on button "favourite" at bounding box center [985, 245] width 37 height 37
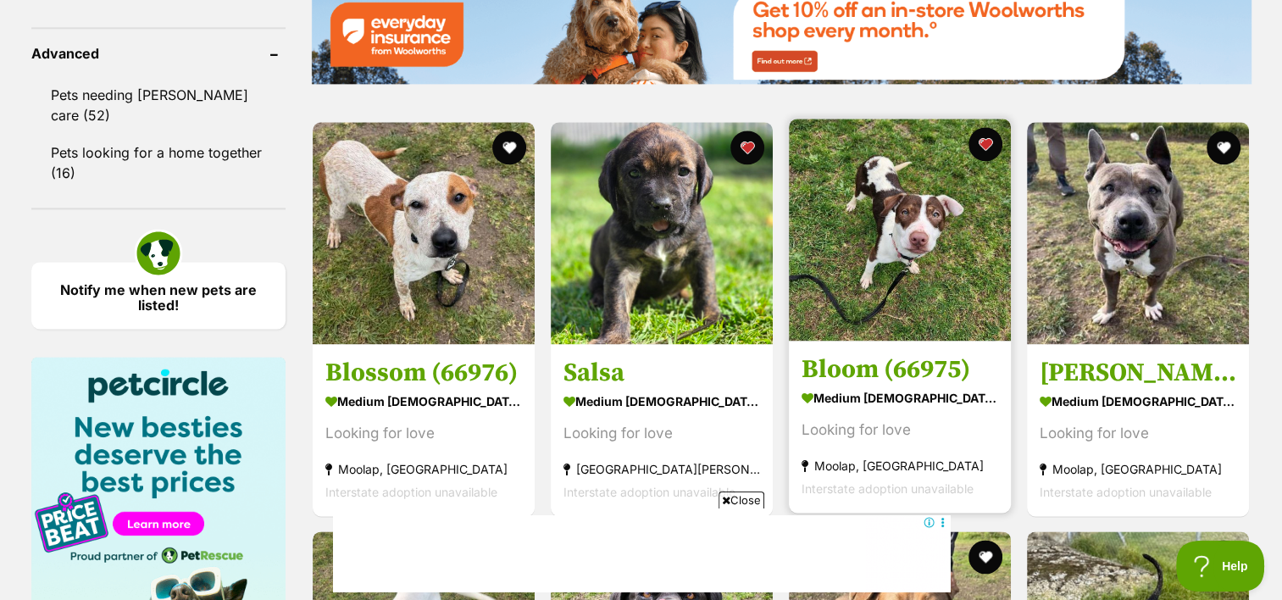
scroll to position [2248, 0]
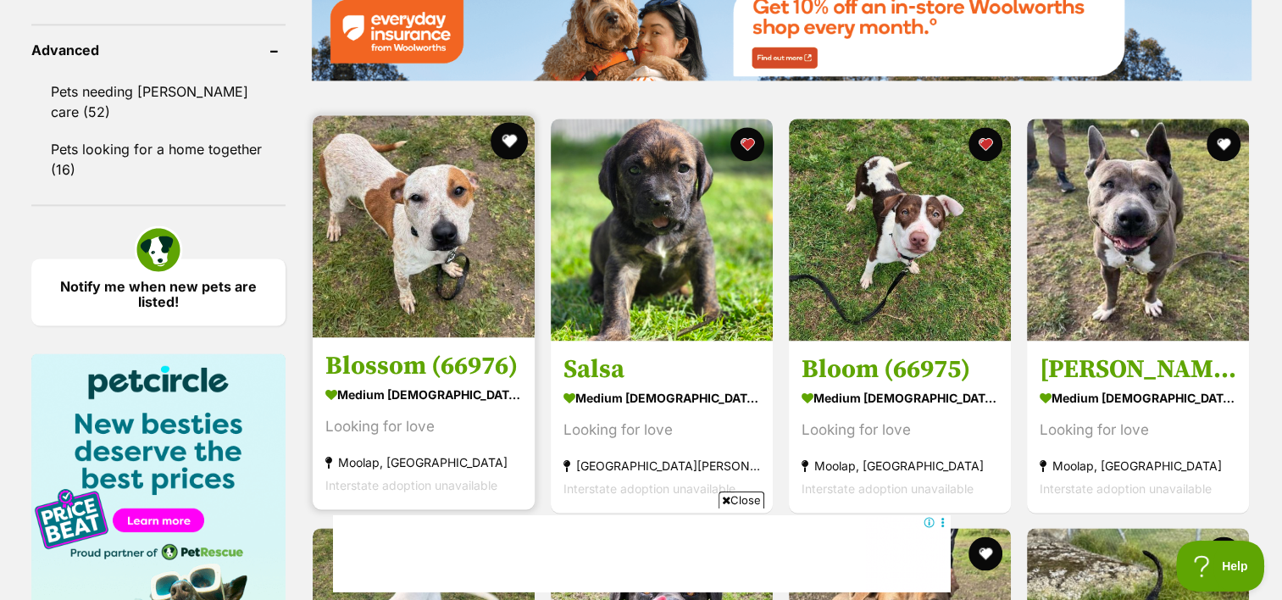
click at [509, 122] on button "favourite" at bounding box center [509, 140] width 37 height 37
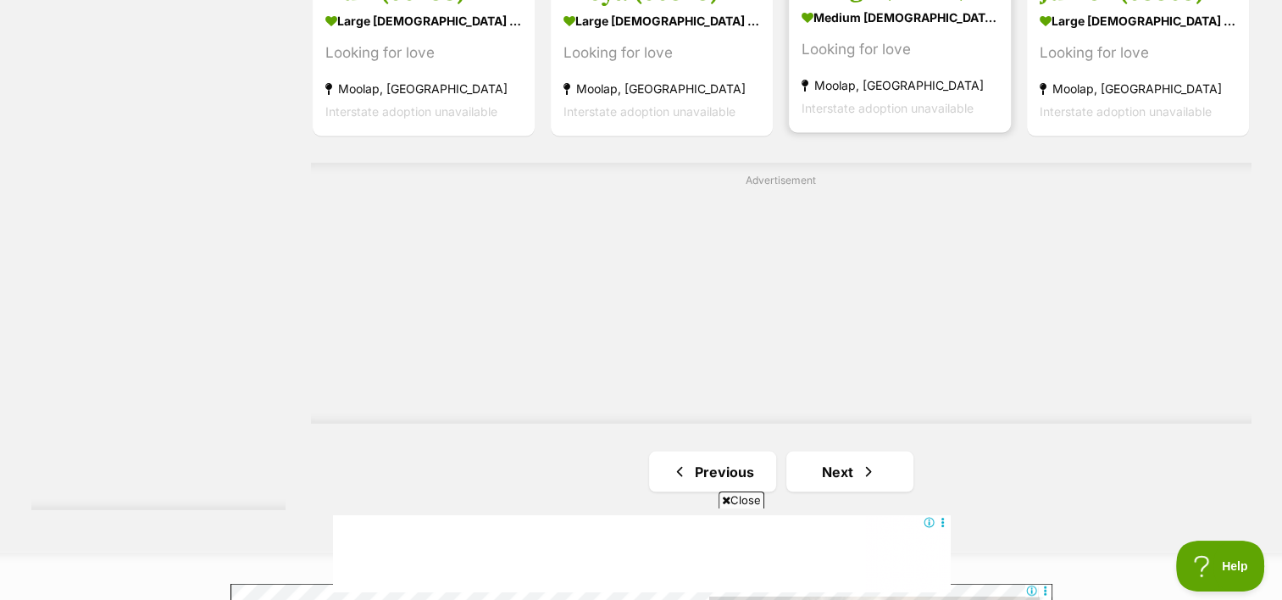
scroll to position [3034, 0]
click at [854, 451] on link "Next" at bounding box center [850, 471] width 127 height 41
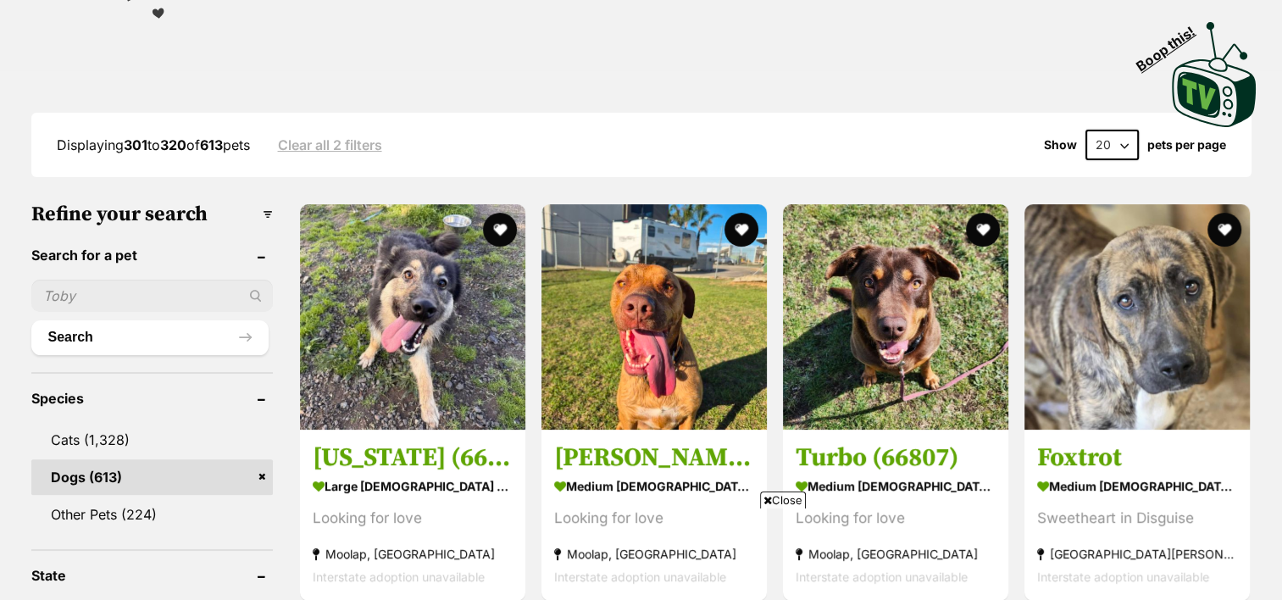
scroll to position [476, 0]
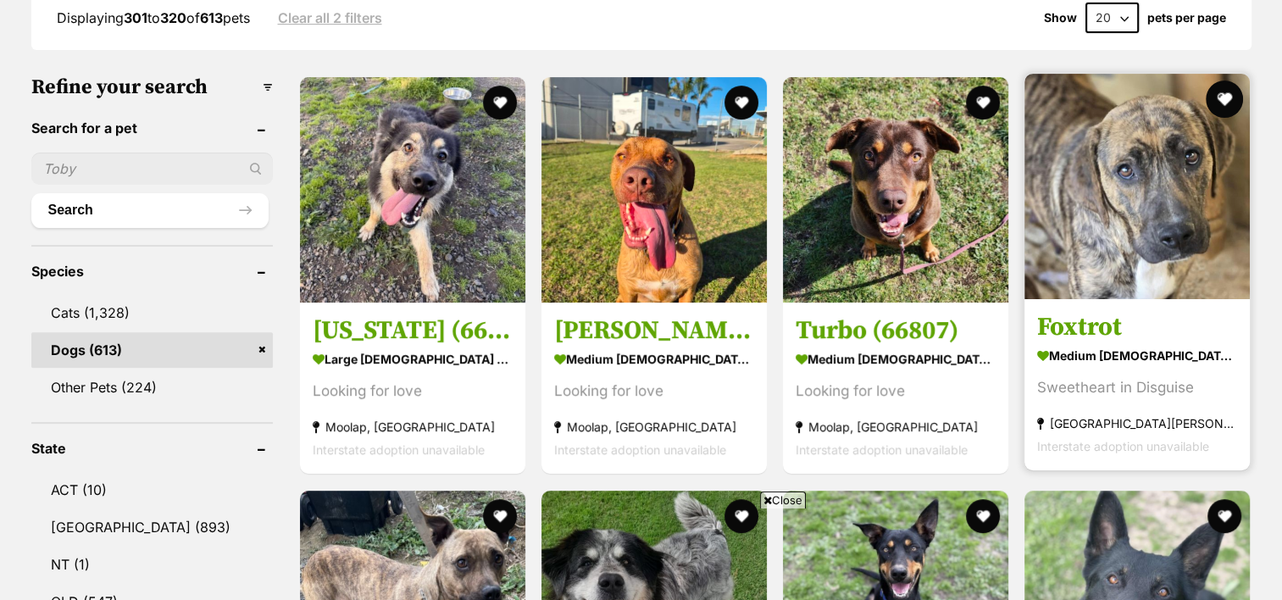
click at [1221, 81] on button "favourite" at bounding box center [1224, 99] width 37 height 37
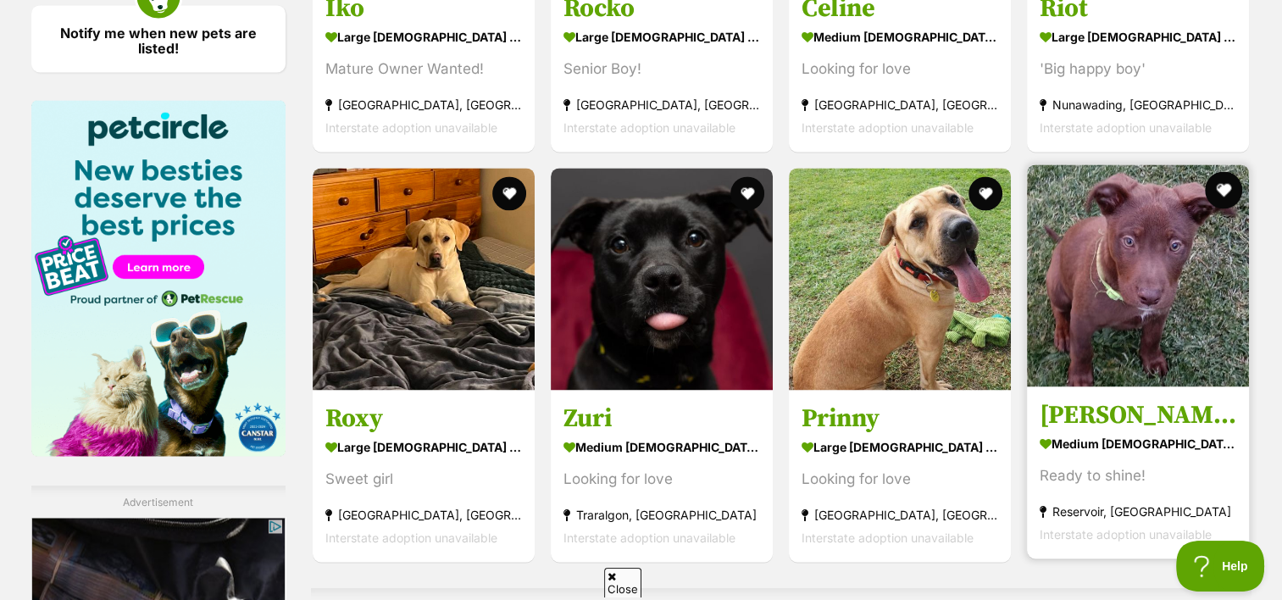
scroll to position [0, 0]
click at [1237, 171] on button "favourite" at bounding box center [1224, 189] width 37 height 37
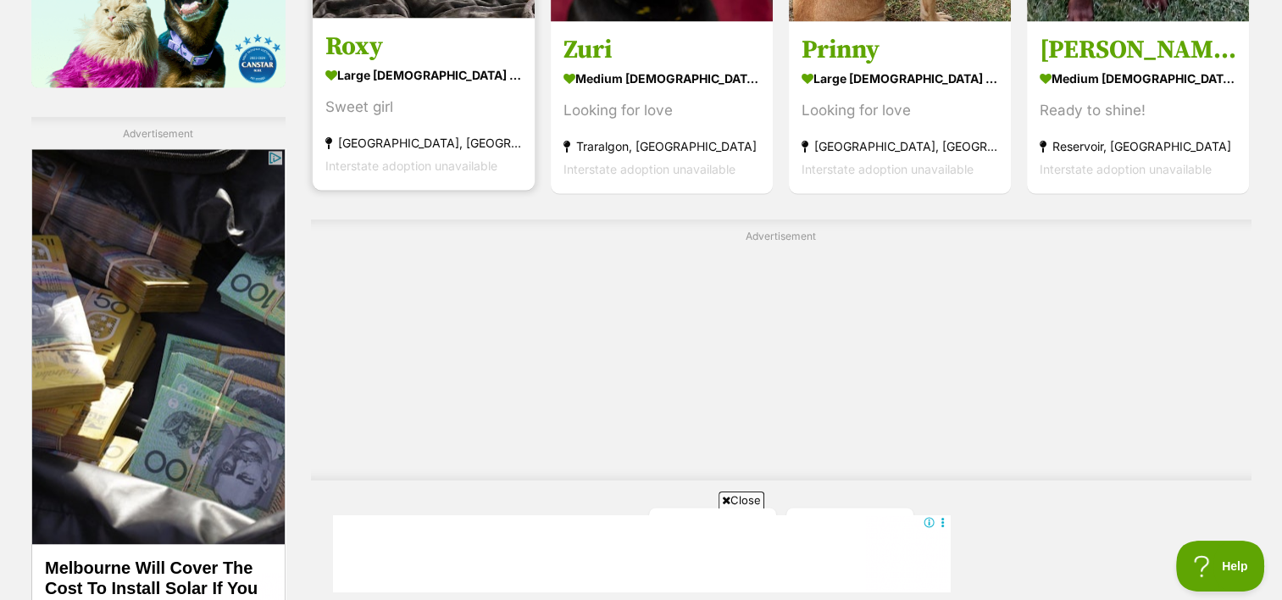
scroll to position [3063, 0]
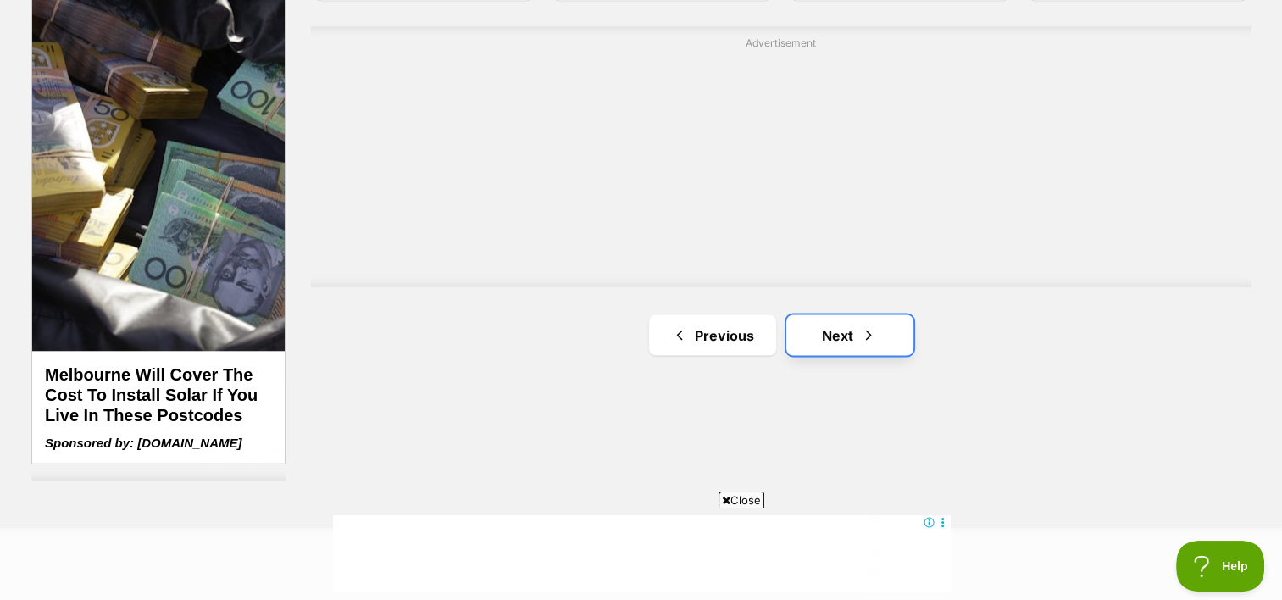
click at [844, 314] on link "Next" at bounding box center [850, 334] width 127 height 41
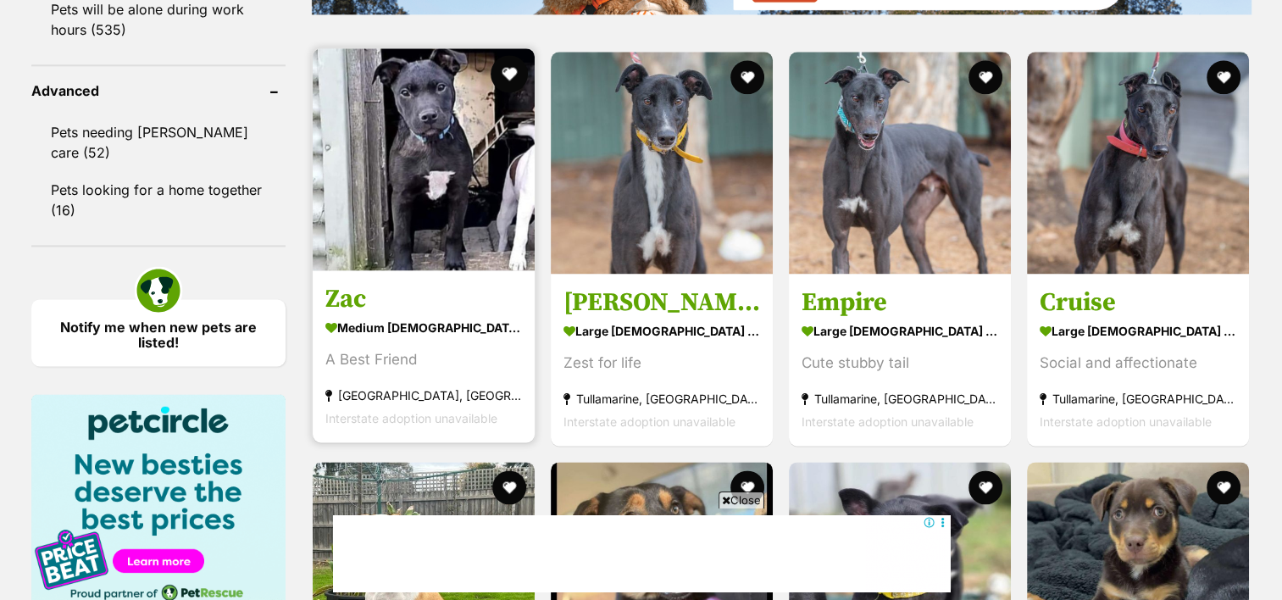
click at [510, 55] on button "favourite" at bounding box center [509, 73] width 37 height 37
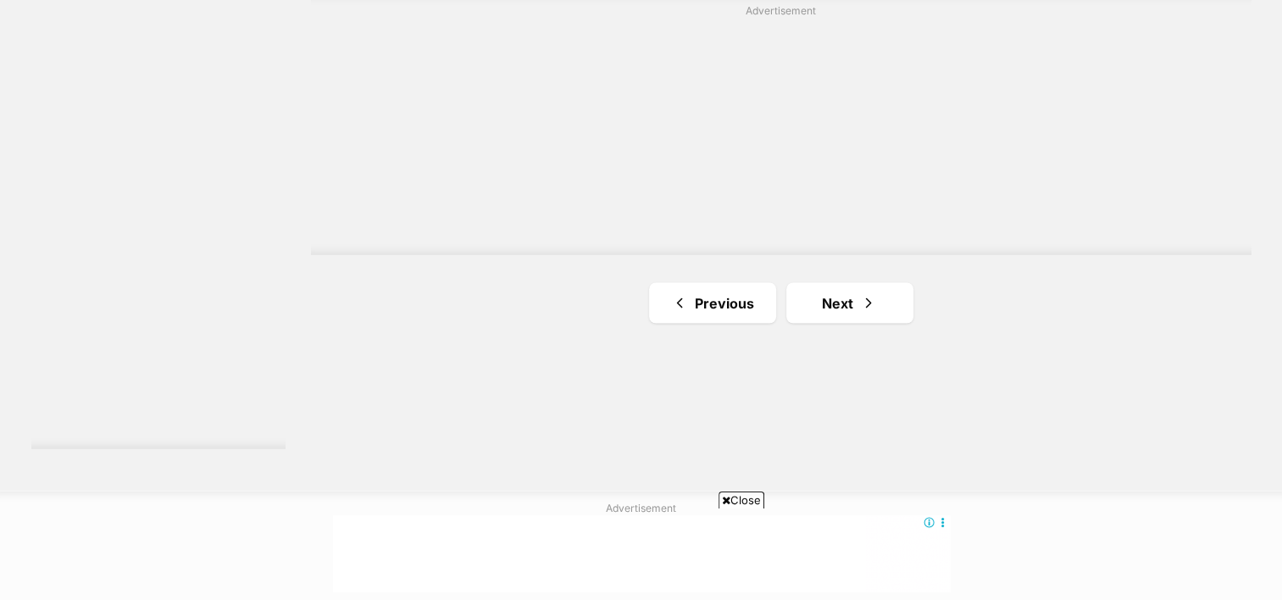
scroll to position [3099, 0]
drag, startPoint x: 631, startPoint y: 247, endPoint x: 1031, endPoint y: 277, distance: 401.2
click at [830, 279] on link "Next" at bounding box center [850, 299] width 127 height 41
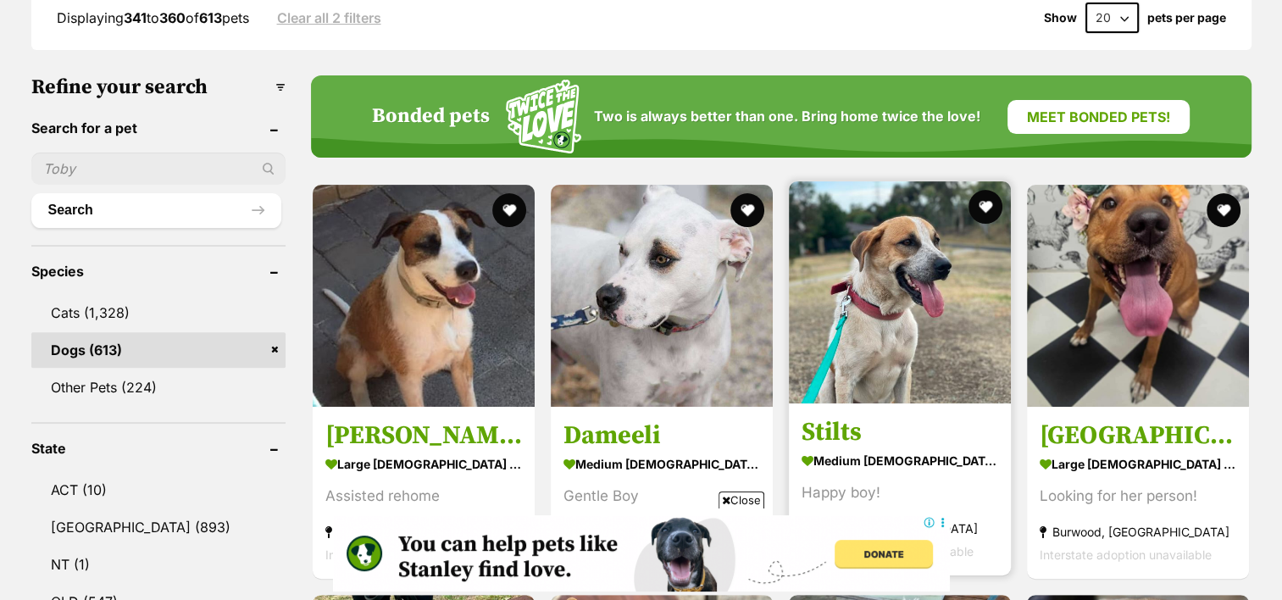
scroll to position [475, 0]
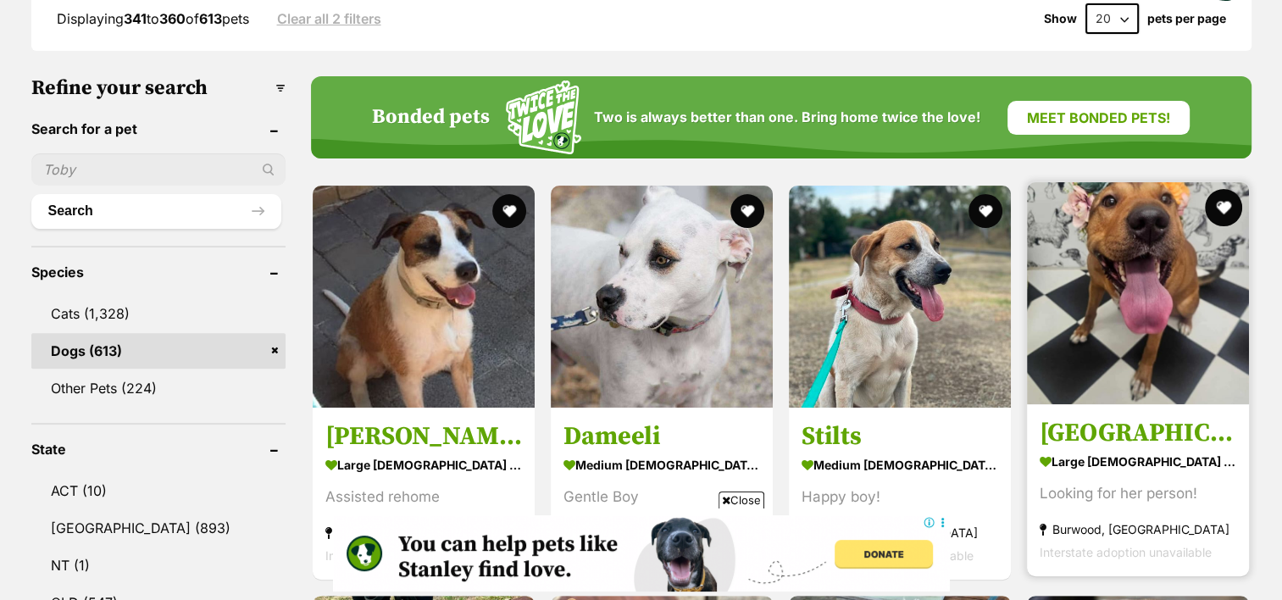
click at [1232, 189] on button "favourite" at bounding box center [1224, 207] width 37 height 37
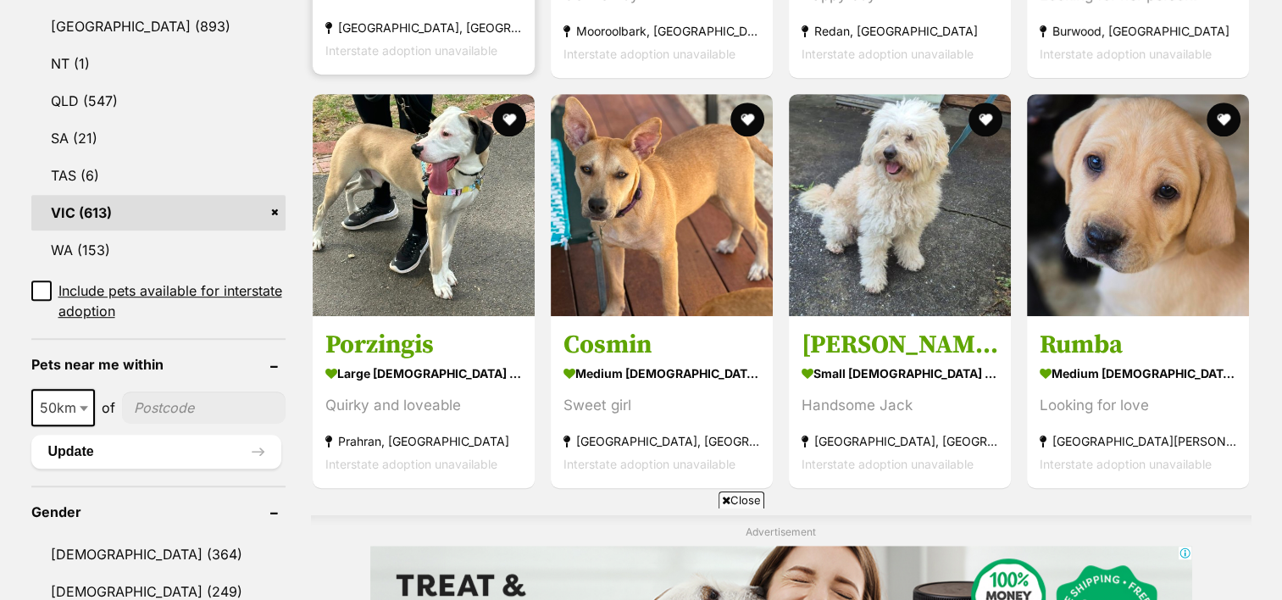
scroll to position [0, 0]
click at [481, 244] on img at bounding box center [424, 205] width 222 height 222
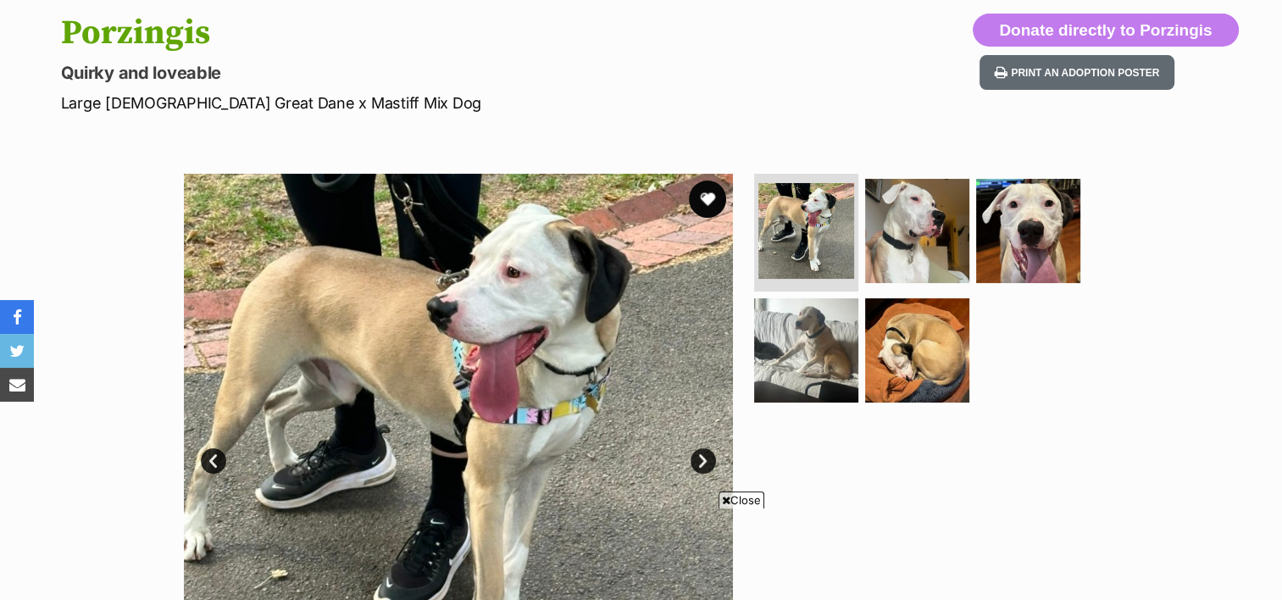
click at [705, 200] on button "favourite" at bounding box center [707, 199] width 37 height 37
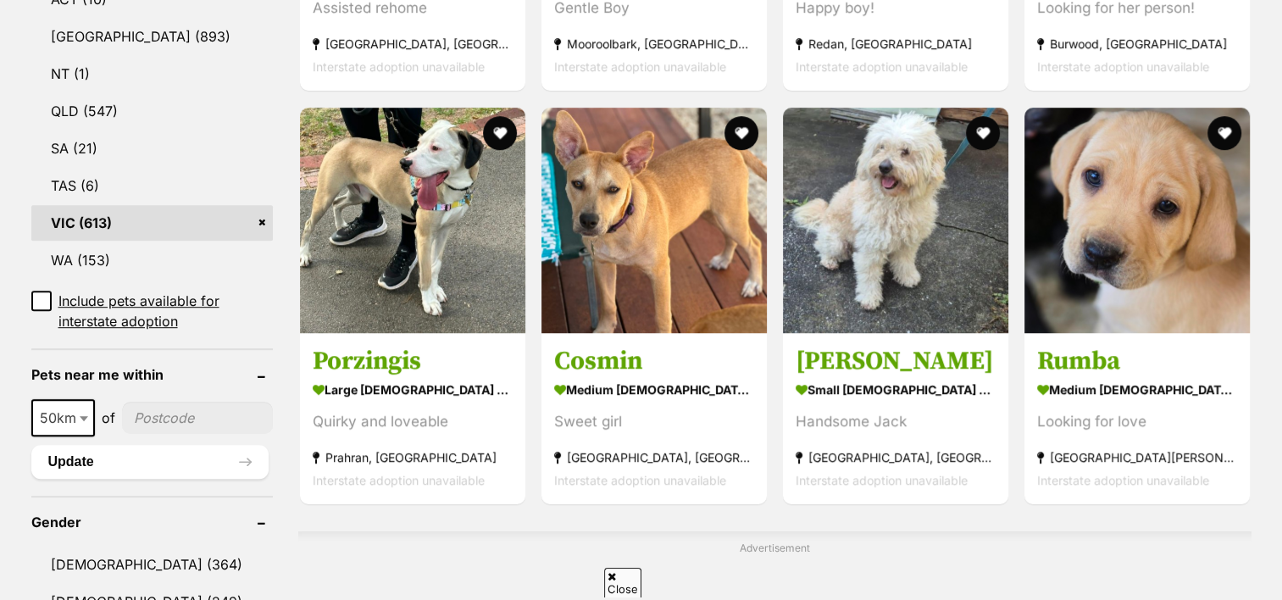
click at [980, 108] on div at bounding box center [895, 222] width 225 height 228
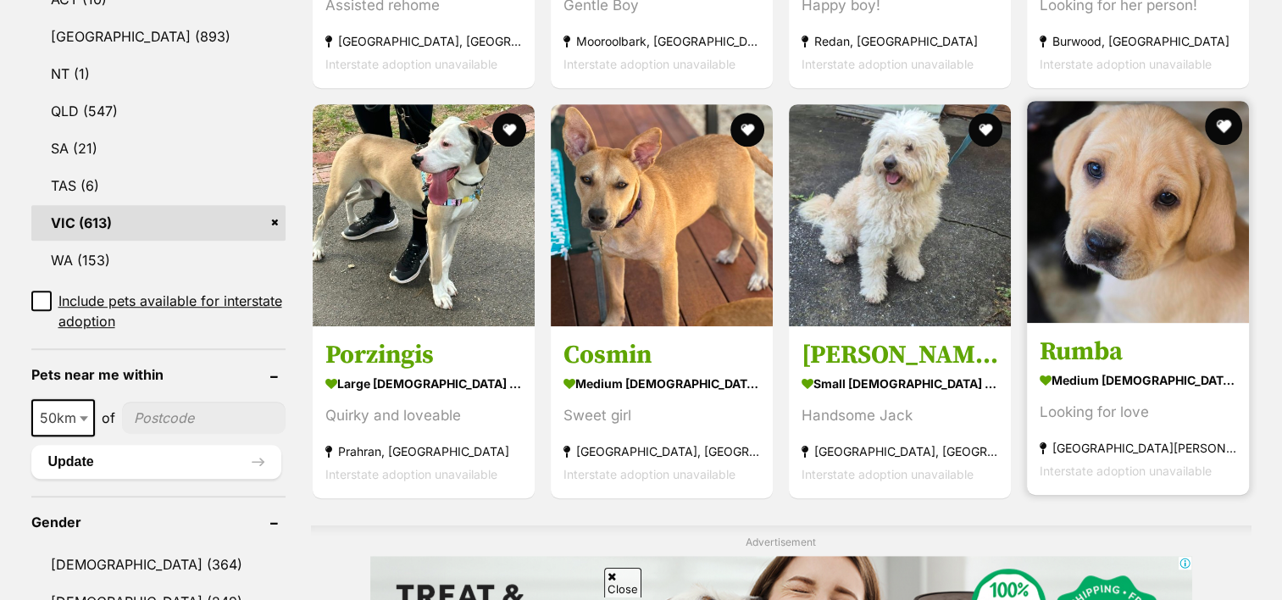
click at [1217, 108] on button "favourite" at bounding box center [1224, 126] width 37 height 37
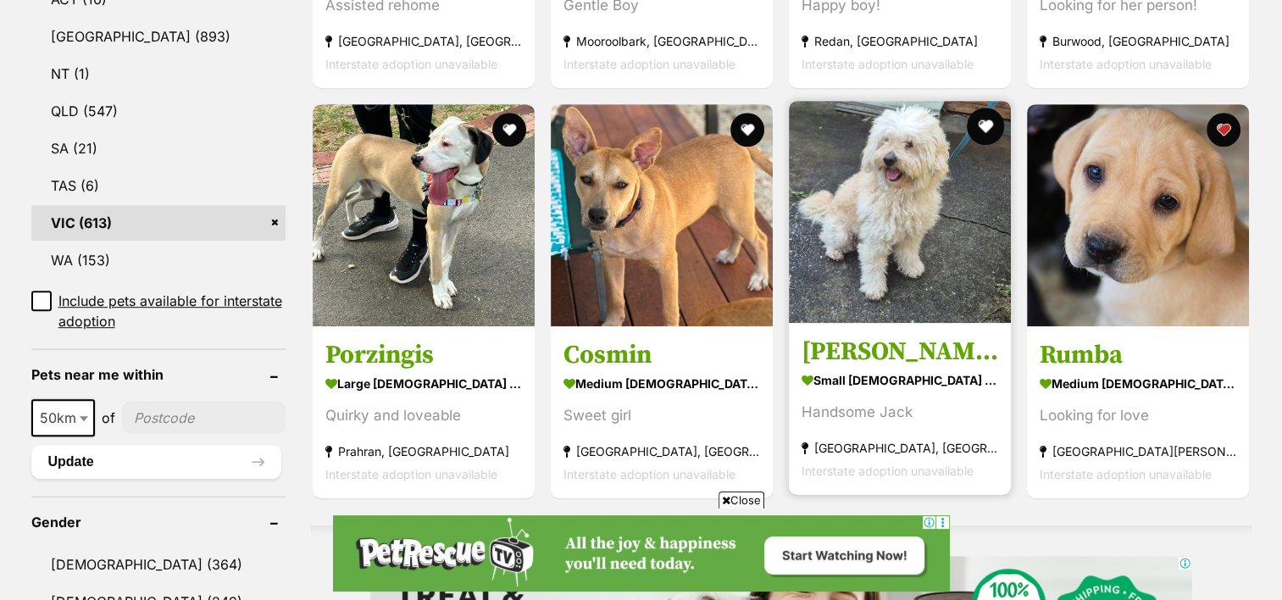
click at [986, 108] on button "favourite" at bounding box center [985, 126] width 37 height 37
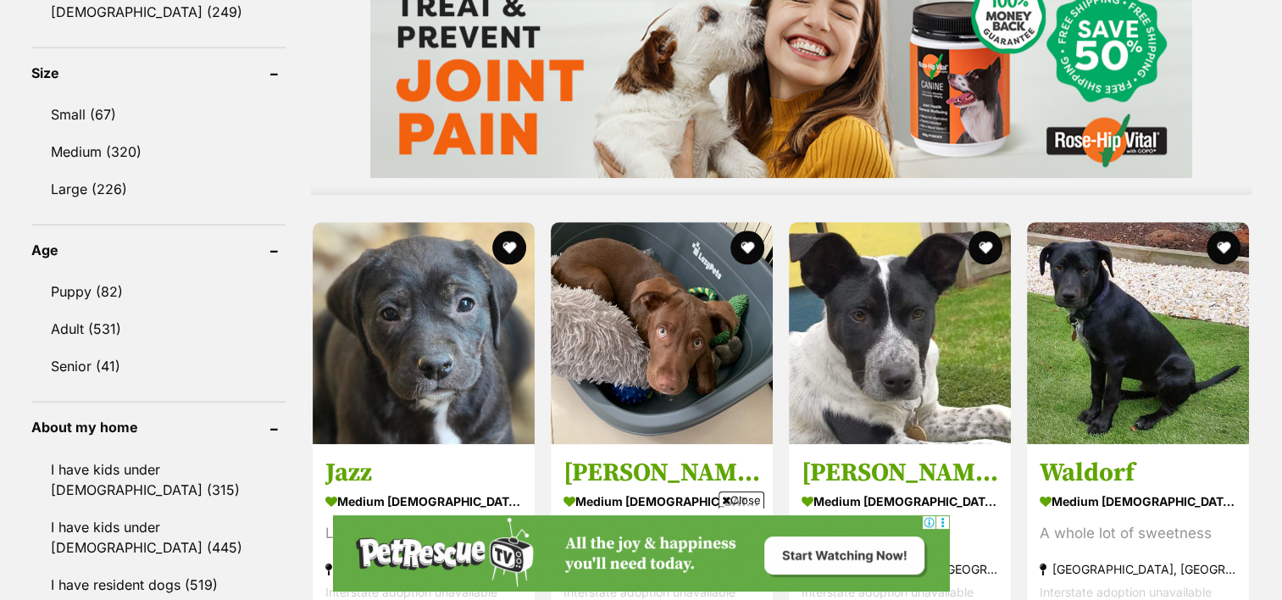
scroll to position [1688, 0]
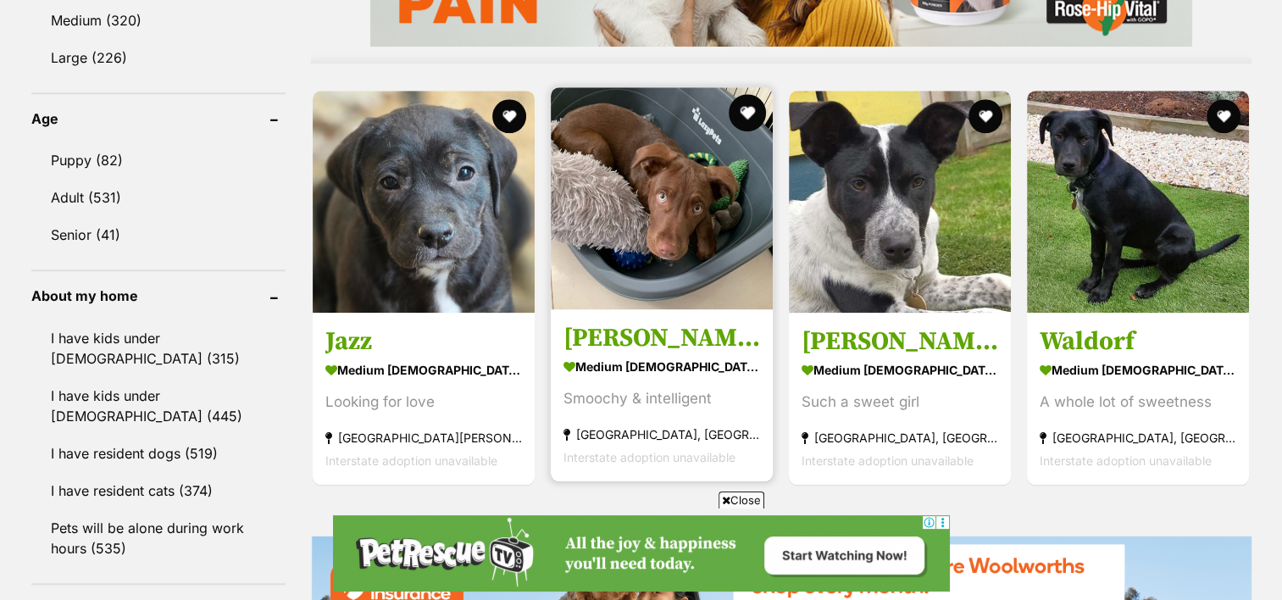
click at [752, 94] on button "favourite" at bounding box center [747, 112] width 37 height 37
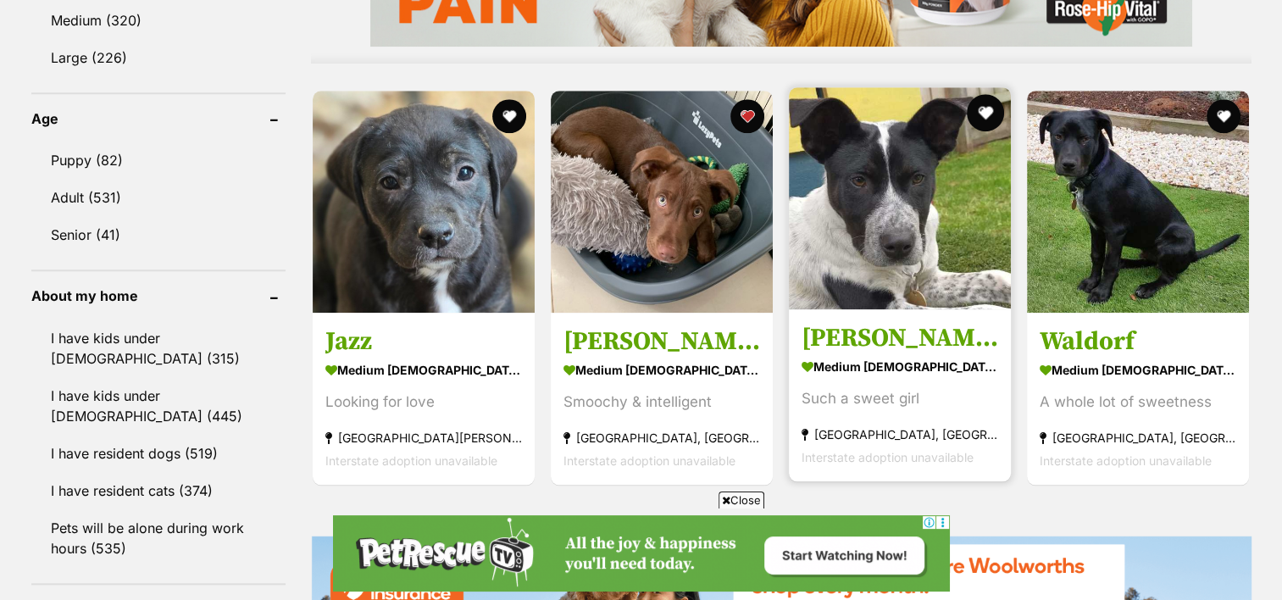
click at [993, 94] on button "favourite" at bounding box center [985, 112] width 37 height 37
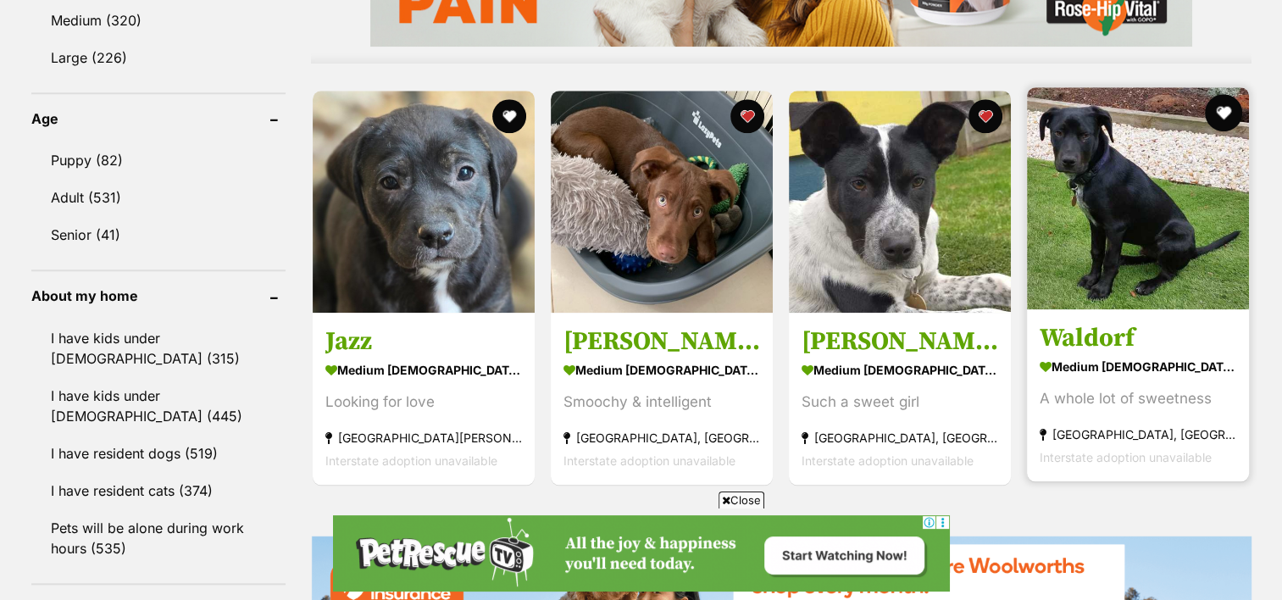
click at [1225, 94] on button "favourite" at bounding box center [1224, 112] width 37 height 37
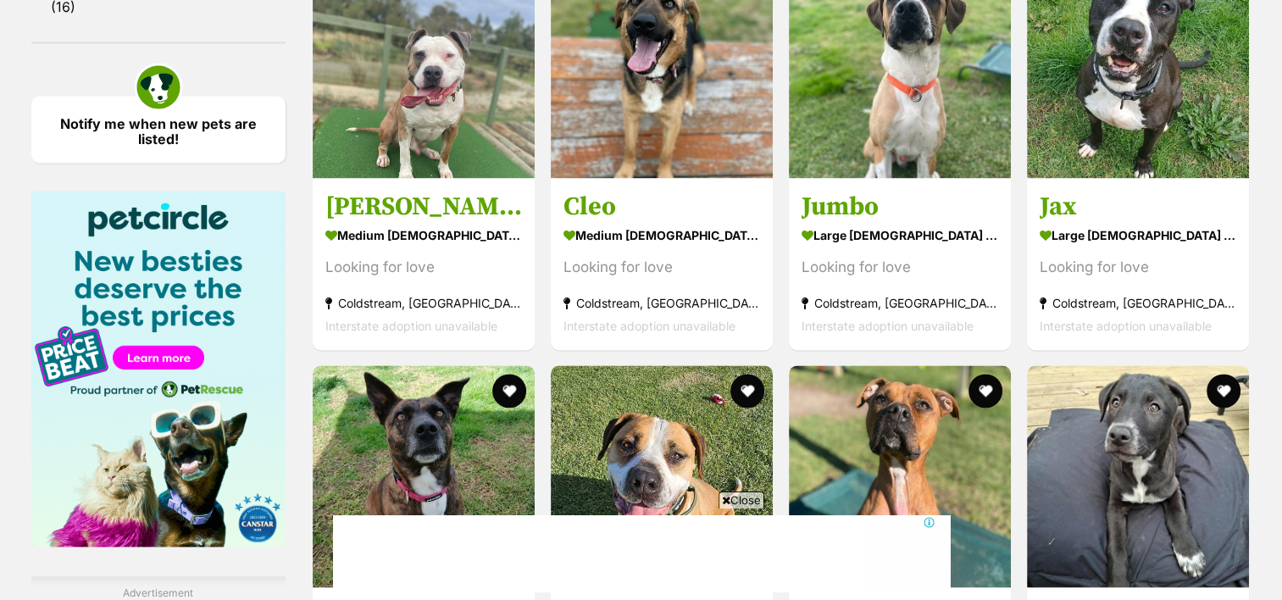
scroll to position [2564, 0]
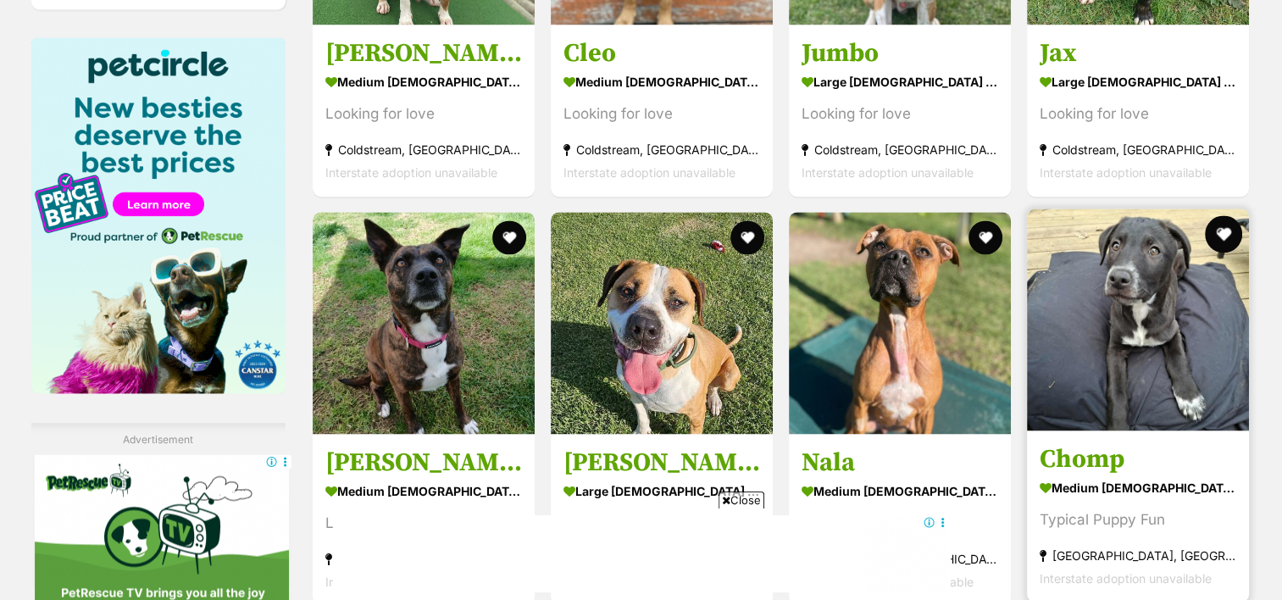
click at [1232, 215] on button "favourite" at bounding box center [1224, 233] width 37 height 37
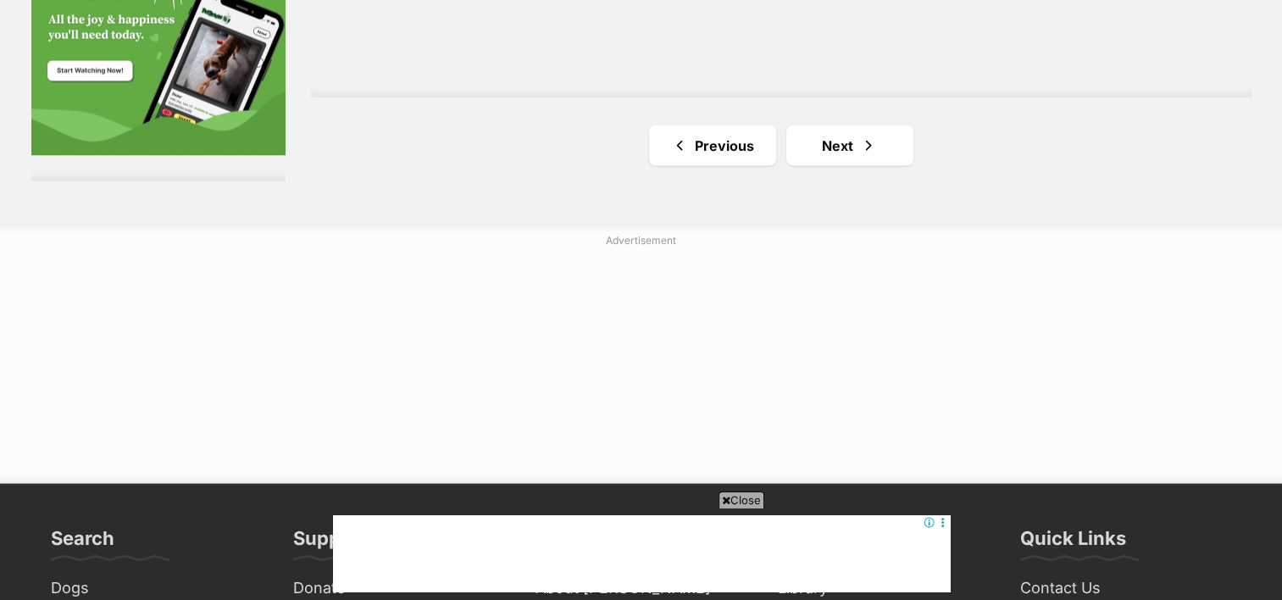
scroll to position [3361, 0]
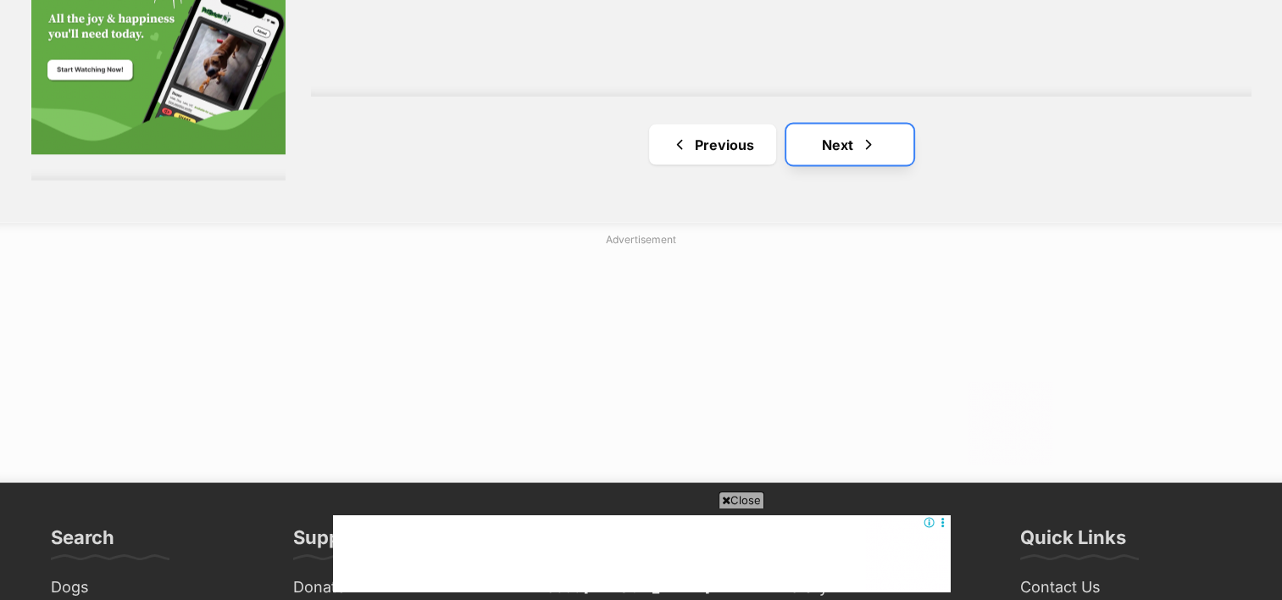
click at [851, 125] on link "Next" at bounding box center [850, 145] width 127 height 41
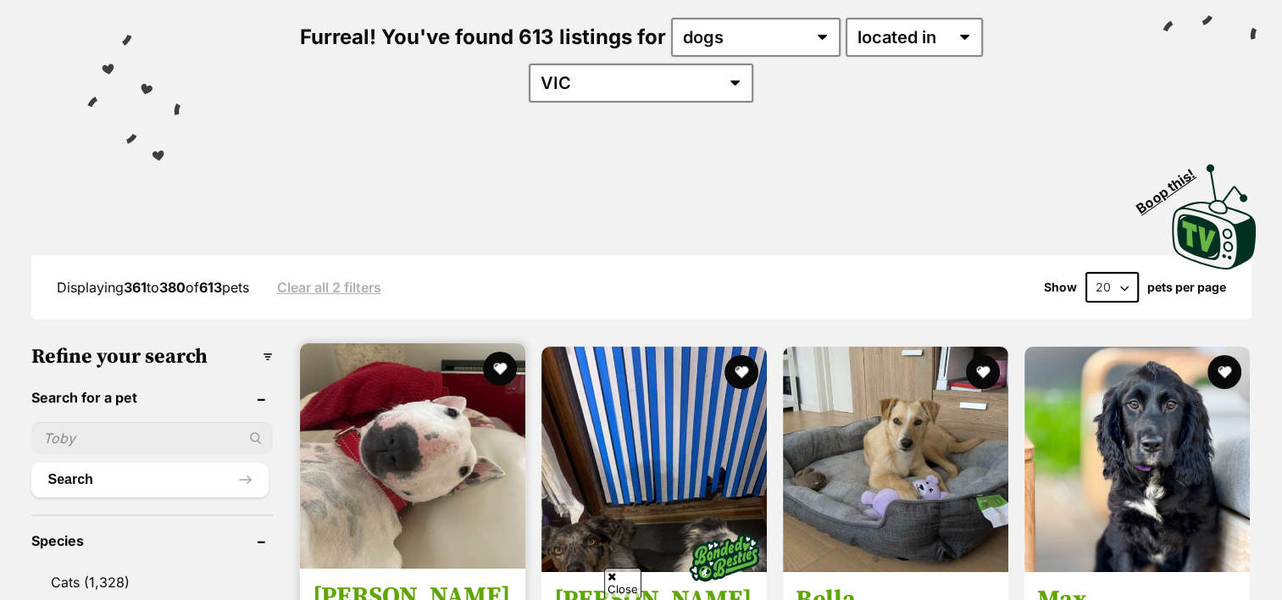
scroll to position [311, 0]
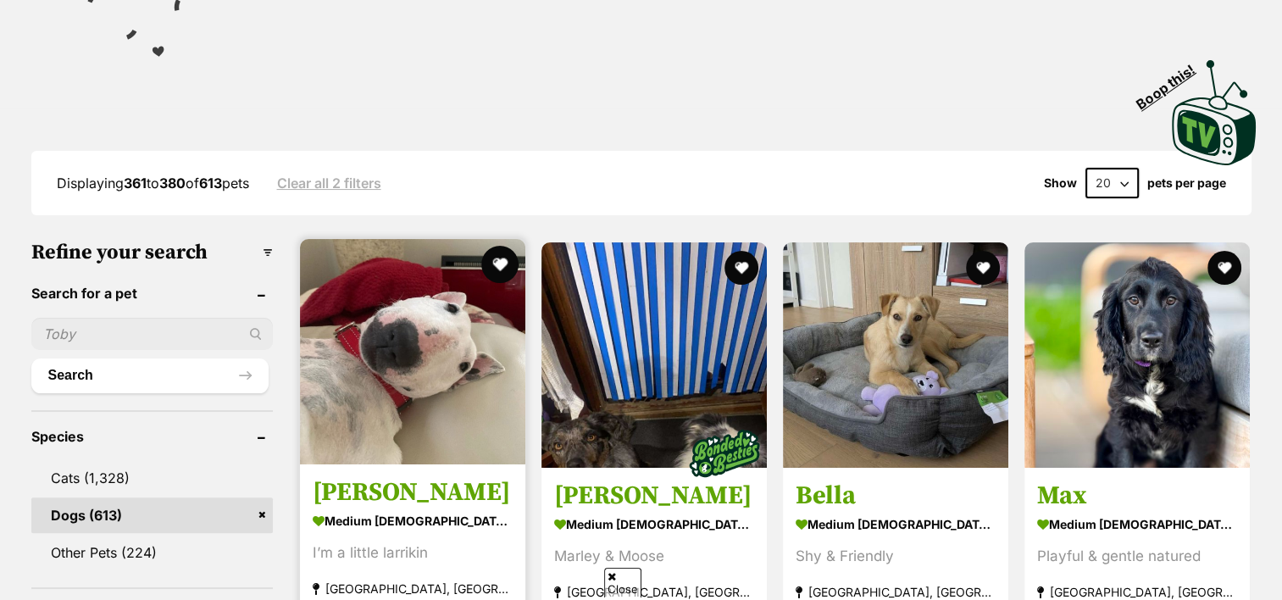
click at [502, 246] on button "favourite" at bounding box center [499, 264] width 37 height 37
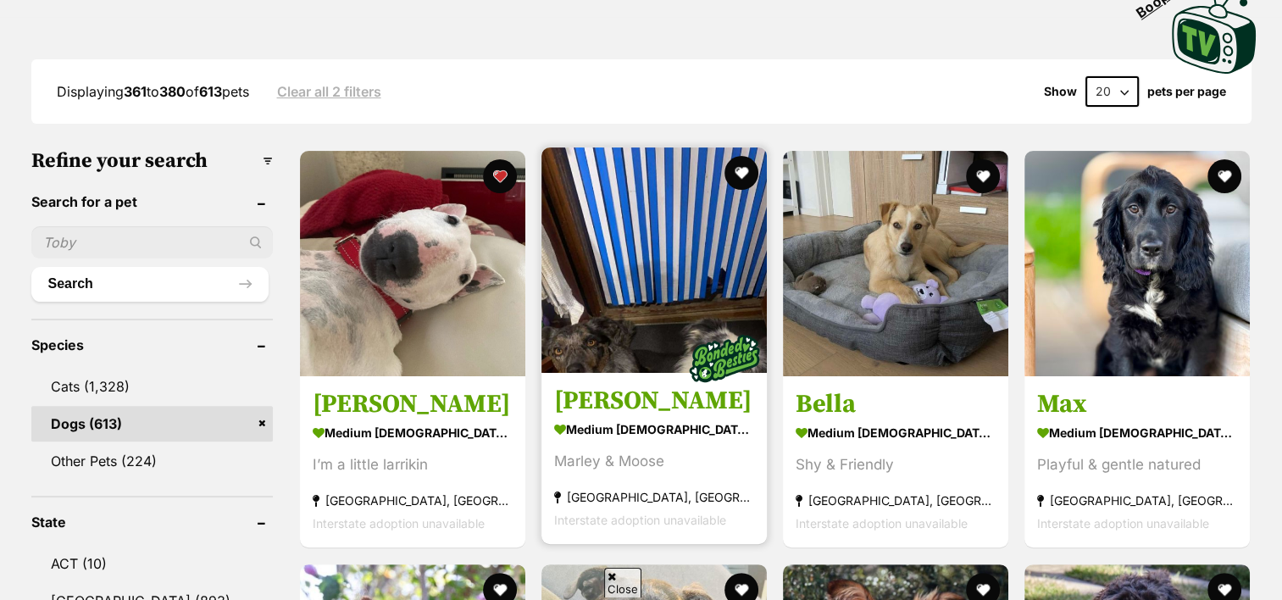
scroll to position [0, 0]
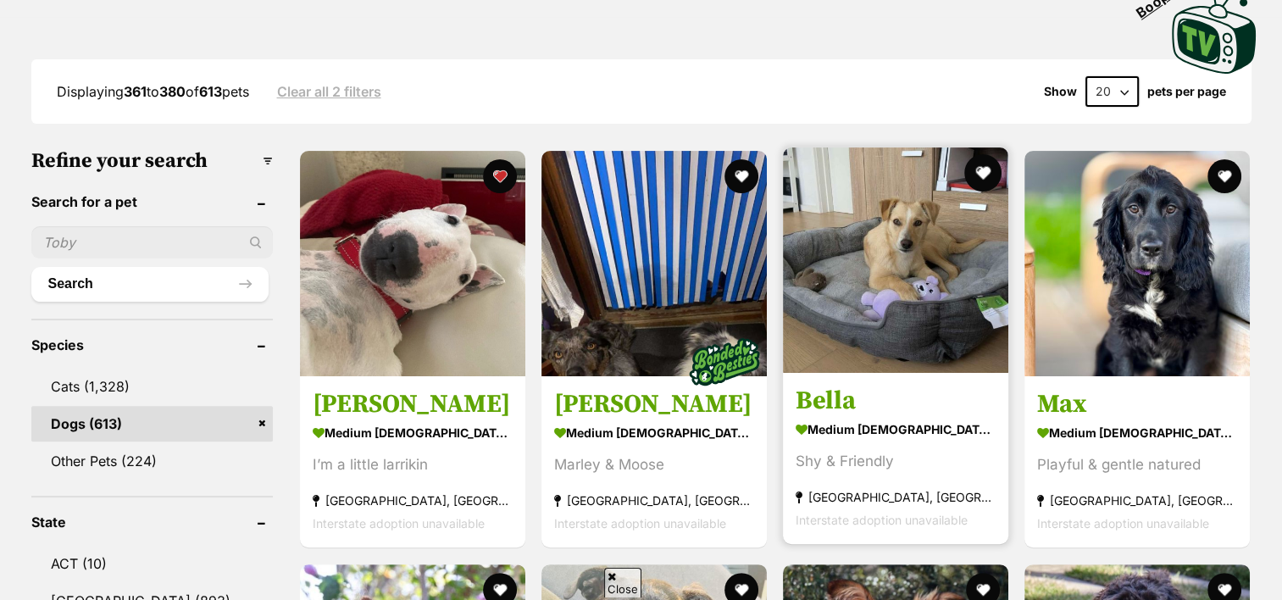
click at [980, 154] on button "favourite" at bounding box center [983, 172] width 37 height 37
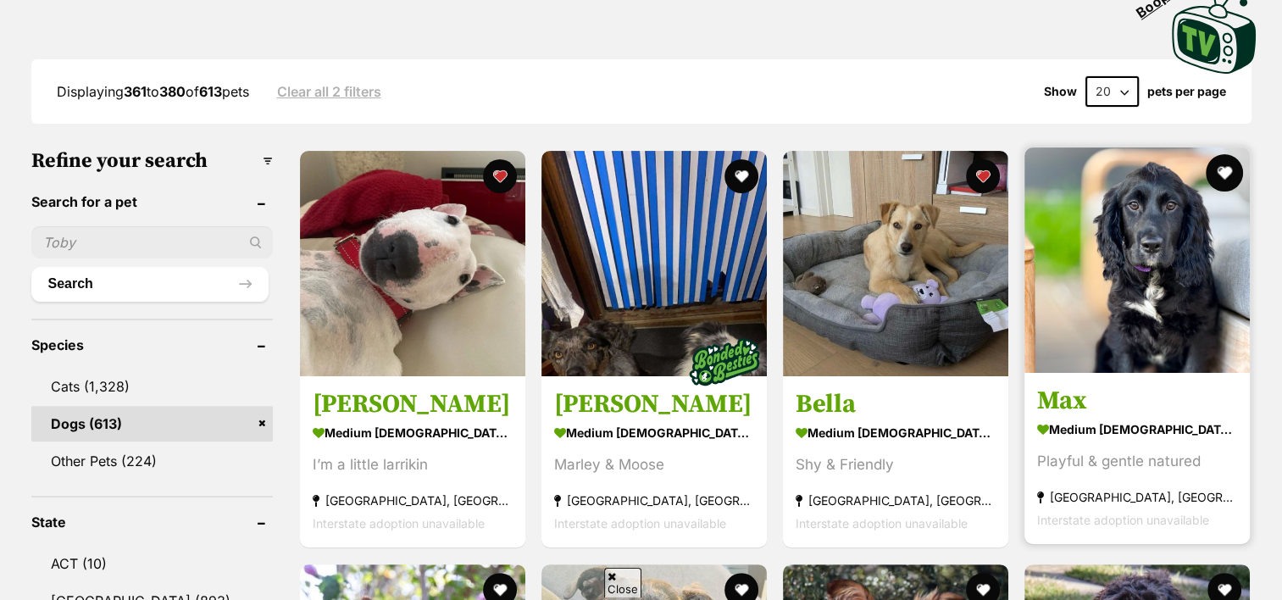
click at [1226, 154] on button "favourite" at bounding box center [1224, 172] width 37 height 37
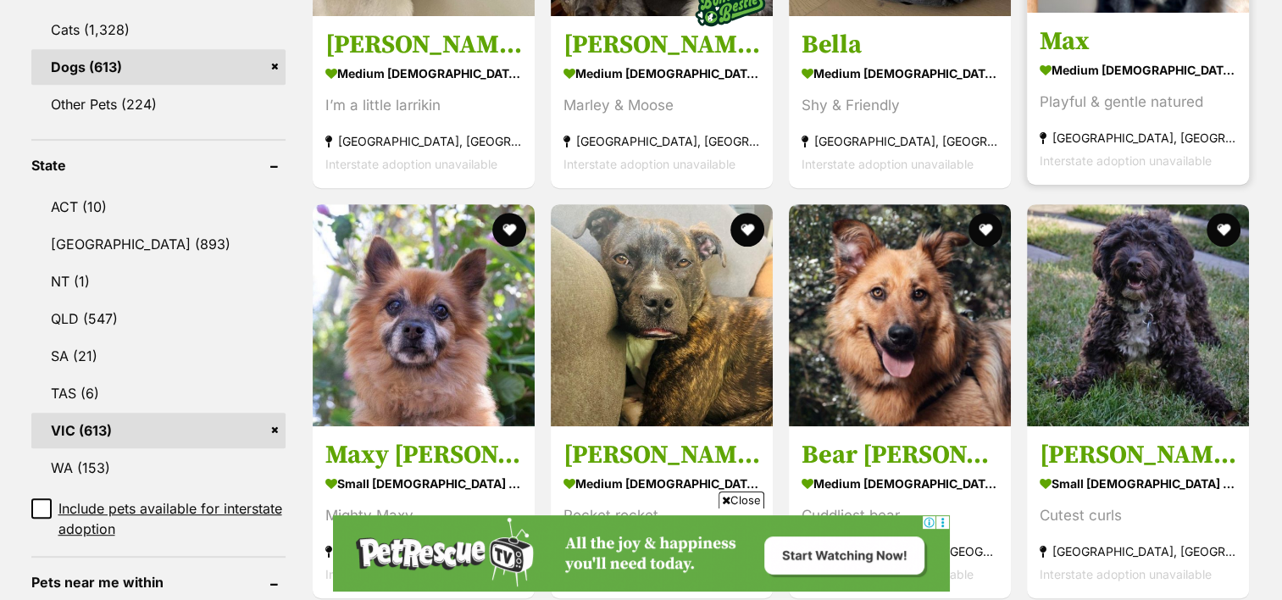
scroll to position [831, 0]
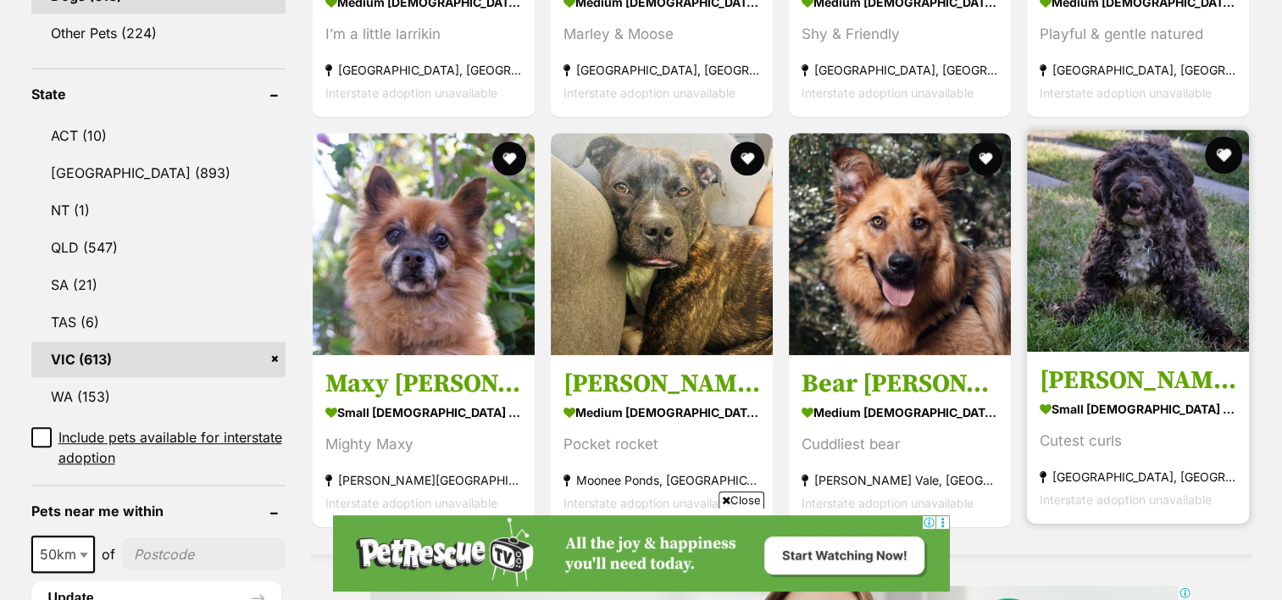
click at [1222, 136] on button "favourite" at bounding box center [1224, 154] width 37 height 37
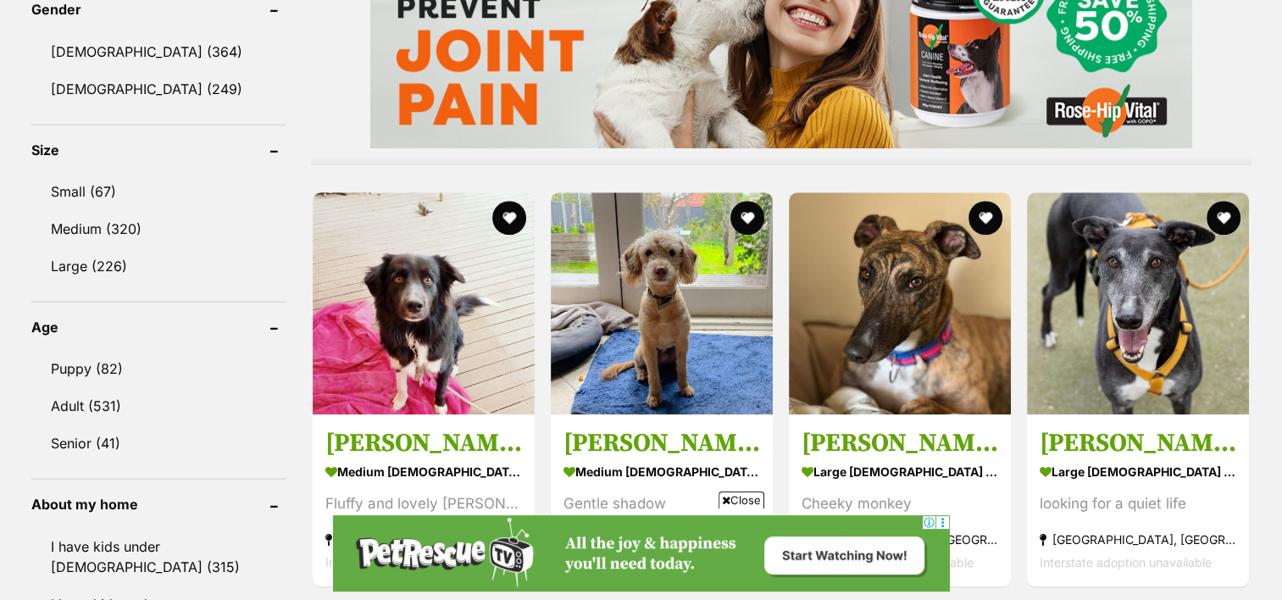
scroll to position [1481, 0]
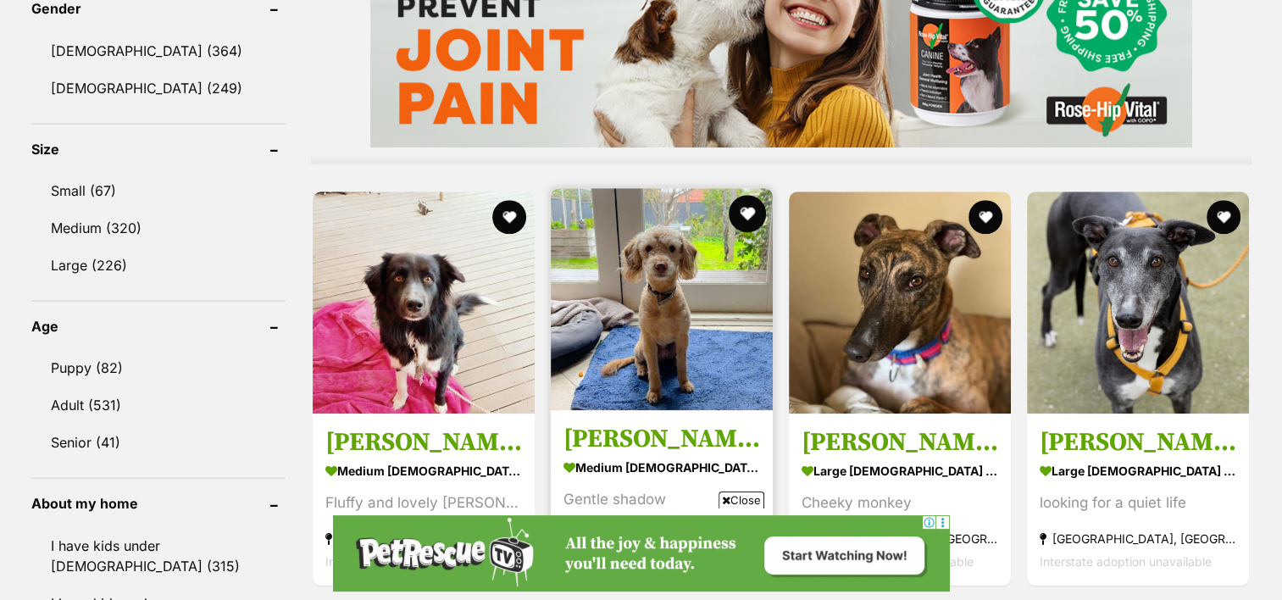
click at [749, 195] on button "favourite" at bounding box center [747, 213] width 37 height 37
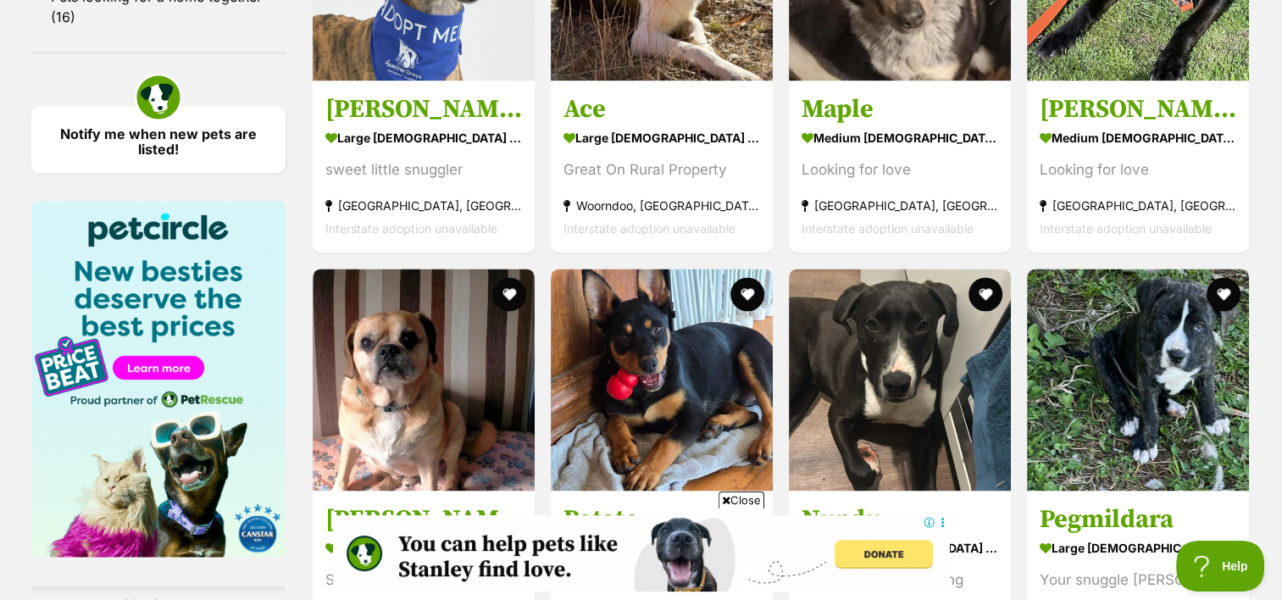
scroll to position [2502, 0]
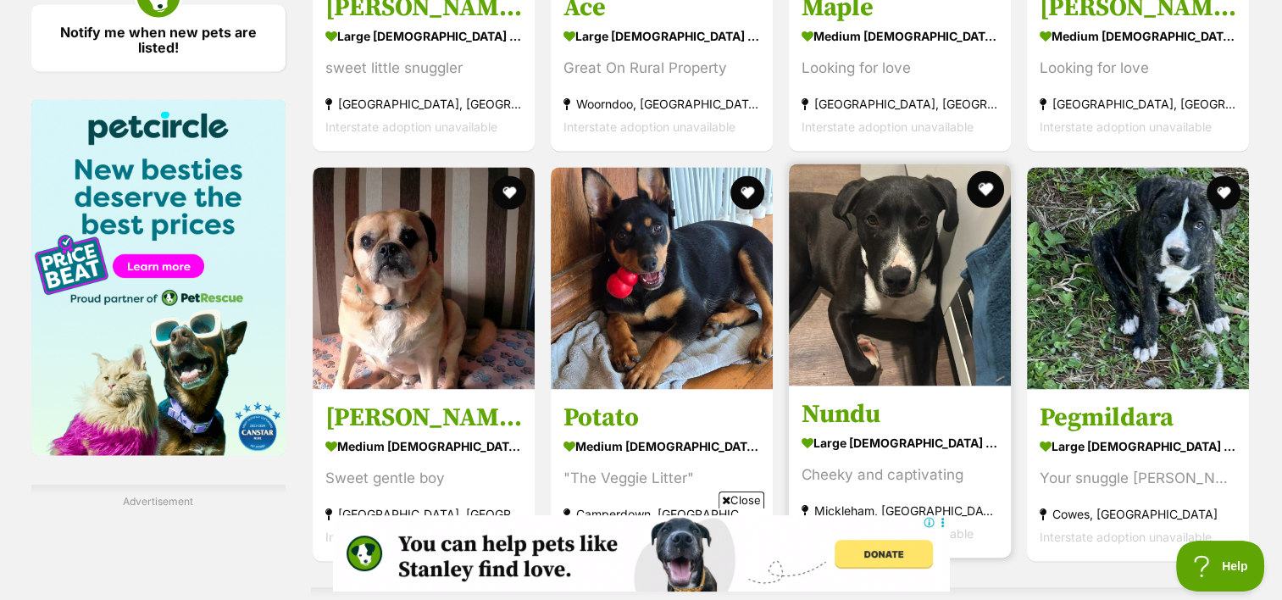
click at [990, 170] on button "favourite" at bounding box center [985, 188] width 37 height 37
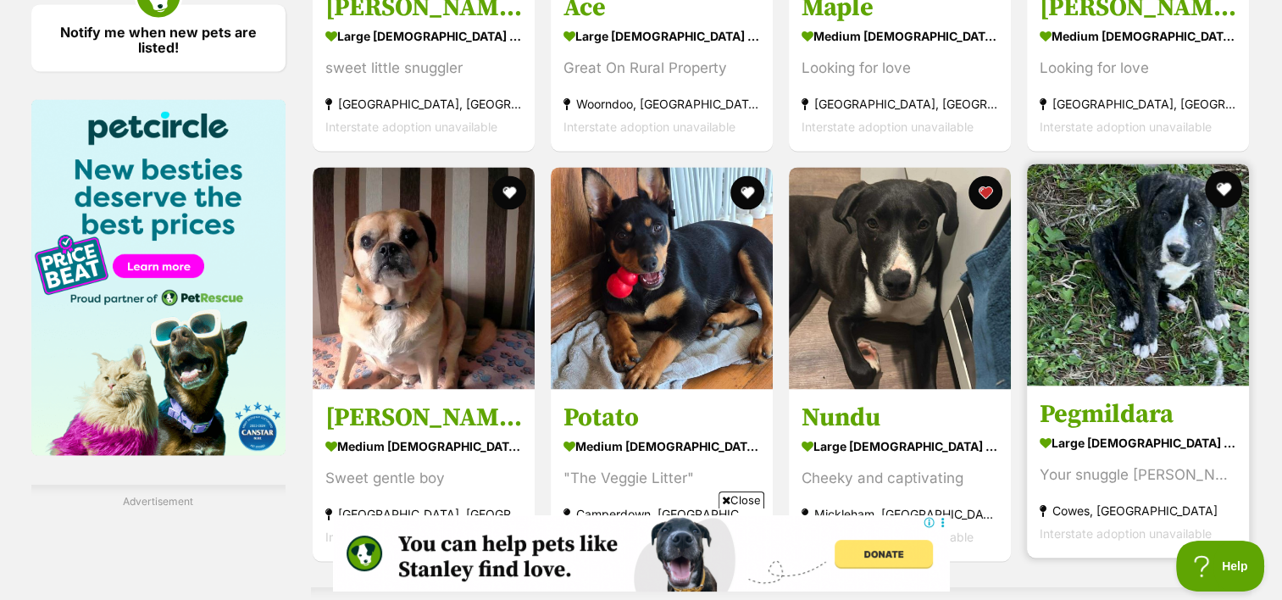
click at [1218, 170] on button "favourite" at bounding box center [1224, 188] width 37 height 37
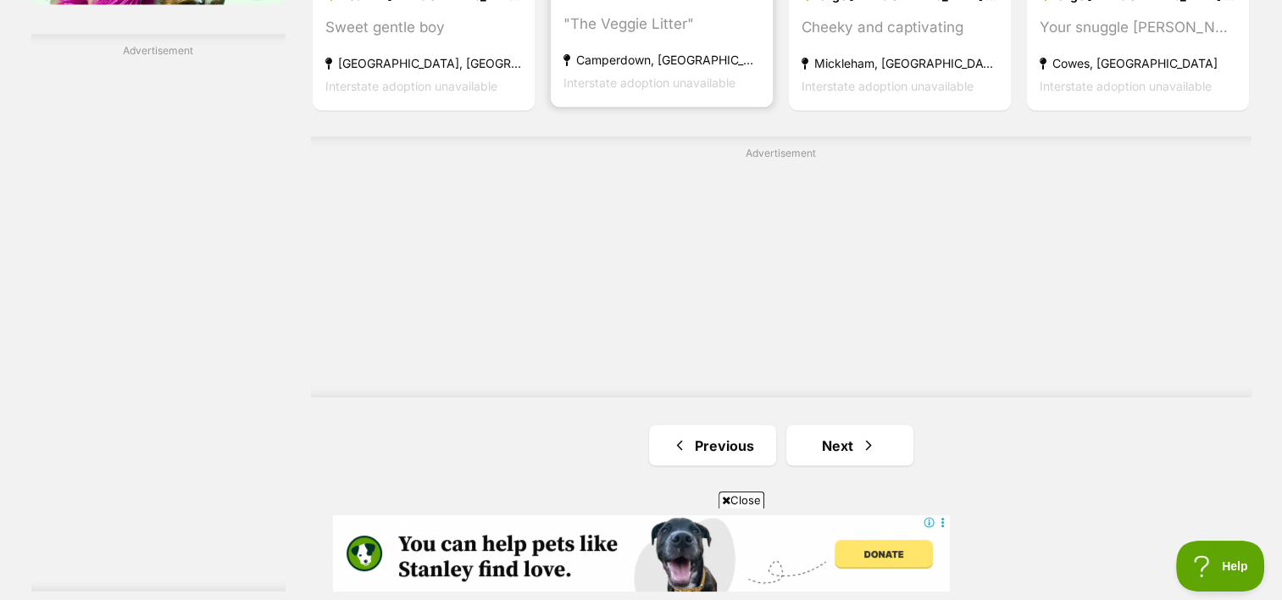
scroll to position [2975, 0]
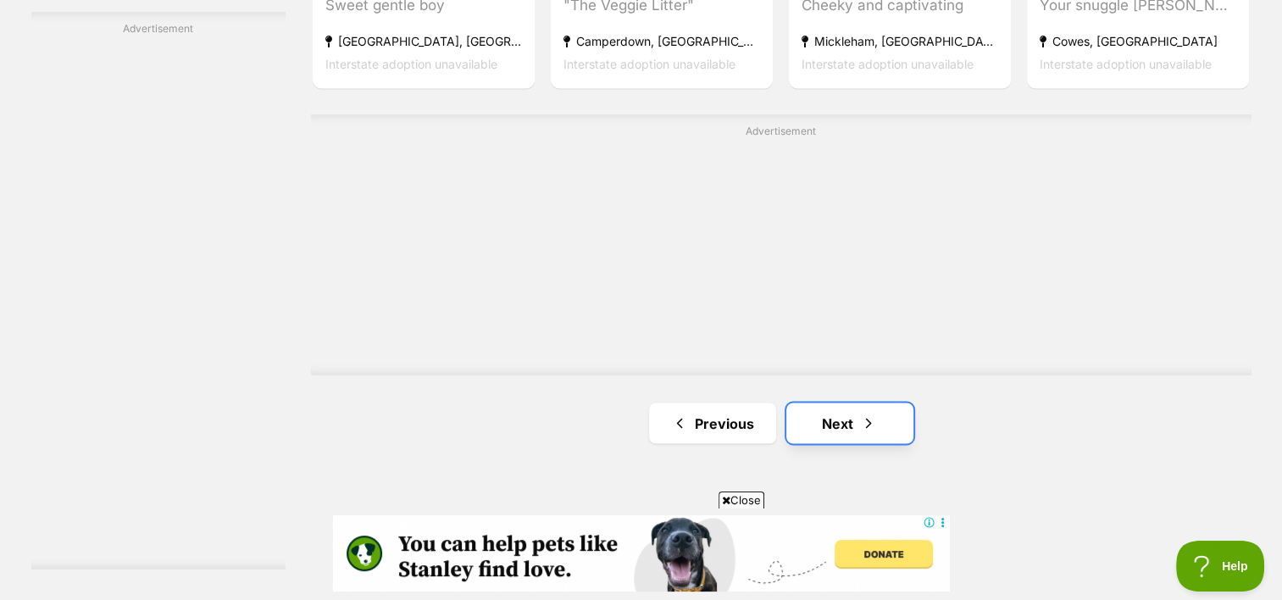
click at [831, 403] on link "Next" at bounding box center [850, 423] width 127 height 41
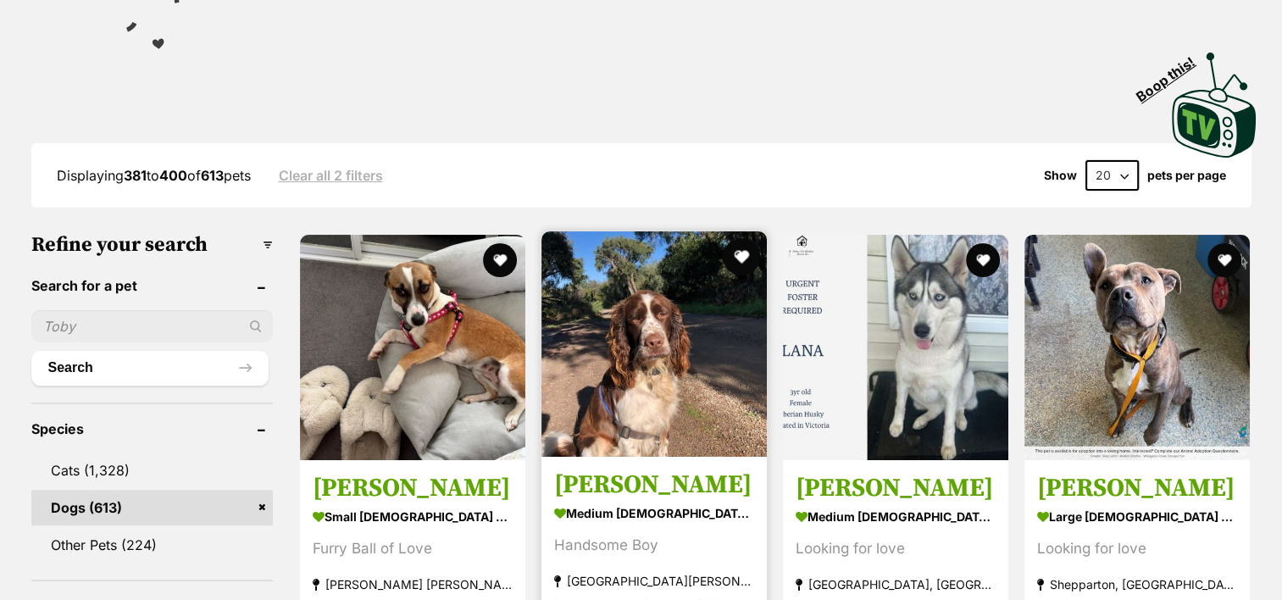
click at [739, 238] on button "favourite" at bounding box center [741, 256] width 37 height 37
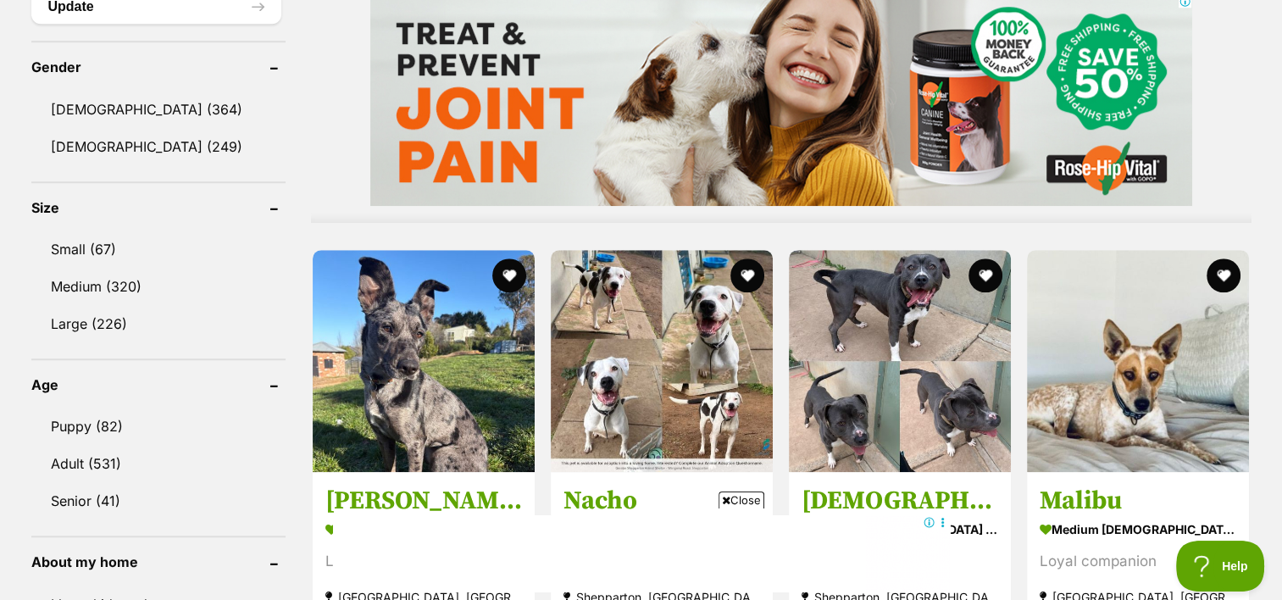
scroll to position [1423, 0]
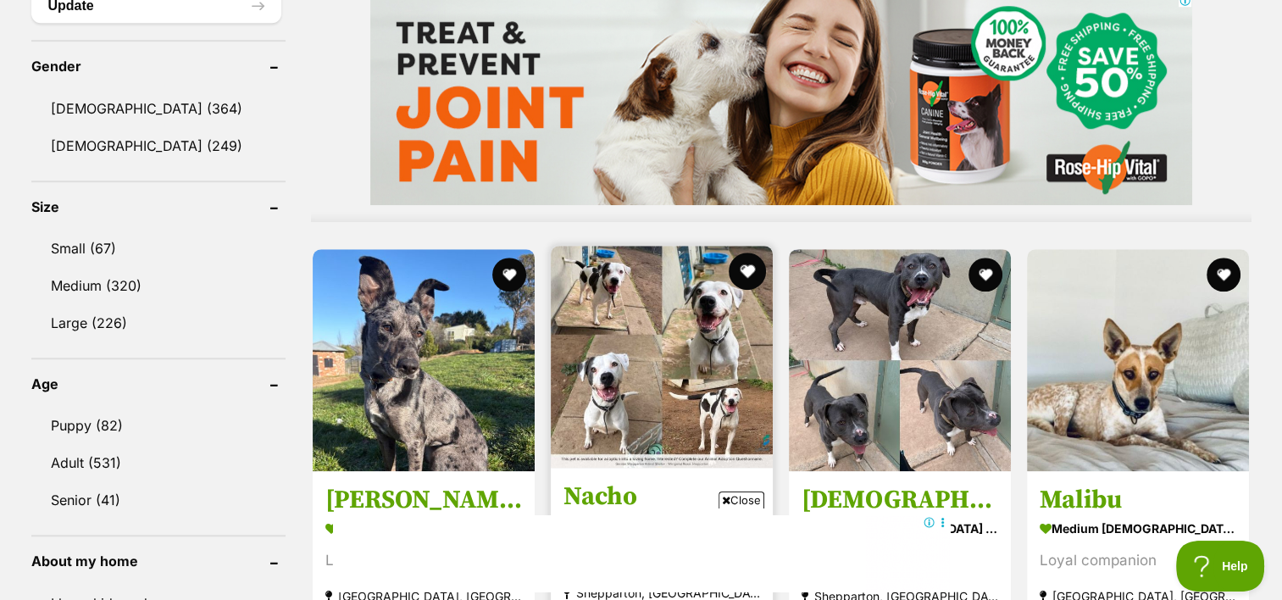
click at [747, 253] on button "favourite" at bounding box center [747, 271] width 37 height 37
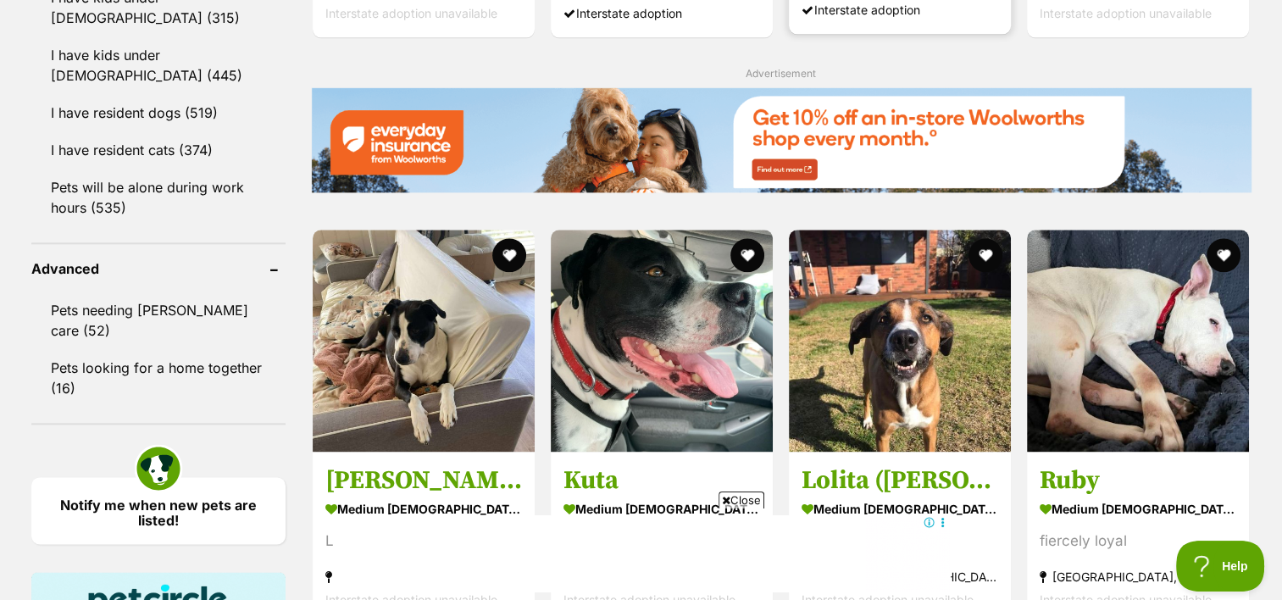
scroll to position [2116, 0]
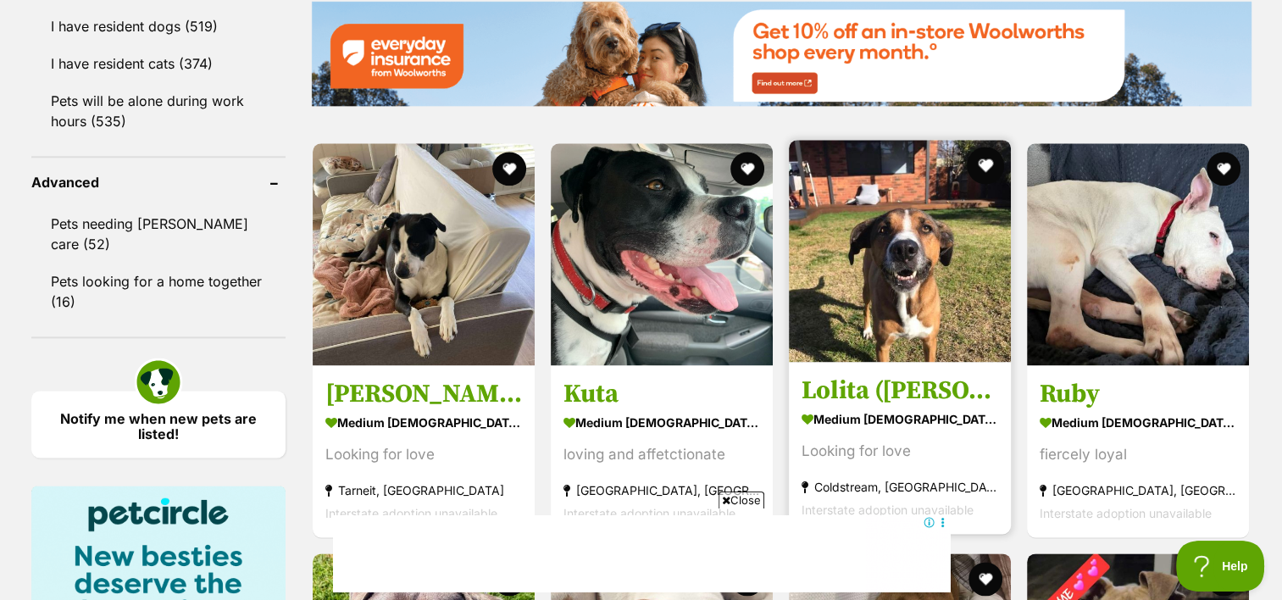
click at [990, 147] on button "favourite" at bounding box center [985, 165] width 37 height 37
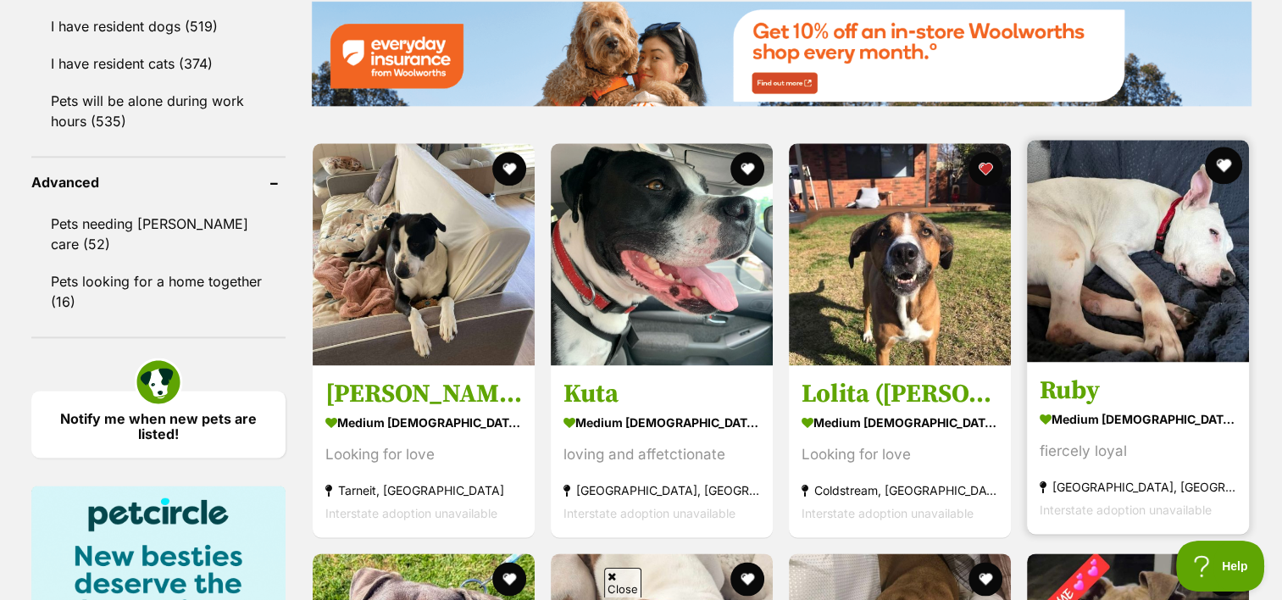
click at [1226, 147] on button "favourite" at bounding box center [1224, 165] width 37 height 37
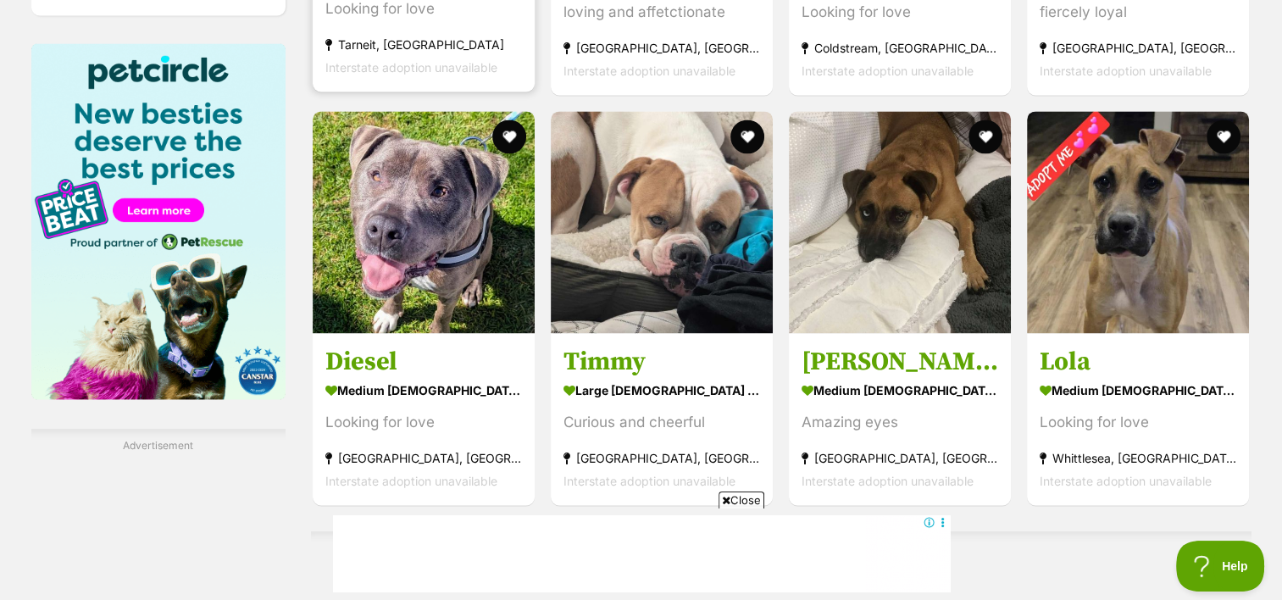
scroll to position [2556, 0]
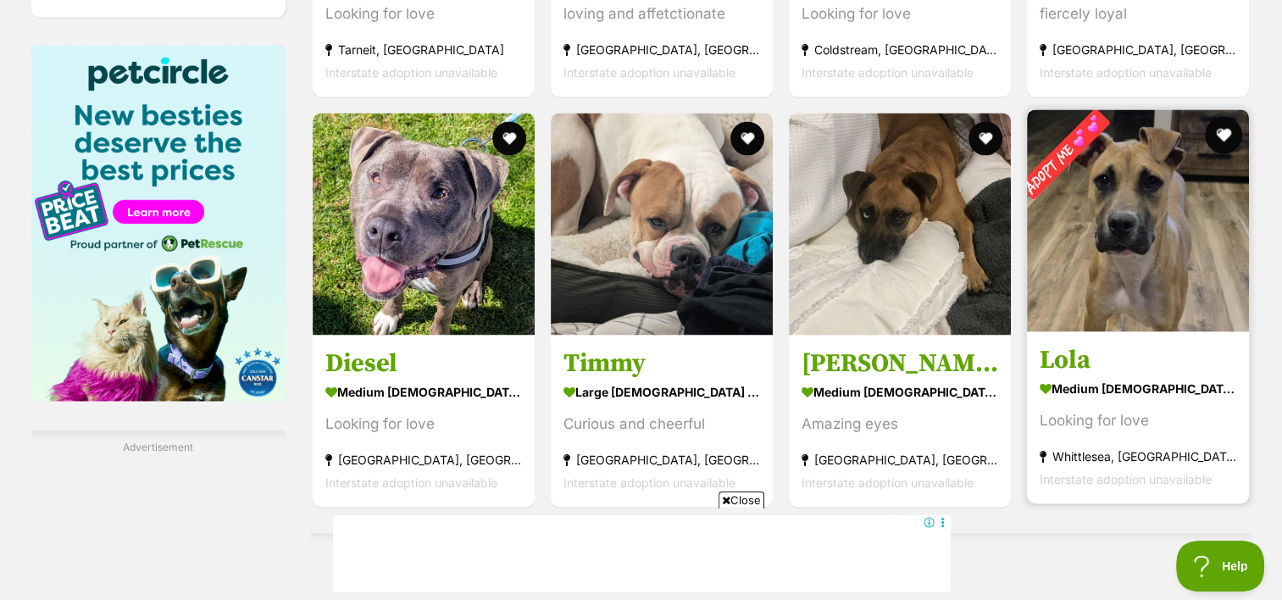
click at [1226, 116] on button "favourite" at bounding box center [1224, 134] width 37 height 37
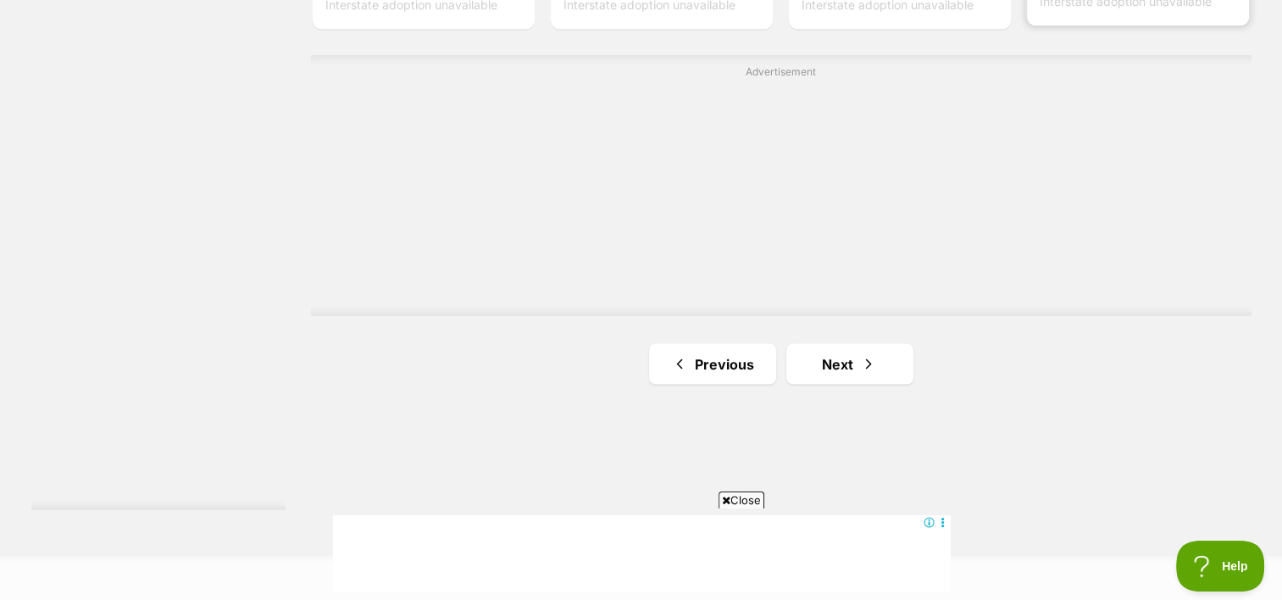
scroll to position [3054, 0]
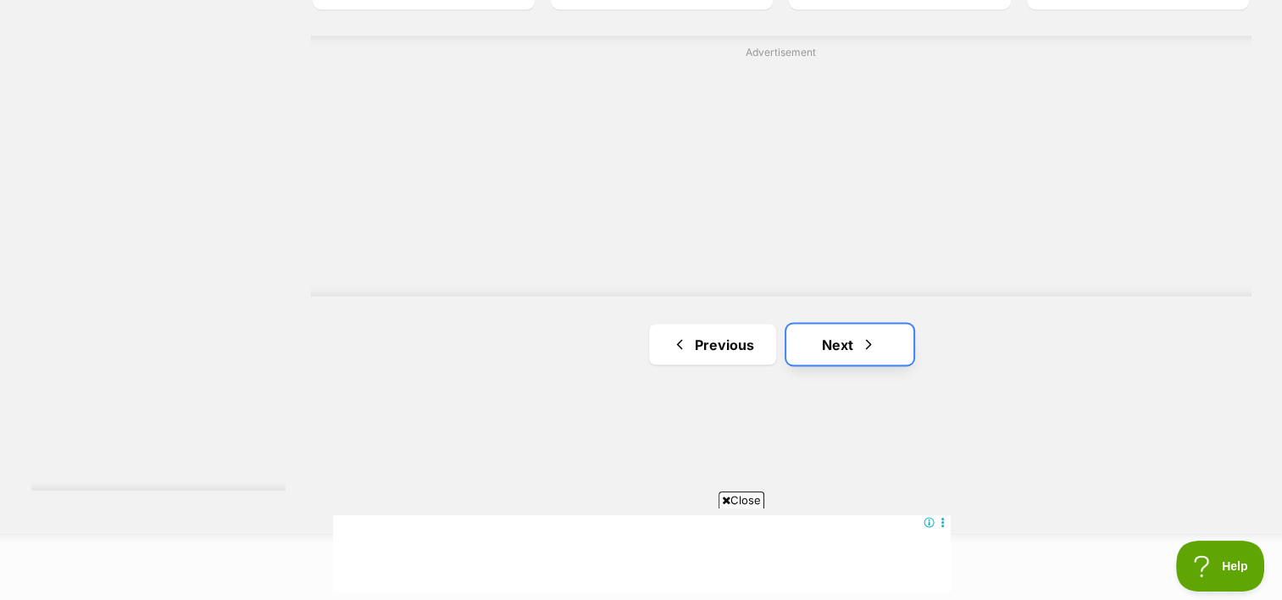
click at [842, 324] on link "Next" at bounding box center [850, 344] width 127 height 41
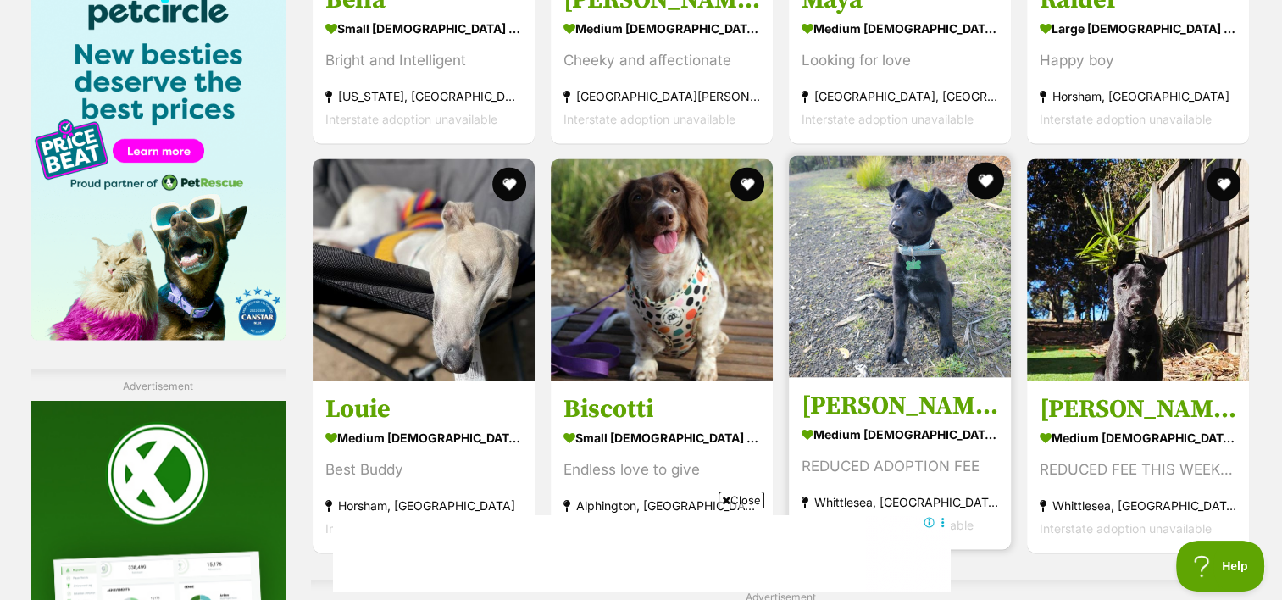
click at [999, 162] on button "favourite" at bounding box center [985, 180] width 37 height 37
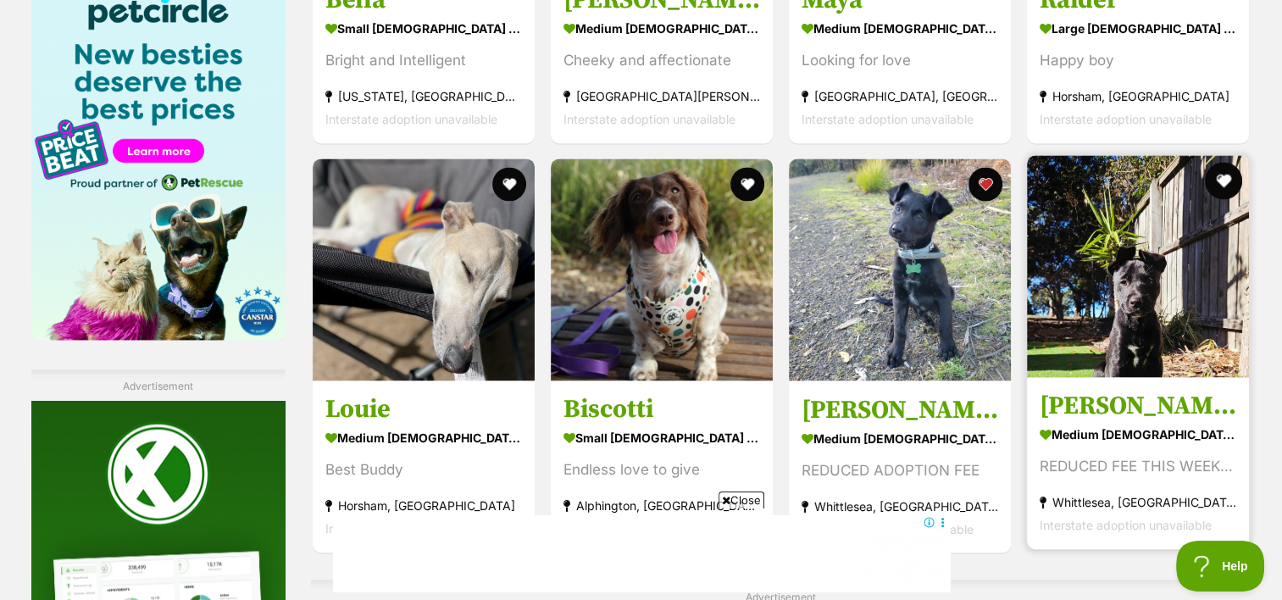
click at [1234, 162] on button "favourite" at bounding box center [1224, 180] width 37 height 37
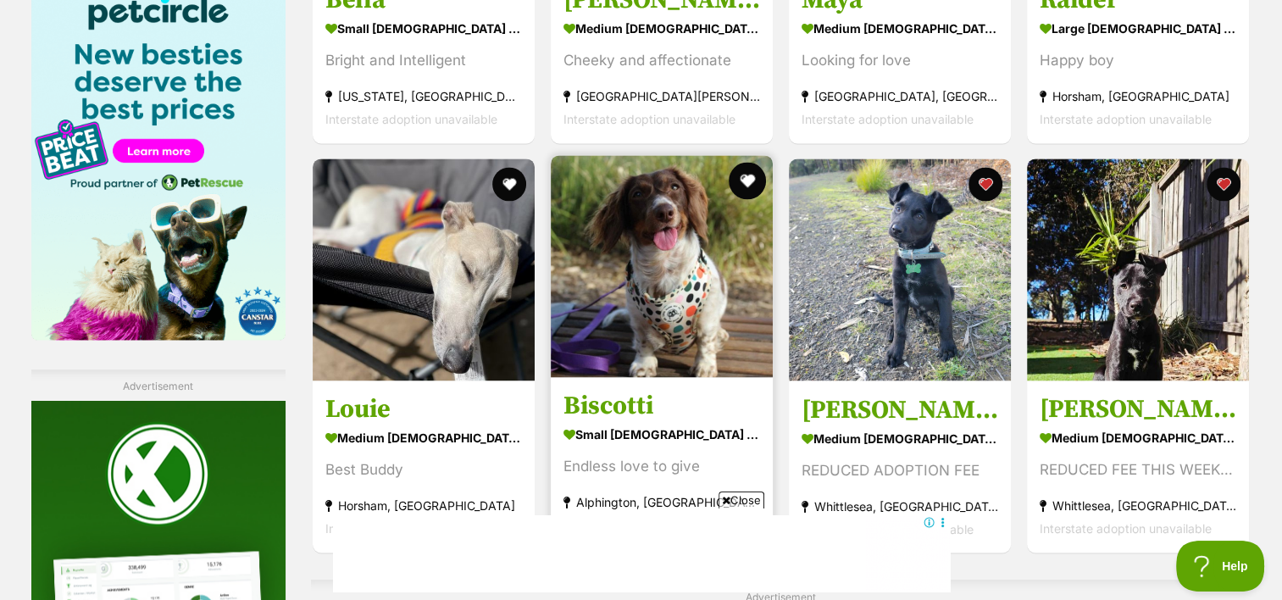
click at [740, 162] on button "favourite" at bounding box center [747, 180] width 37 height 37
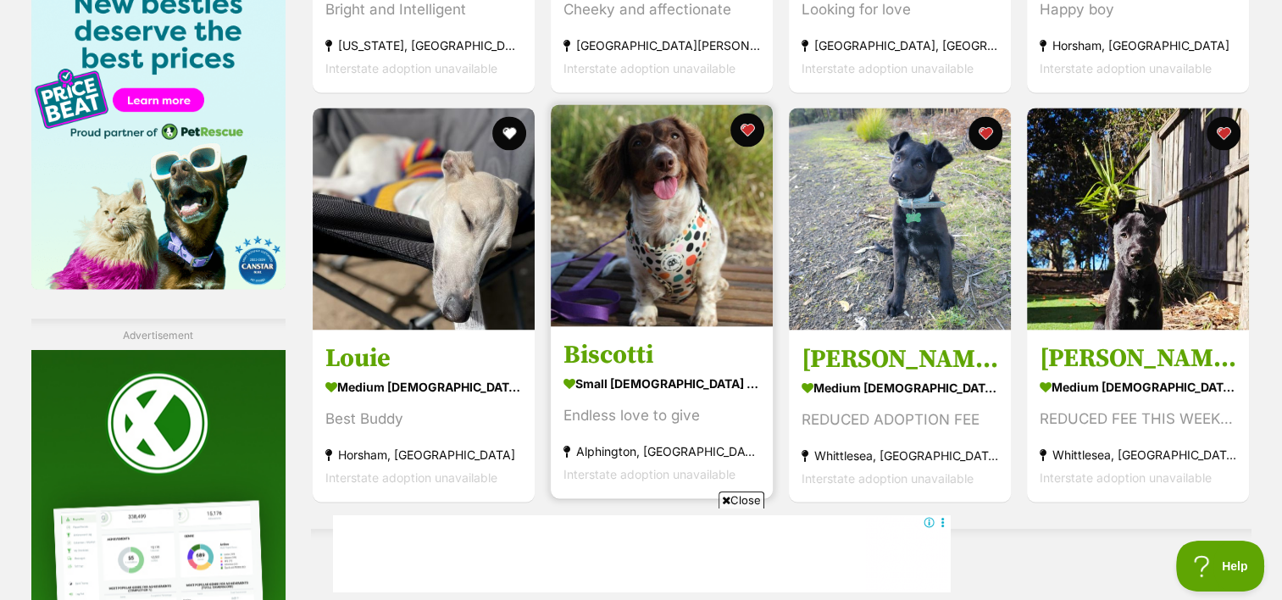
scroll to position [2668, 0]
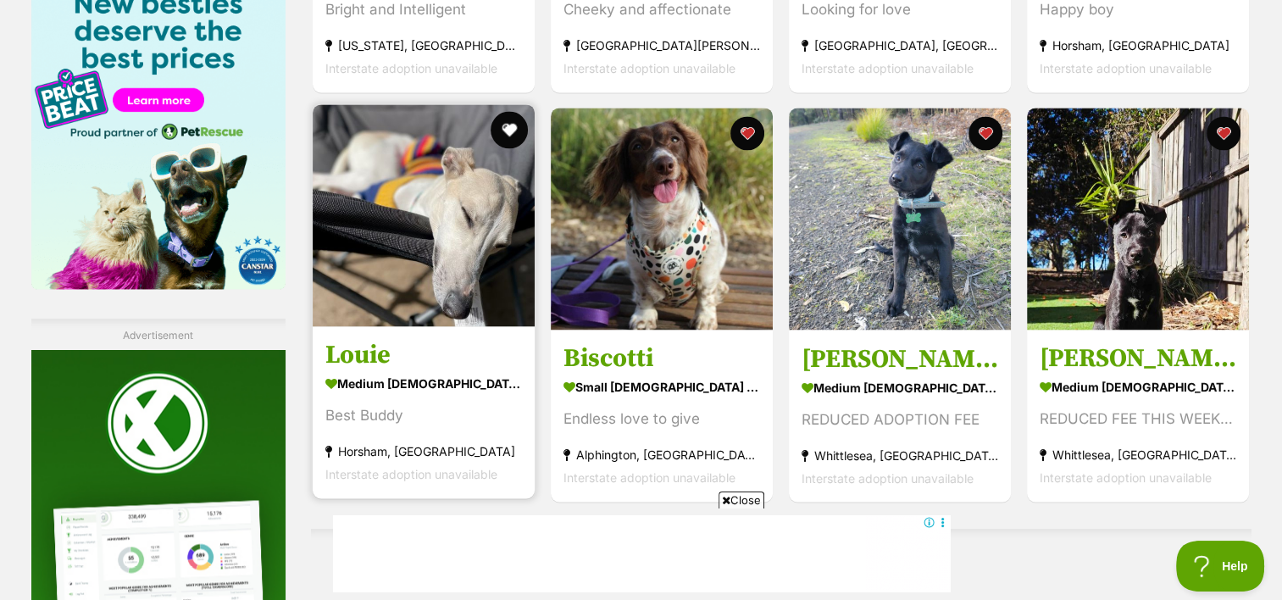
click at [502, 111] on button "favourite" at bounding box center [509, 129] width 37 height 37
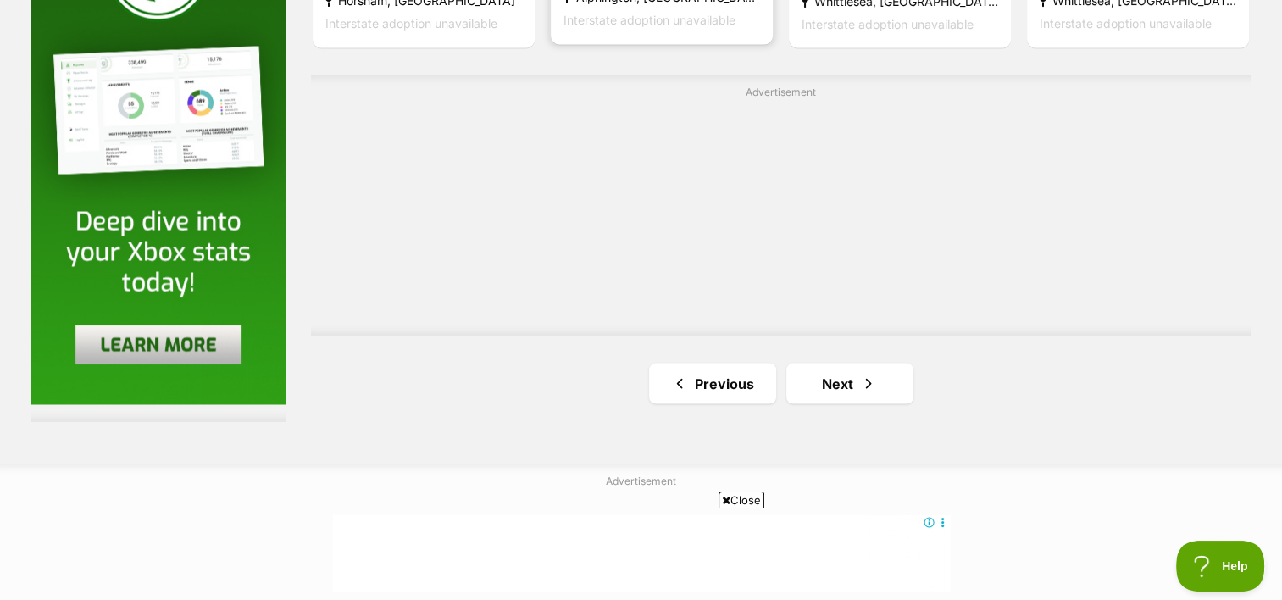
scroll to position [3124, 0]
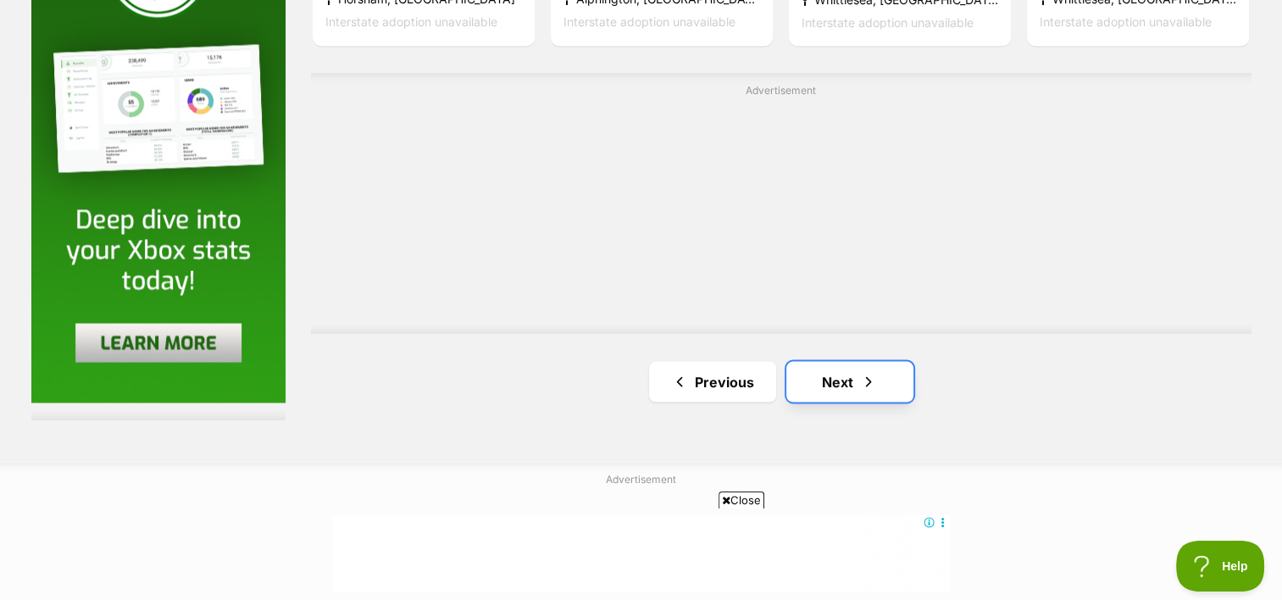
click at [833, 361] on link "Next" at bounding box center [850, 381] width 127 height 41
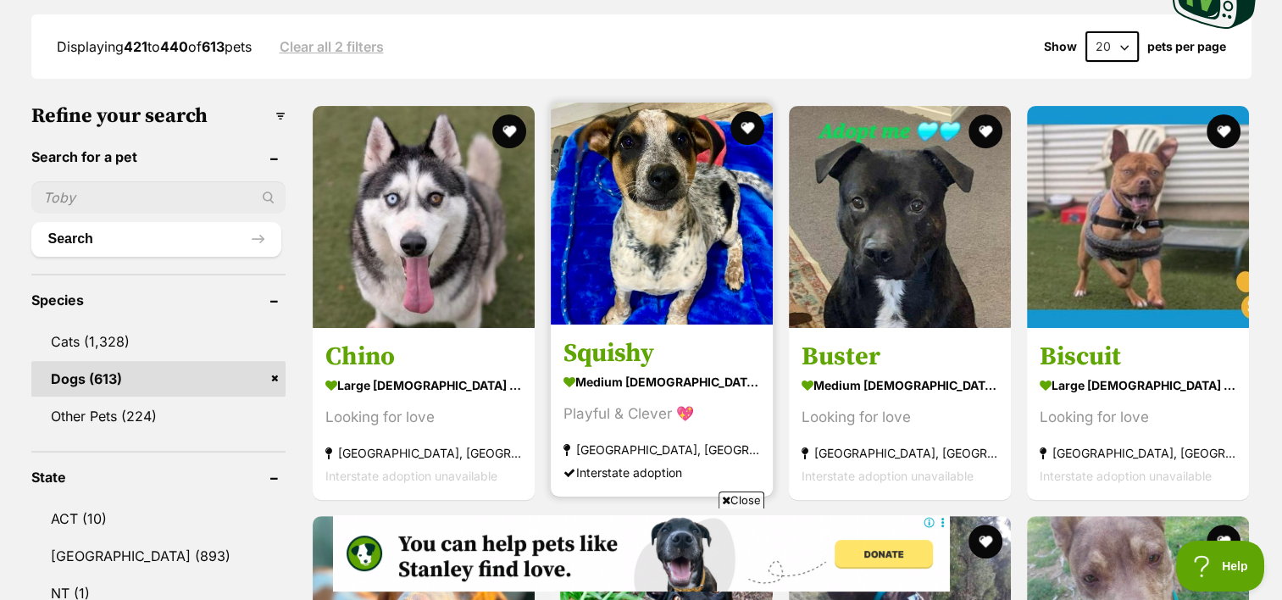
scroll to position [449, 0]
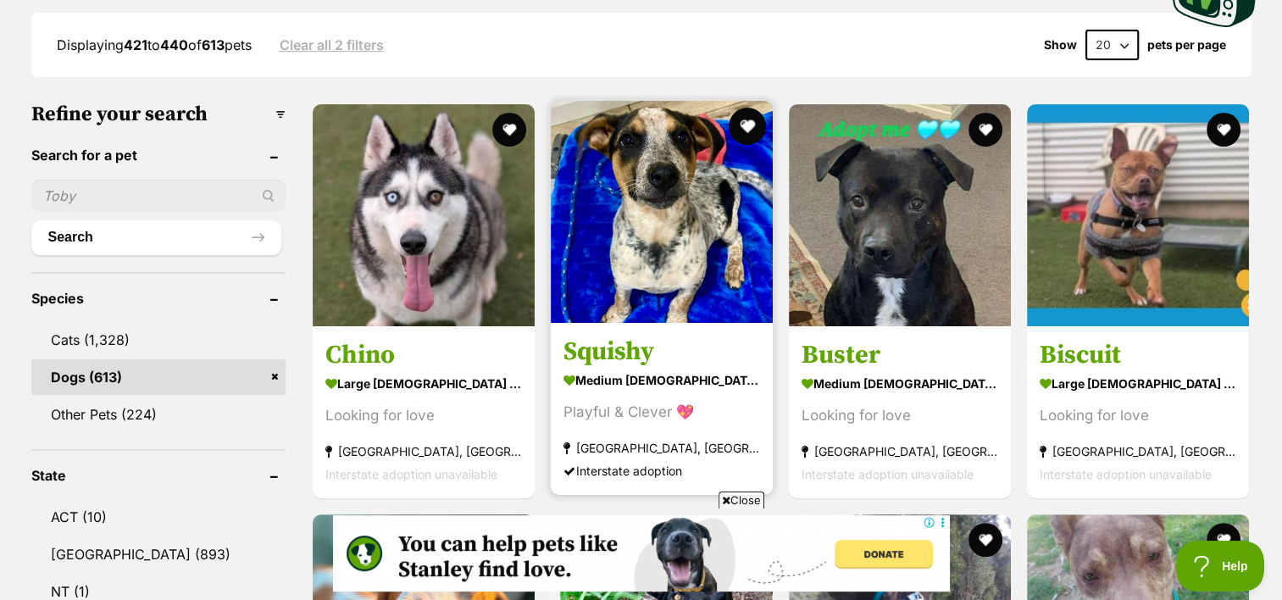
click at [739, 108] on button "favourite" at bounding box center [747, 126] width 37 height 37
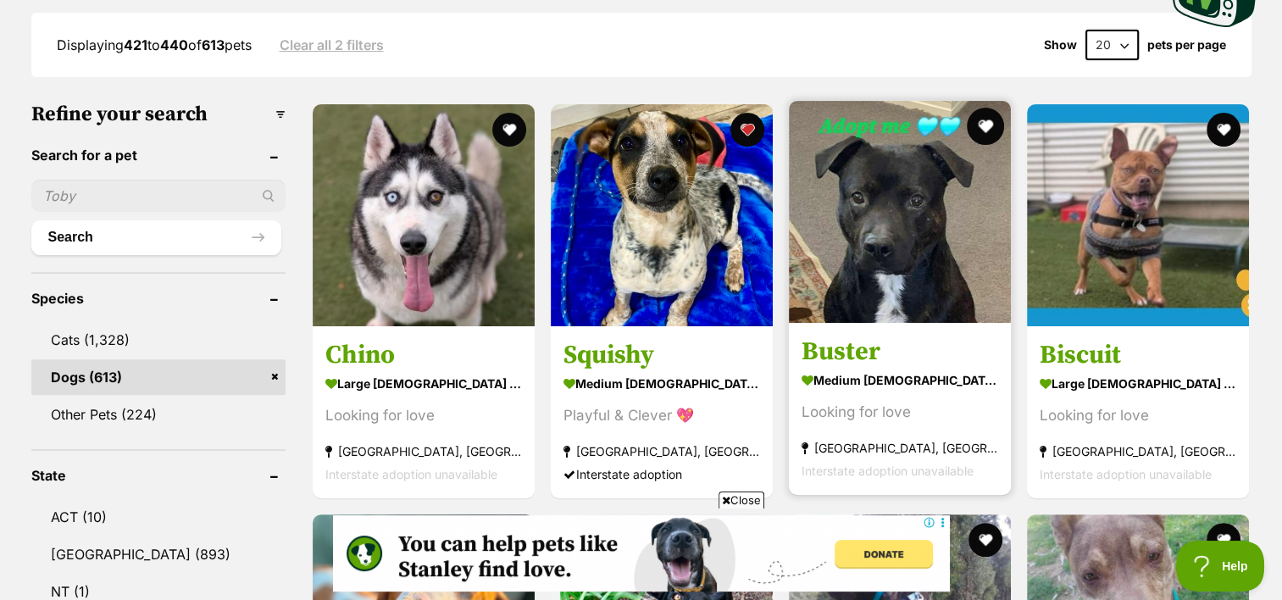
click at [983, 108] on button "favourite" at bounding box center [985, 126] width 37 height 37
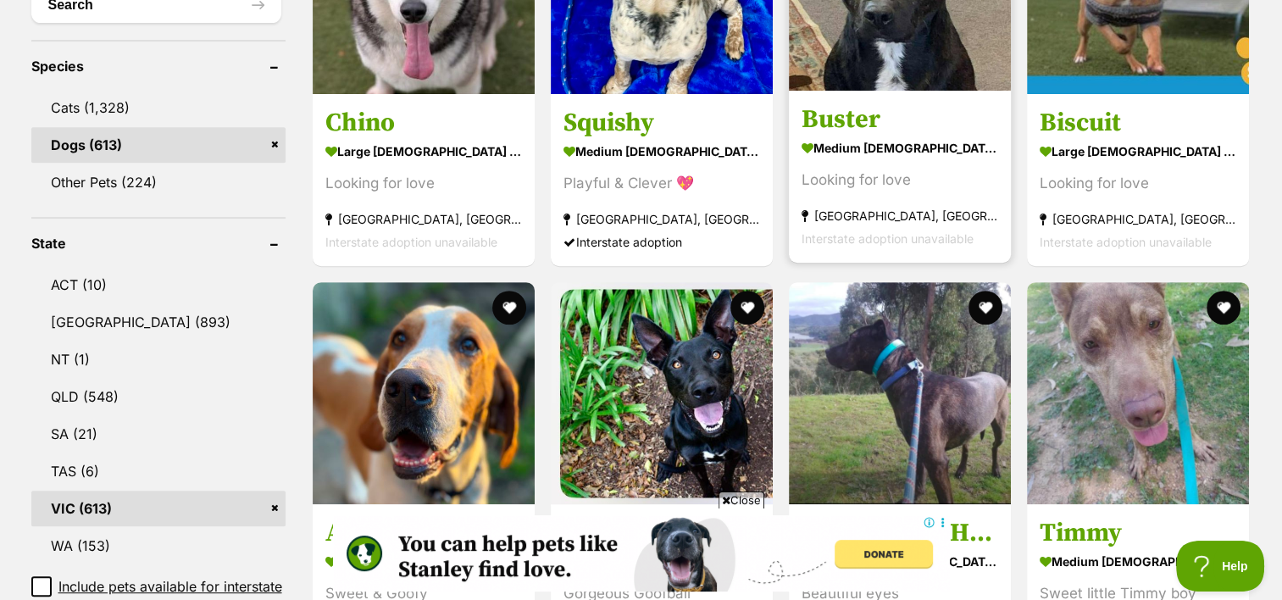
scroll to position [776, 0]
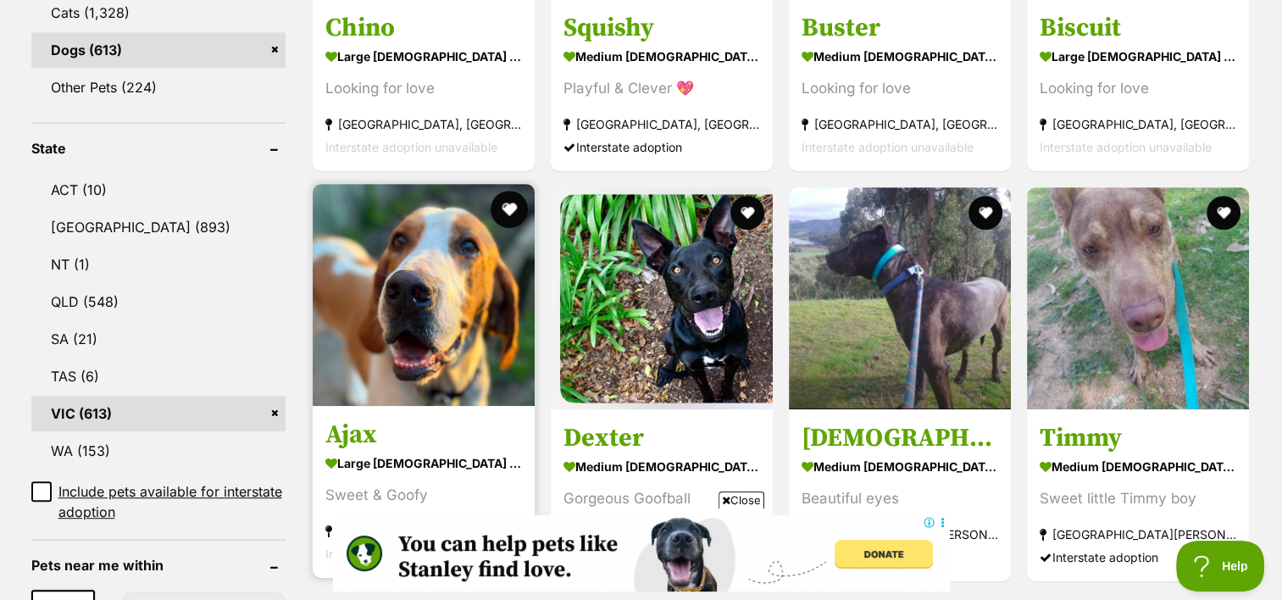
click at [508, 191] on button "favourite" at bounding box center [509, 209] width 37 height 37
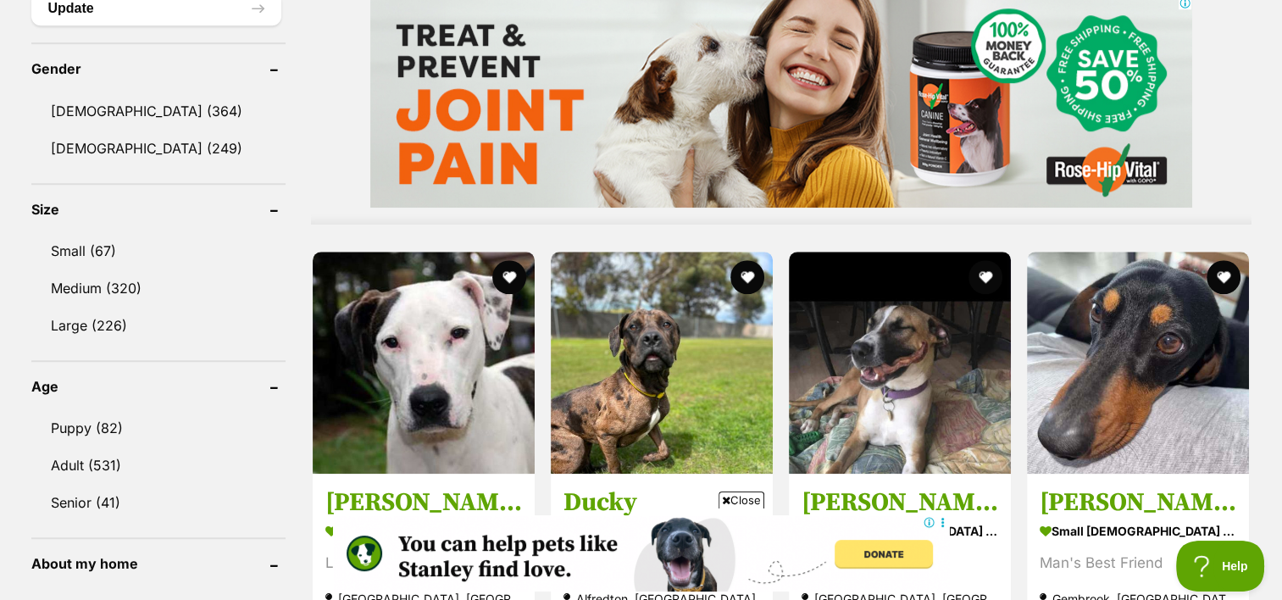
scroll to position [1491, 0]
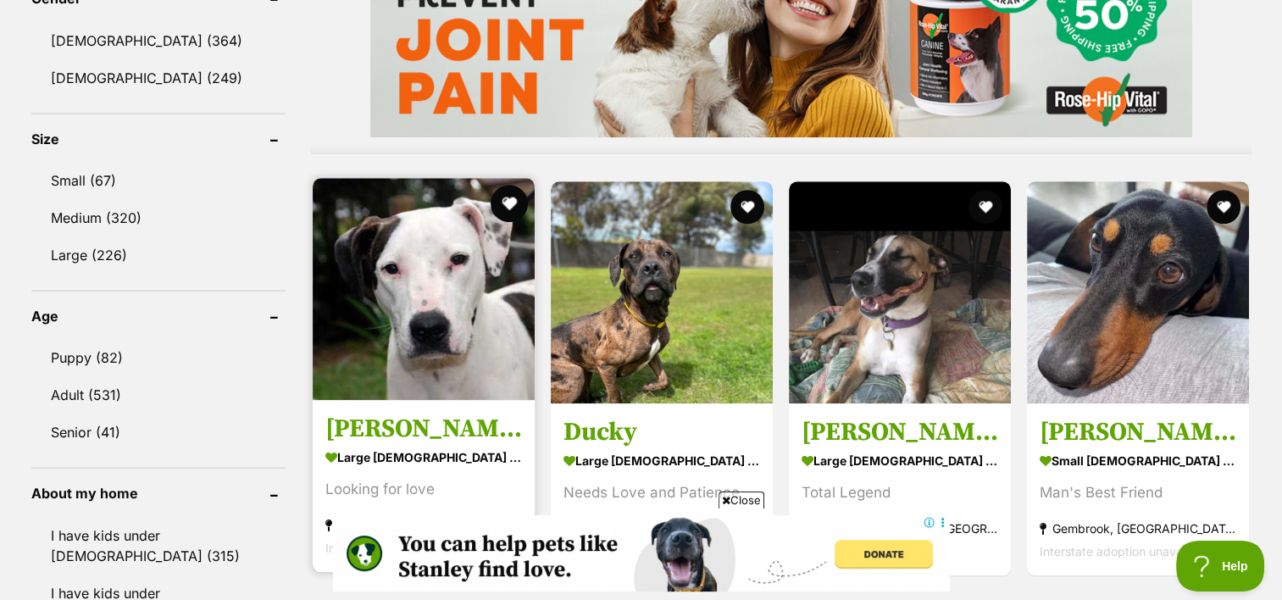
click at [509, 185] on button "favourite" at bounding box center [509, 203] width 37 height 37
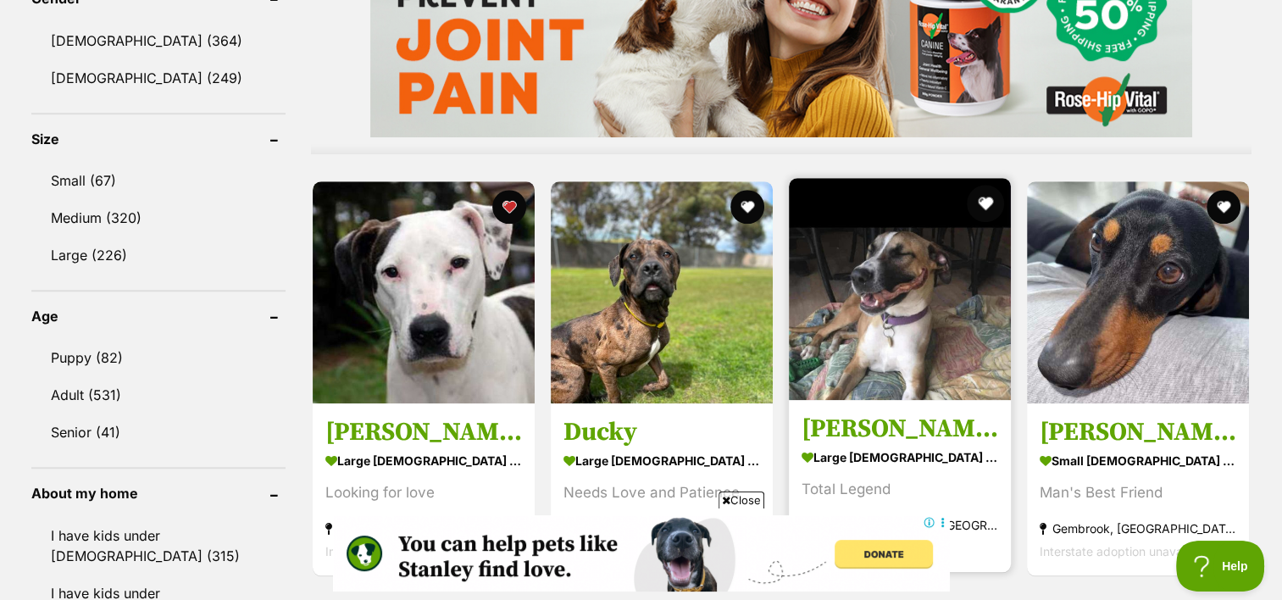
click at [989, 185] on button "favourite" at bounding box center [985, 203] width 37 height 37
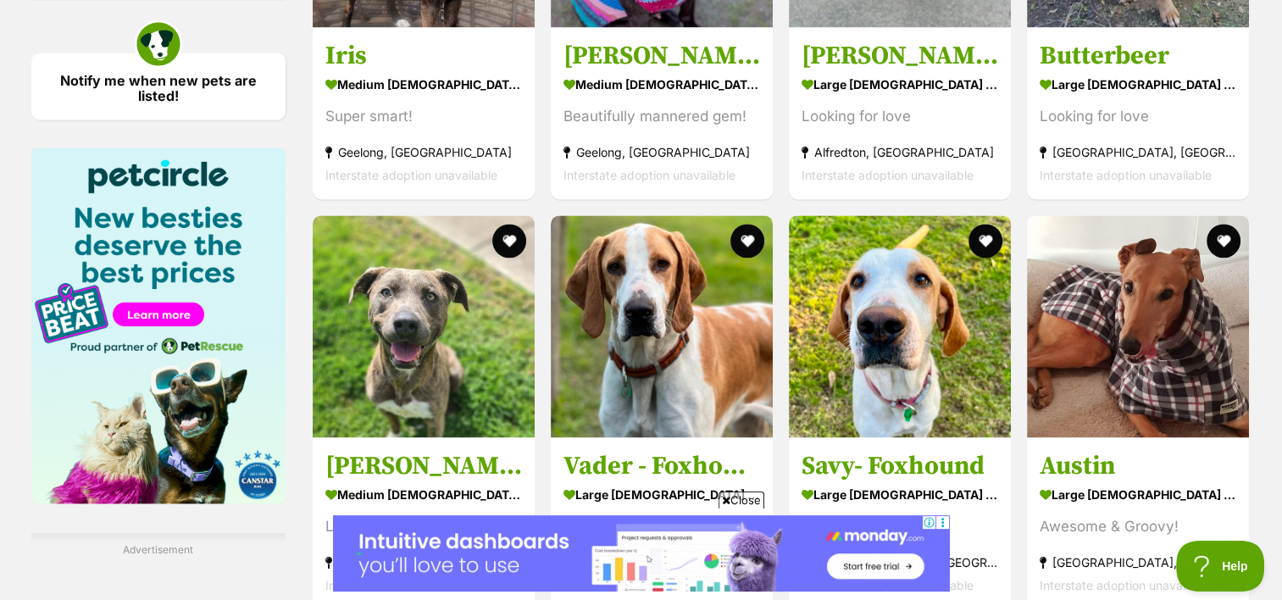
scroll to position [2593, 0]
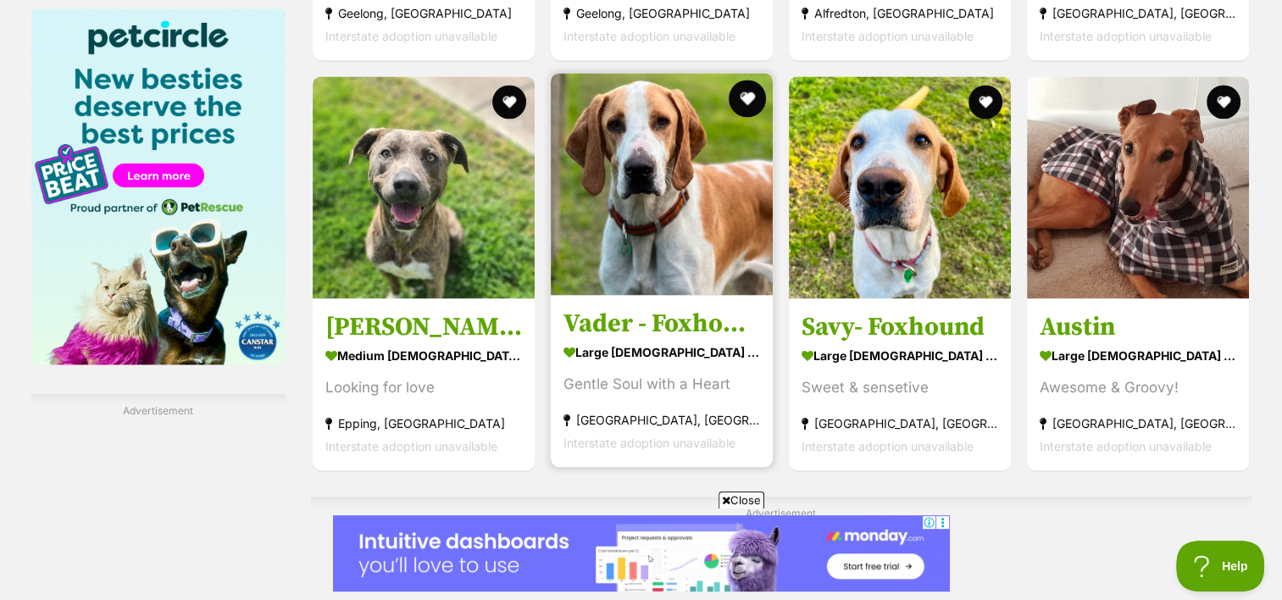
click at [746, 80] on button "favourite" at bounding box center [747, 98] width 37 height 37
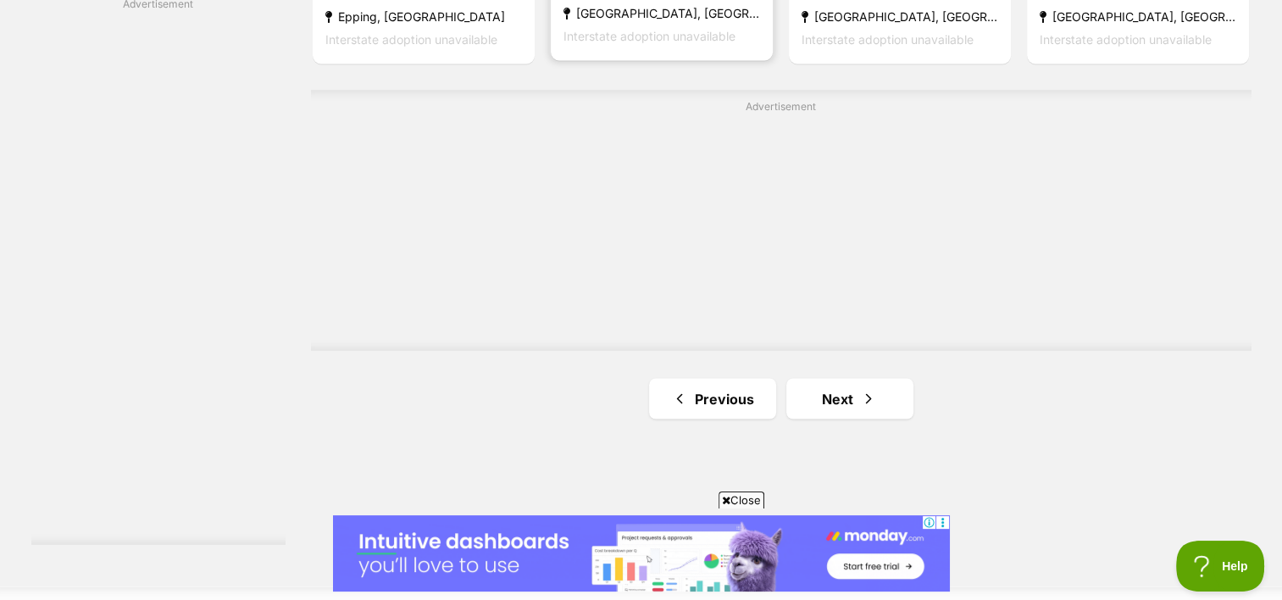
scroll to position [3084, 0]
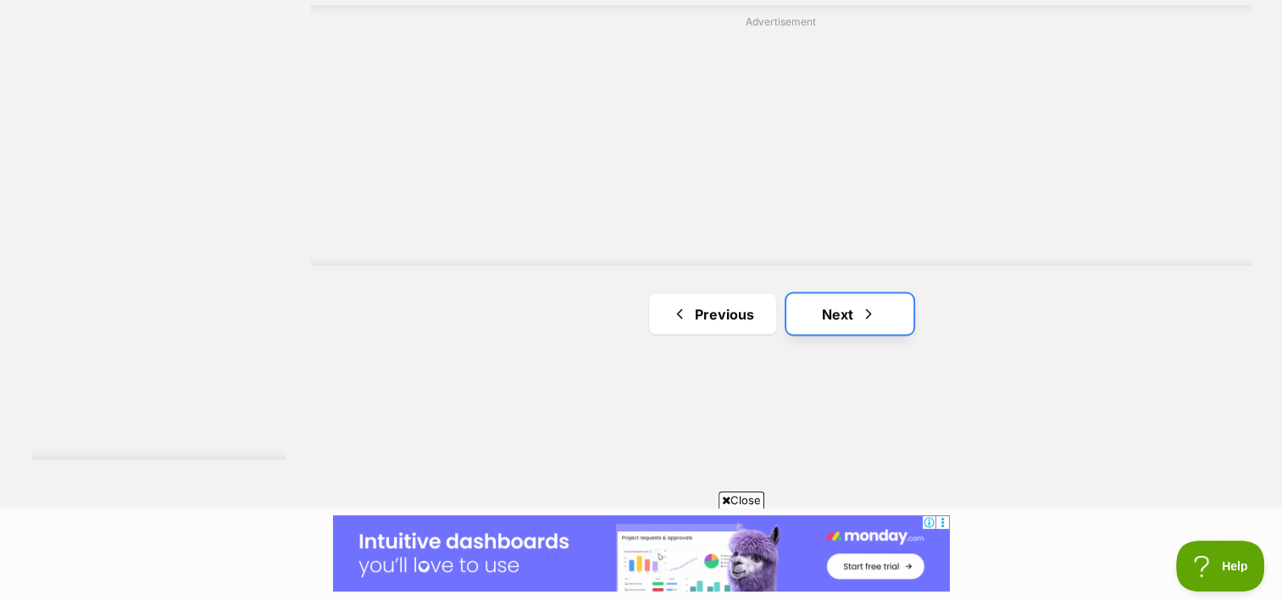
click at [841, 293] on link "Next" at bounding box center [850, 313] width 127 height 41
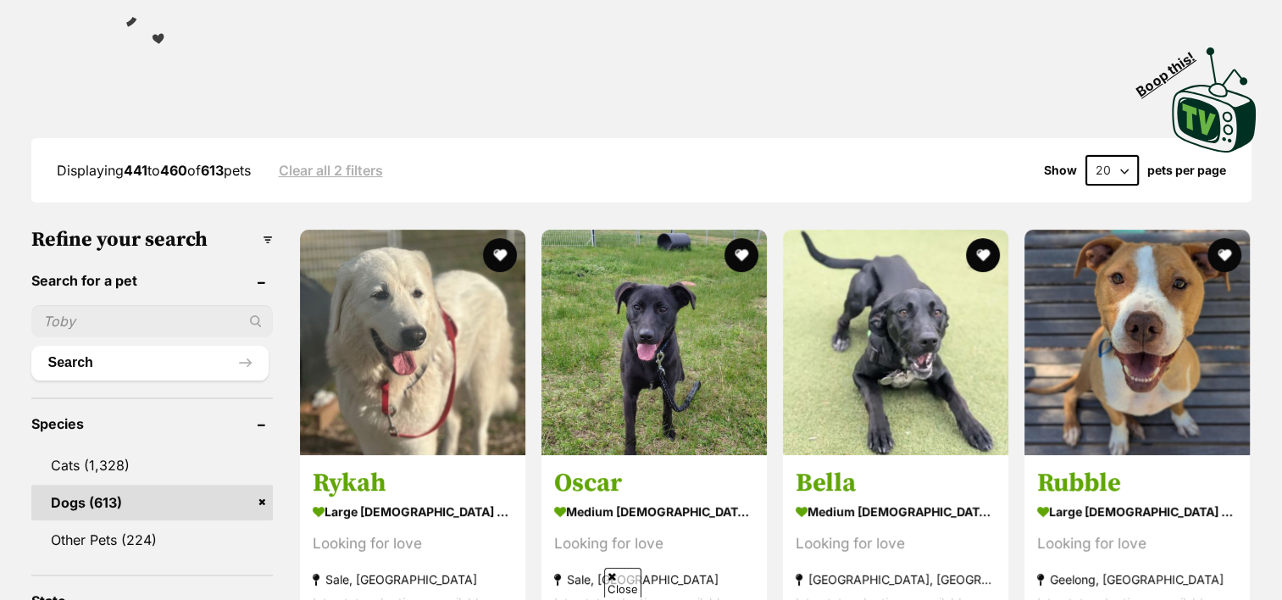
scroll to position [332, 0]
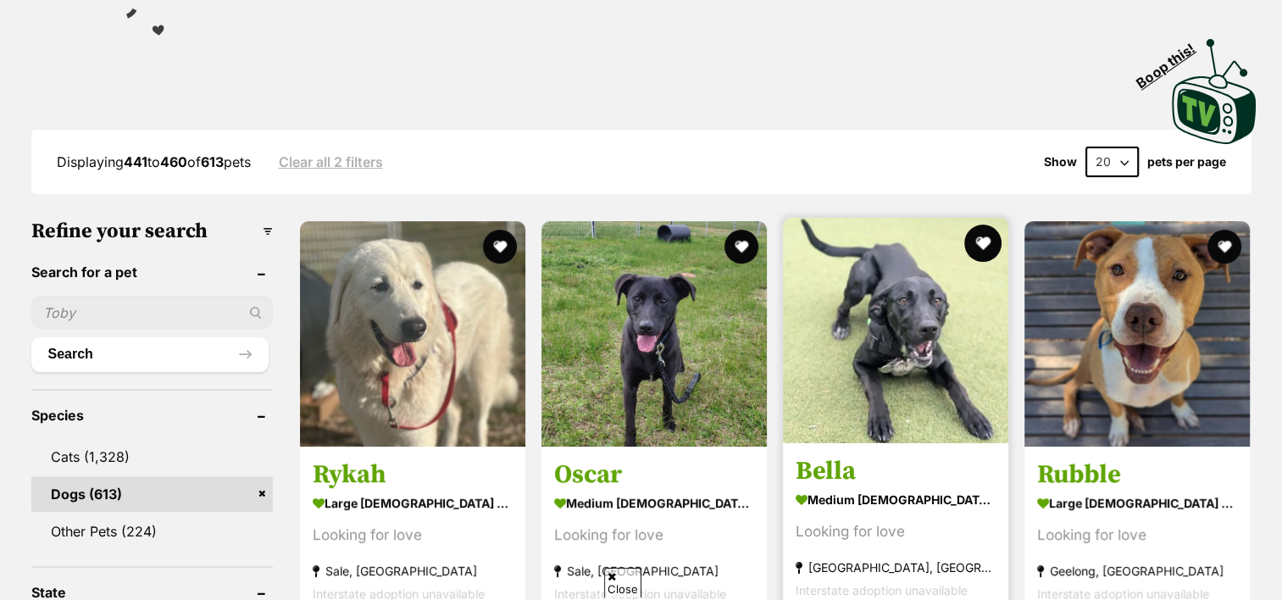
click at [989, 225] on button "favourite" at bounding box center [983, 243] width 37 height 37
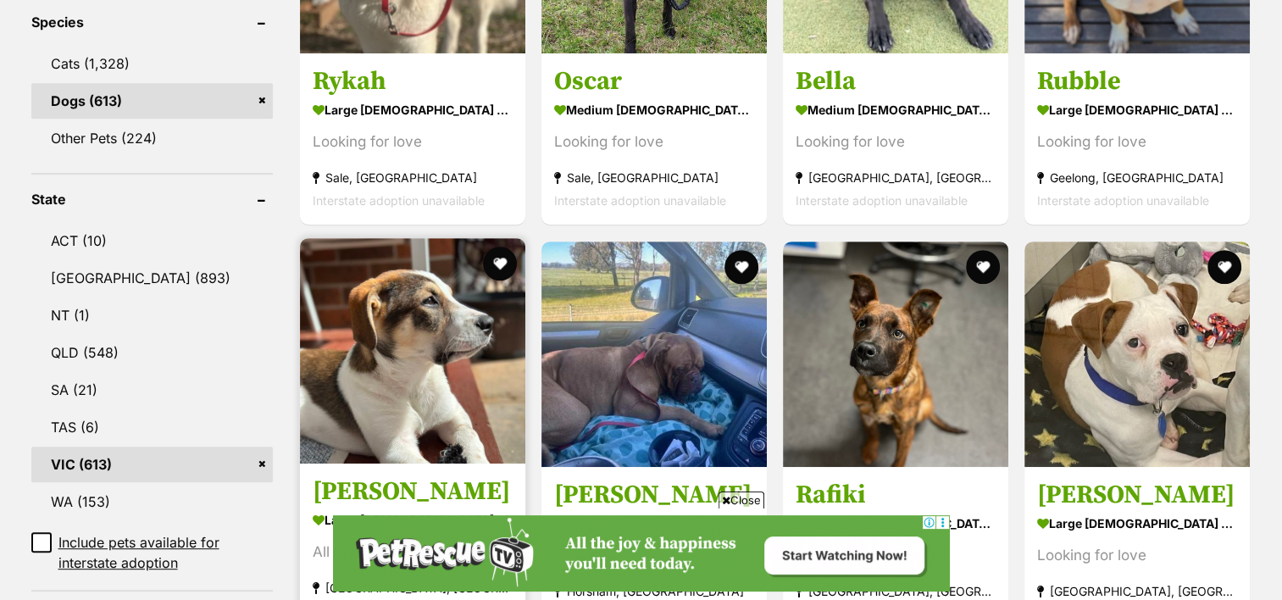
scroll to position [766, 0]
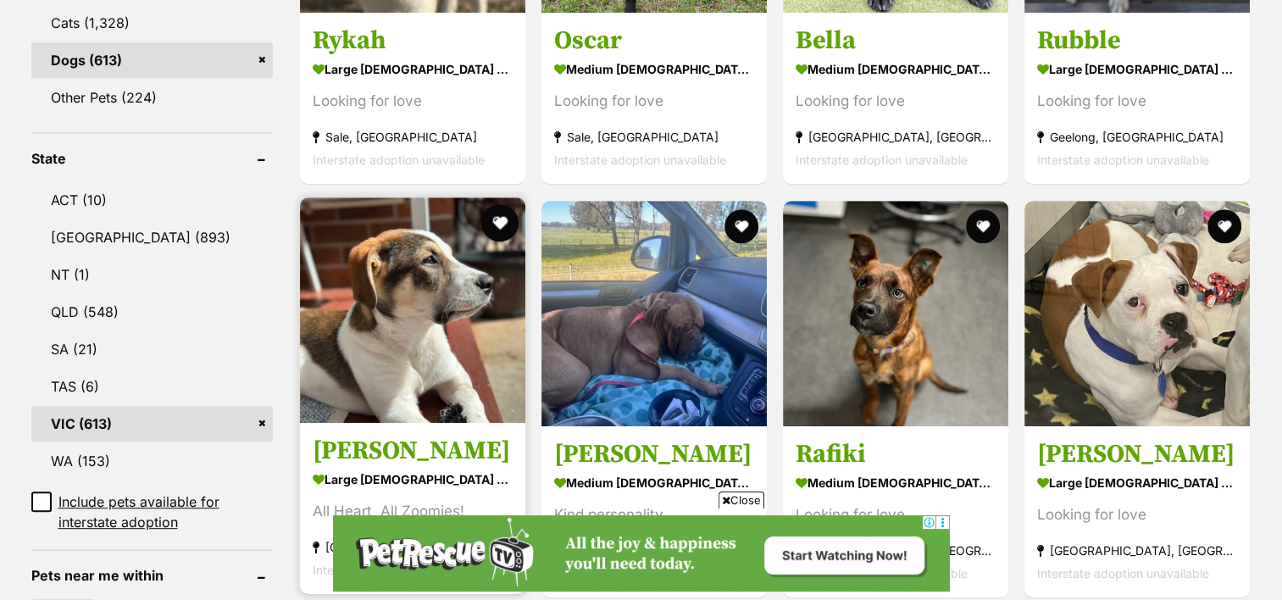
click at [498, 204] on button "favourite" at bounding box center [499, 222] width 37 height 37
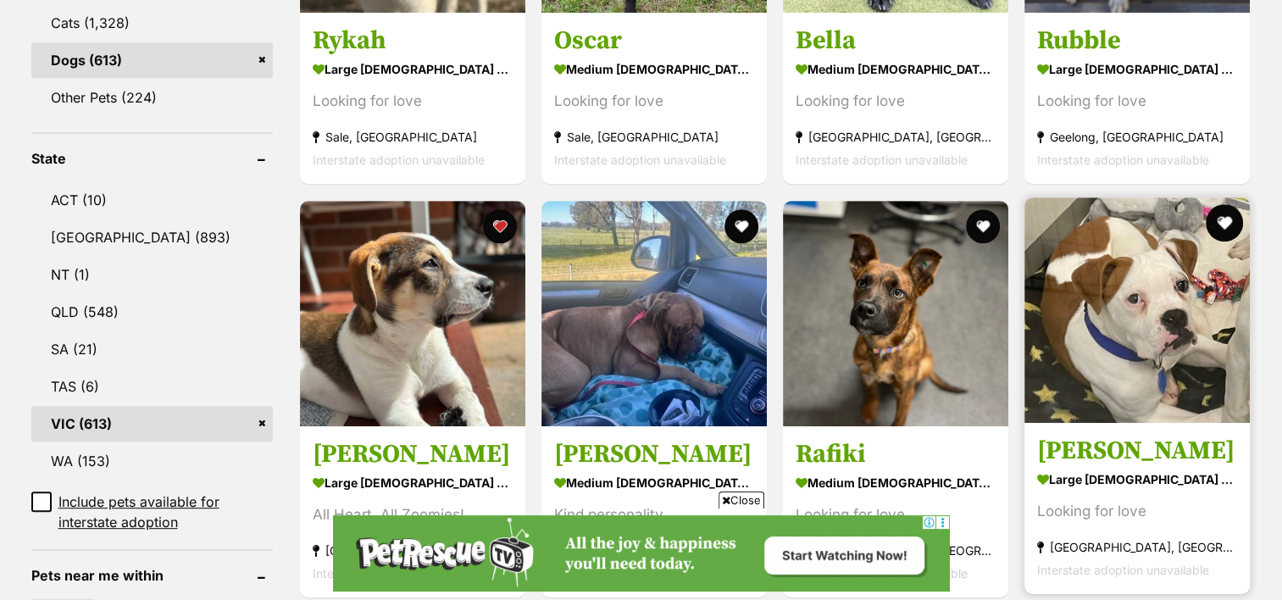
click at [1222, 204] on button "favourite" at bounding box center [1224, 222] width 37 height 37
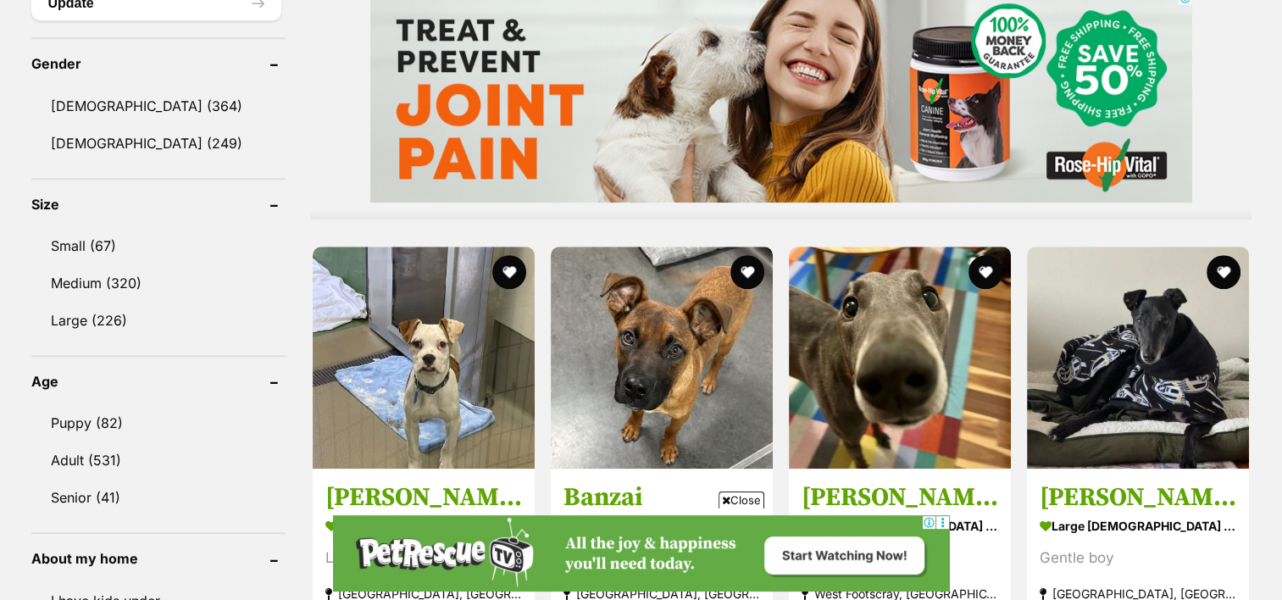
scroll to position [1421, 0]
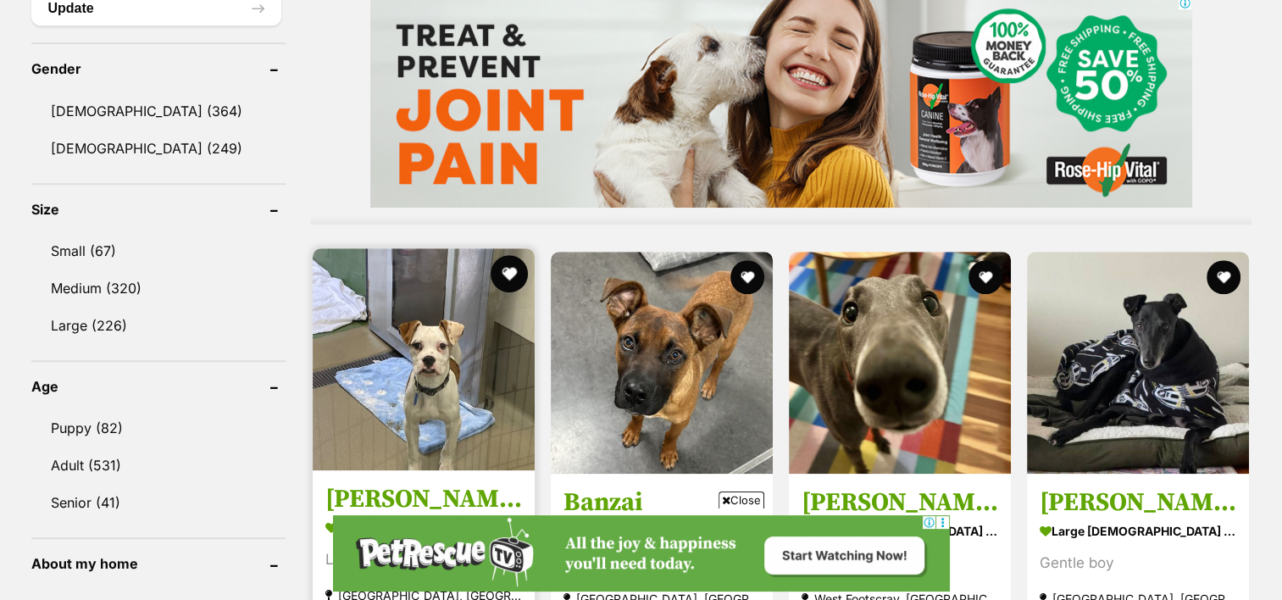
click at [513, 255] on button "favourite" at bounding box center [509, 273] width 37 height 37
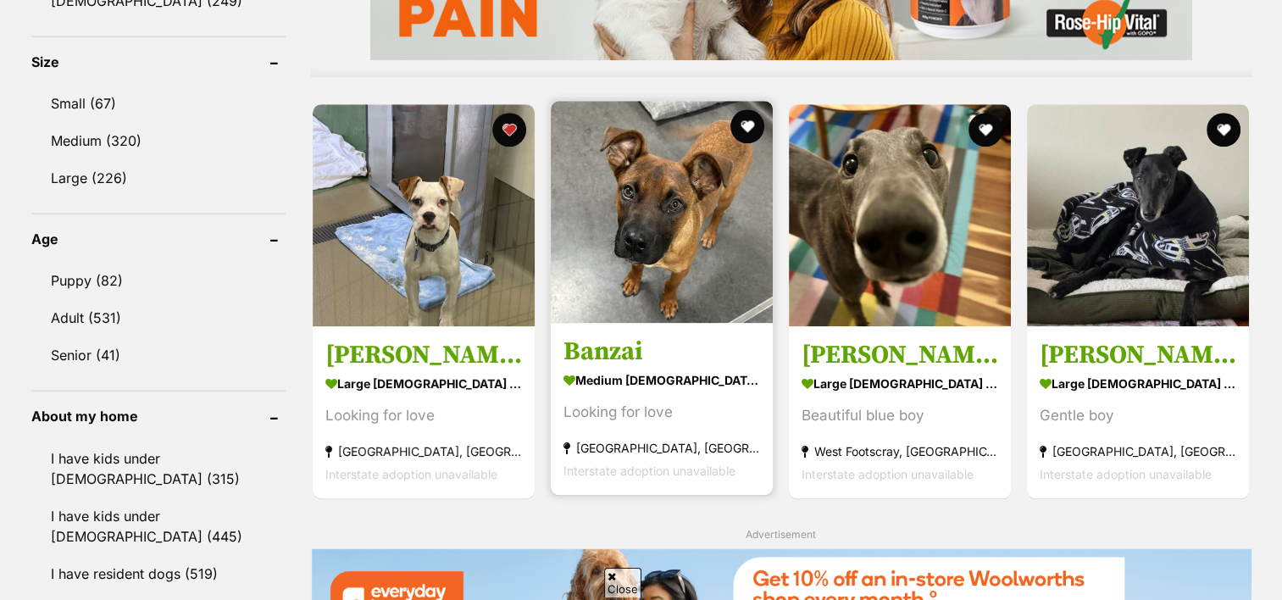
scroll to position [1569, 0]
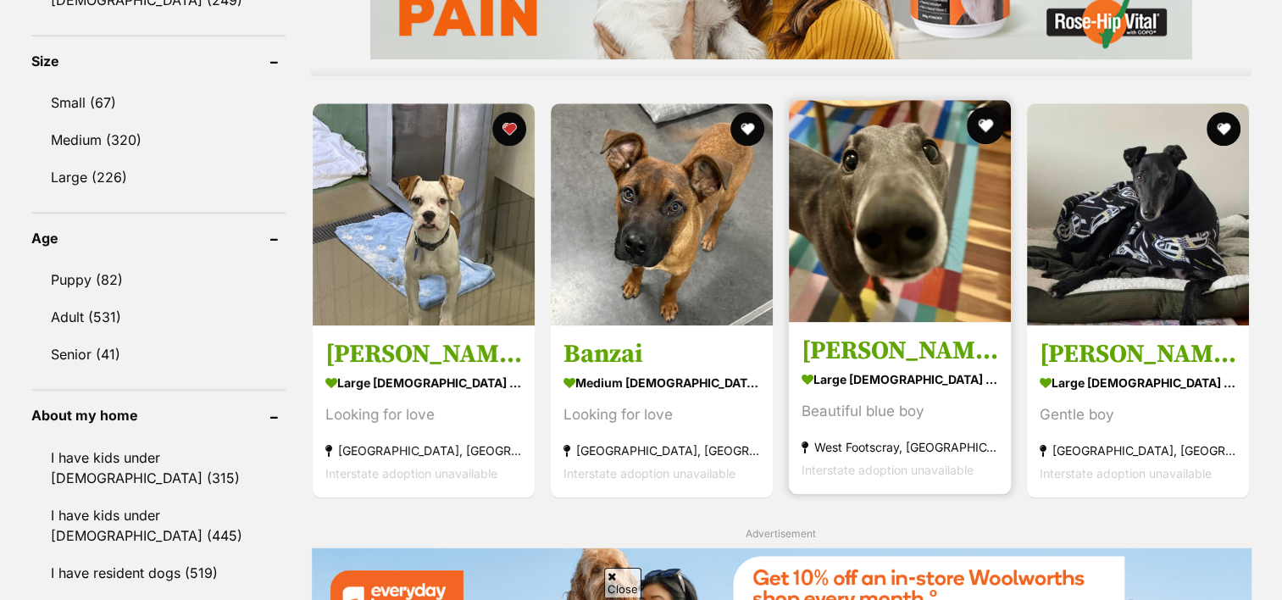
click at [988, 107] on button "favourite" at bounding box center [985, 125] width 37 height 37
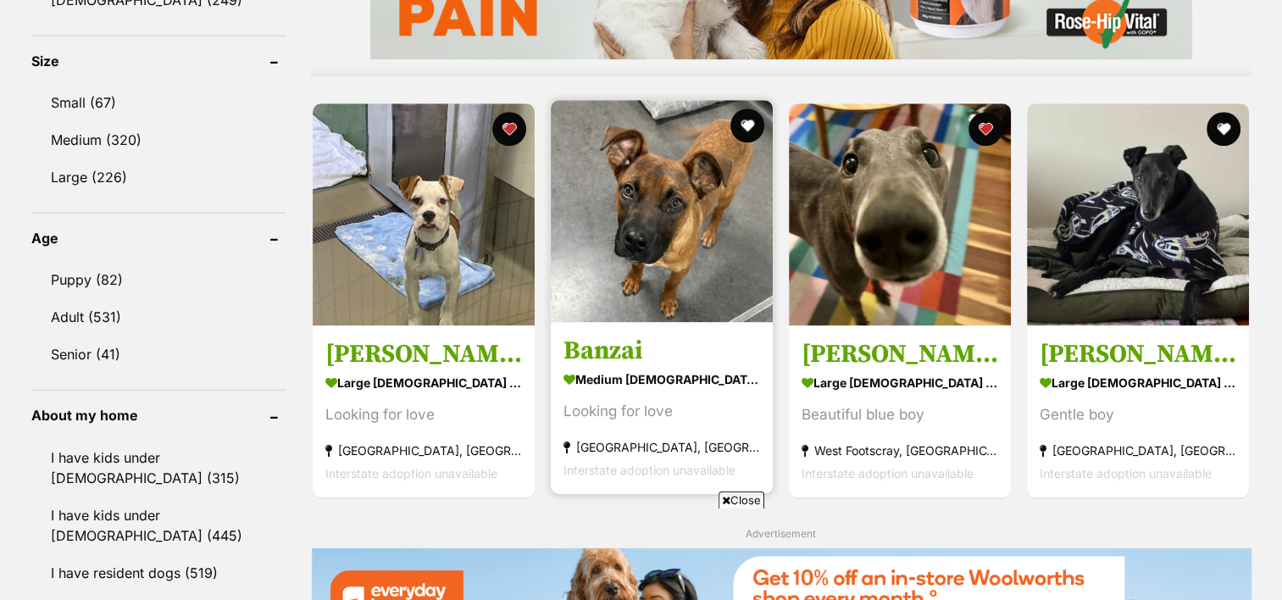
scroll to position [0, 0]
click at [750, 107] on button "favourite" at bounding box center [747, 125] width 37 height 37
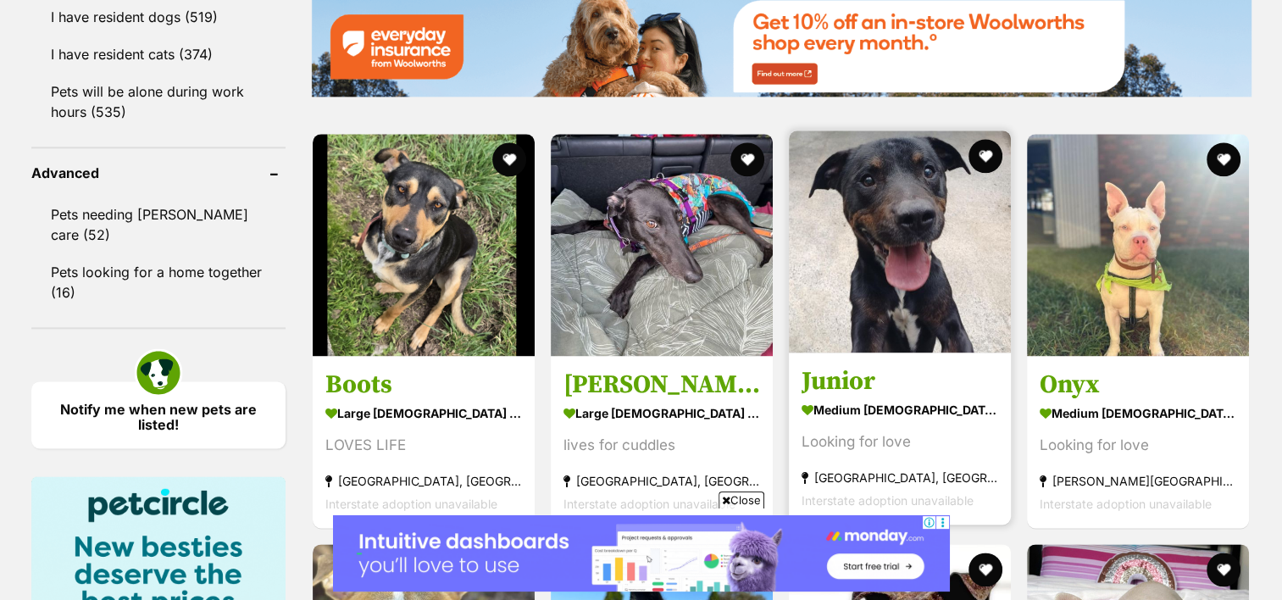
scroll to position [2127, 0]
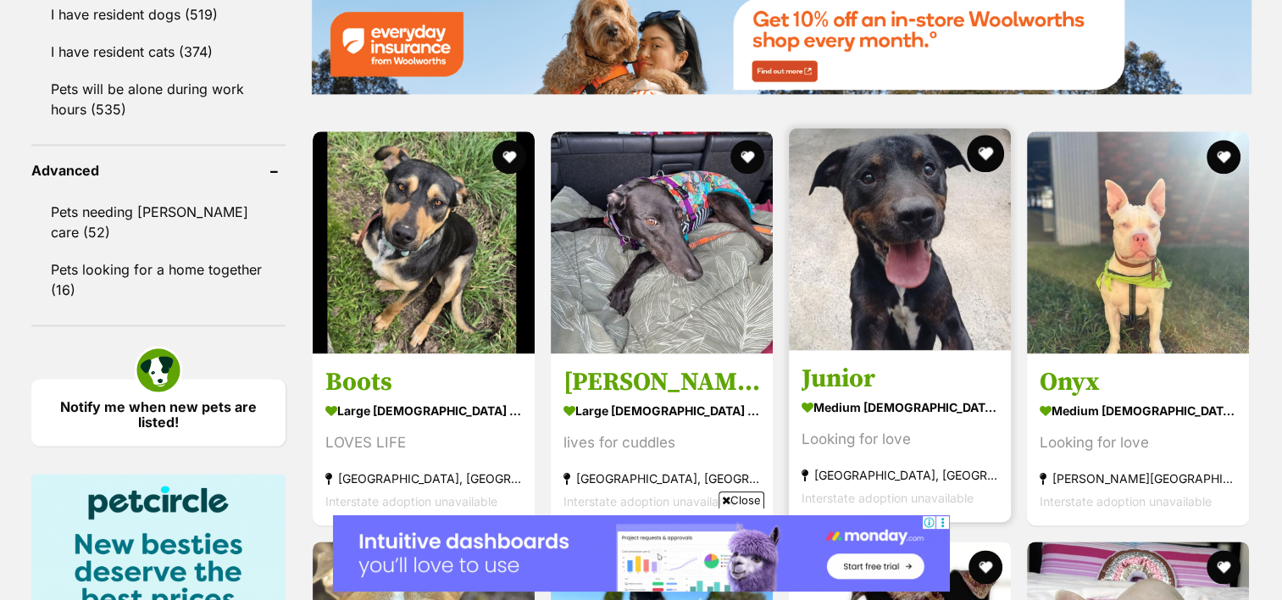
click at [996, 135] on button "favourite" at bounding box center [985, 153] width 37 height 37
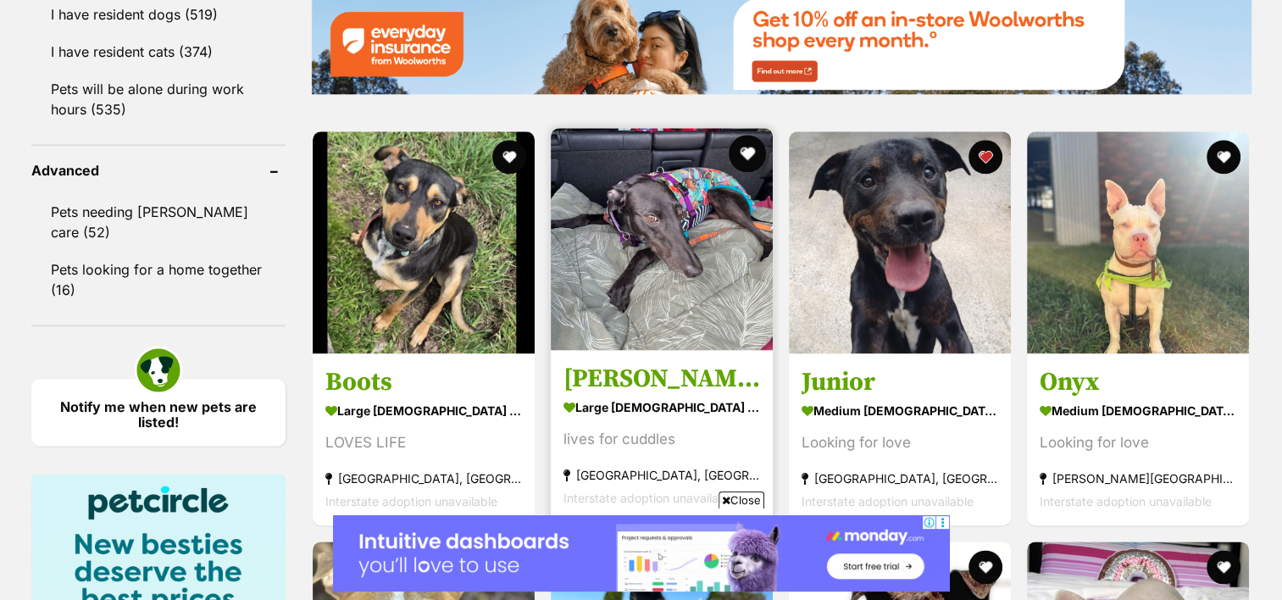
click at [751, 135] on button "favourite" at bounding box center [747, 153] width 37 height 37
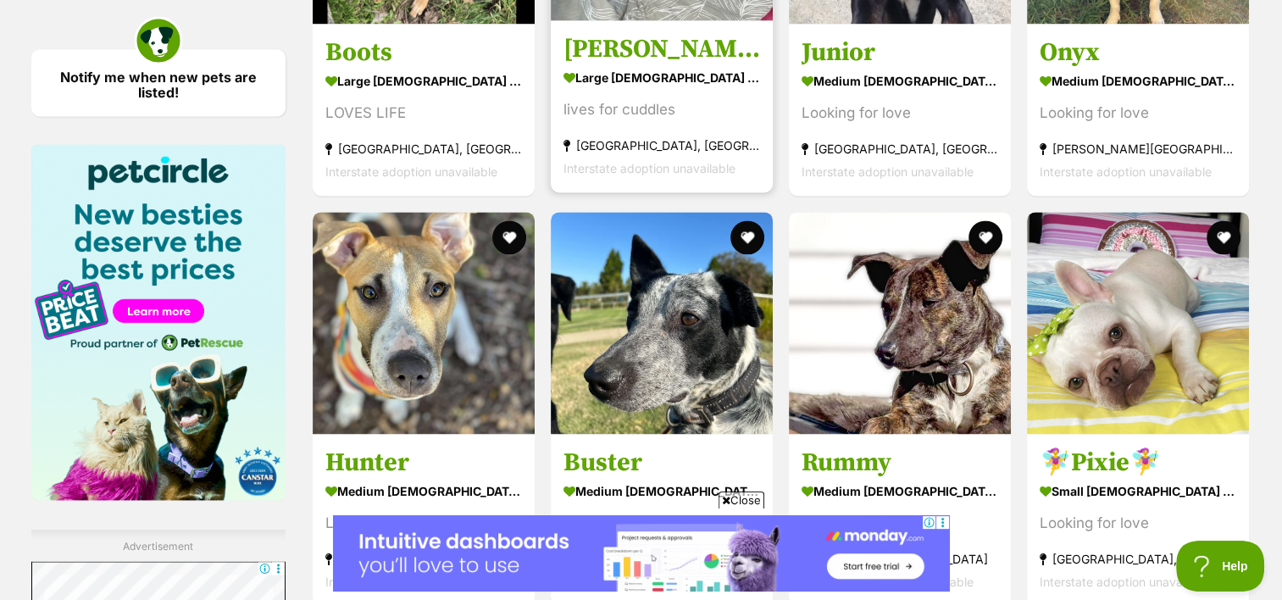
scroll to position [2494, 0]
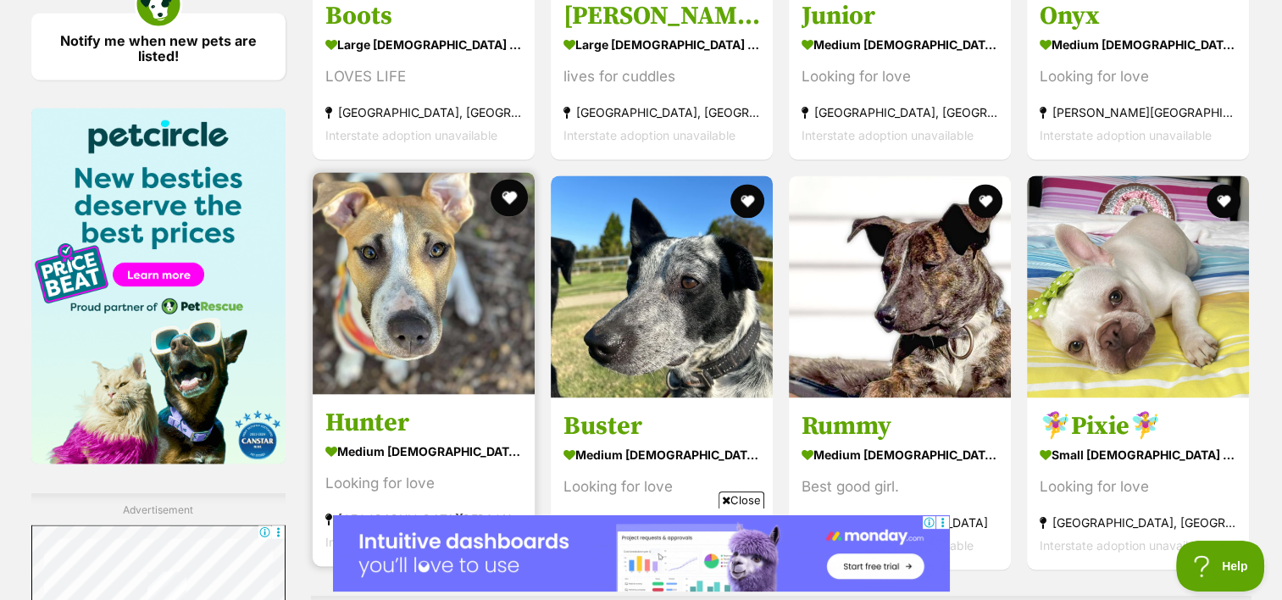
click at [499, 179] on button "favourite" at bounding box center [509, 197] width 37 height 37
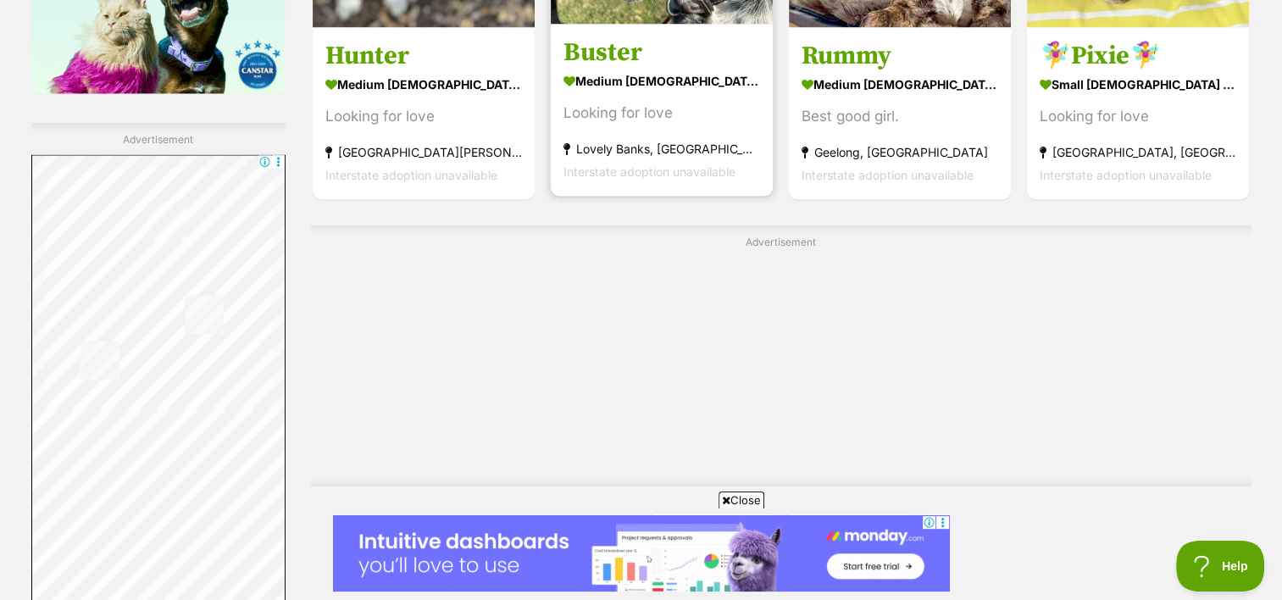
scroll to position [2897, 0]
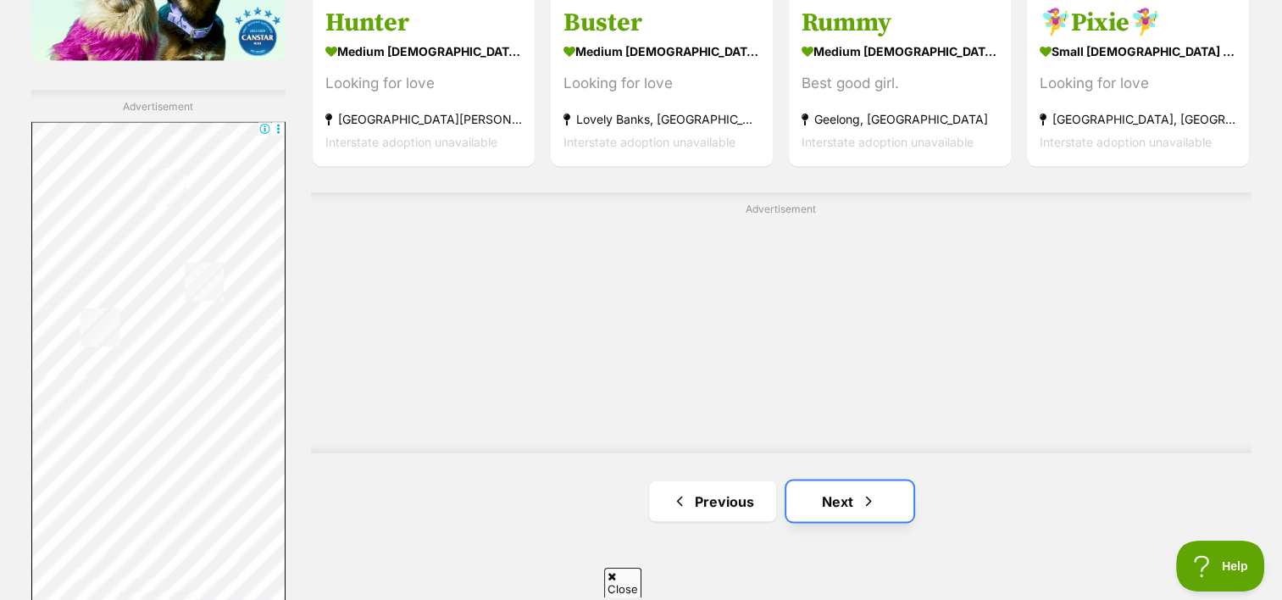
click at [854, 481] on link "Next" at bounding box center [850, 501] width 127 height 41
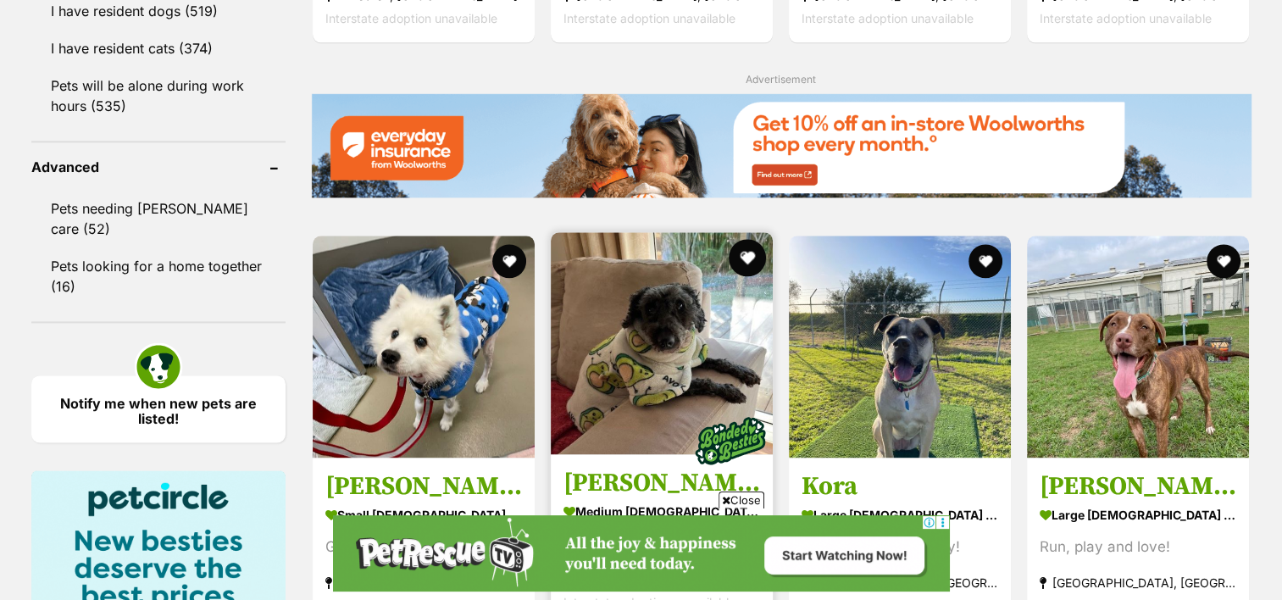
click at [756, 239] on button "favourite" at bounding box center [747, 257] width 37 height 37
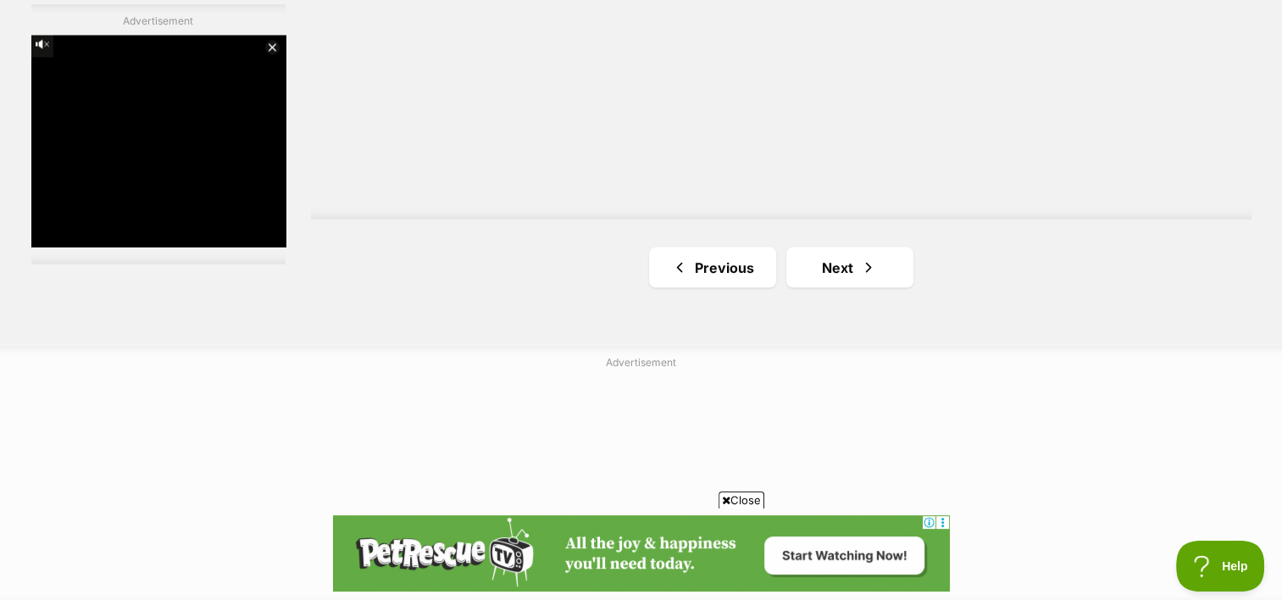
scroll to position [3246, 0]
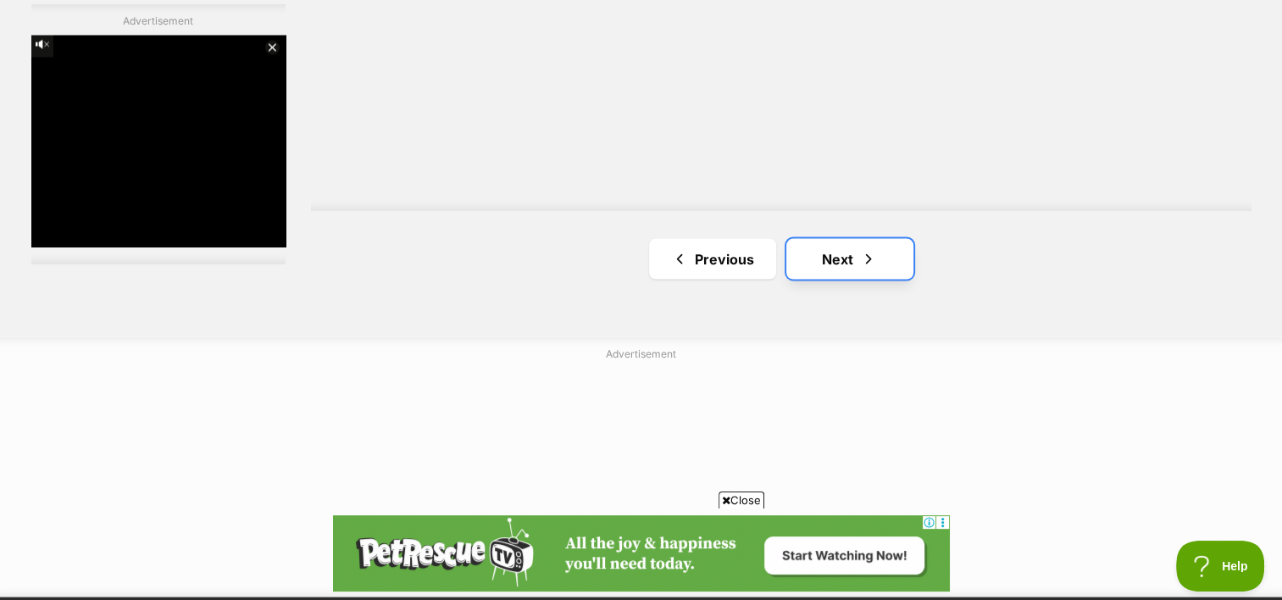
click at [831, 239] on link "Next" at bounding box center [850, 259] width 127 height 41
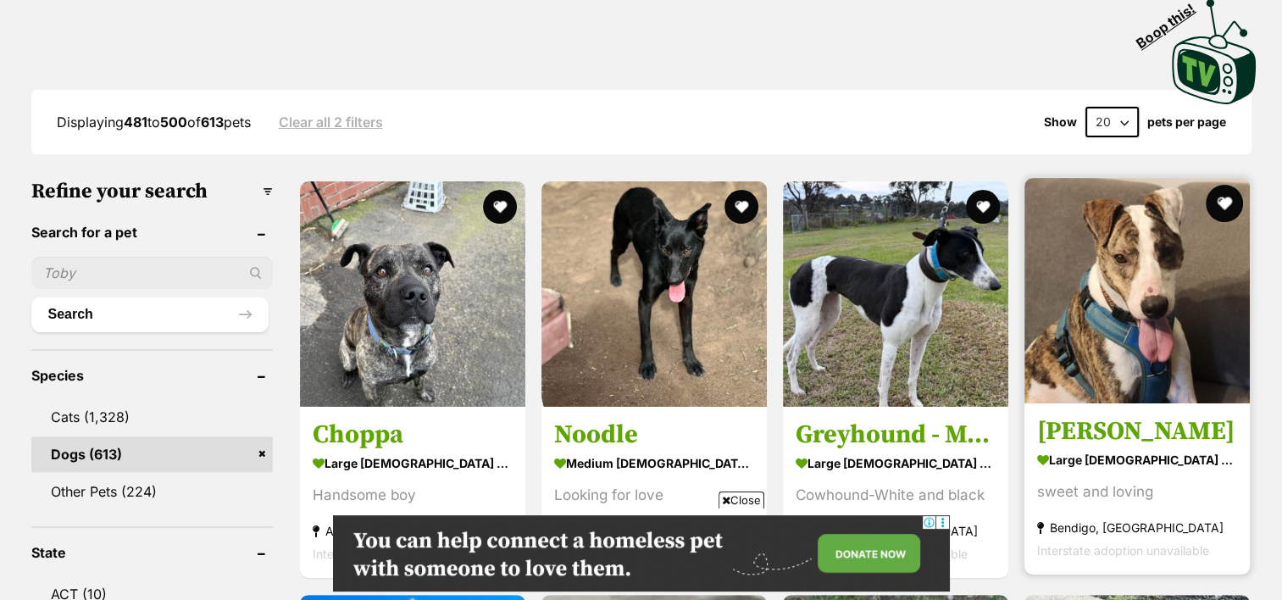
click at [1216, 185] on button "favourite" at bounding box center [1224, 203] width 37 height 37
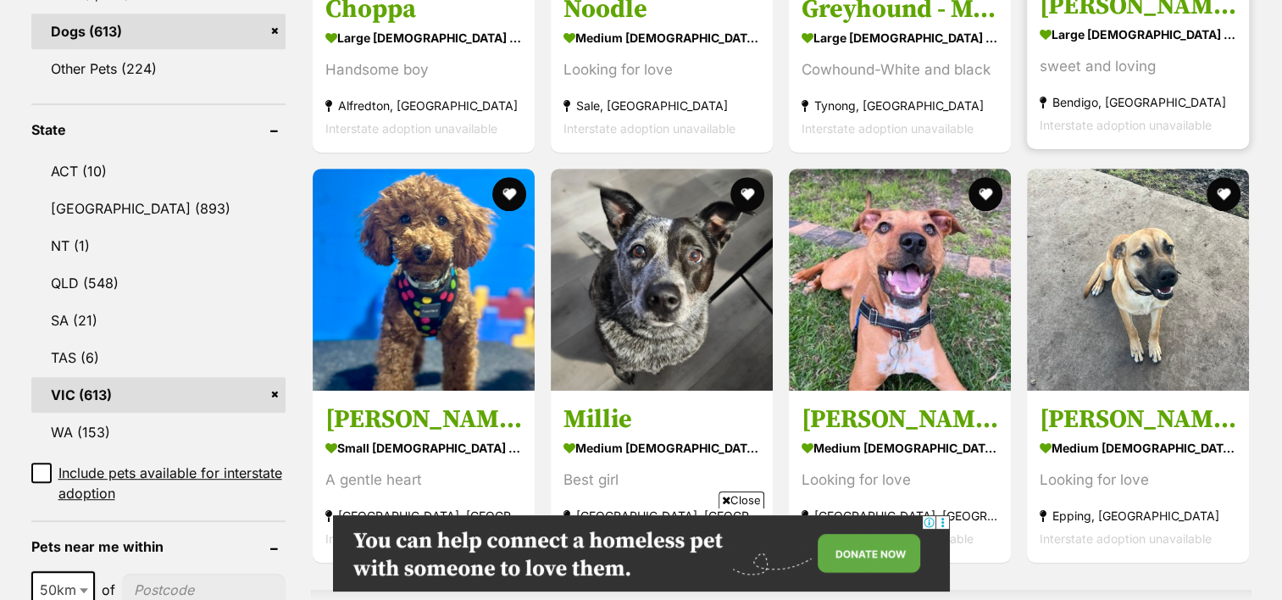
scroll to position [812, 0]
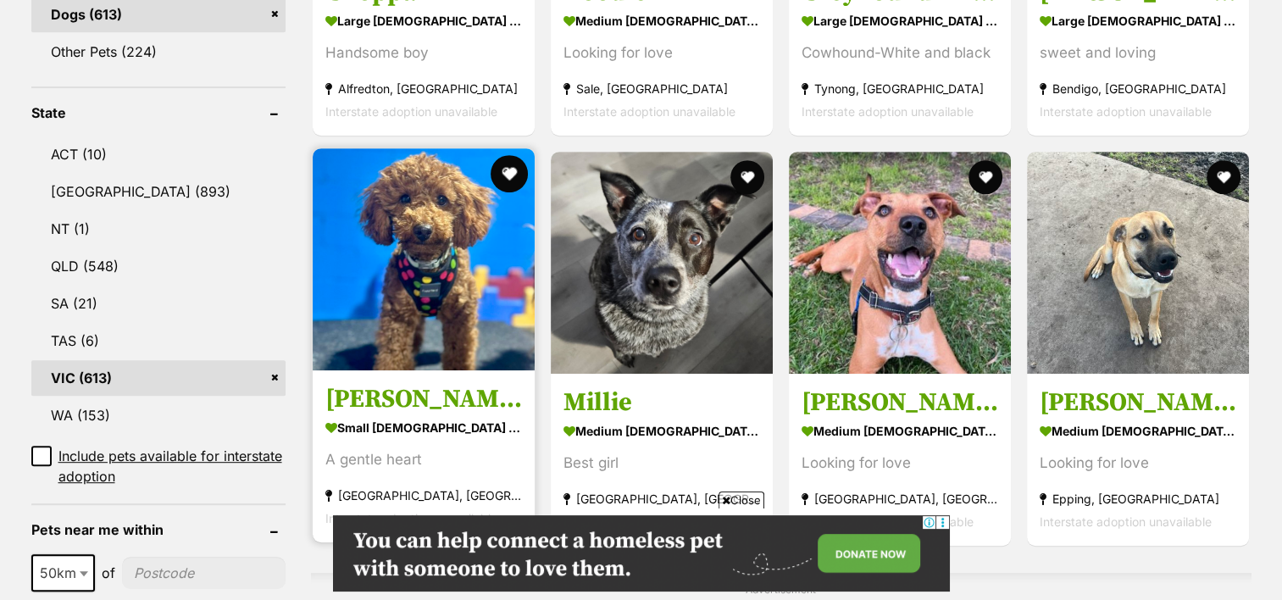
click at [511, 155] on button "favourite" at bounding box center [509, 173] width 37 height 37
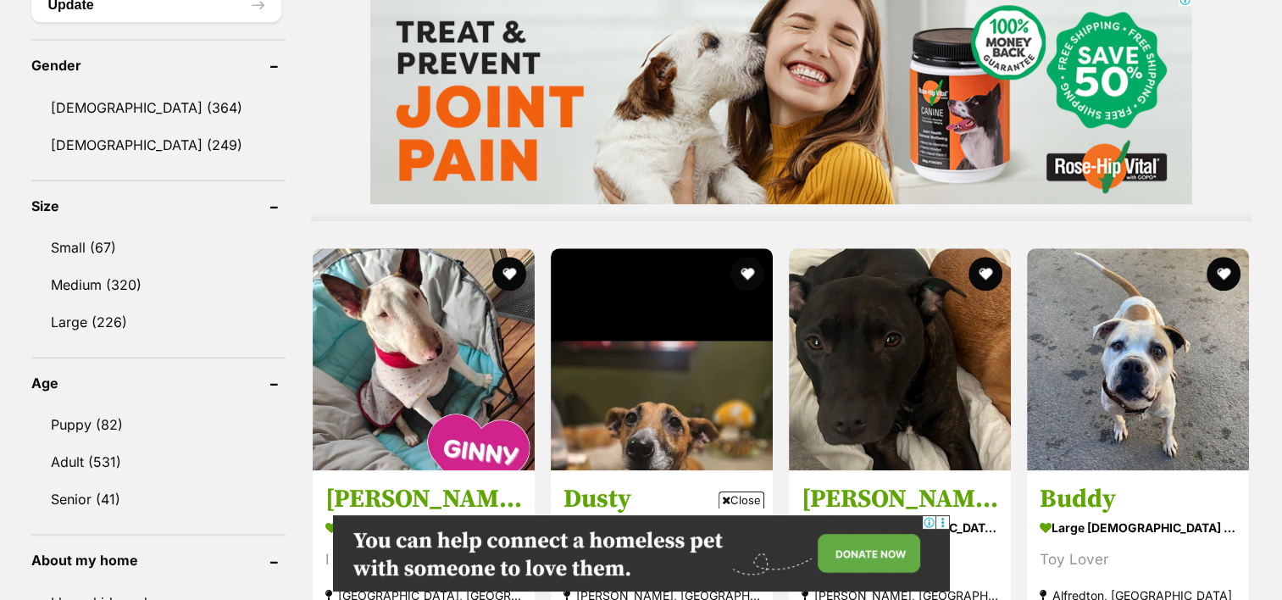
scroll to position [1492, 0]
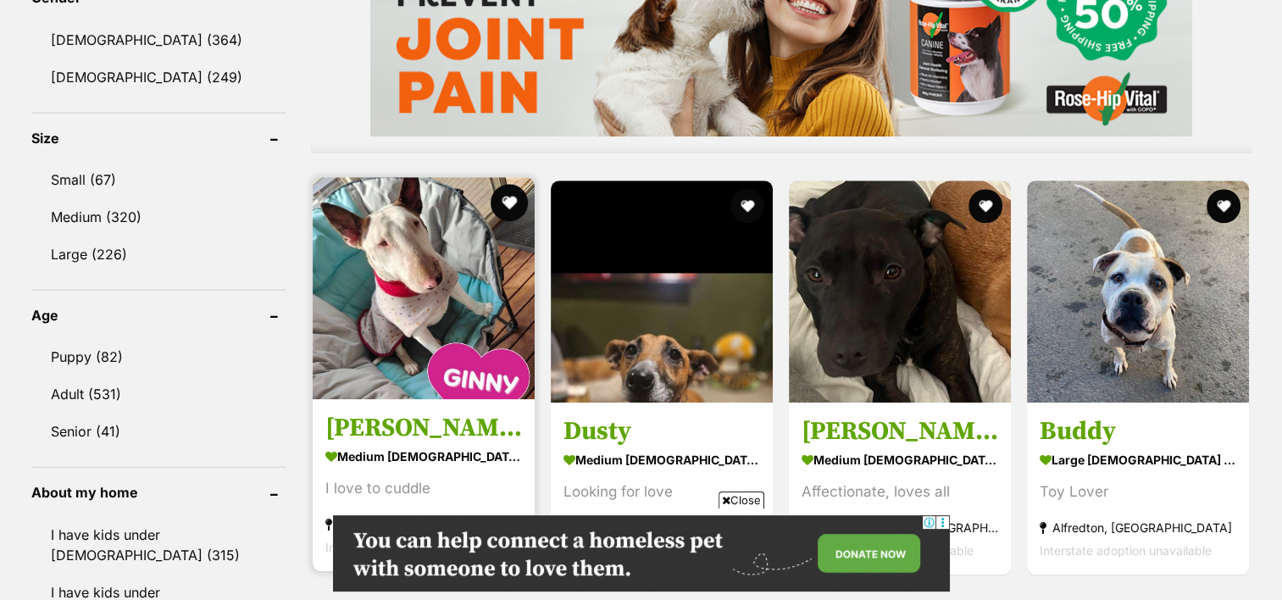
click at [514, 184] on button "favourite" at bounding box center [509, 202] width 37 height 37
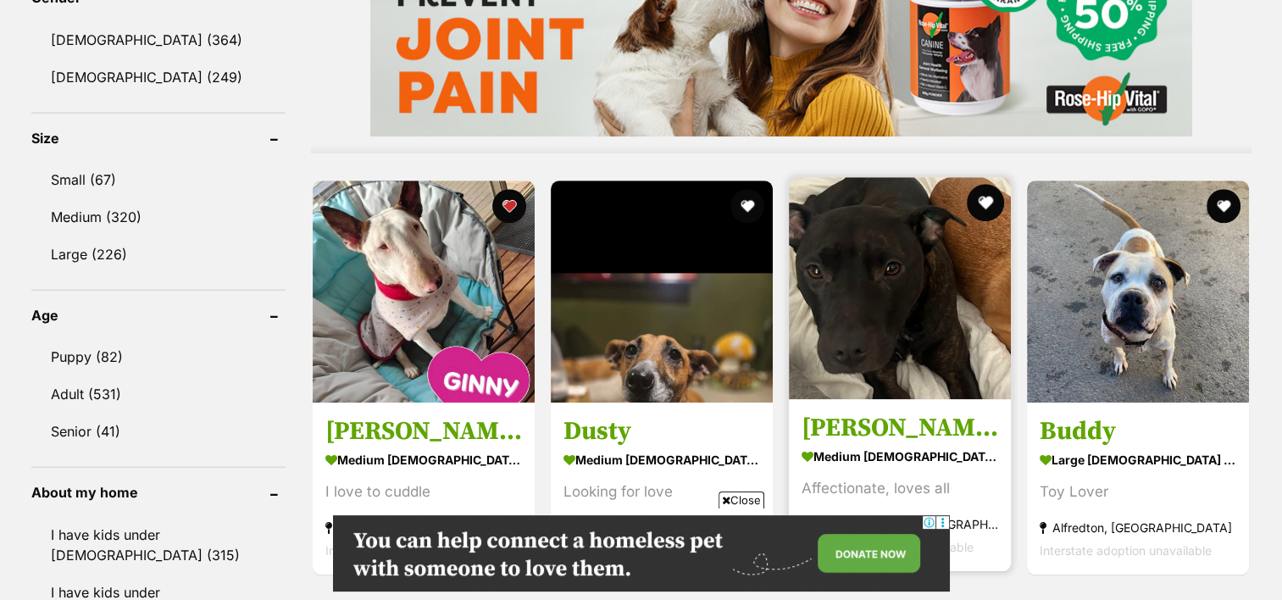
click at [990, 184] on button "favourite" at bounding box center [985, 202] width 37 height 37
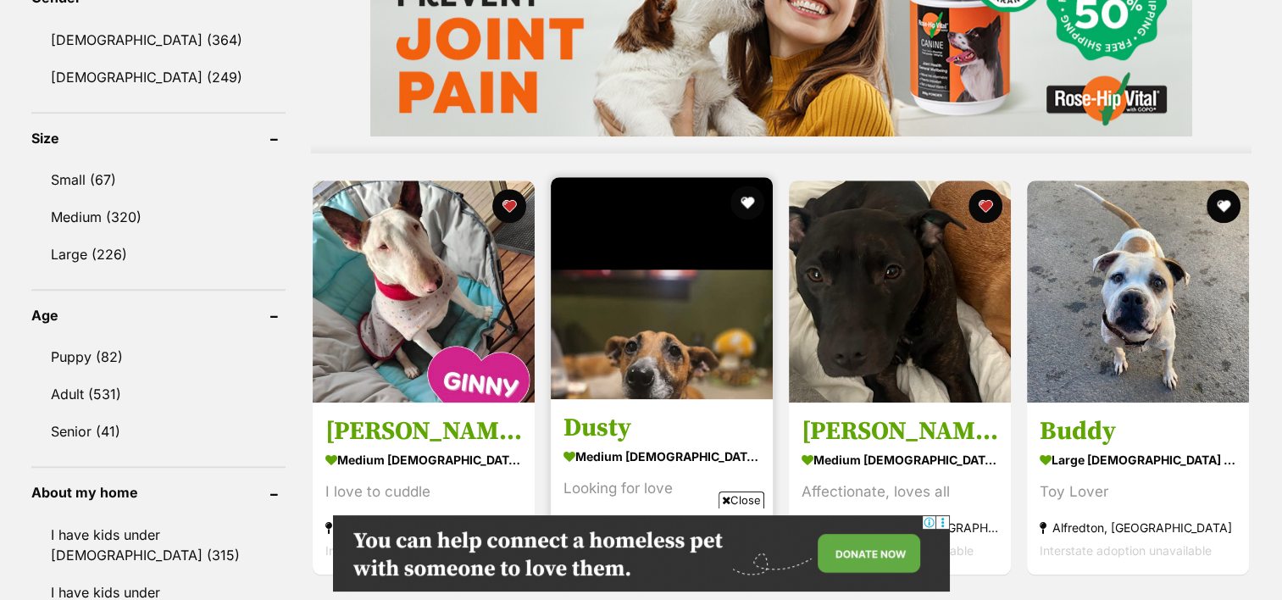
scroll to position [1575, 0]
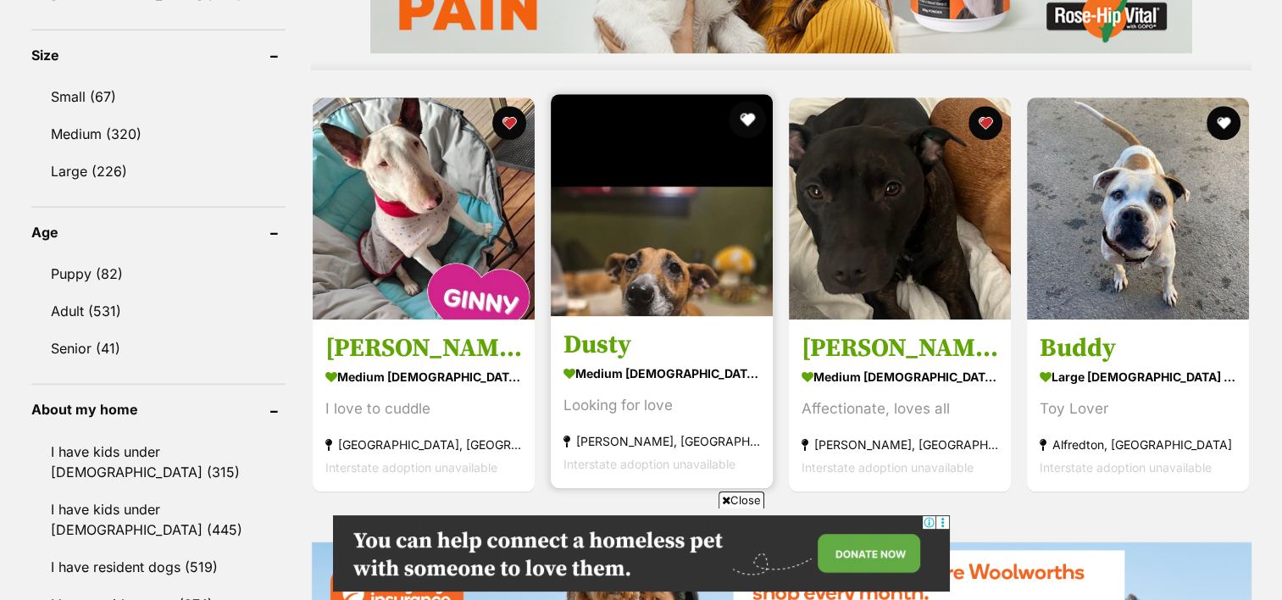
click at [746, 101] on button "favourite" at bounding box center [747, 119] width 37 height 37
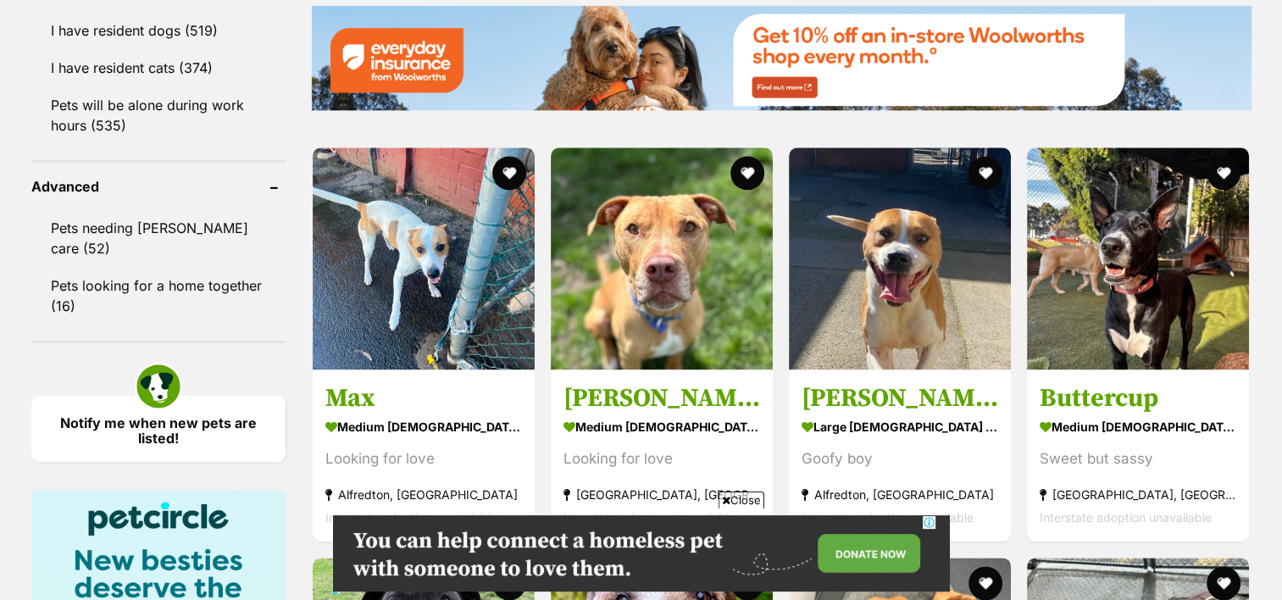
scroll to position [0, 0]
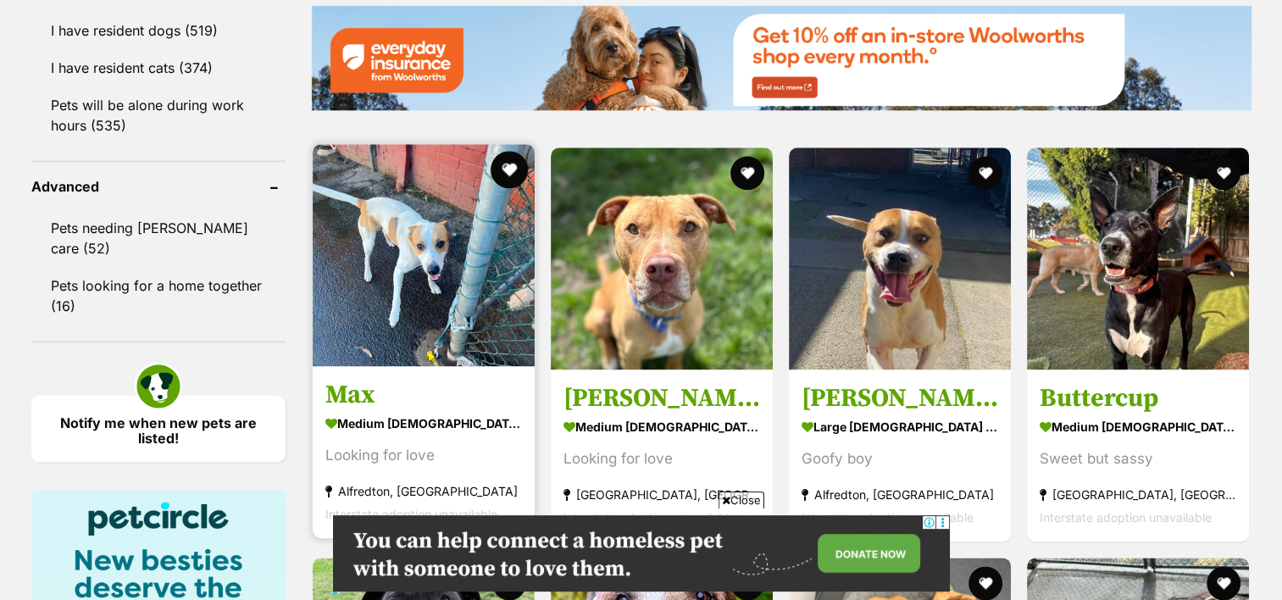
click at [519, 151] on button "favourite" at bounding box center [509, 169] width 37 height 37
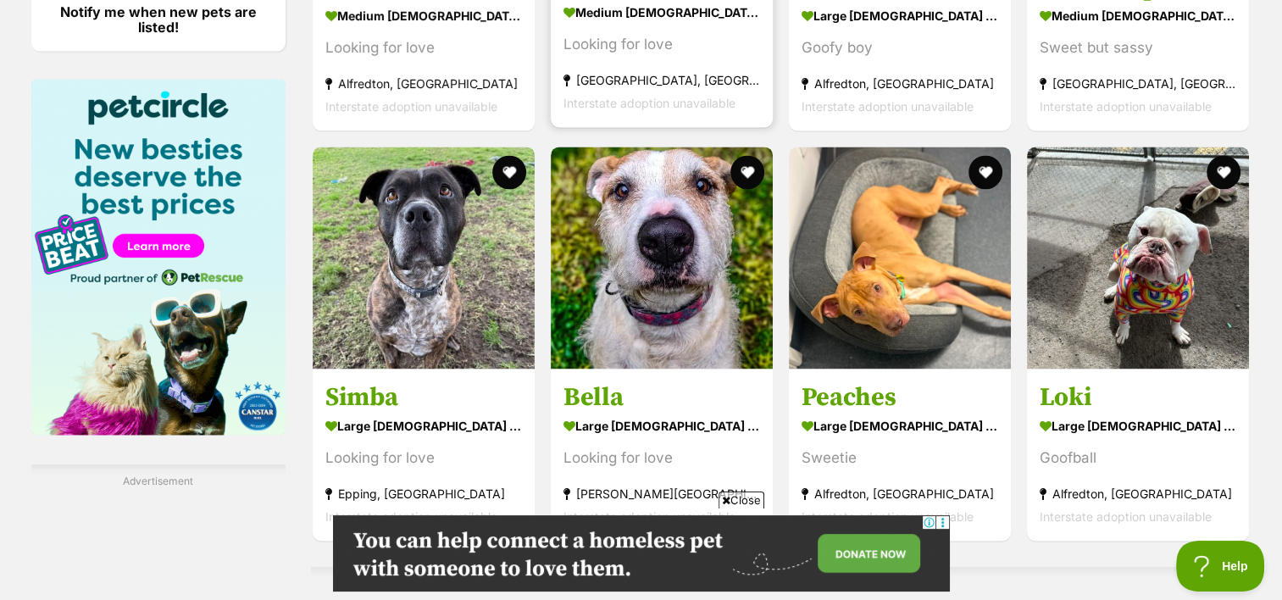
scroll to position [2522, 0]
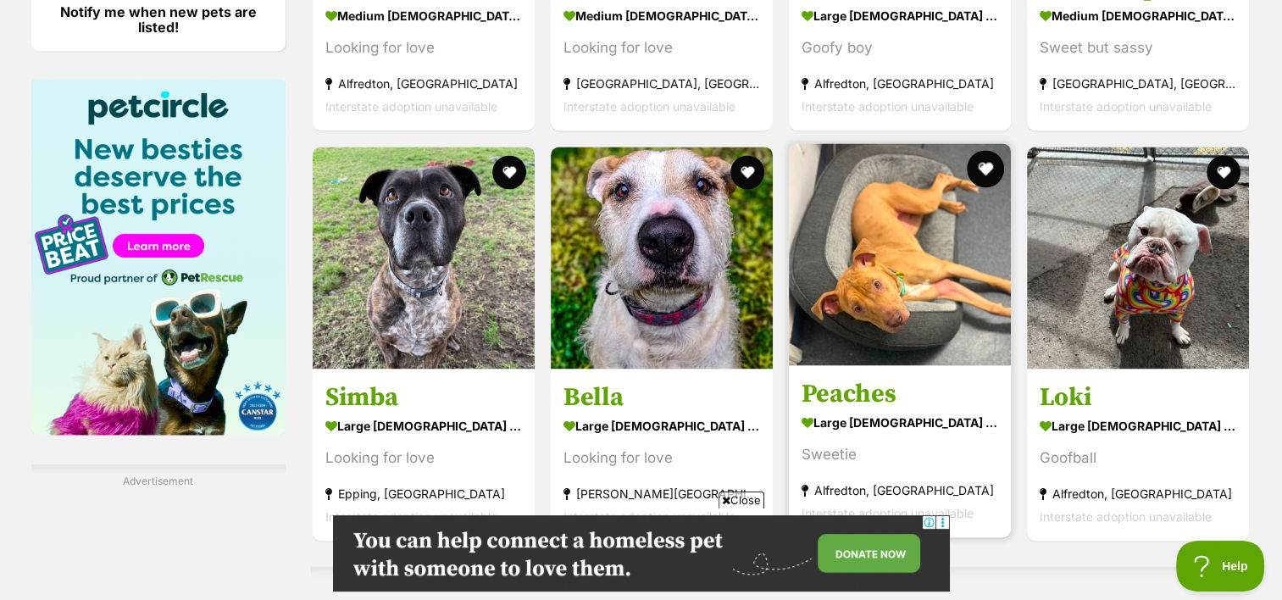
click at [983, 150] on button "favourite" at bounding box center [985, 168] width 37 height 37
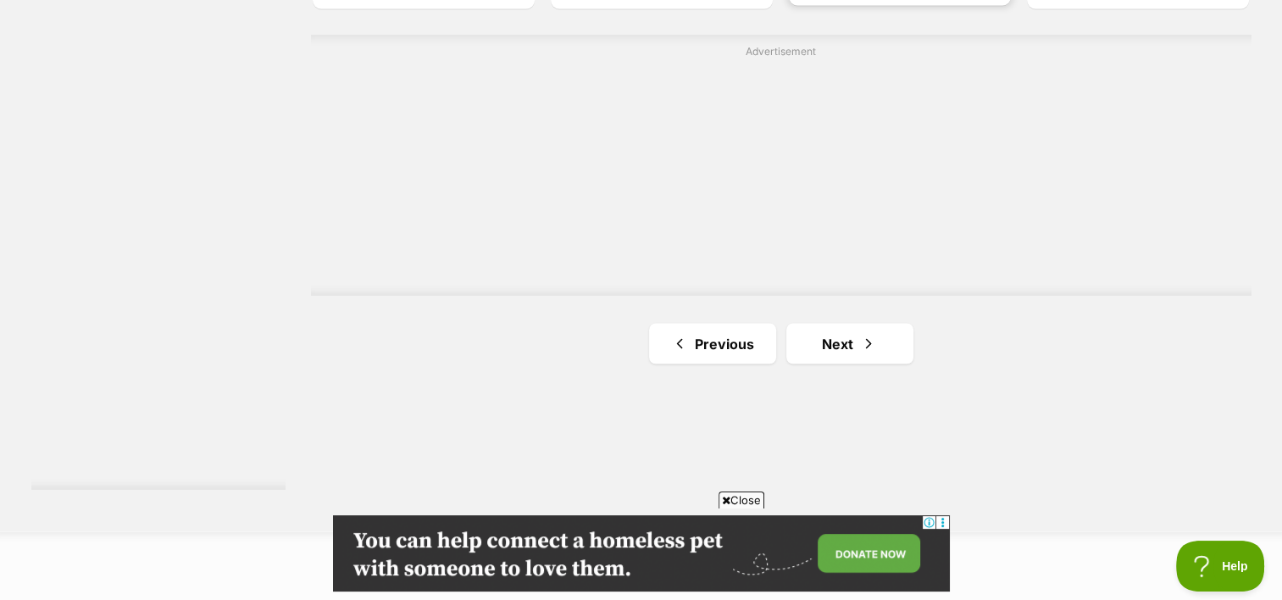
scroll to position [3117, 0]
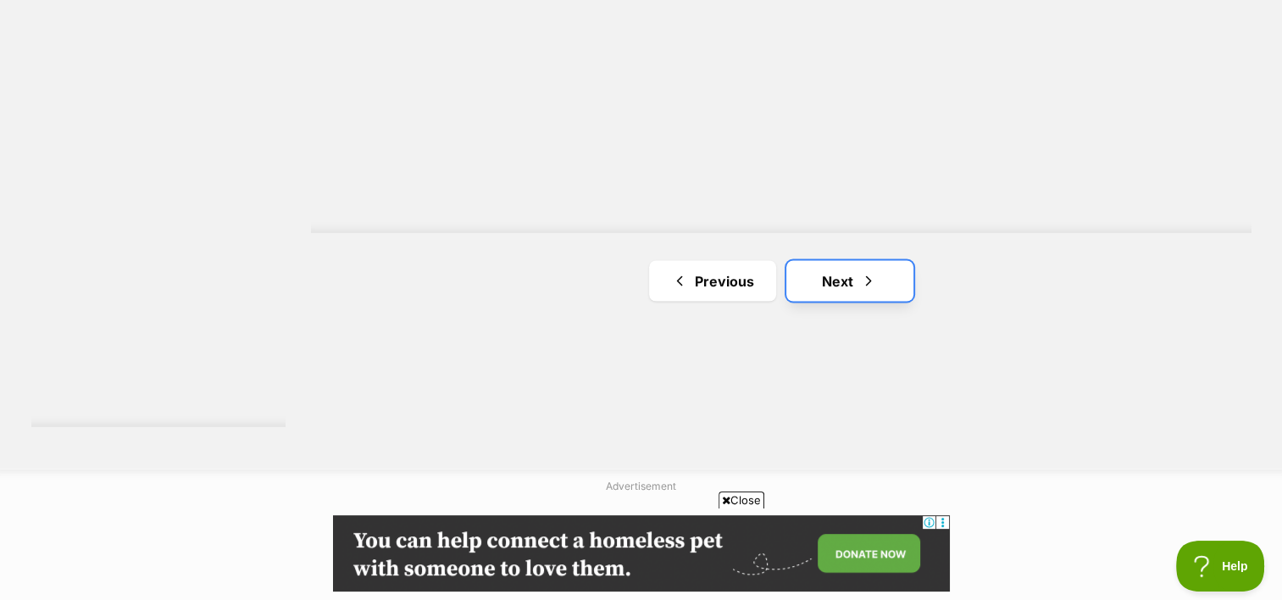
click at [833, 260] on link "Next" at bounding box center [850, 280] width 127 height 41
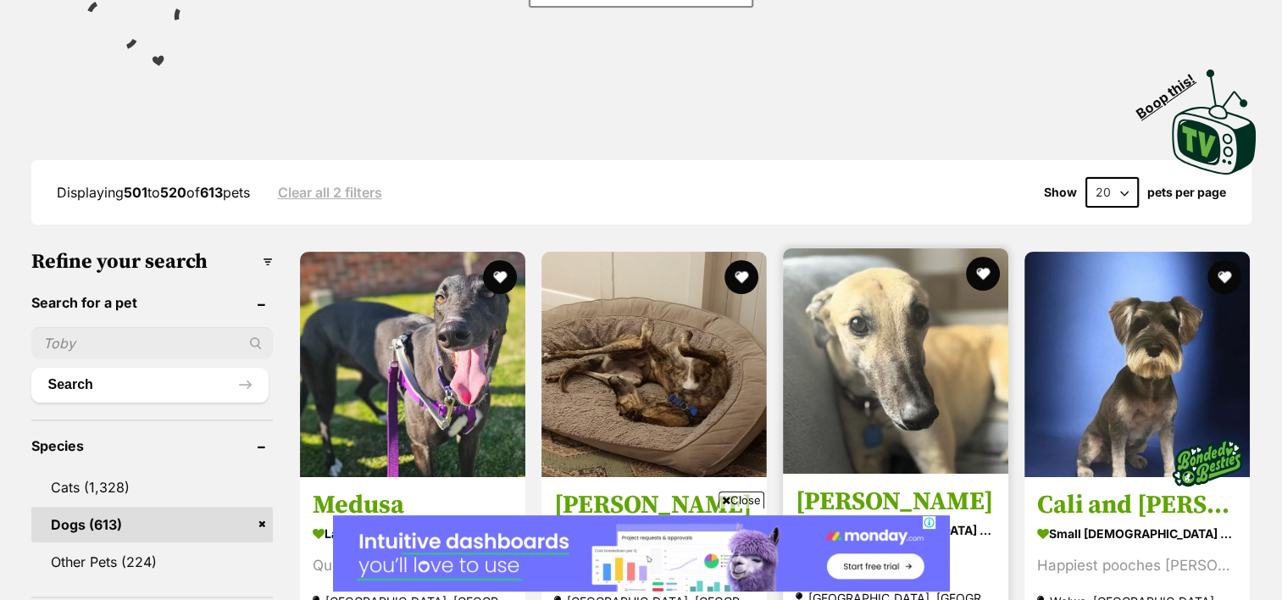
scroll to position [379, 0]
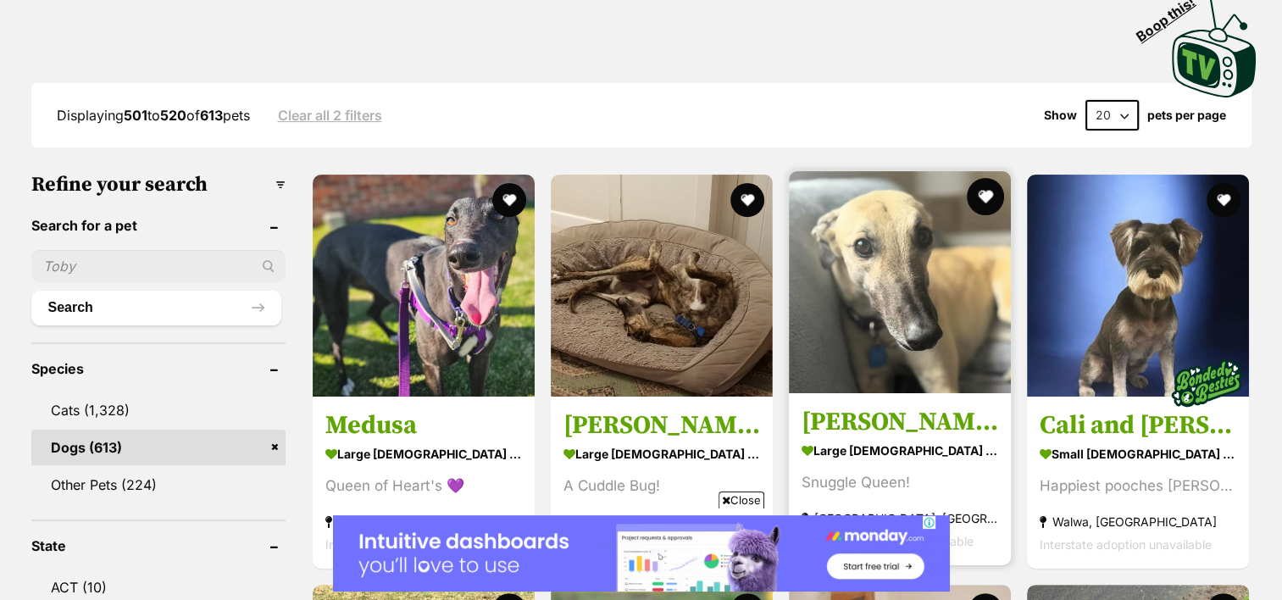
click at [983, 178] on button "favourite" at bounding box center [985, 196] width 37 height 37
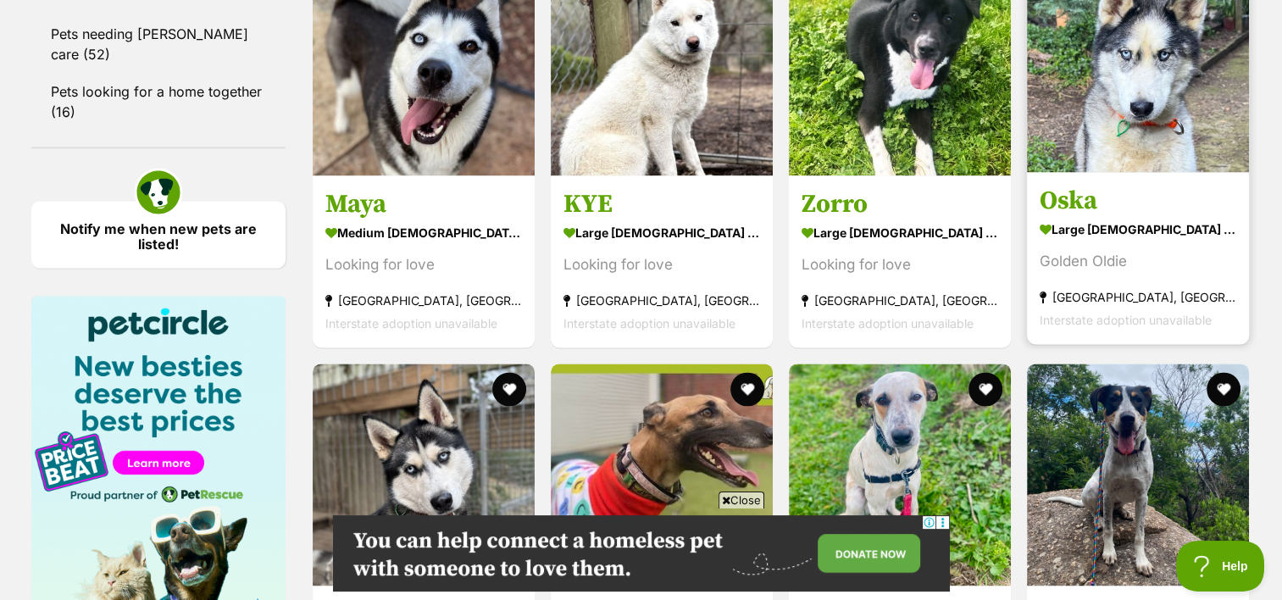
scroll to position [2568, 0]
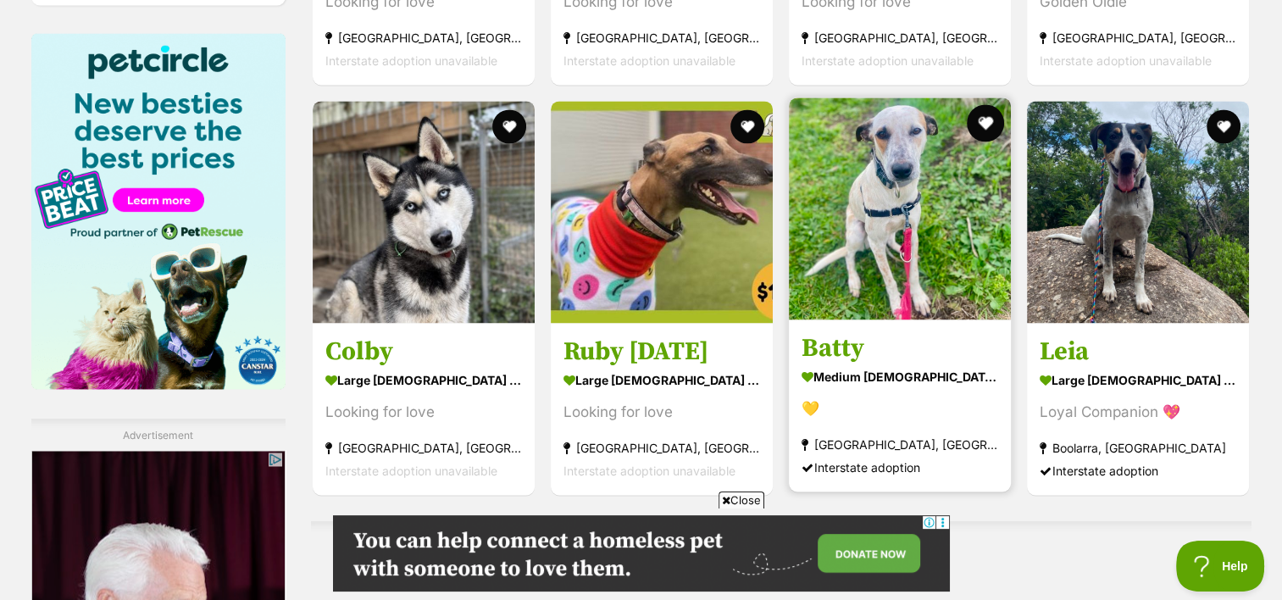
click at [991, 104] on button "favourite" at bounding box center [985, 122] width 37 height 37
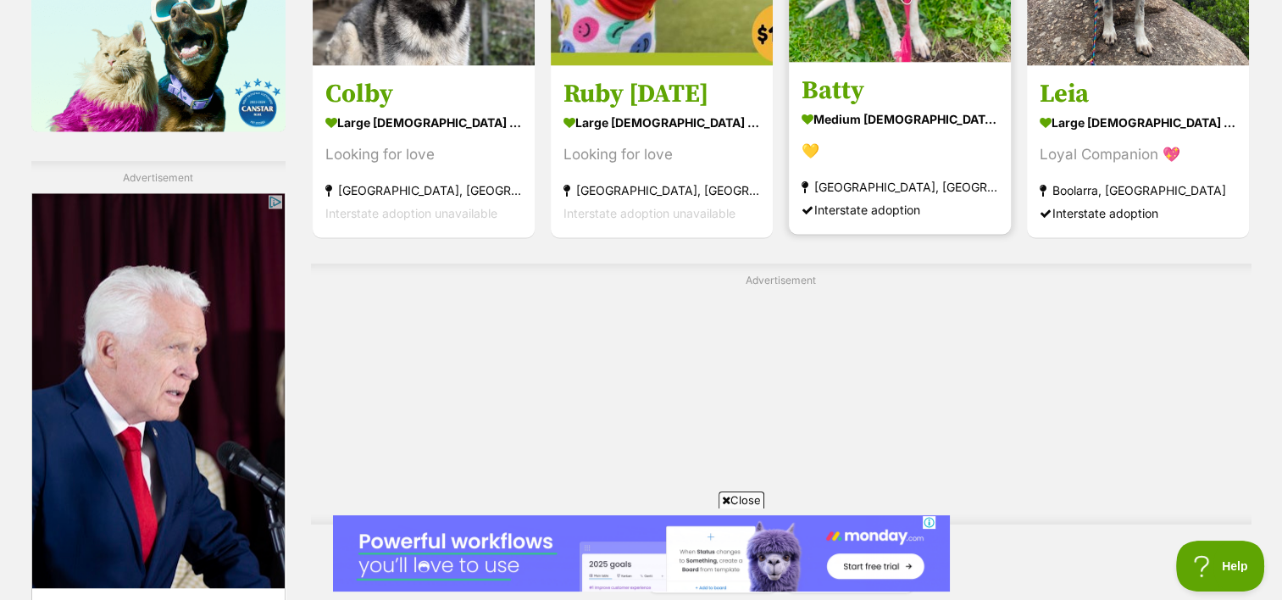
scroll to position [2912, 0]
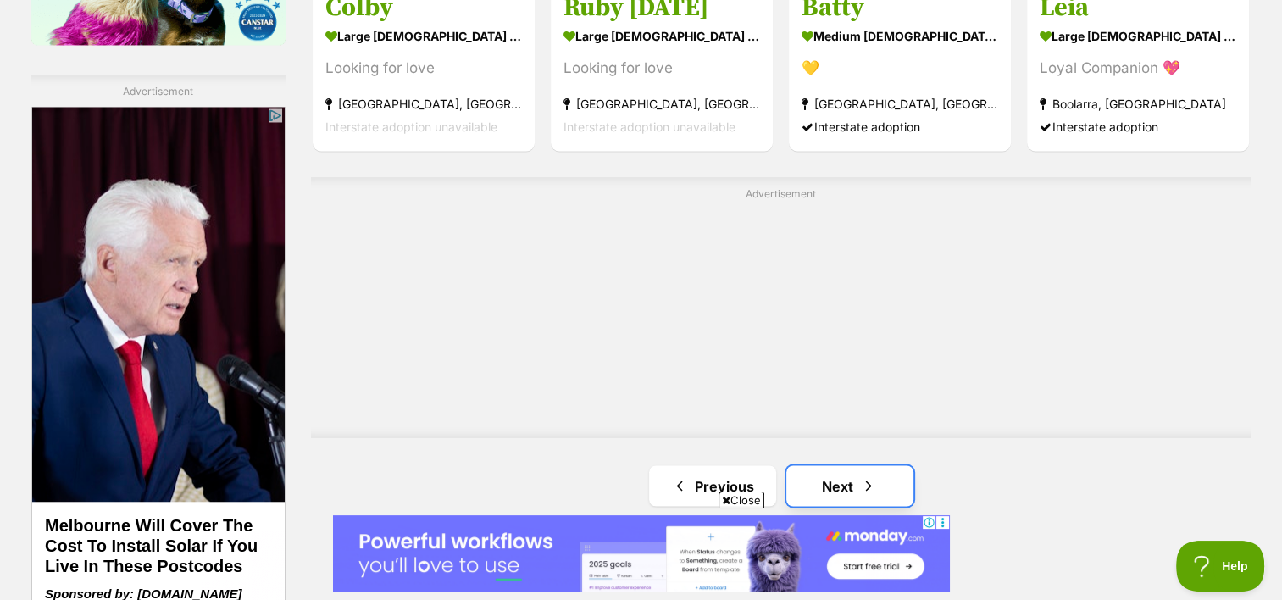
click at [860, 475] on span "Next page" at bounding box center [868, 485] width 17 height 20
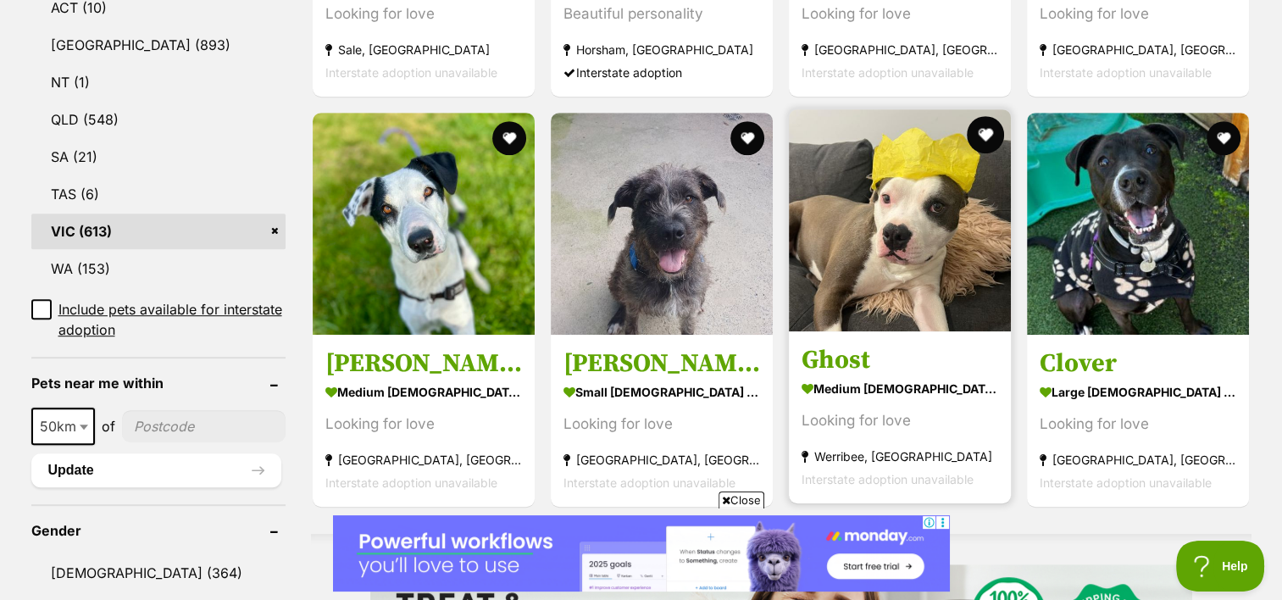
click at [982, 116] on button "favourite" at bounding box center [985, 134] width 37 height 37
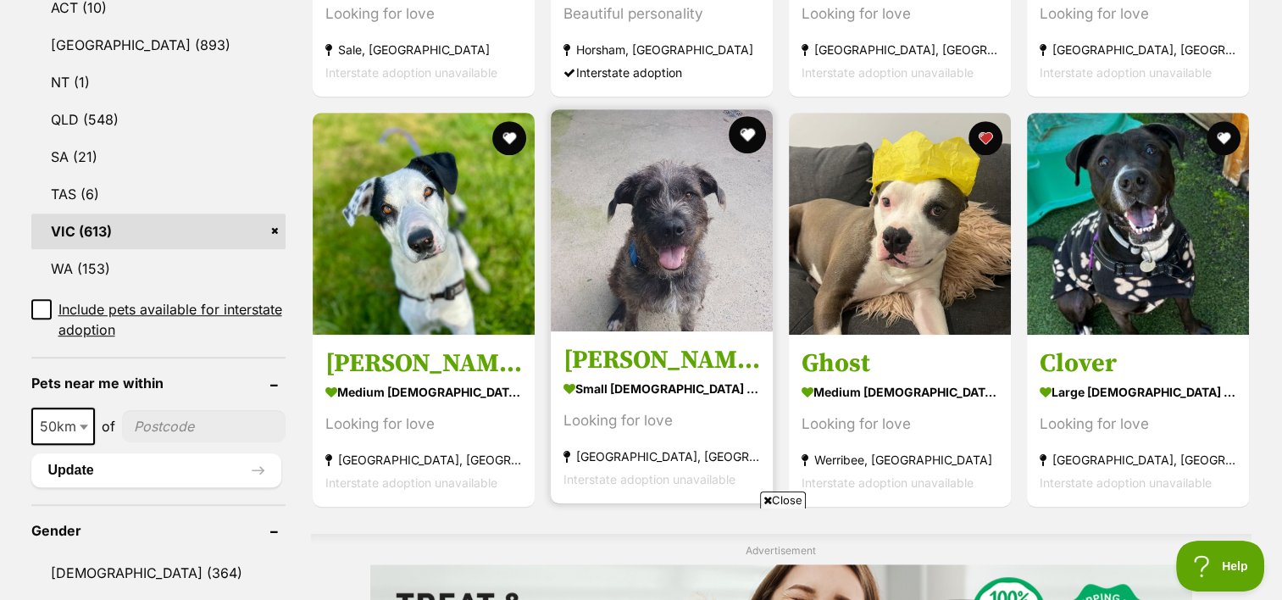
click at [751, 116] on button "favourite" at bounding box center [747, 134] width 37 height 37
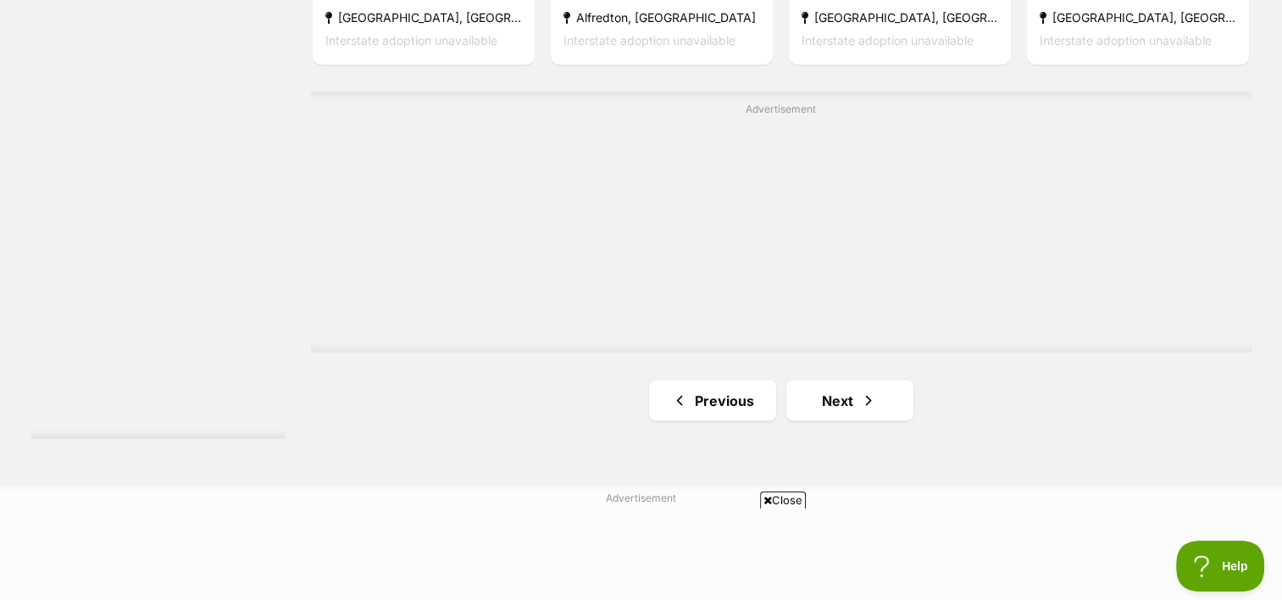
scroll to position [3106, 0]
click at [838, 380] on link "Next" at bounding box center [850, 400] width 127 height 41
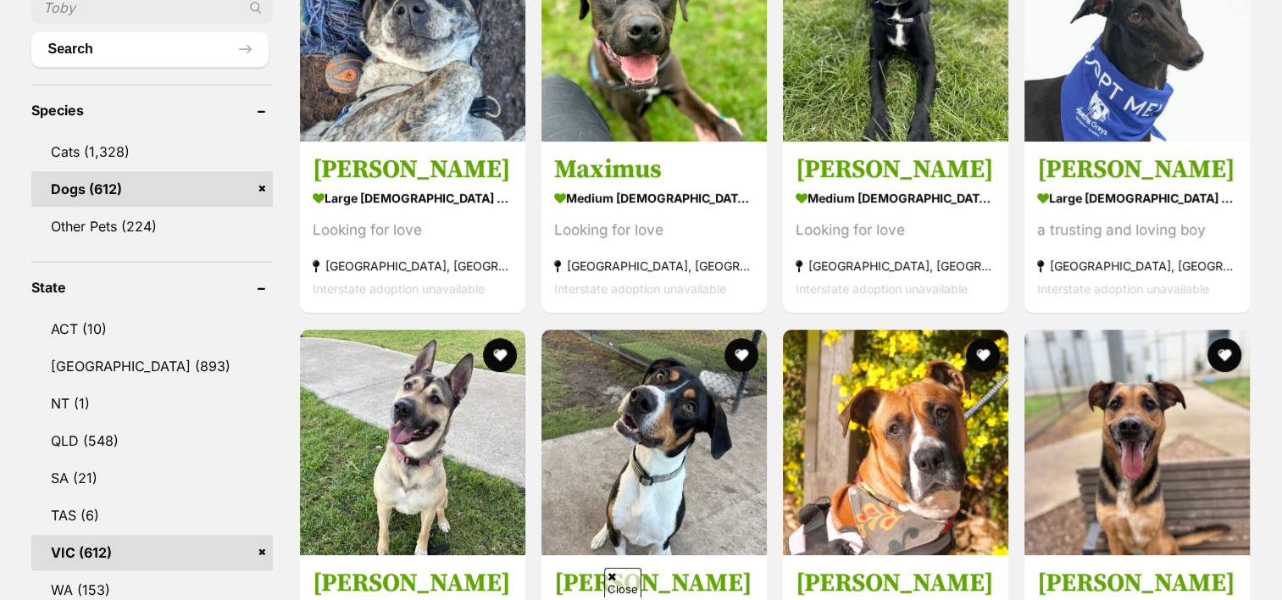
scroll to position [783, 0]
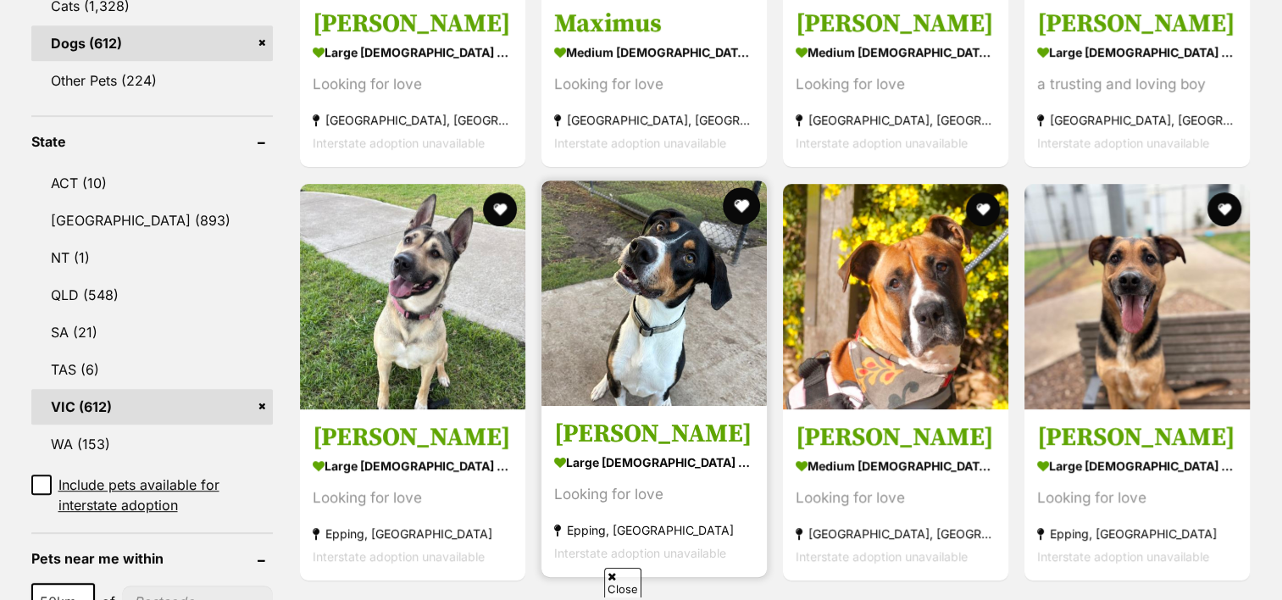
click at [749, 187] on button "favourite" at bounding box center [741, 205] width 37 height 37
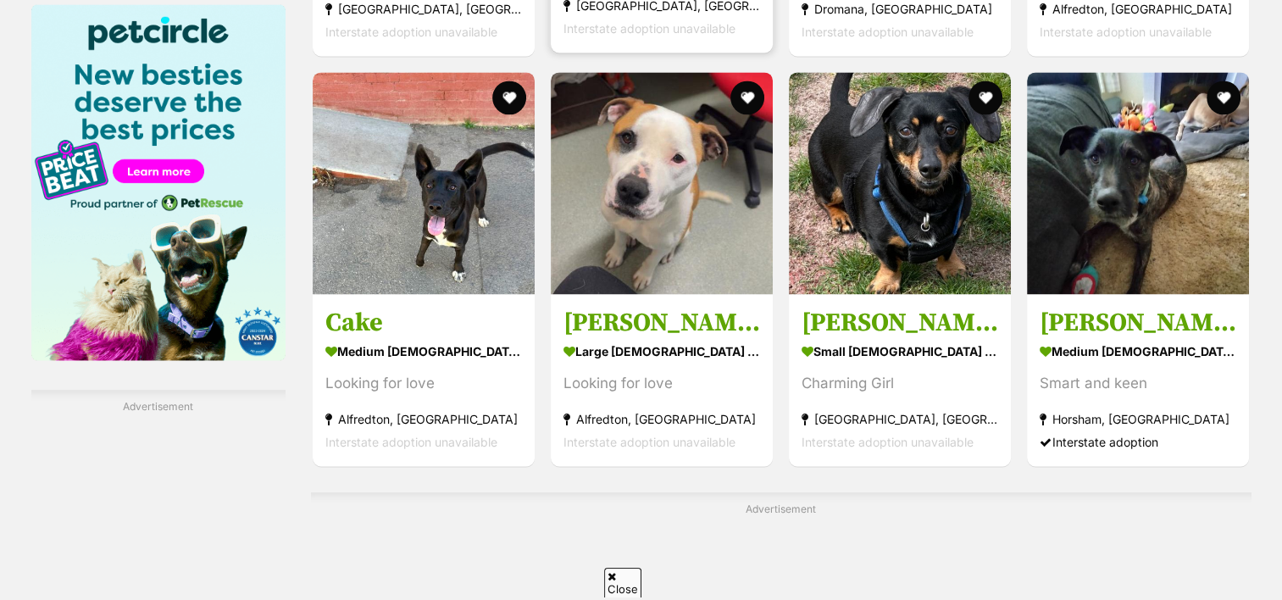
scroll to position [2597, 0]
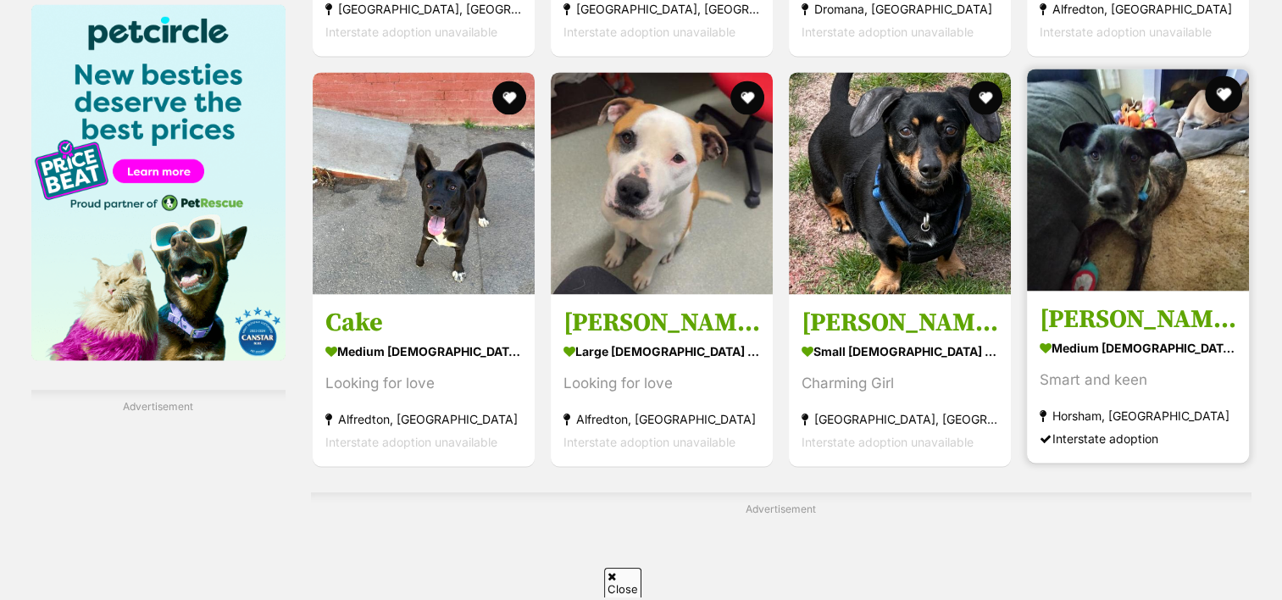
click at [1233, 75] on button "favourite" at bounding box center [1224, 93] width 37 height 37
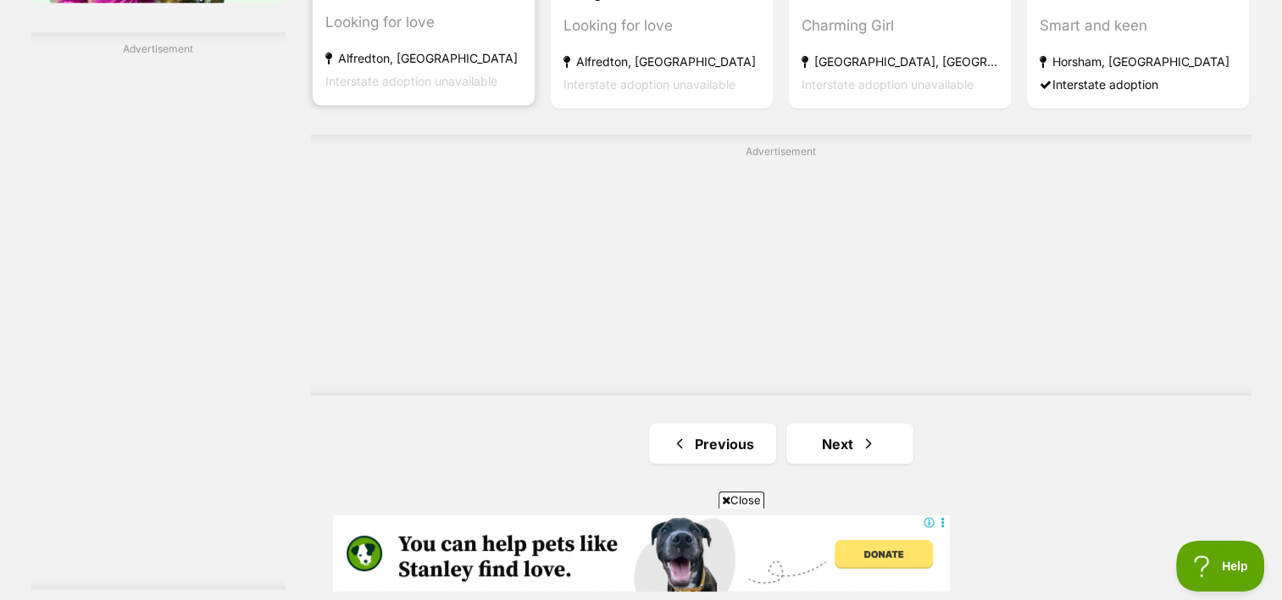
scroll to position [0, 0]
click at [857, 423] on link "Next" at bounding box center [850, 443] width 127 height 41
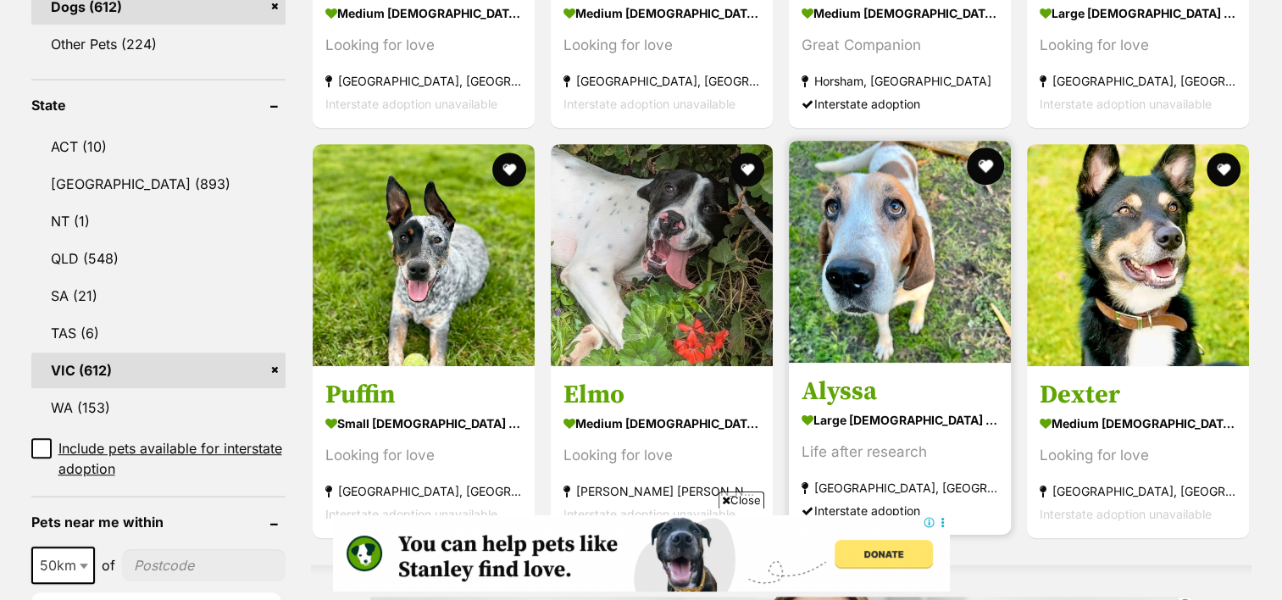
click at [983, 147] on button "favourite" at bounding box center [985, 165] width 37 height 37
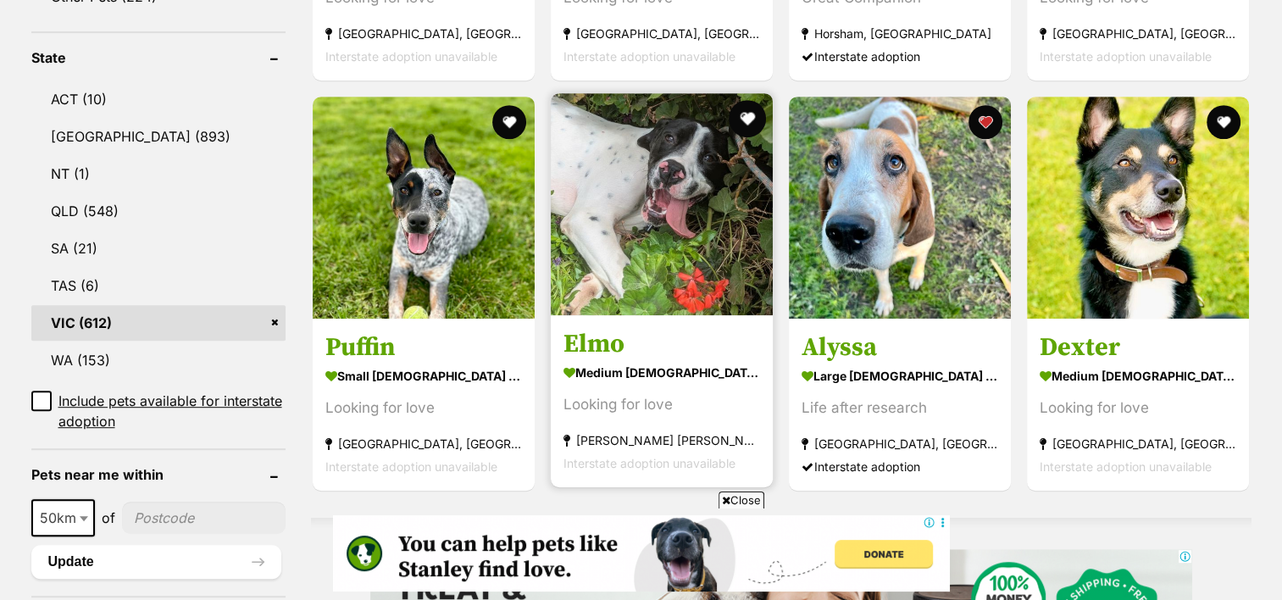
click at [749, 100] on button "favourite" at bounding box center [747, 118] width 37 height 37
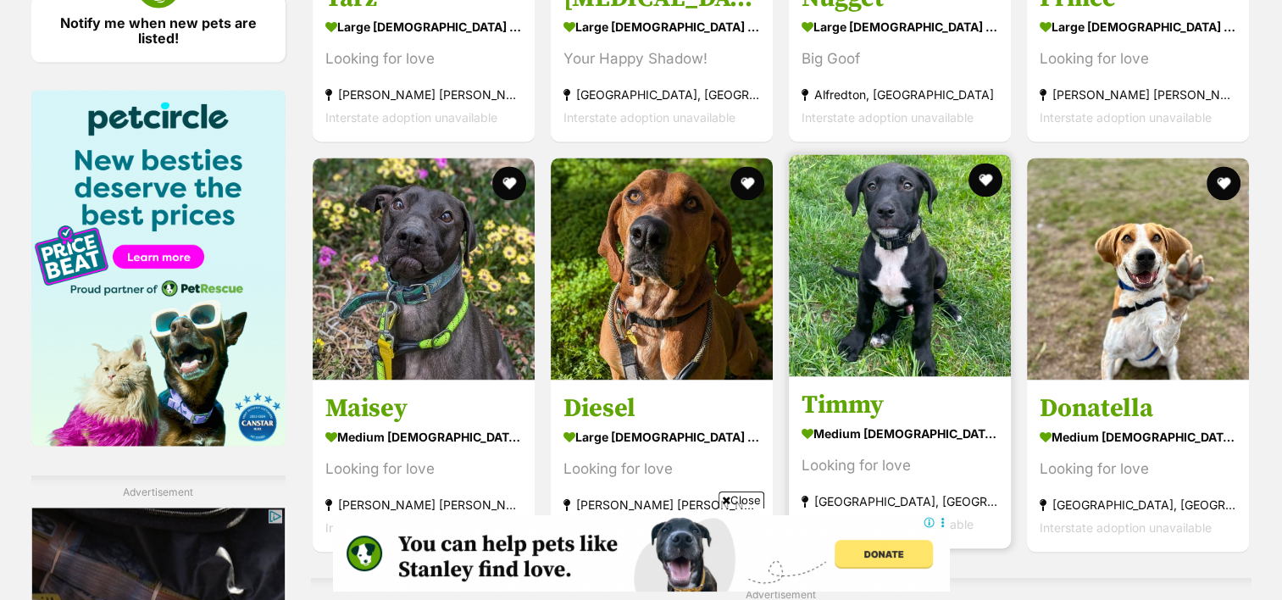
scroll to position [2512, 0]
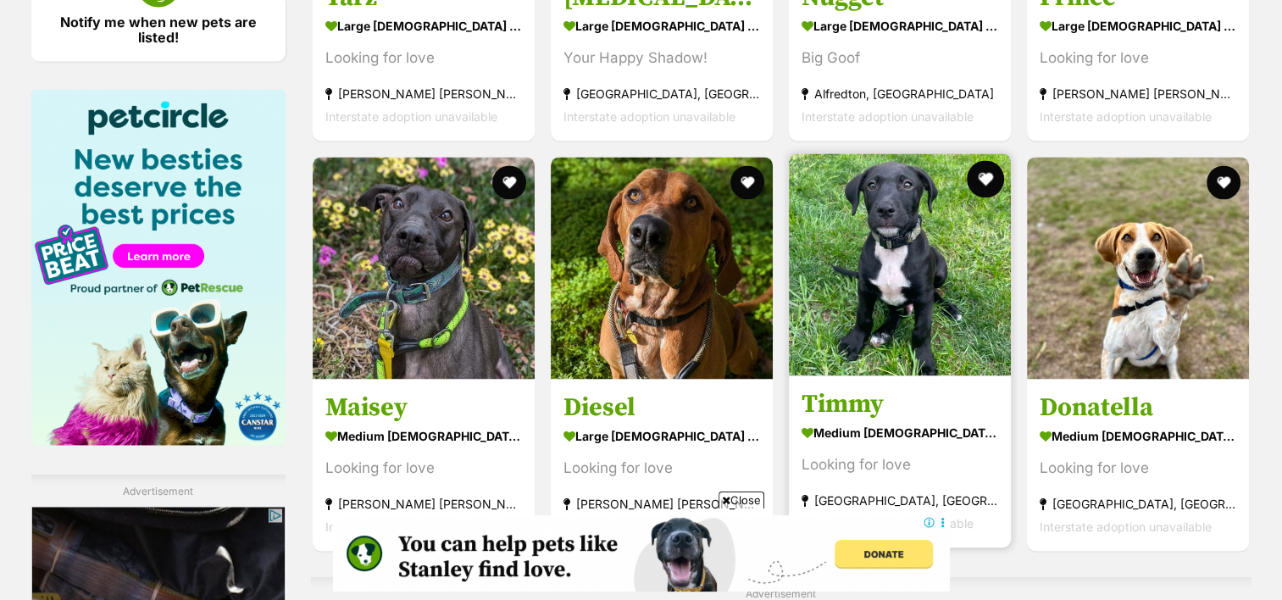
click at [981, 160] on button "favourite" at bounding box center [985, 178] width 37 height 37
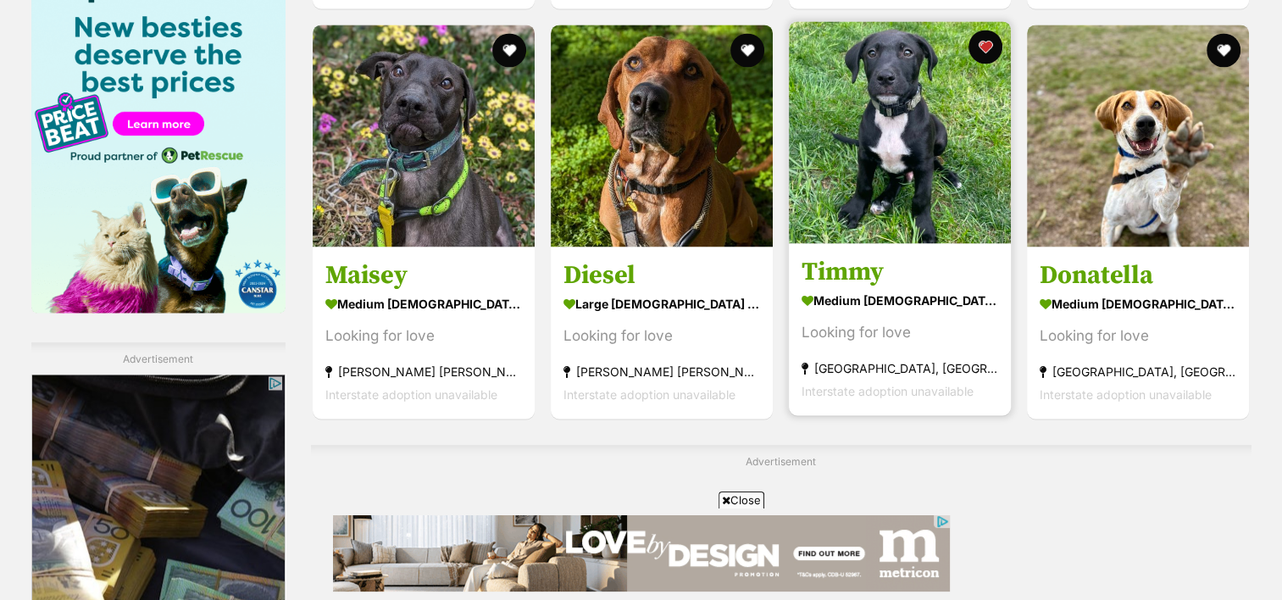
scroll to position [2568, 0]
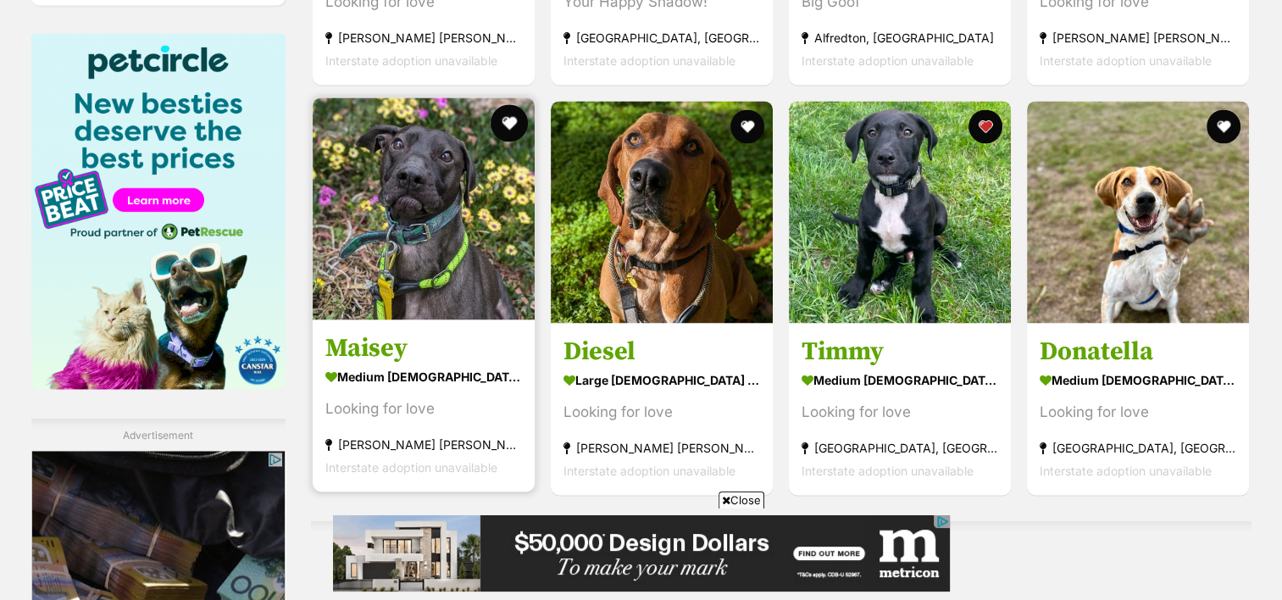
click at [513, 104] on button "favourite" at bounding box center [509, 122] width 37 height 37
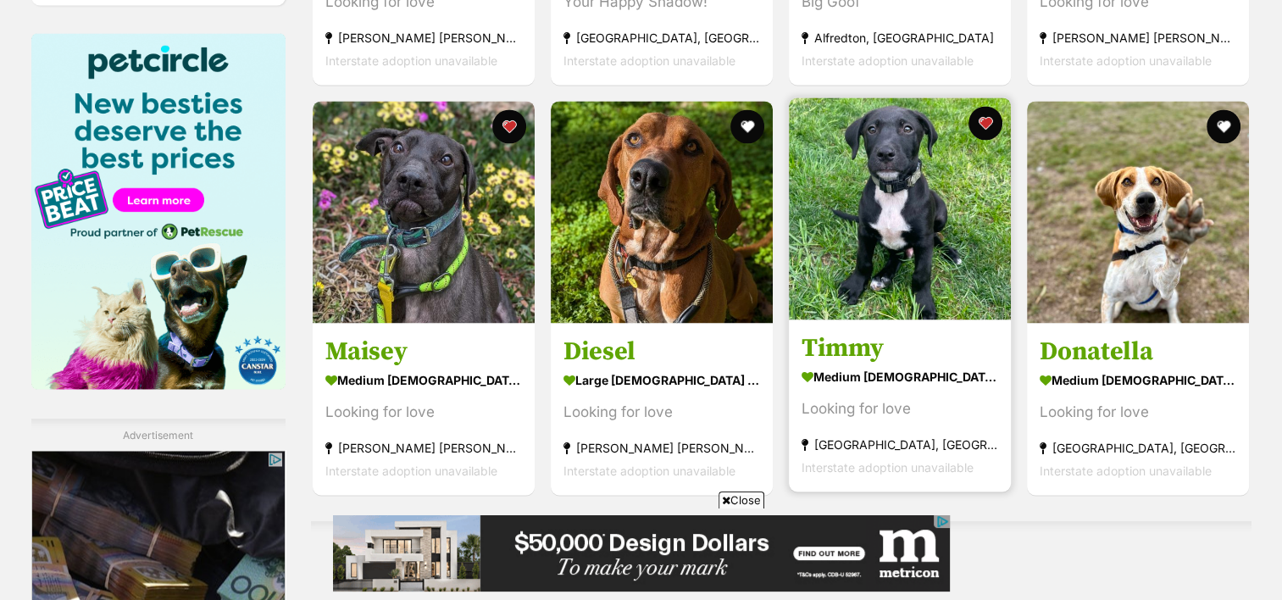
scroll to position [2960, 0]
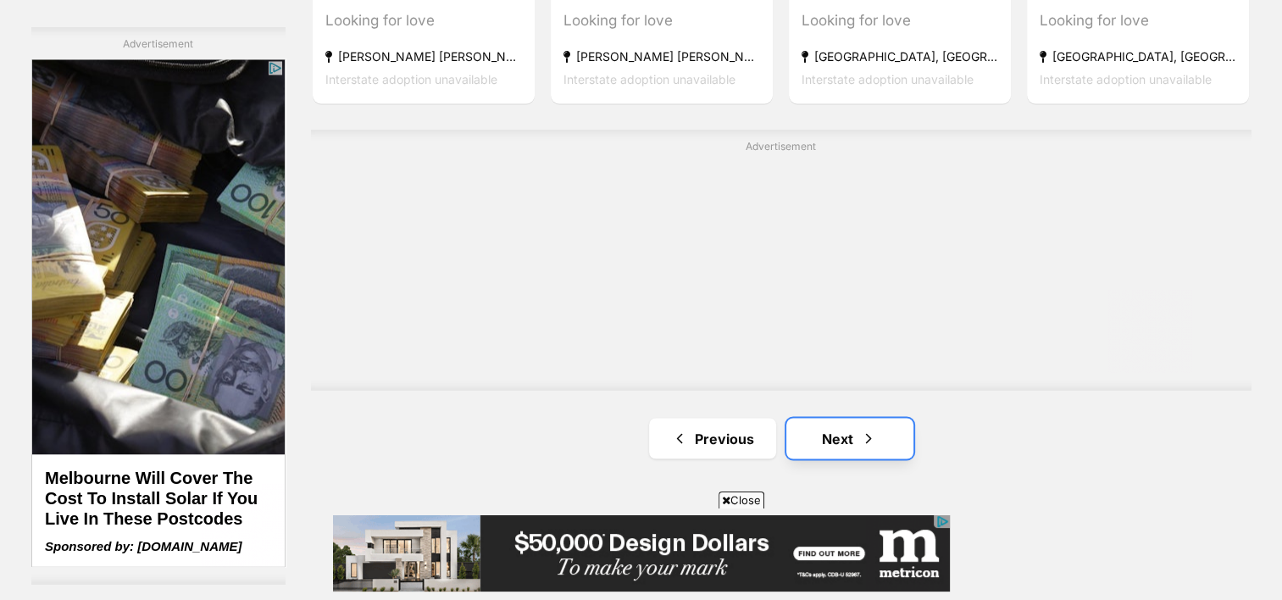
click at [826, 418] on link "Next" at bounding box center [850, 438] width 127 height 41
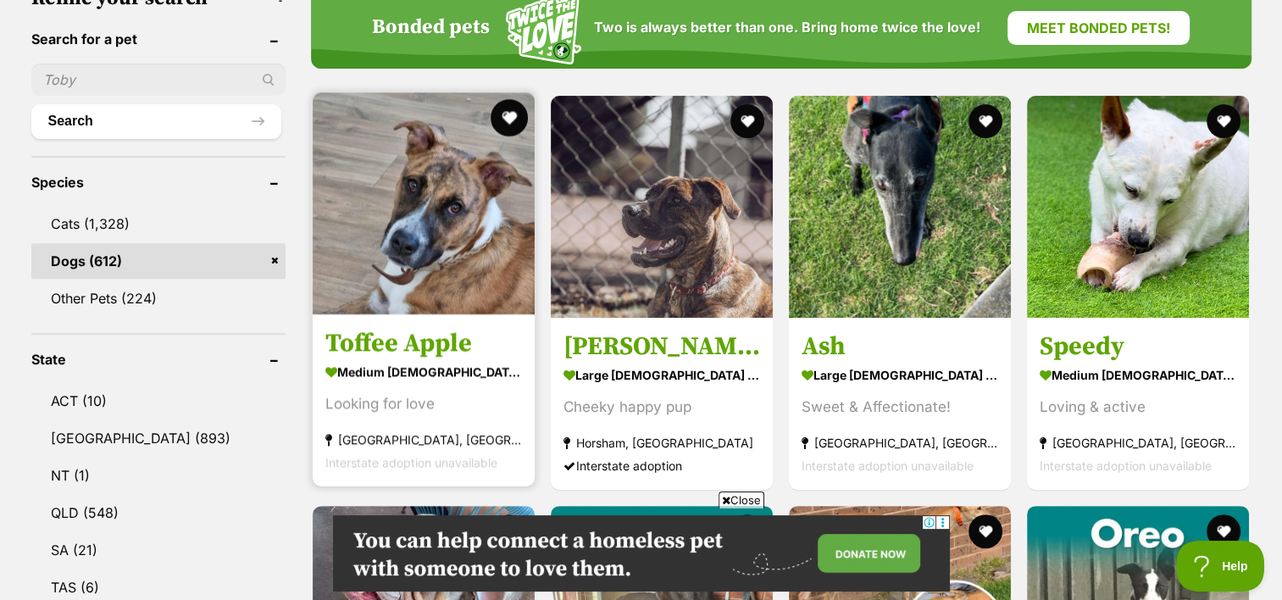
click at [495, 99] on button "favourite" at bounding box center [509, 117] width 37 height 37
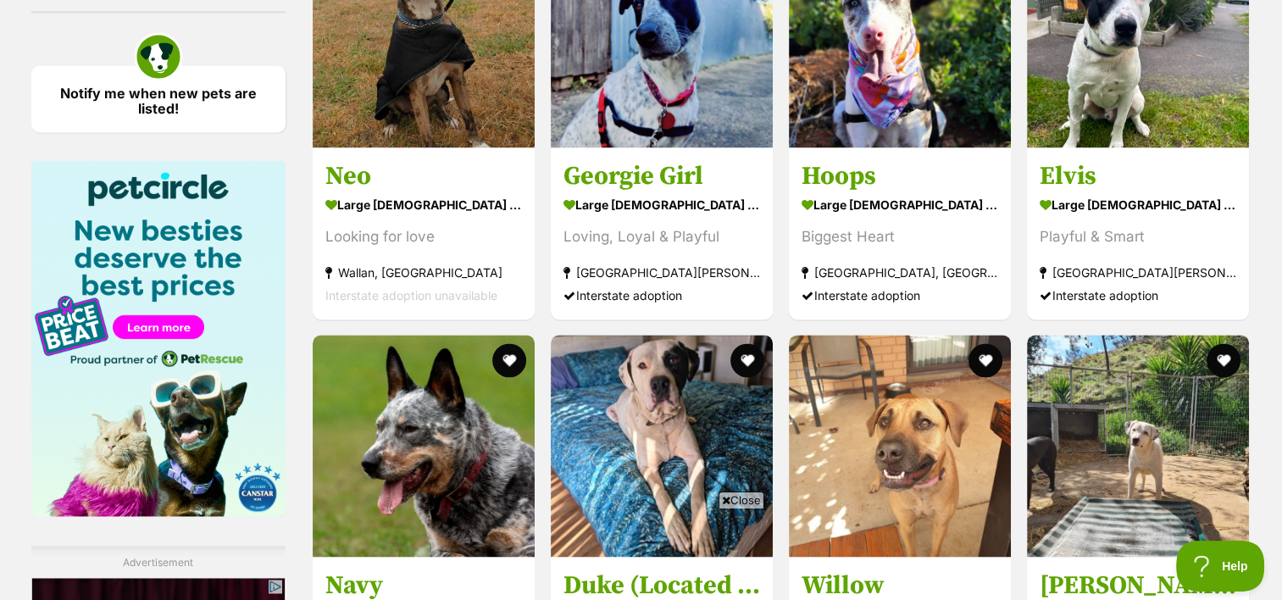
scroll to position [2670, 0]
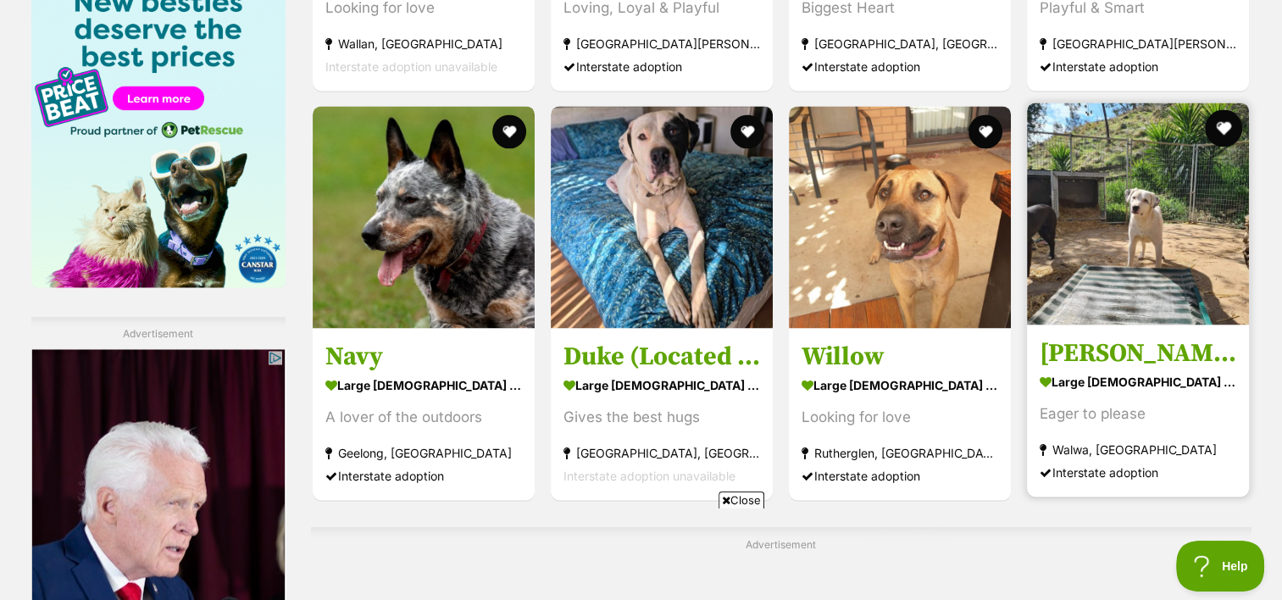
click at [1219, 109] on button "favourite" at bounding box center [1224, 127] width 37 height 37
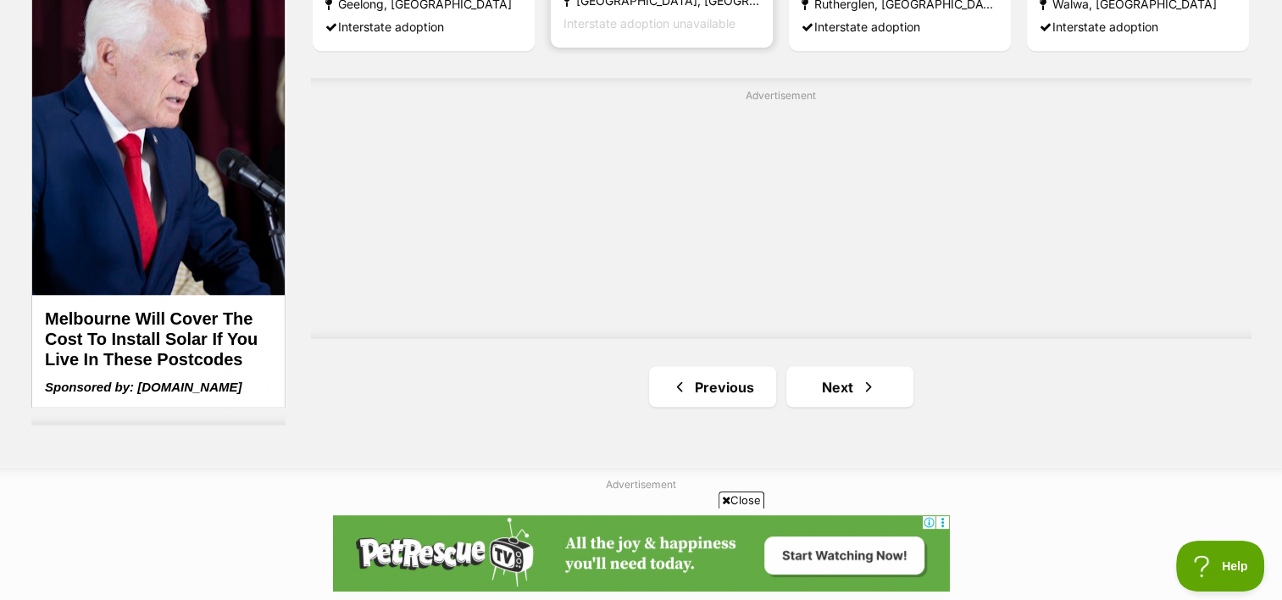
scroll to position [3119, 0]
click at [833, 366] on link "Next" at bounding box center [850, 386] width 127 height 41
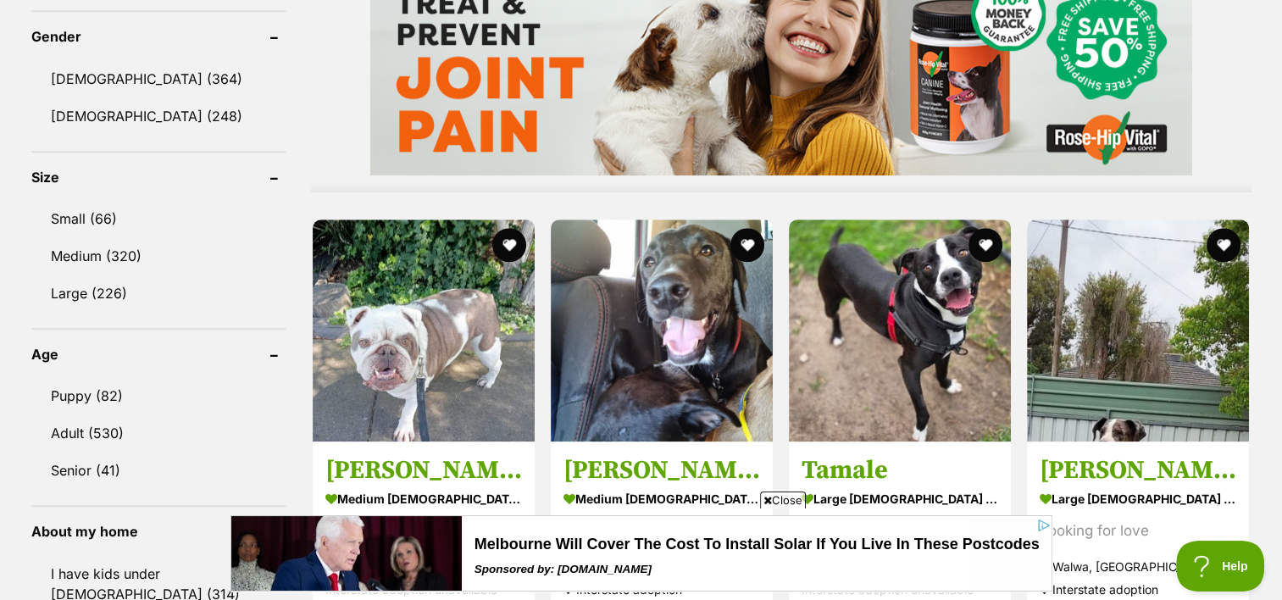
scroll to position [1561, 0]
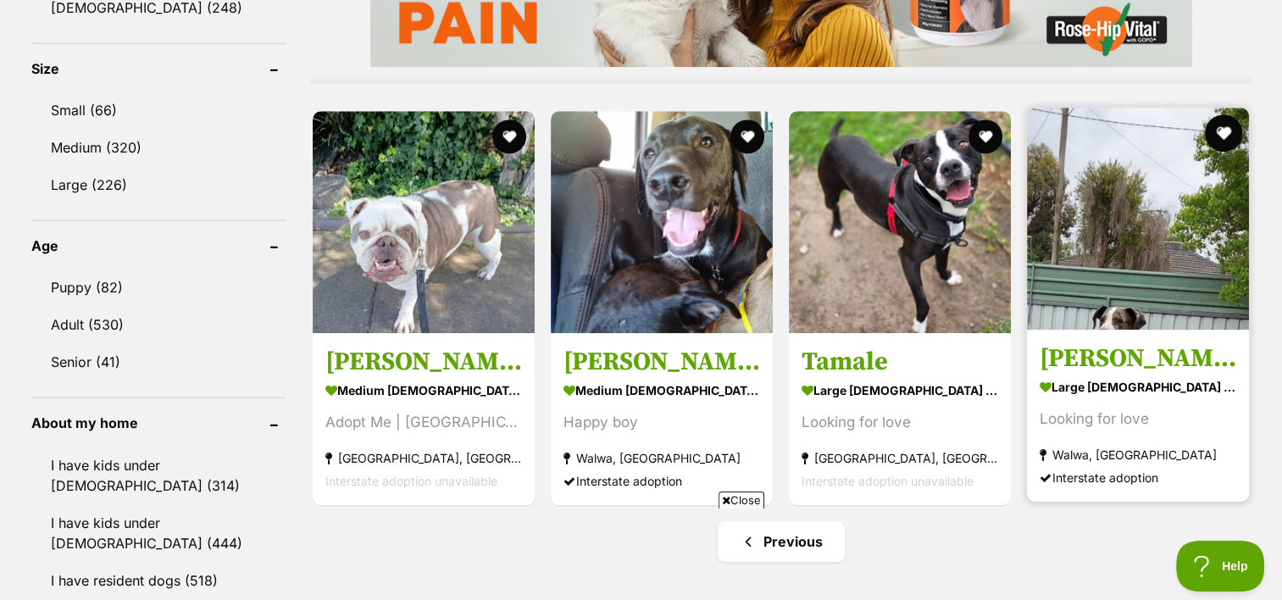
click at [1226, 114] on button "favourite" at bounding box center [1224, 132] width 37 height 37
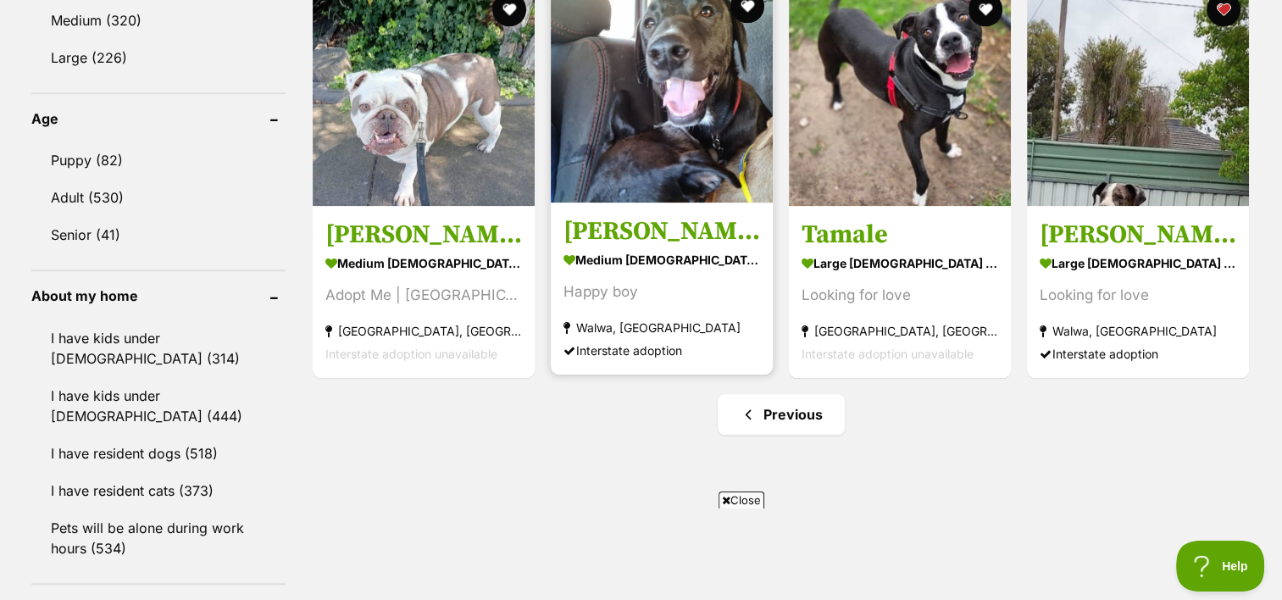
scroll to position [1627, 0]
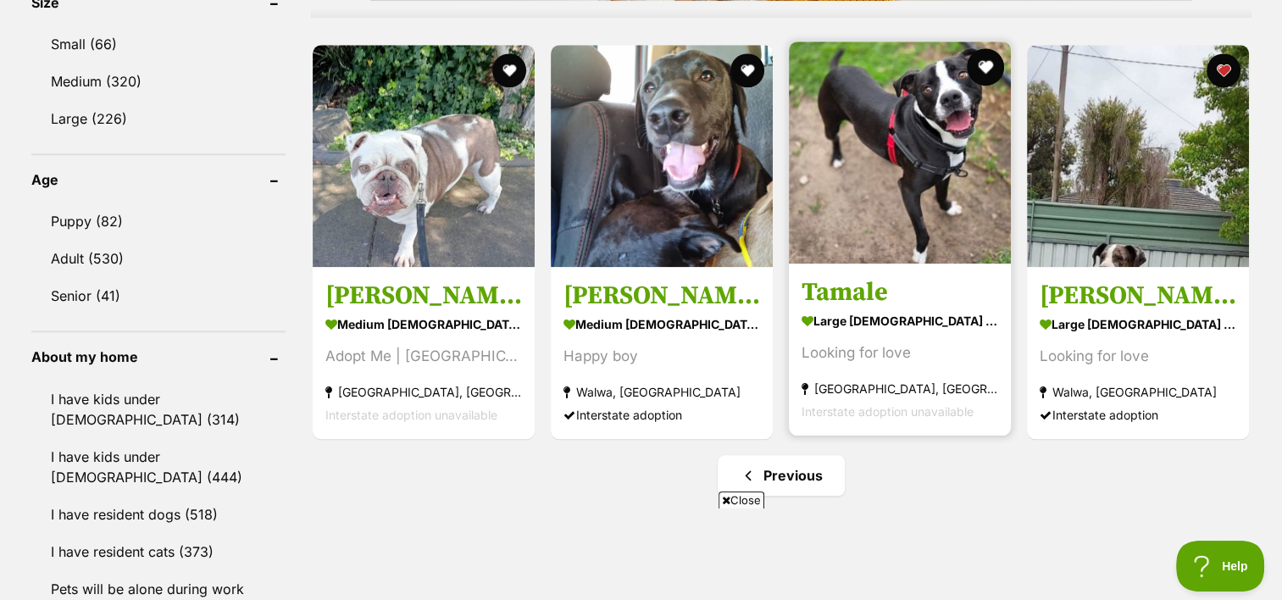
click at [983, 48] on button "favourite" at bounding box center [985, 66] width 37 height 37
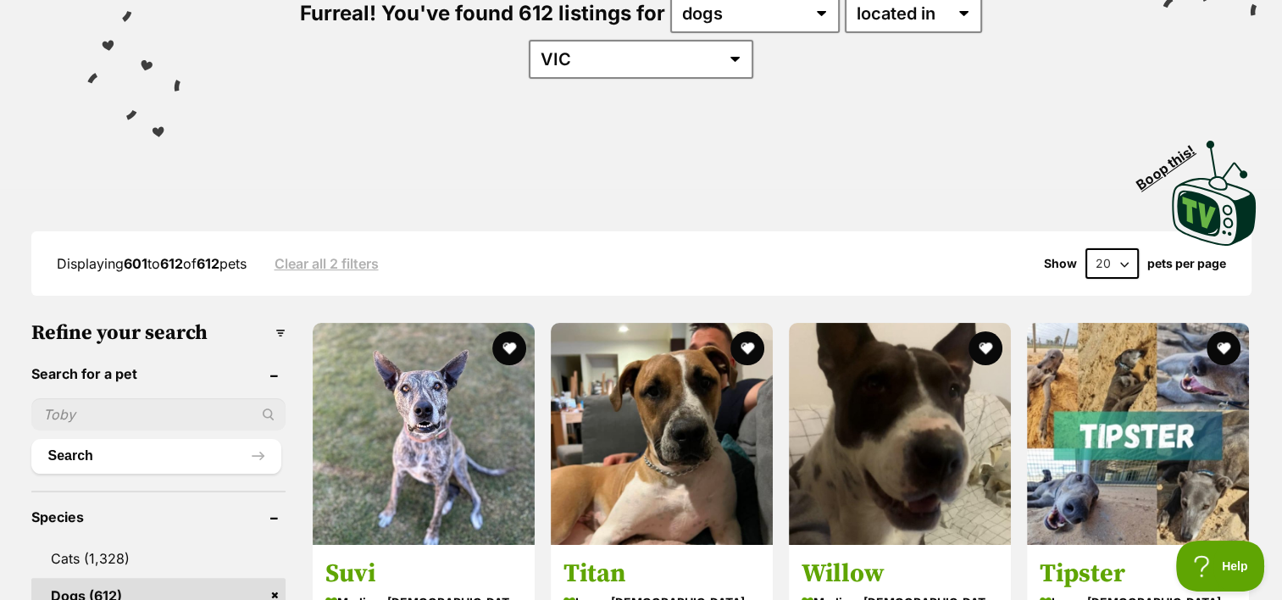
scroll to position [0, 0]
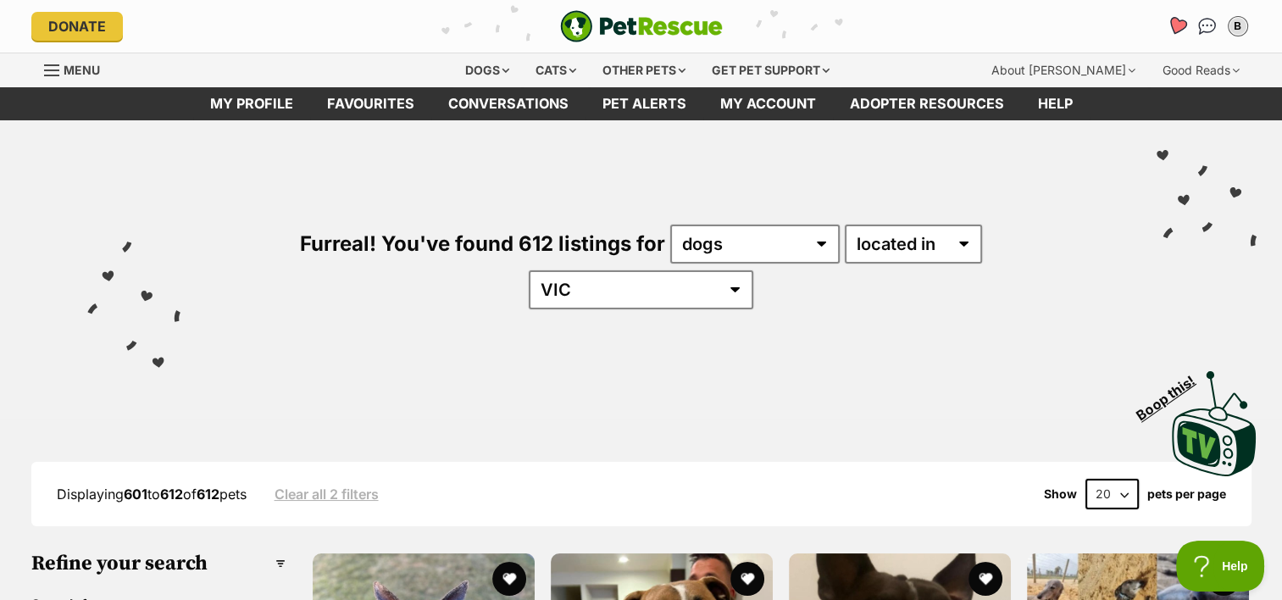
click at [1173, 30] on icon "Favourites" at bounding box center [1176, 25] width 20 height 19
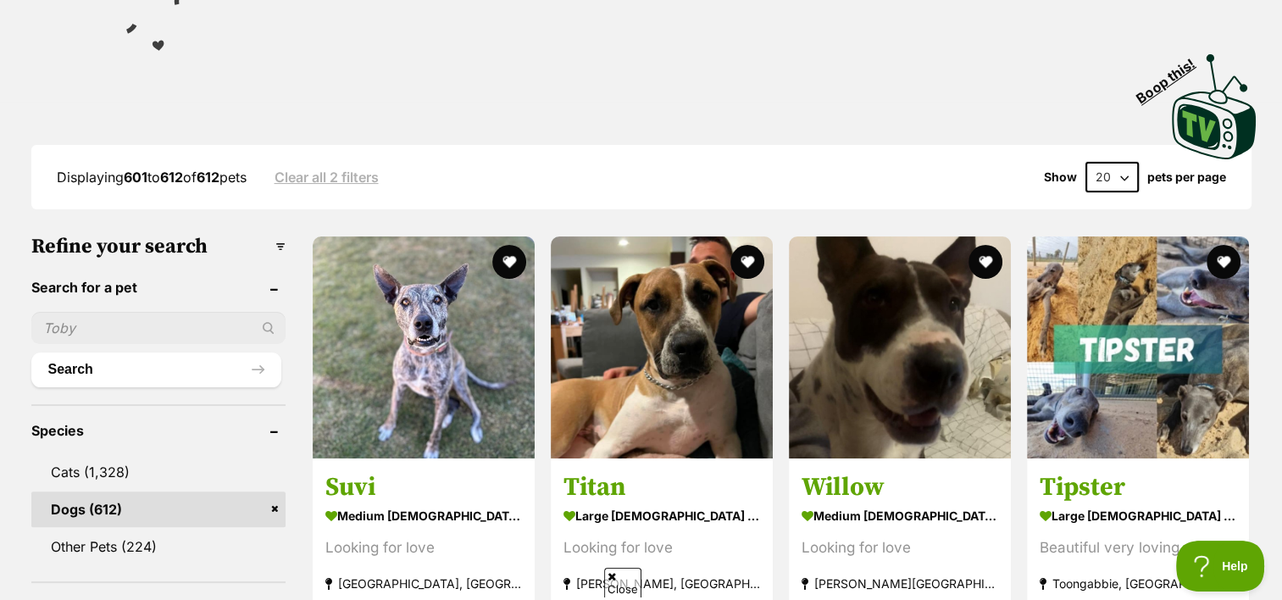
scroll to position [314, 0]
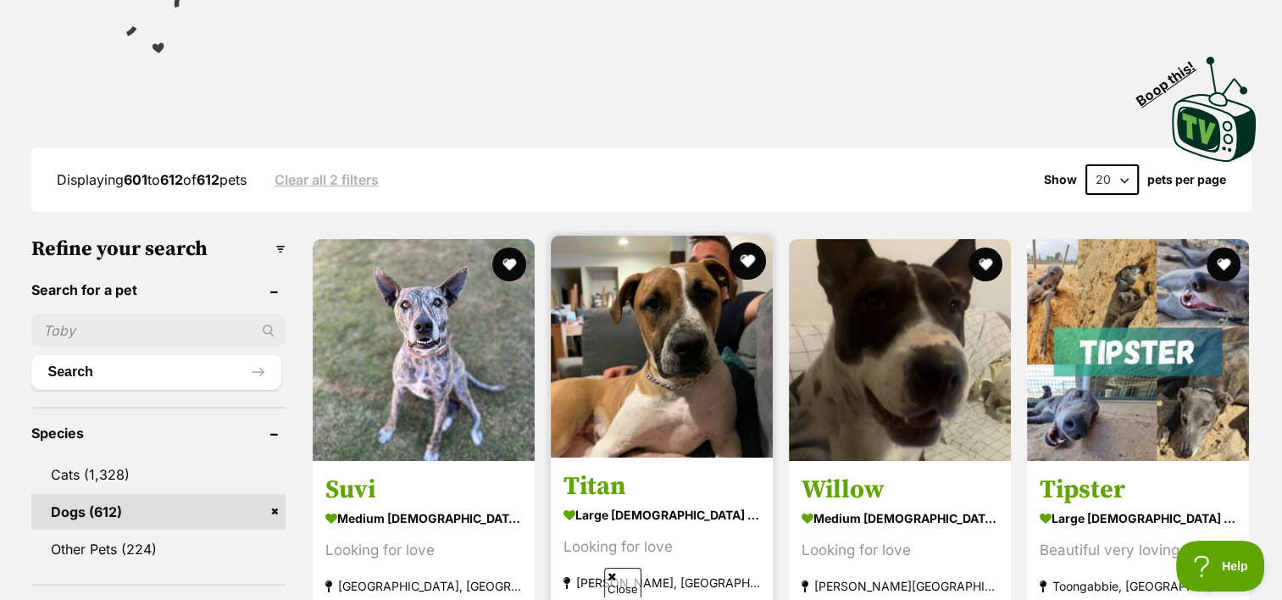
click at [750, 242] on button "favourite" at bounding box center [747, 260] width 37 height 37
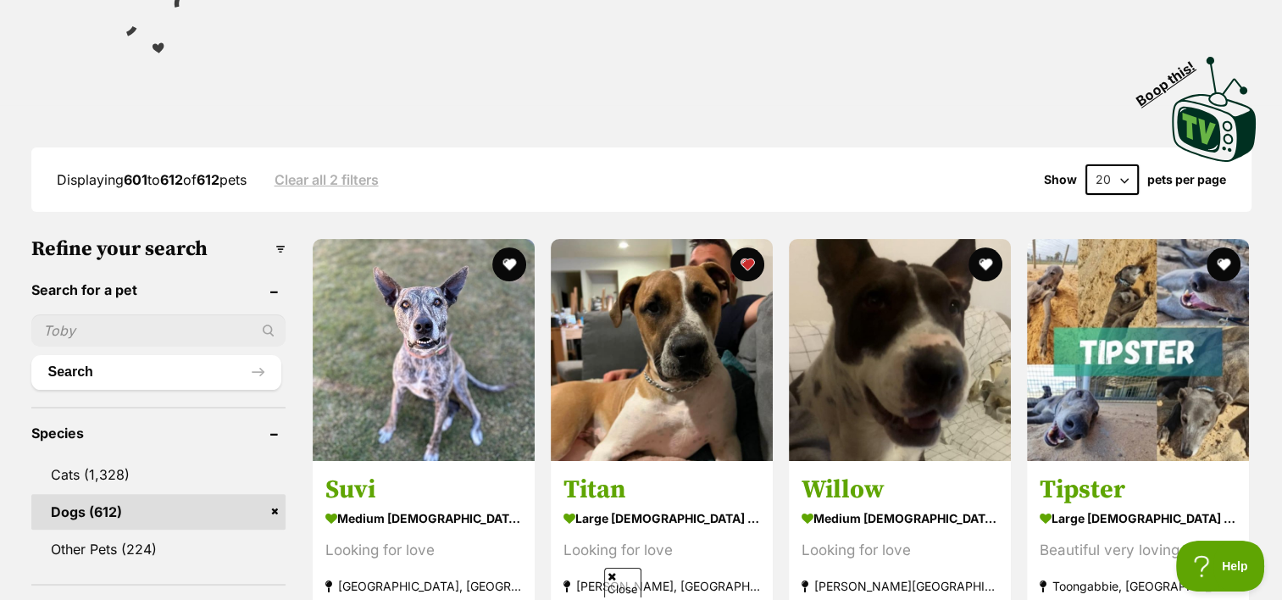
scroll to position [0, 0]
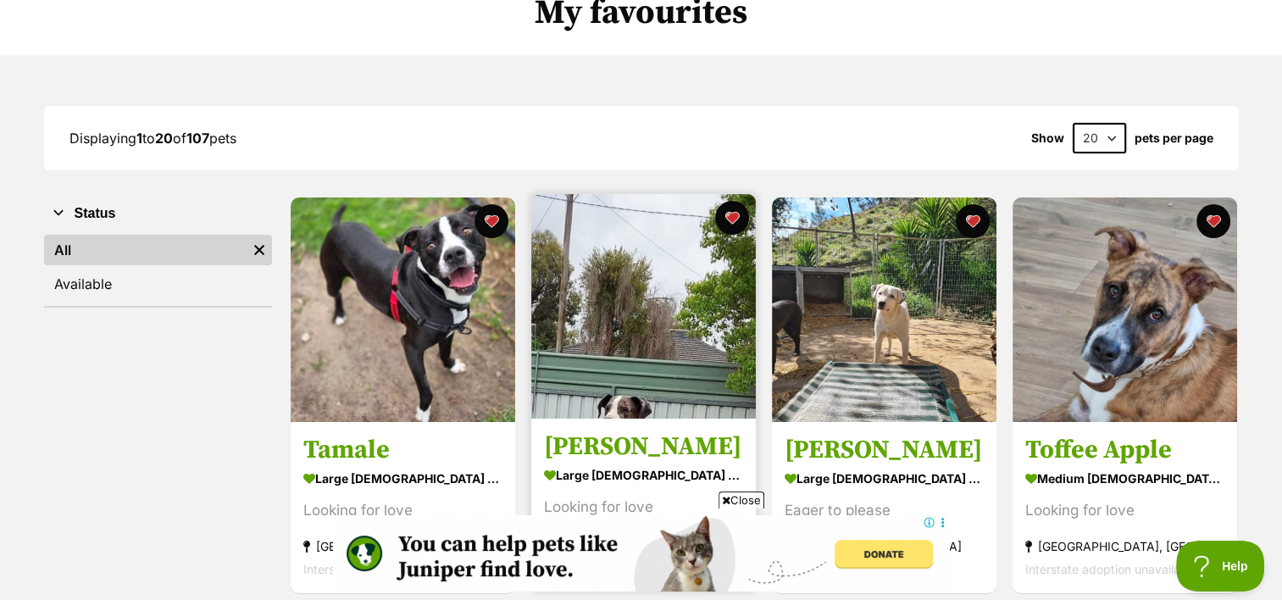
click at [687, 245] on img at bounding box center [643, 306] width 225 height 225
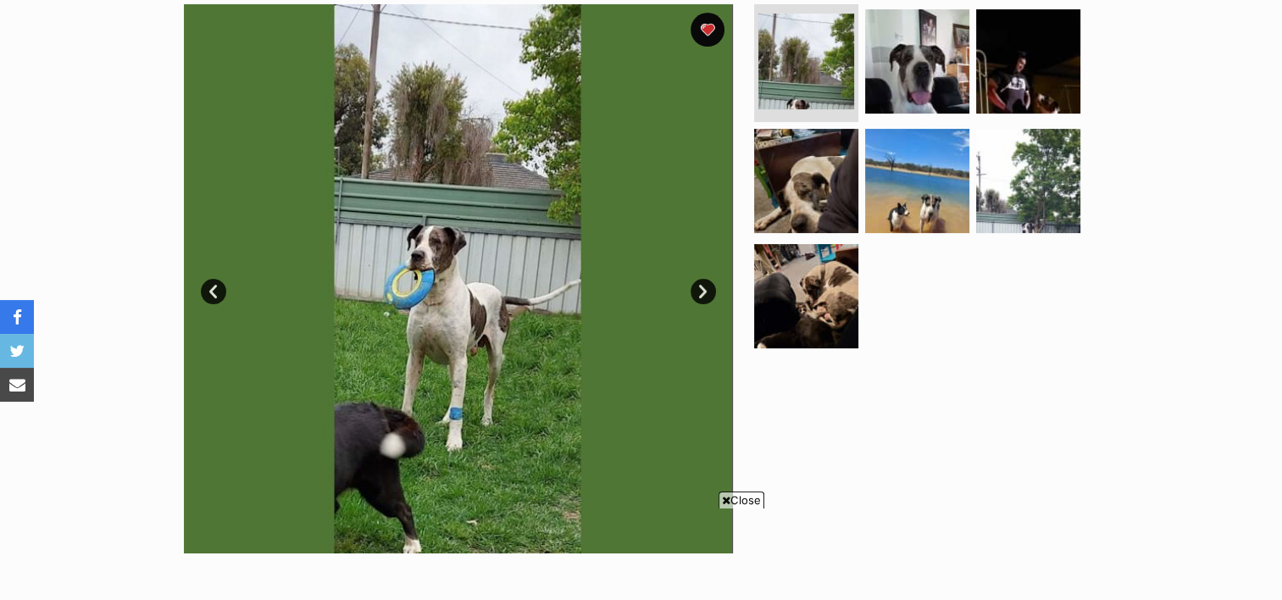
click at [696, 288] on link "Next" at bounding box center [703, 291] width 25 height 25
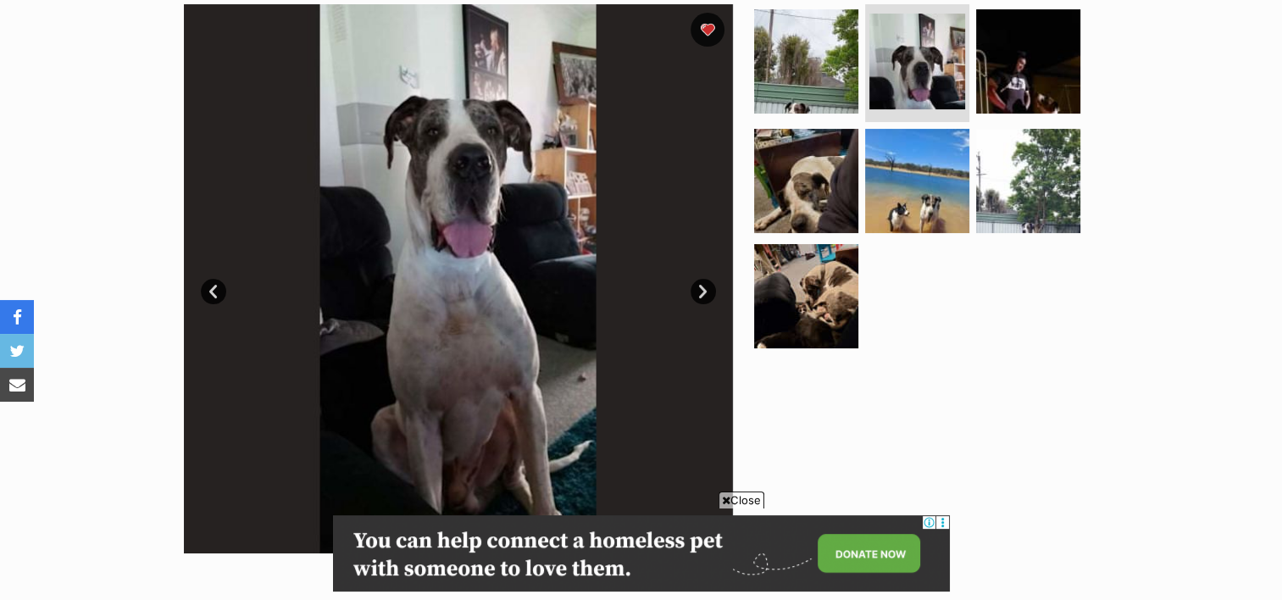
click at [696, 288] on link "Next" at bounding box center [703, 291] width 25 height 25
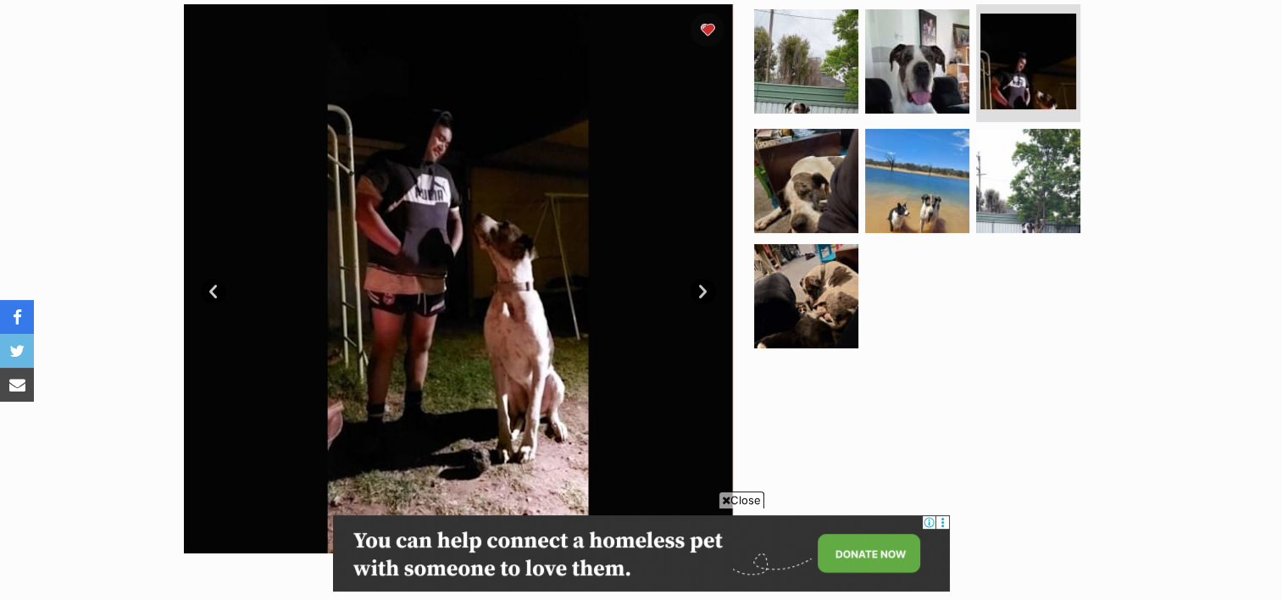
click at [696, 288] on link "Next" at bounding box center [703, 291] width 25 height 25
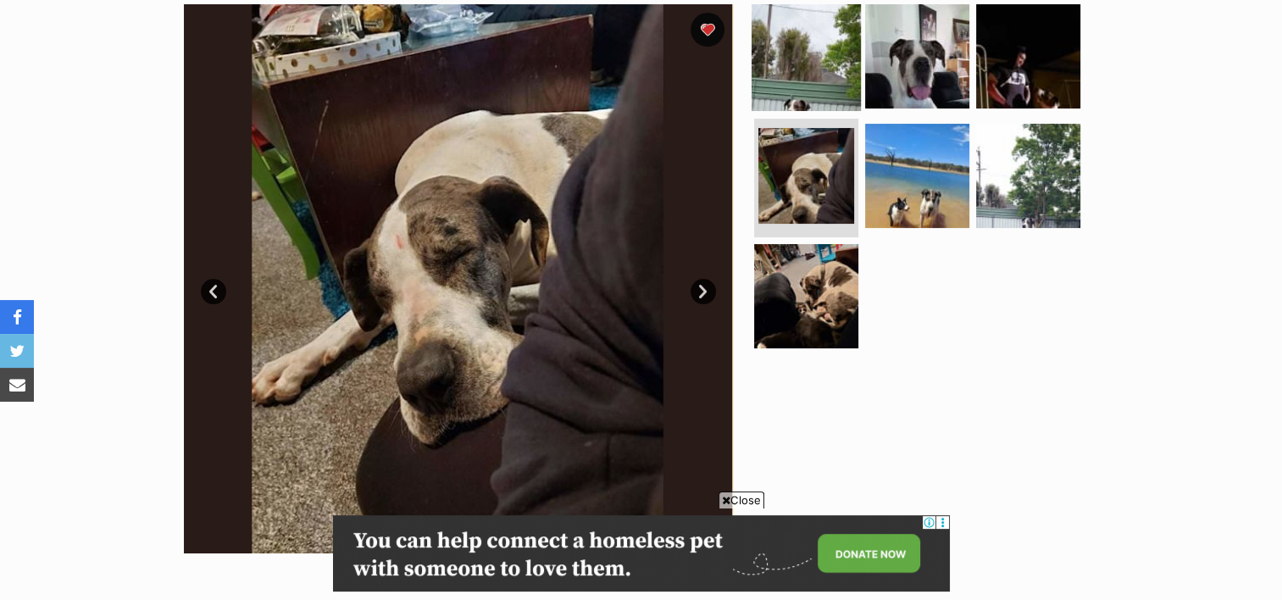
click at [831, 64] on img at bounding box center [806, 55] width 109 height 109
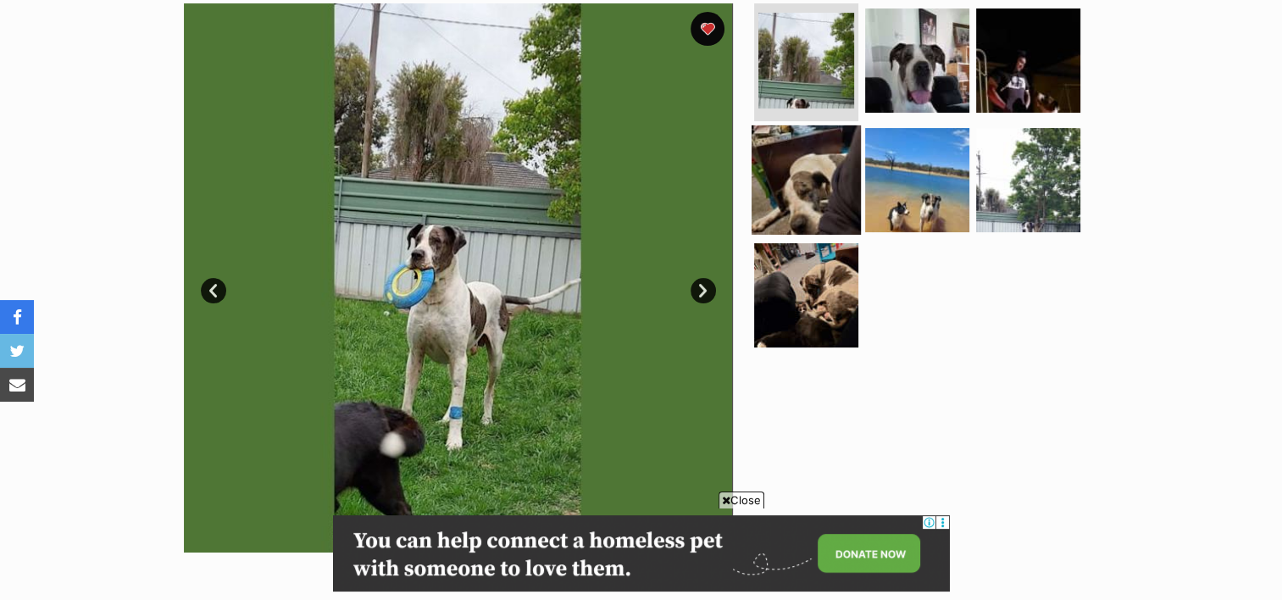
scroll to position [349, 0]
click at [702, 293] on link "Next" at bounding box center [703, 290] width 25 height 25
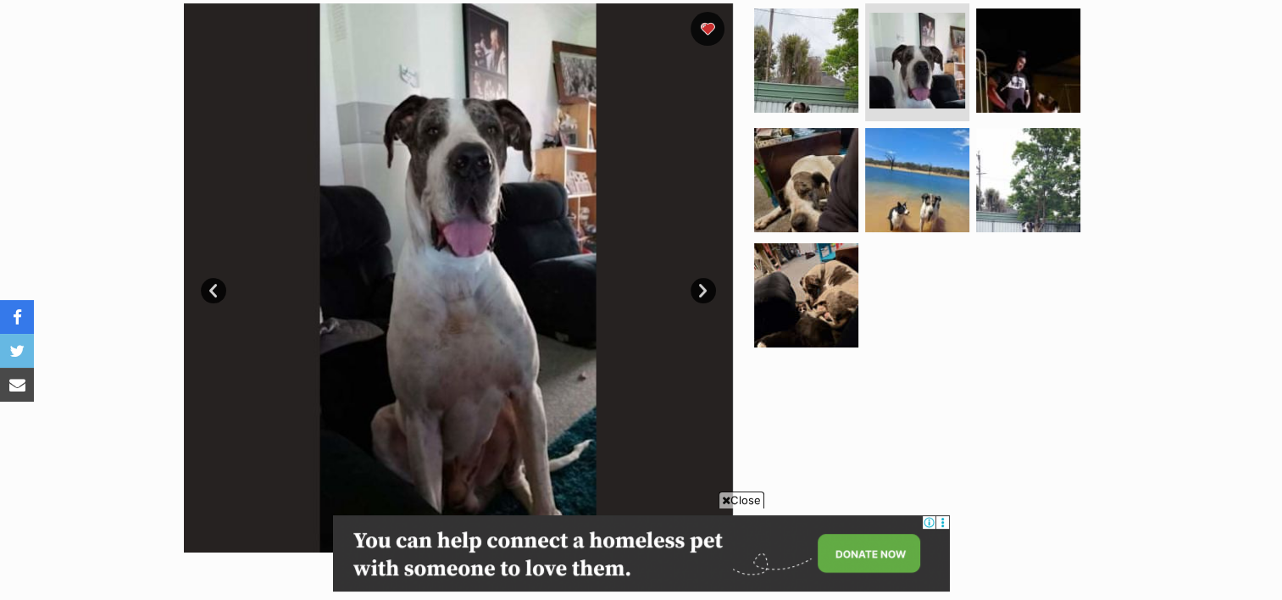
click at [702, 293] on link "Next" at bounding box center [703, 290] width 25 height 25
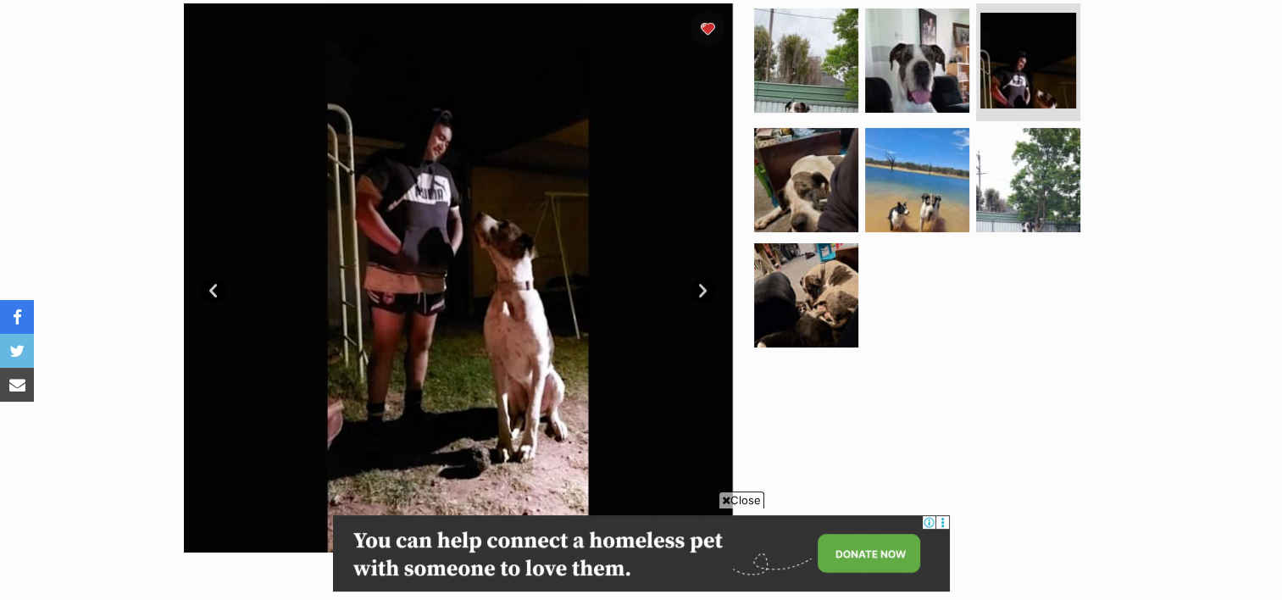
click at [702, 293] on link "Next" at bounding box center [703, 290] width 25 height 25
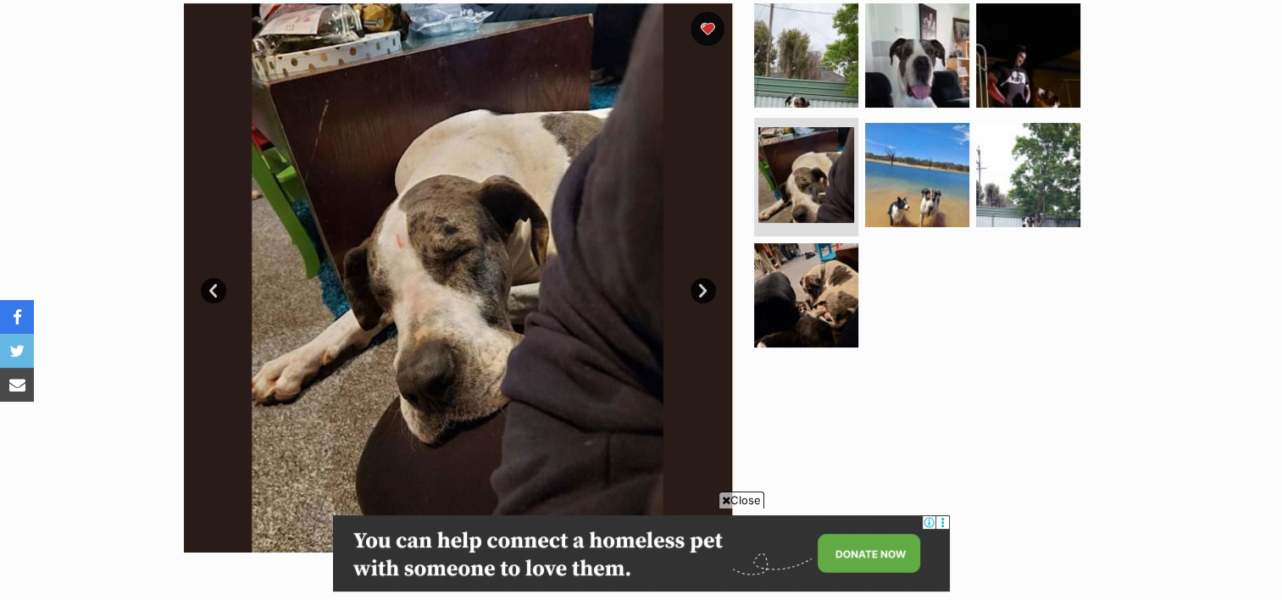
click at [699, 293] on link "Next" at bounding box center [703, 290] width 25 height 25
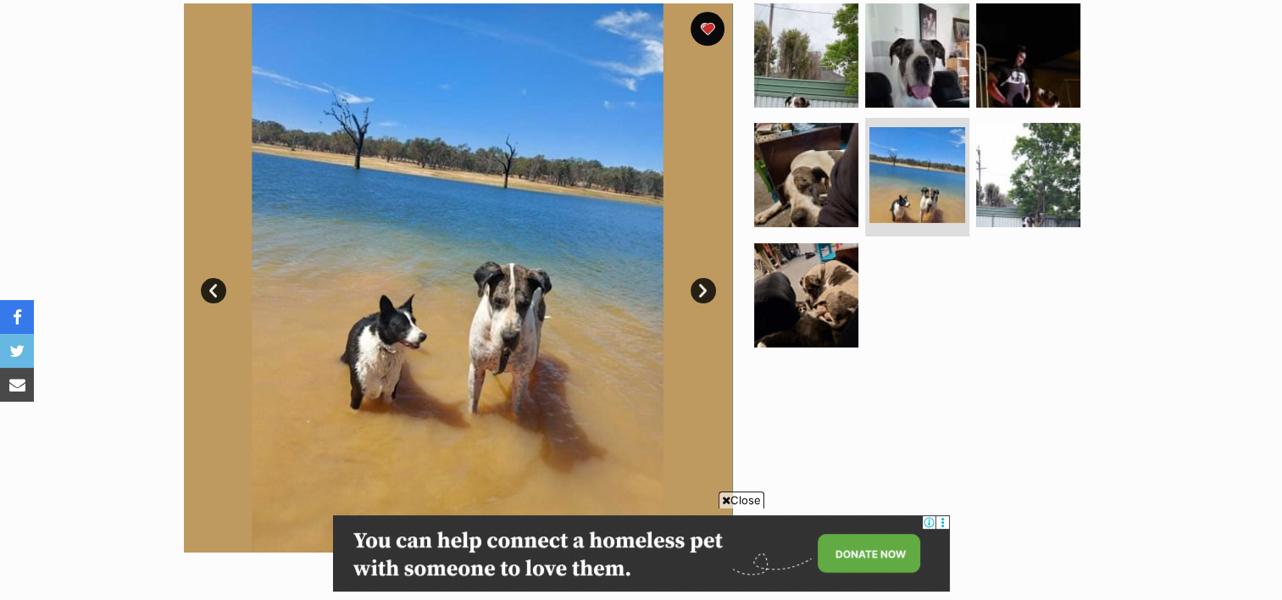
click at [699, 293] on link "Next" at bounding box center [703, 290] width 25 height 25
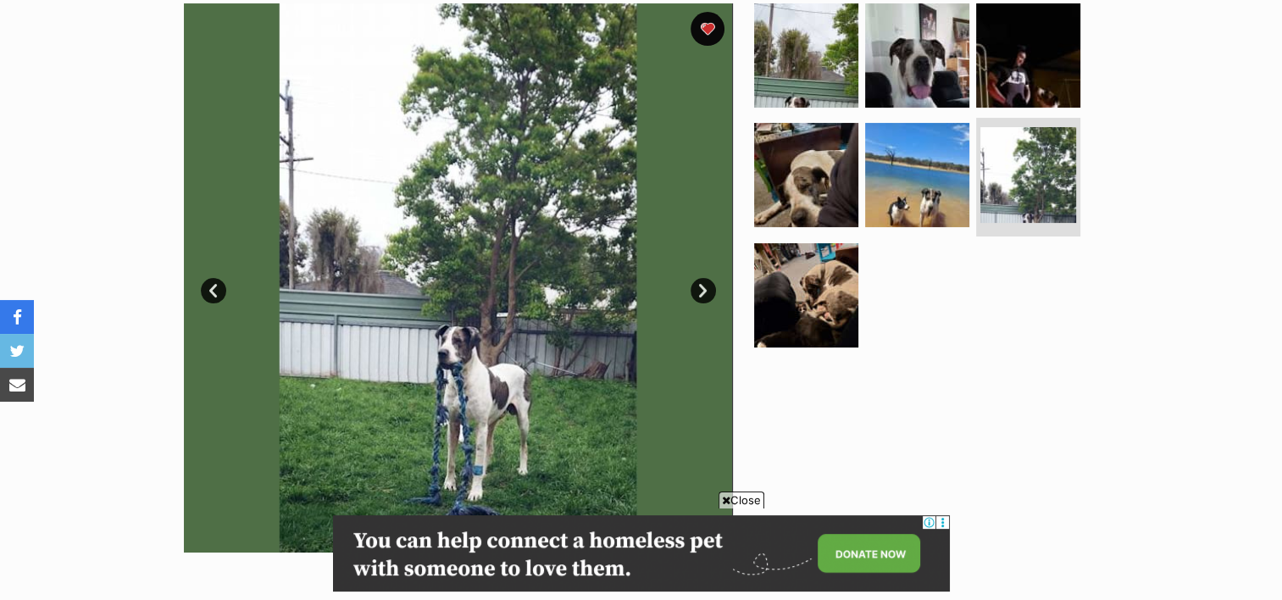
click at [699, 293] on link "Next" at bounding box center [703, 290] width 25 height 25
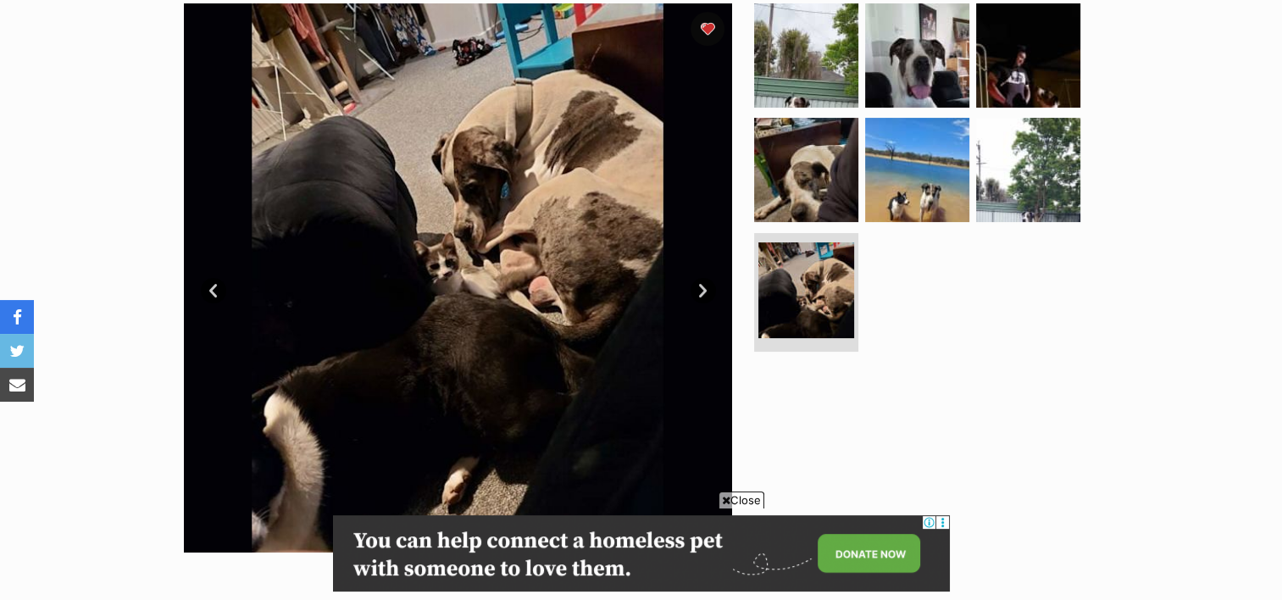
click at [699, 293] on link "Next" at bounding box center [703, 290] width 25 height 25
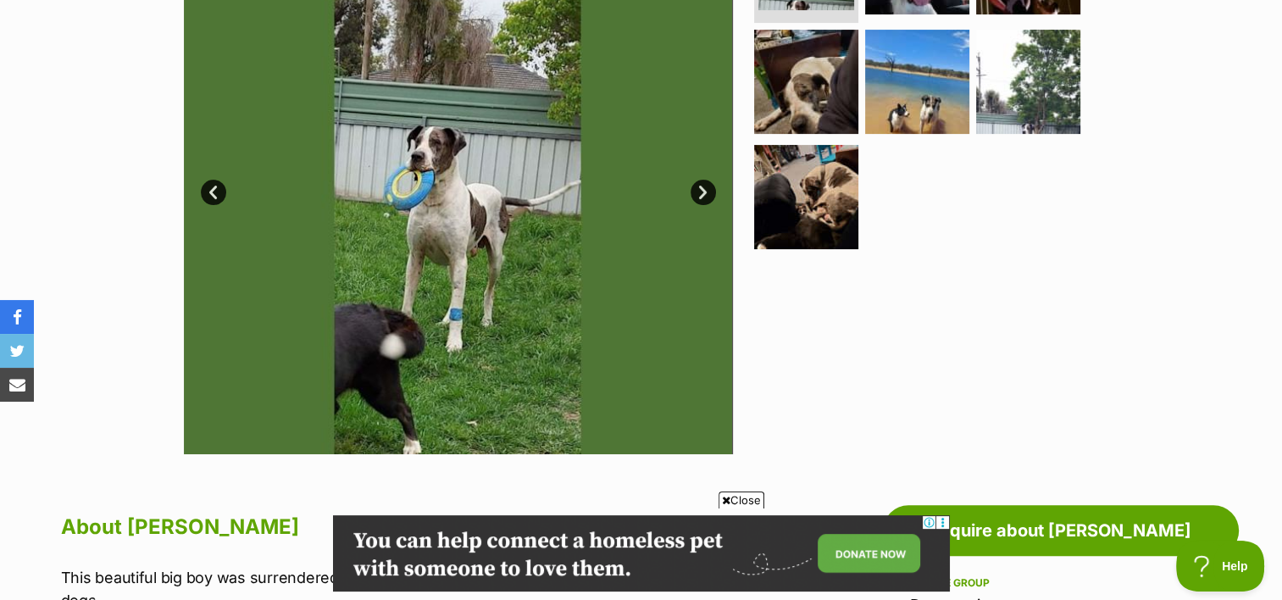
scroll to position [58, 0]
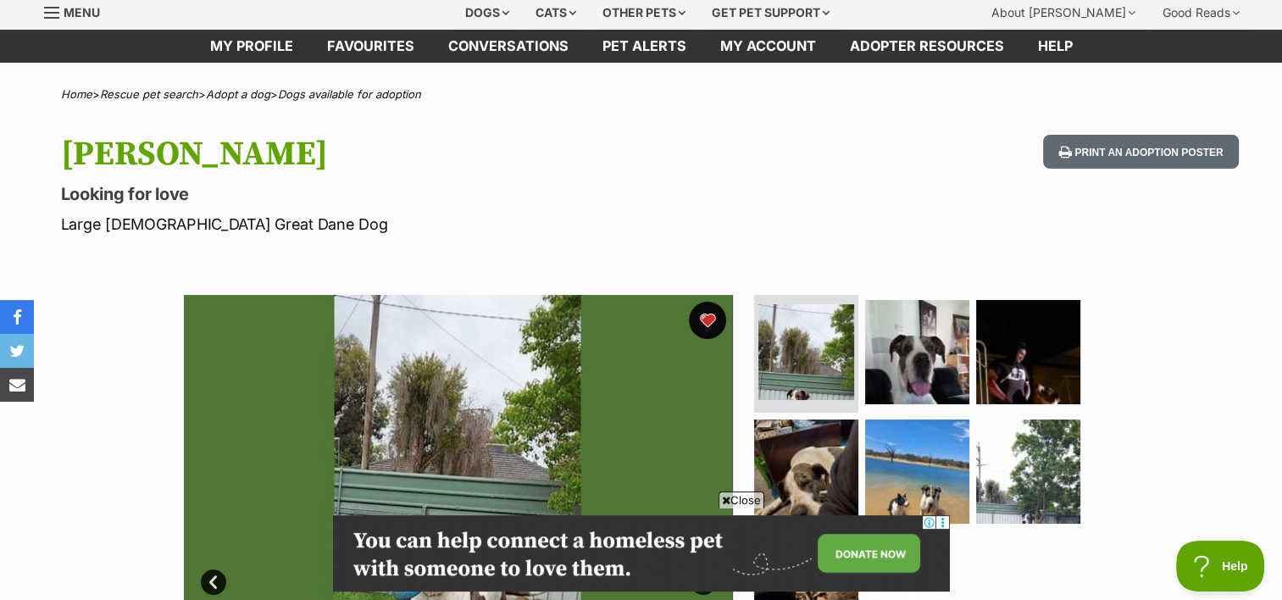
click at [710, 322] on button "favourite" at bounding box center [707, 320] width 37 height 37
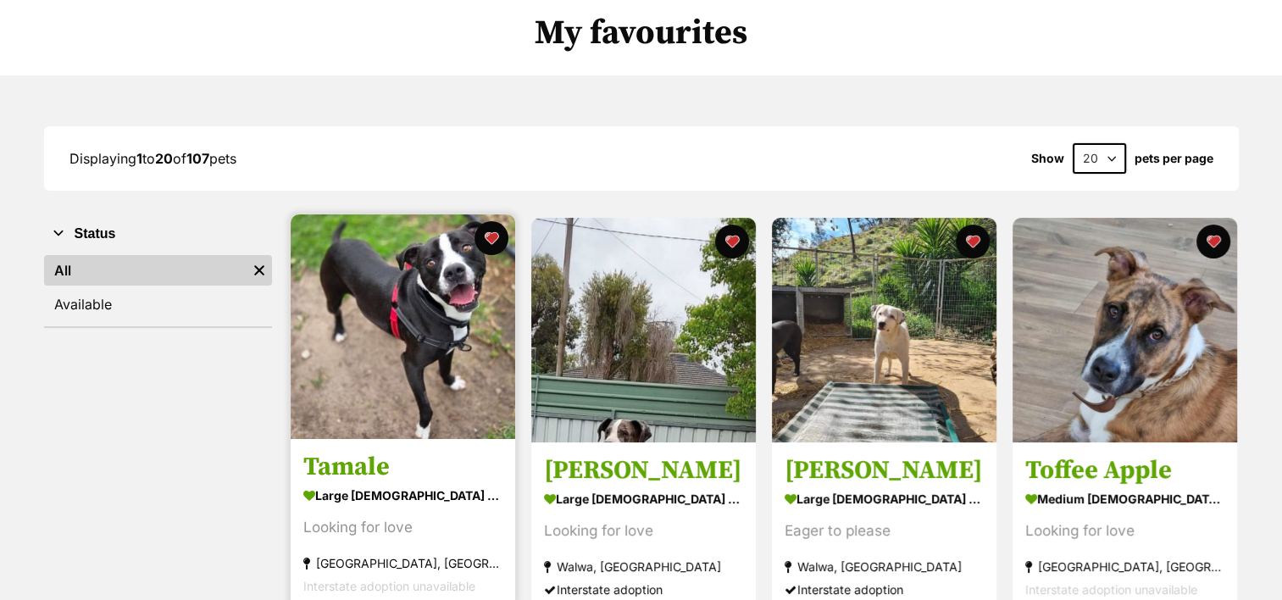
click at [400, 342] on img at bounding box center [403, 326] width 225 height 225
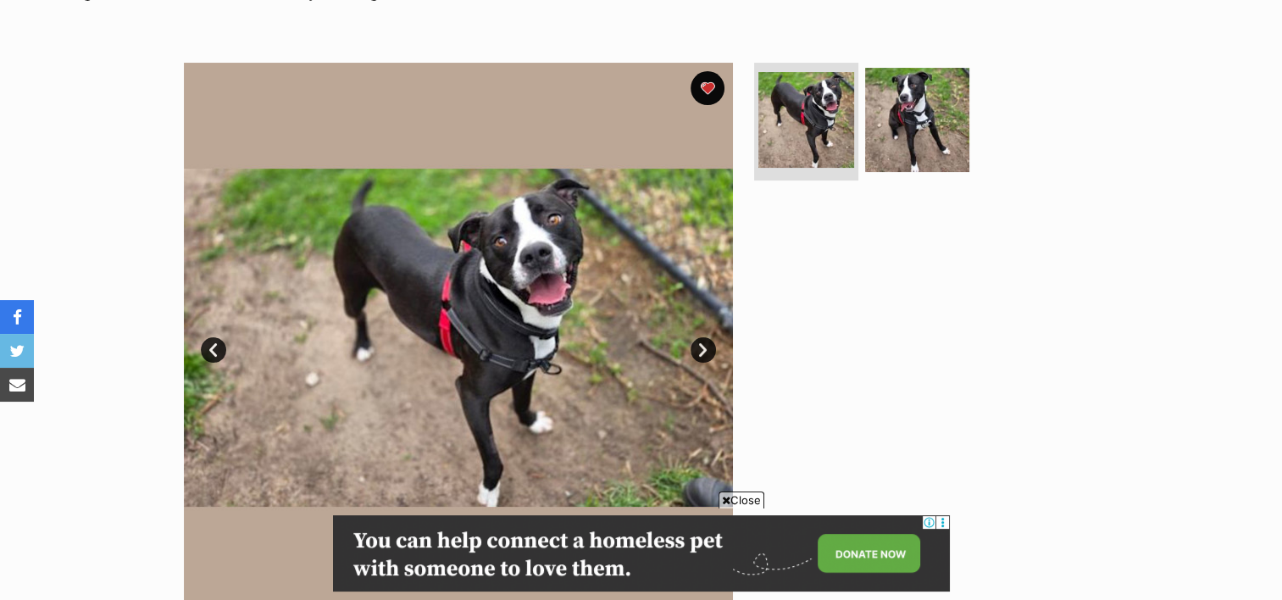
click at [710, 346] on link "Next" at bounding box center [703, 349] width 25 height 25
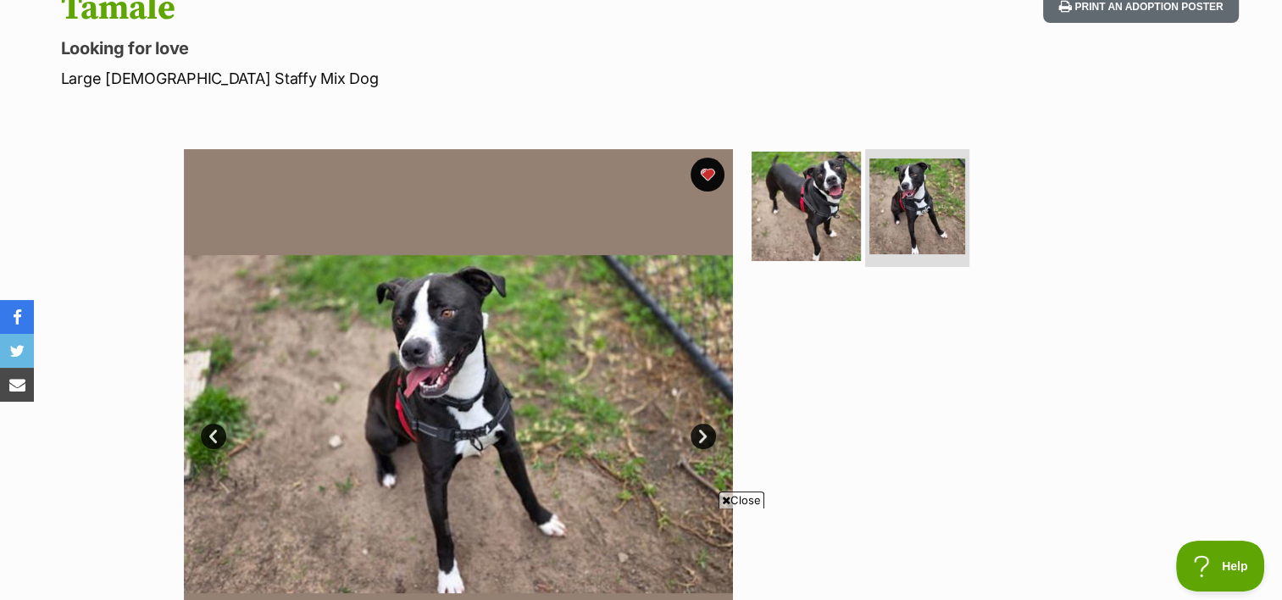
click at [786, 209] on img at bounding box center [806, 205] width 109 height 109
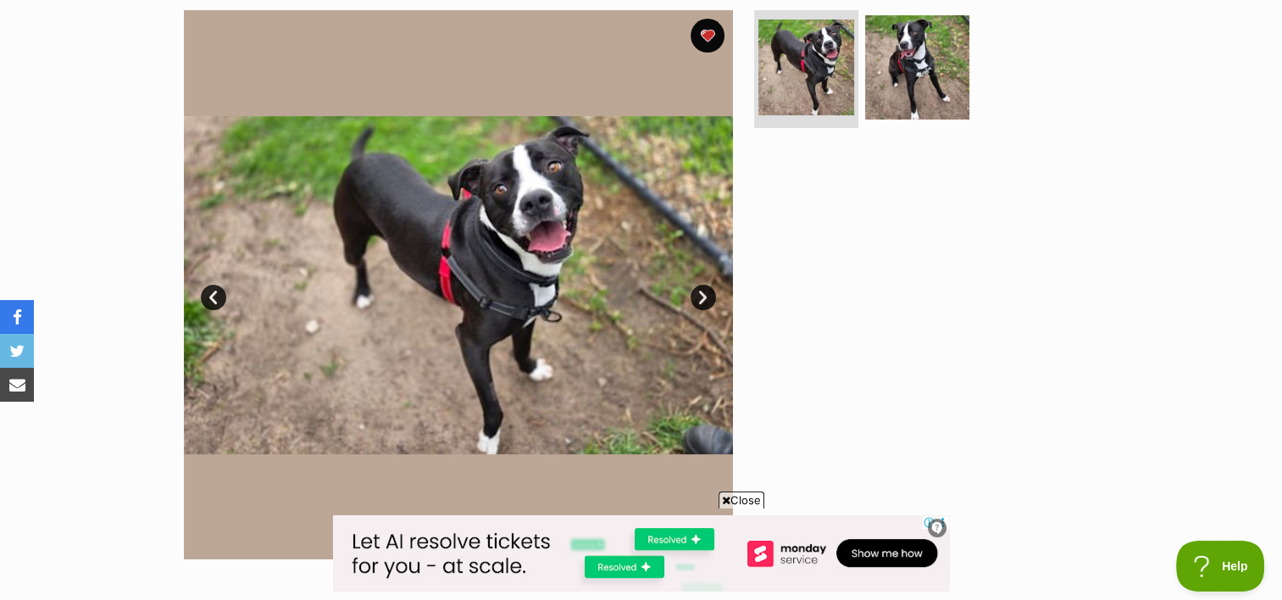
scroll to position [346, 0]
